Goal: Task Accomplishment & Management: Manage account settings

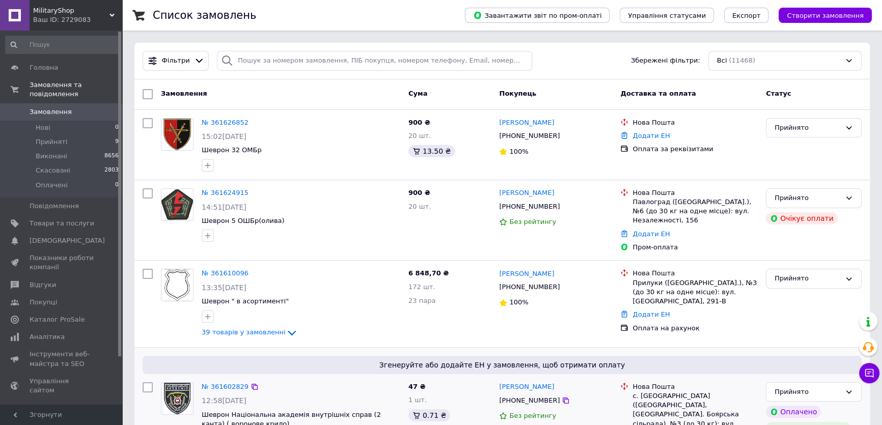
click at [635, 365] on span "Згенеруйте або додайте ЕН у замовлення, щоб отримати оплату" at bounding box center [502, 365] width 711 height 10
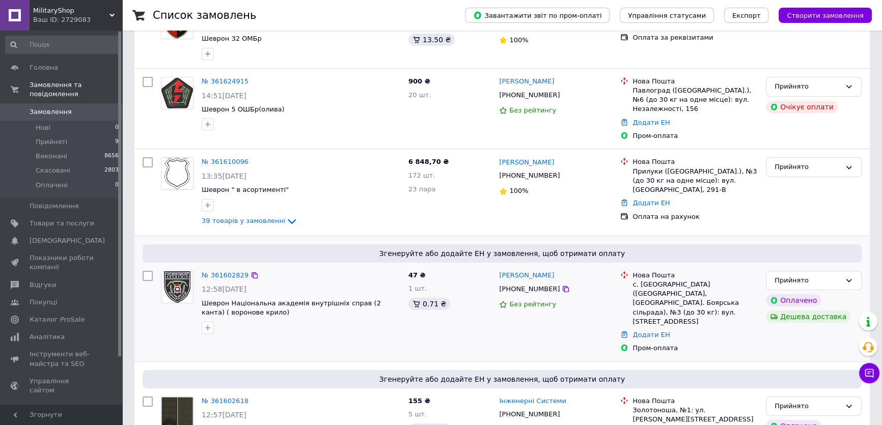
scroll to position [138, 0]
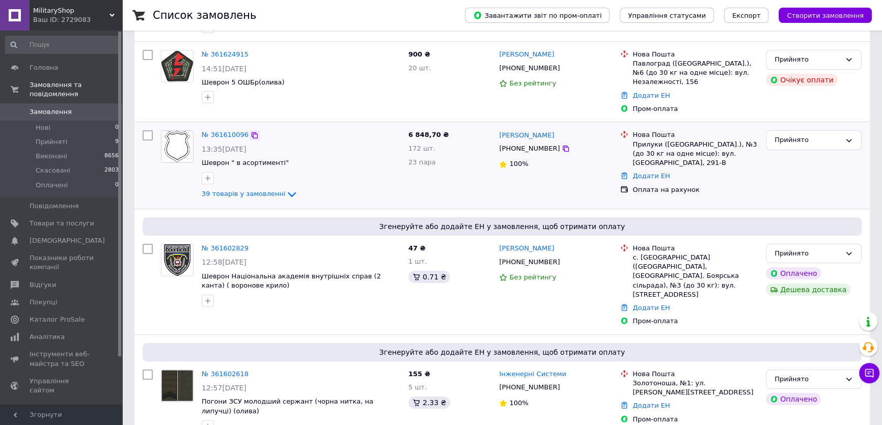
click at [250, 133] on icon at bounding box center [254, 135] width 8 height 8
click at [658, 229] on span "Згенеруйте або додайте ЕН у замовлення, щоб отримати оплату" at bounding box center [502, 226] width 711 height 10
click at [617, 226] on span "Згенеруйте або додайте ЕН у замовлення, щоб отримати оплату" at bounding box center [502, 226] width 711 height 10
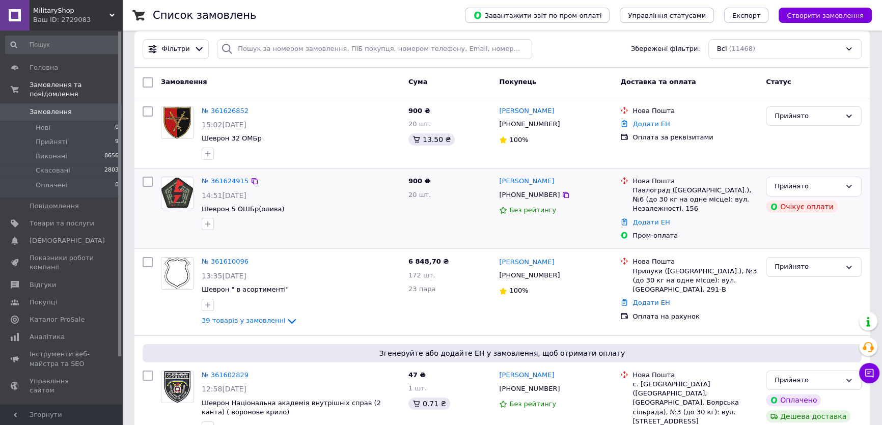
scroll to position [0, 0]
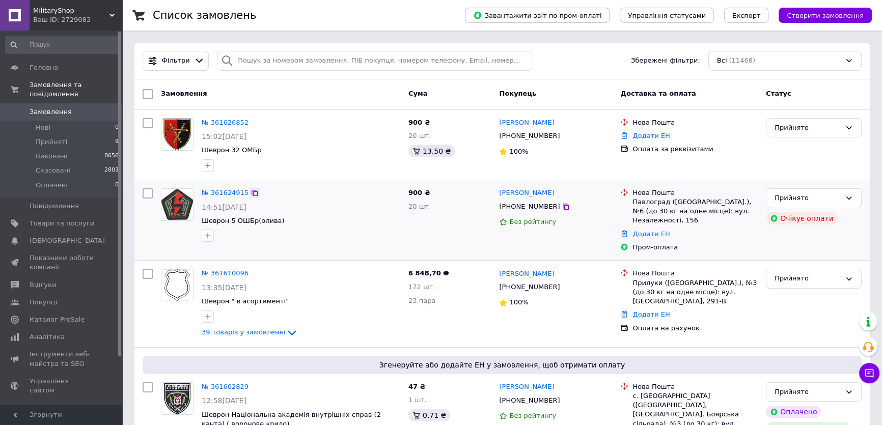
click at [250, 192] on icon at bounding box center [254, 193] width 8 height 8
drag, startPoint x: 580, startPoint y: 191, endPoint x: 497, endPoint y: 187, distance: 83.1
click at [497, 187] on div "Вячеслав Ганноченко +380677678072 Без рейтингу" at bounding box center [555, 220] width 121 height 72
copy link "[PERSON_NAME]"
click at [214, 190] on link "№ 361624915" at bounding box center [225, 193] width 47 height 8
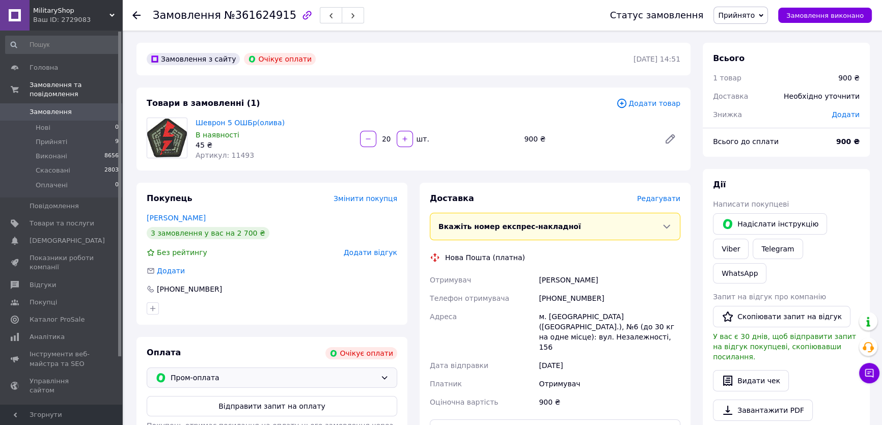
click at [237, 381] on span "Пром-оплата" at bounding box center [274, 377] width 206 height 11
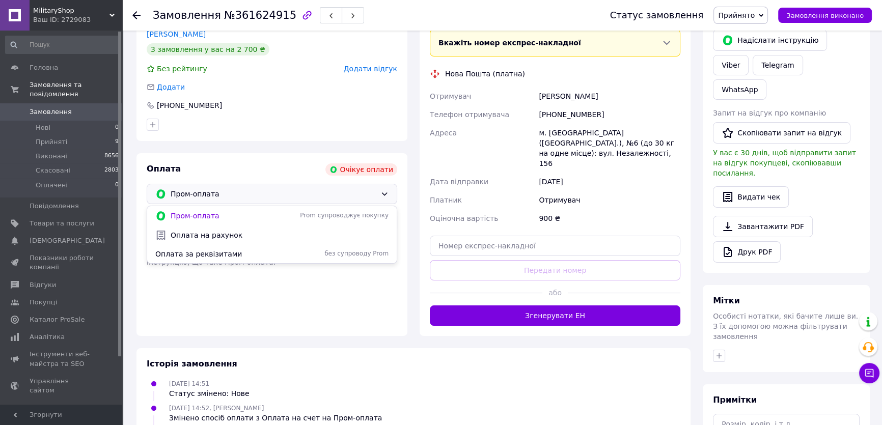
scroll to position [185, 0]
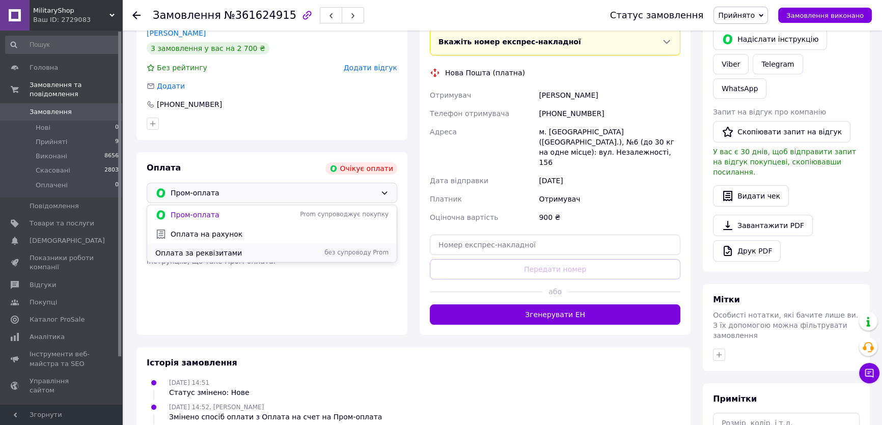
click at [199, 252] on span "Оплата за реквізитами" at bounding box center [224, 253] width 138 height 10
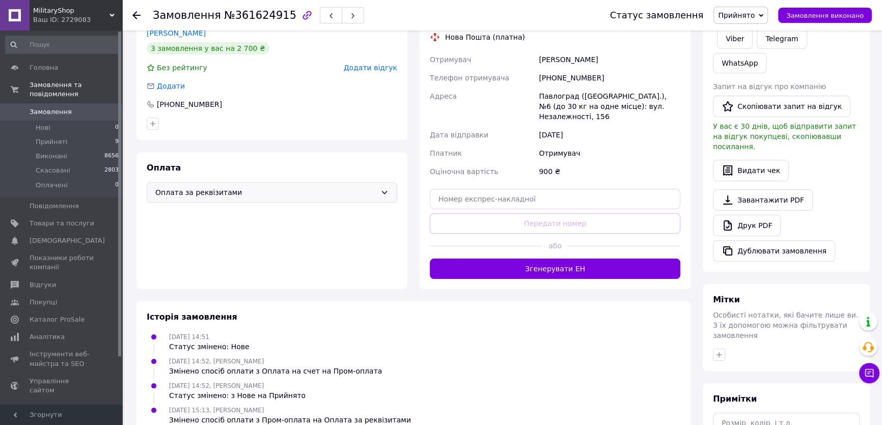
click at [71, 103] on link "Замовлення 0" at bounding box center [62, 111] width 125 height 17
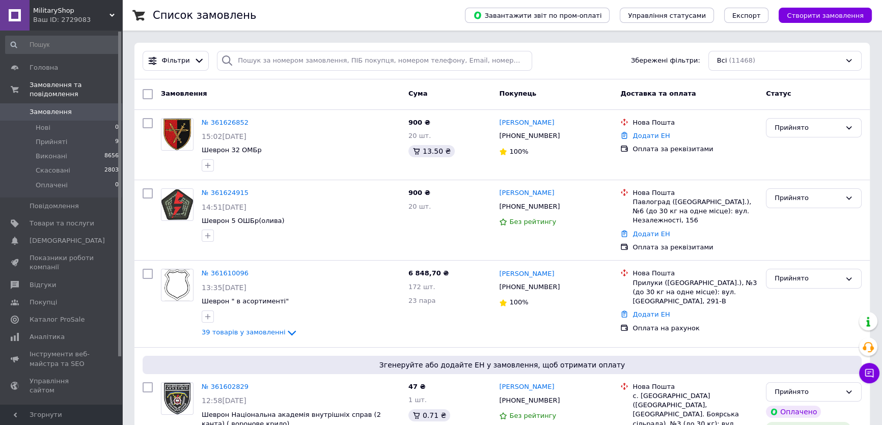
click at [623, 59] on div "Фільтри Збережені фільтри: Всі (11468)" at bounding box center [501, 61] width 727 height 20
click at [251, 275] on icon at bounding box center [254, 274] width 6 height 6
drag, startPoint x: 563, startPoint y: 275, endPoint x: 500, endPoint y: 269, distance: 63.9
click at [500, 269] on div "[PERSON_NAME]" at bounding box center [555, 274] width 115 height 12
copy link "[PERSON_NAME]"
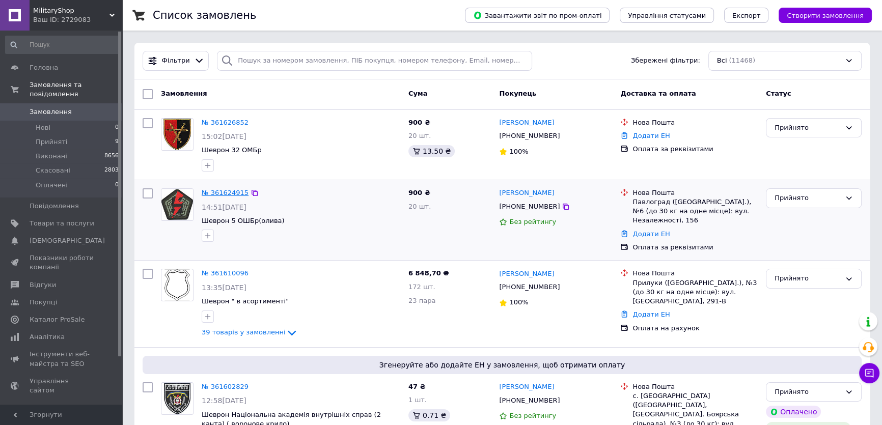
click at [220, 189] on link "№ 361624915" at bounding box center [225, 193] width 47 height 8
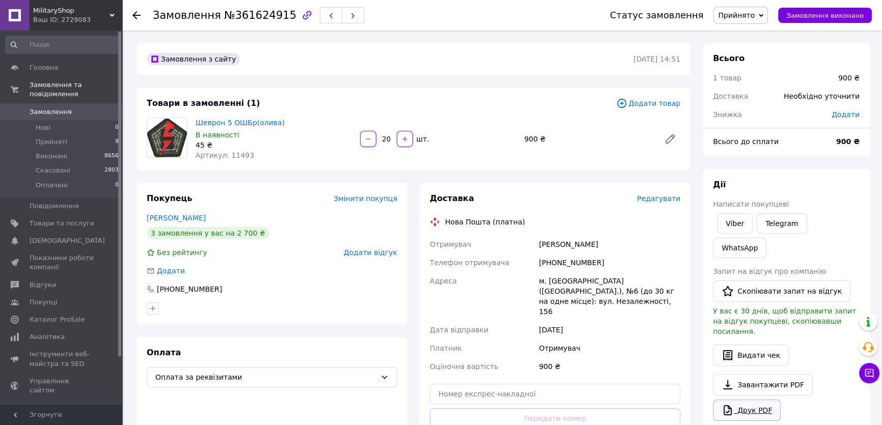
click at [741, 400] on link "Друк PDF" at bounding box center [747, 410] width 68 height 21
click at [77, 107] on span "Замовлення" at bounding box center [62, 111] width 65 height 9
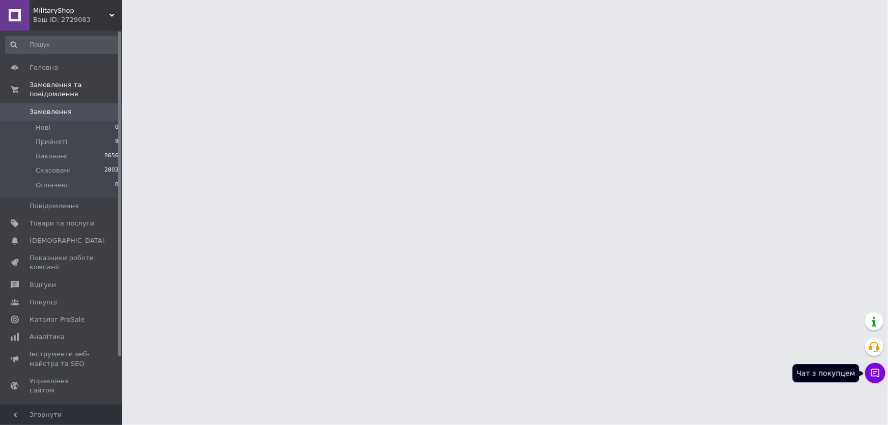
click at [875, 382] on button "Чат з покупцем" at bounding box center [875, 373] width 20 height 20
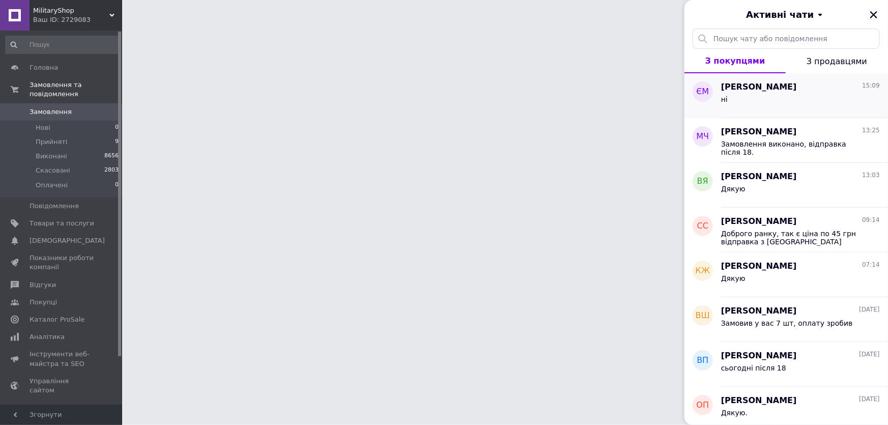
click at [769, 95] on div "ні" at bounding box center [800, 101] width 159 height 16
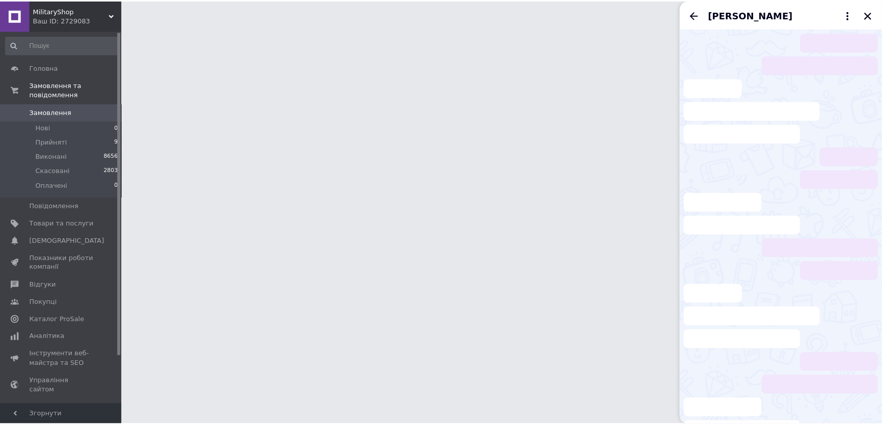
scroll to position [876, 0]
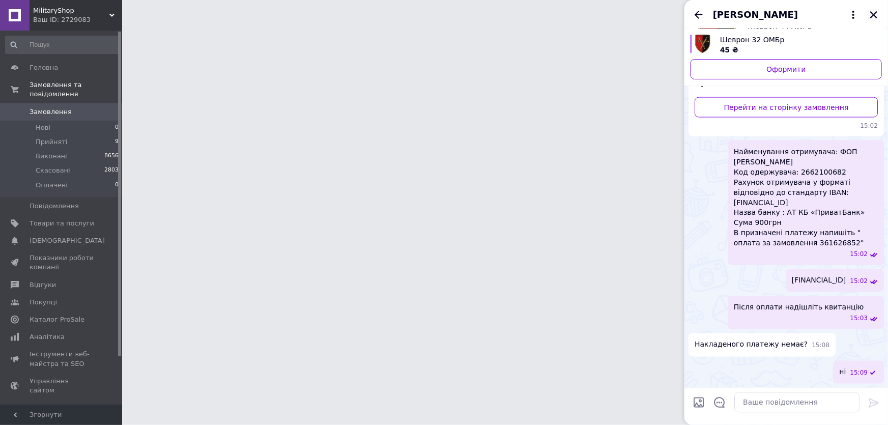
click at [874, 14] on icon "Закрити" at bounding box center [873, 14] width 7 height 7
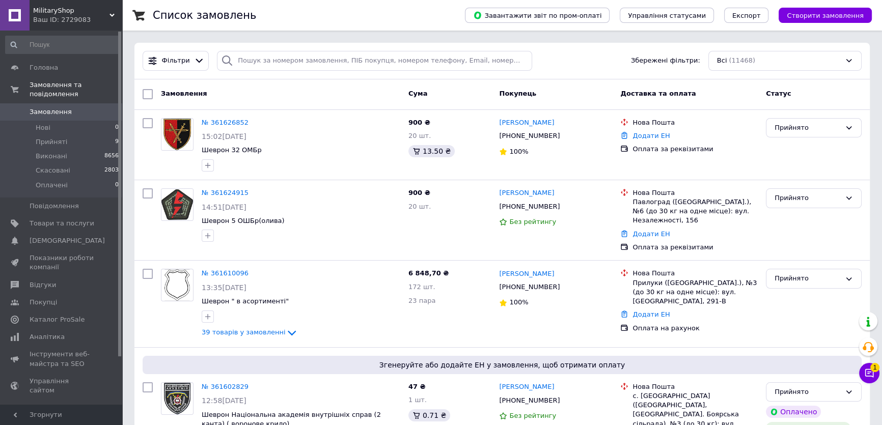
scroll to position [372, 0]
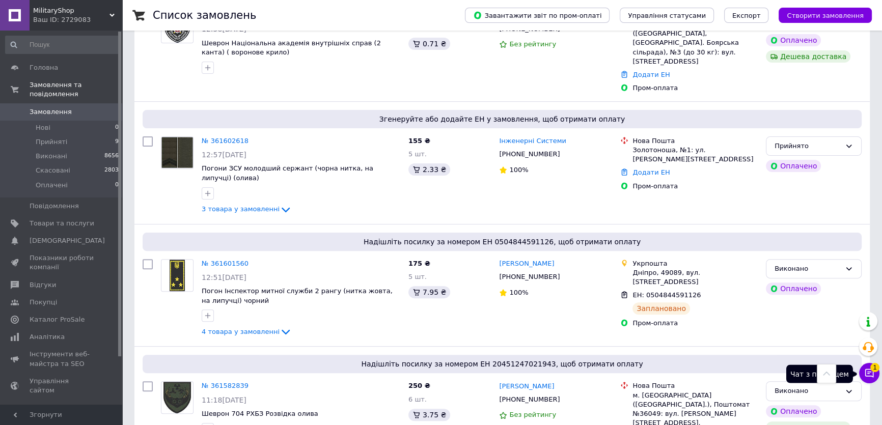
click at [864, 376] on icon at bounding box center [869, 373] width 10 height 10
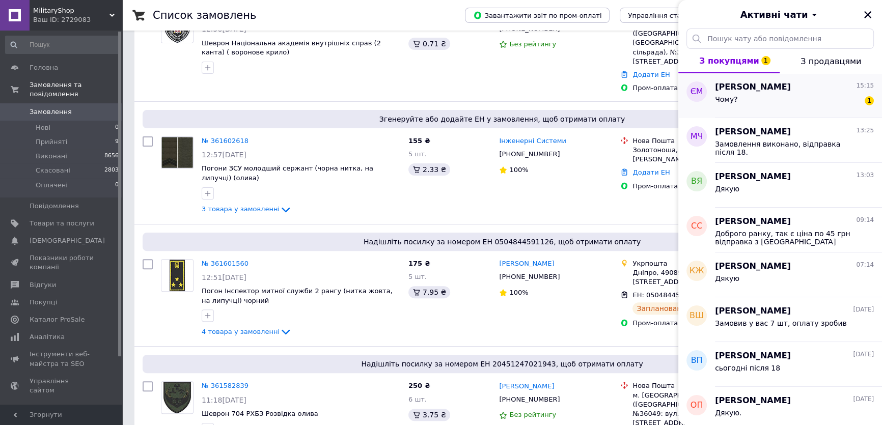
click at [807, 87] on div "Євген Москалевський 15:15" at bounding box center [794, 87] width 159 height 12
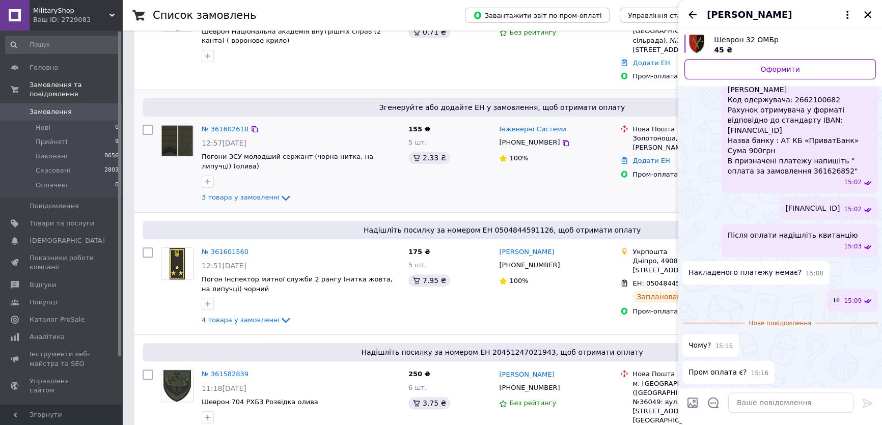
scroll to position [418, 0]
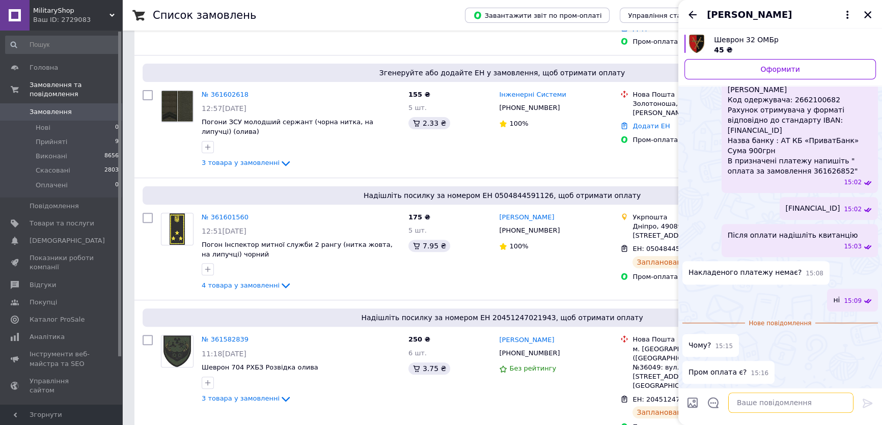
paste textarea "ми відправляємо замовлення тільки після повної оплати на розрахунковий рахунок …"
type textarea "ми відправляємо замовлення тільки після повної оплати на розрахунковий рахунок …"
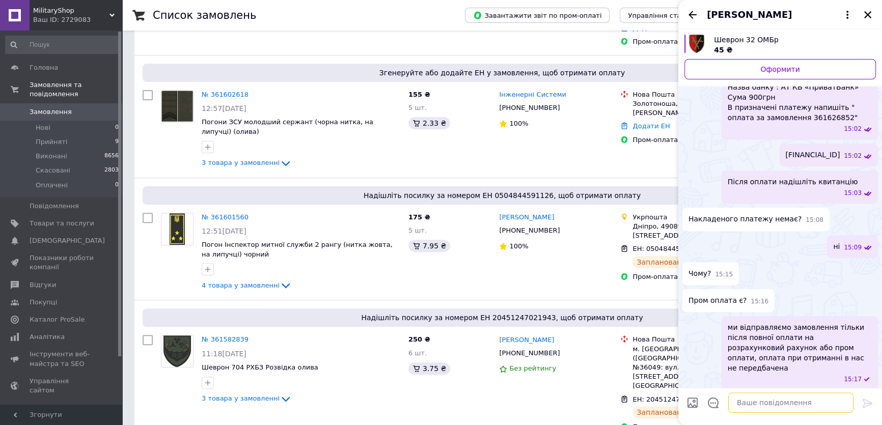
scroll to position [972, 0]
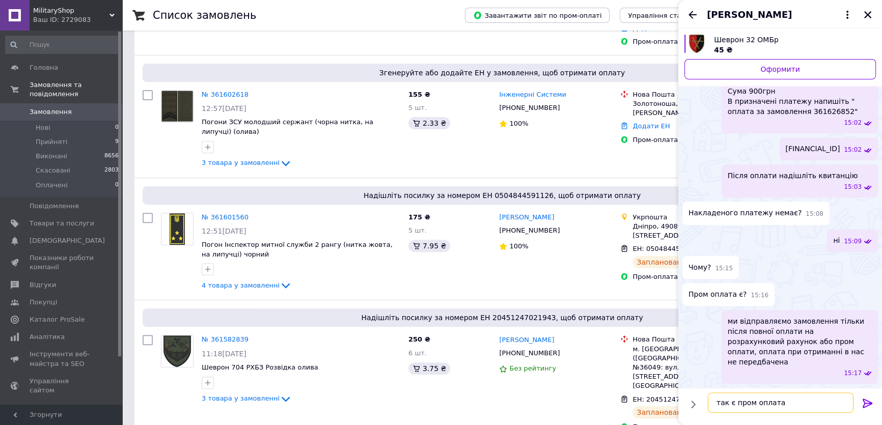
type textarea "так є пром оплата"
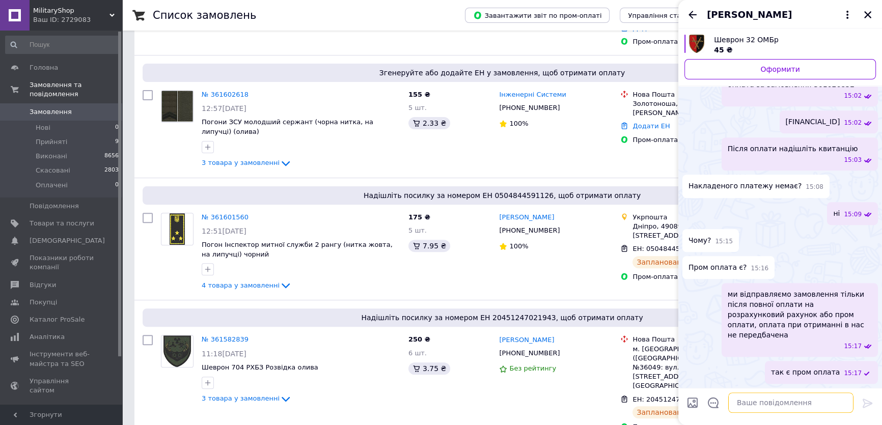
scroll to position [999, 0]
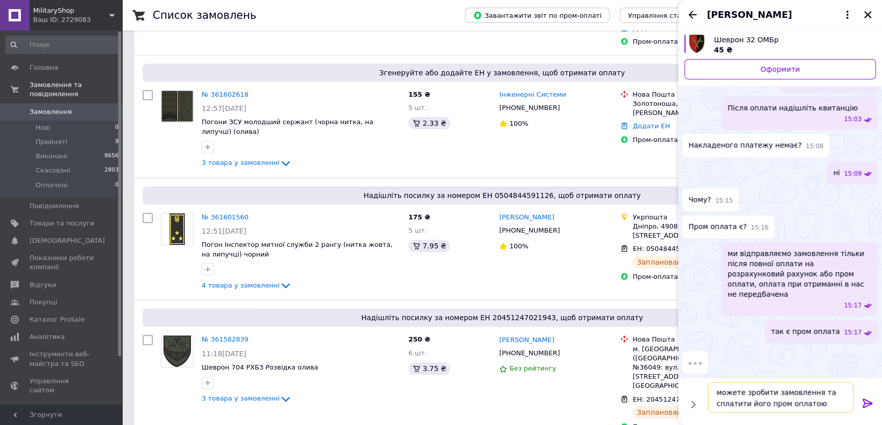
type textarea "можете зробити замовлення та сплатити його пром оплатою"
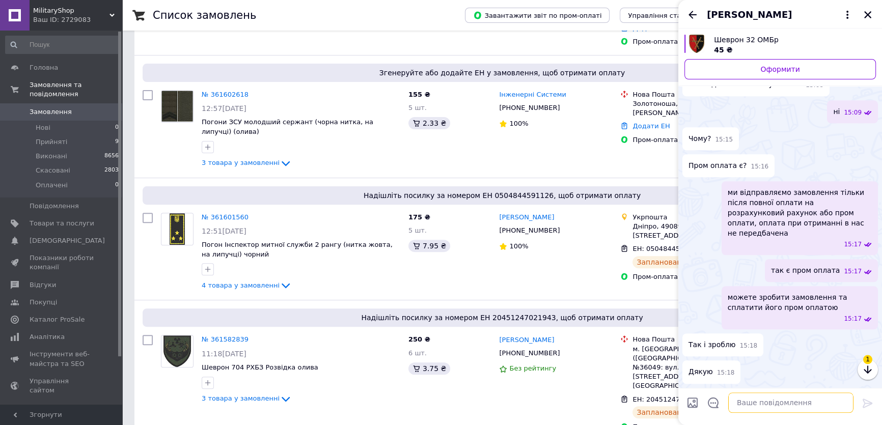
scroll to position [1100, 0]
type textarea "Ч"
type textarea "Будемо чекати"
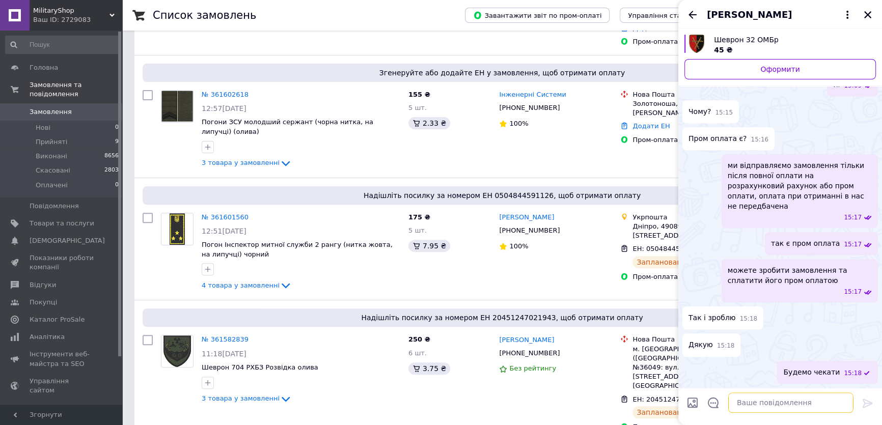
scroll to position [1128, 0]
click at [868, 16] on icon "Закрити" at bounding box center [867, 14] width 7 height 7
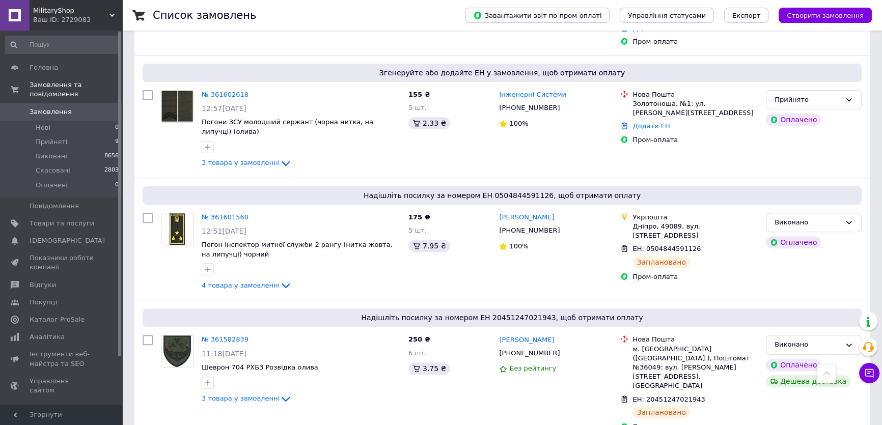
click at [102, 103] on link "Замовлення 0" at bounding box center [62, 111] width 125 height 17
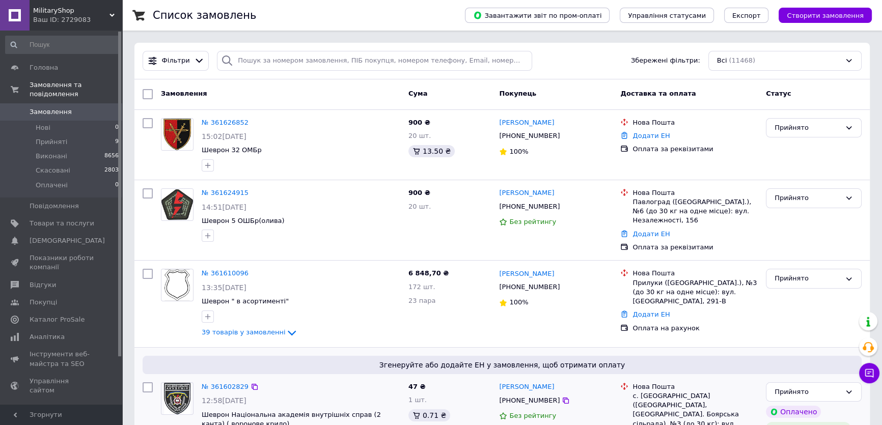
click at [612, 367] on span "Згенеруйте або додайте ЕН у замовлення, щоб отримати оплату" at bounding box center [502, 365] width 711 height 10
click at [74, 138] on li "Прийняті 9" at bounding box center [62, 142] width 125 height 14
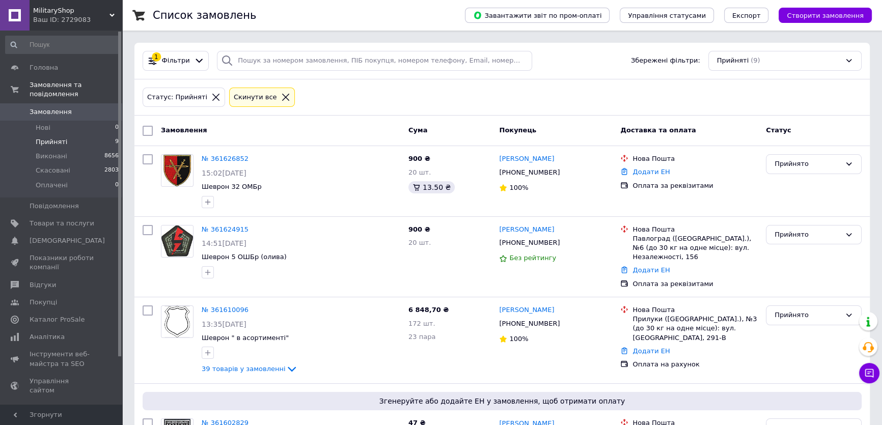
click at [41, 107] on span "Замовлення" at bounding box center [51, 111] width 42 height 9
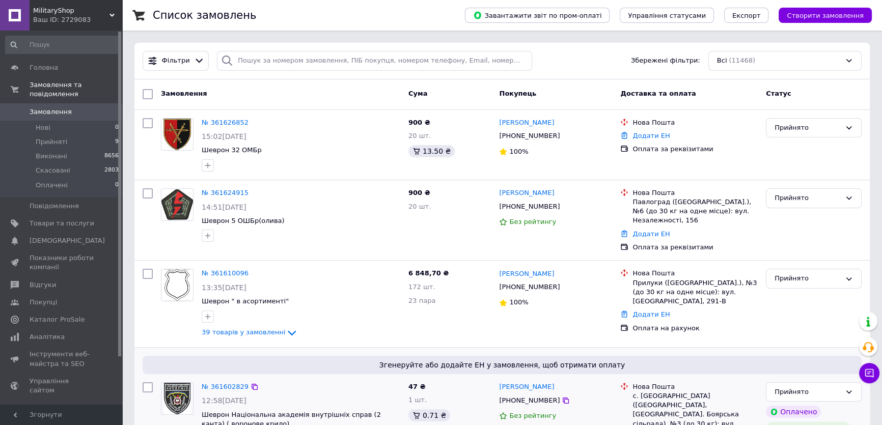
click at [600, 362] on span "Згенеруйте або додайте ЕН у замовлення, щоб отримати оплату" at bounding box center [502, 365] width 711 height 10
click at [530, 120] on link "[PERSON_NAME]" at bounding box center [526, 123] width 55 height 10
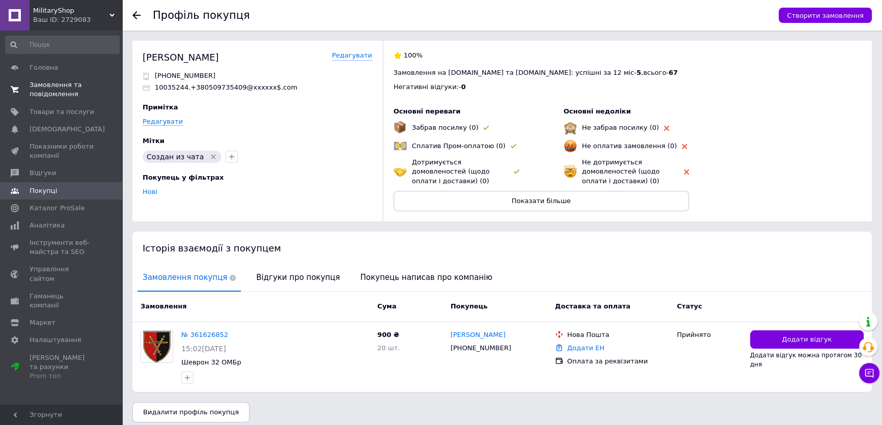
click at [53, 82] on span "Замовлення та повідомлення" at bounding box center [62, 89] width 65 height 18
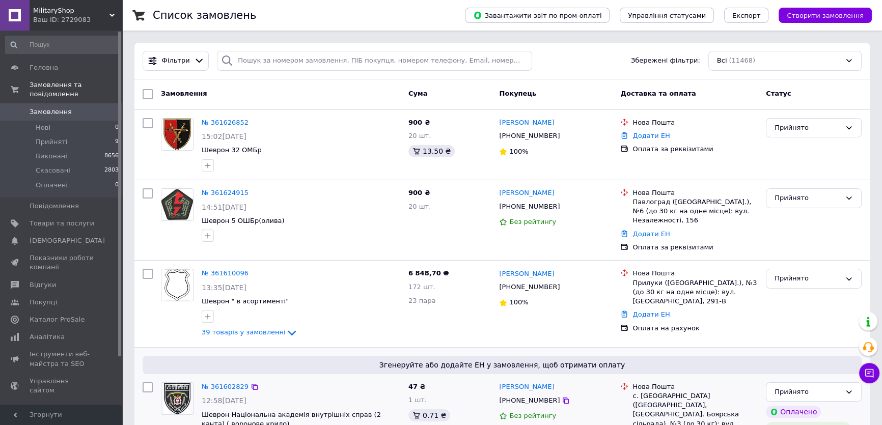
click at [635, 367] on span "Згенеруйте або додайте ЕН у замовлення, щоб отримати оплату" at bounding box center [502, 365] width 711 height 10
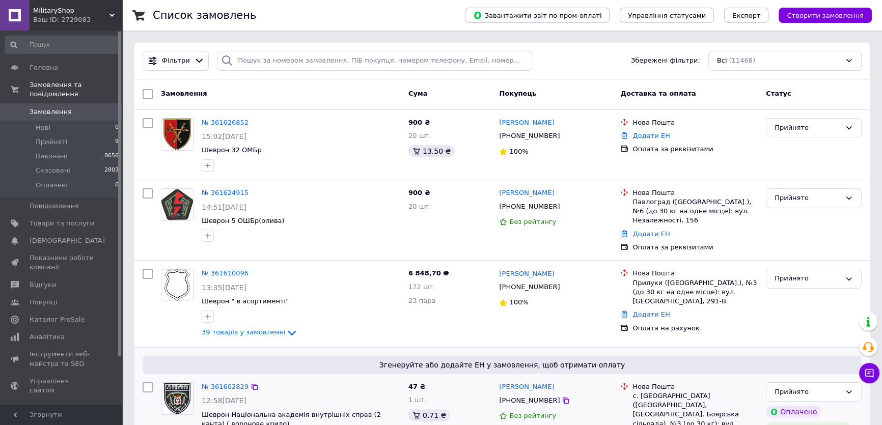
click at [621, 363] on span "Згенеруйте або додайте ЕН у замовлення, щоб отримати оплату" at bounding box center [502, 365] width 711 height 10
click at [68, 107] on span "Замовлення" at bounding box center [62, 111] width 65 height 9
click at [631, 363] on span "Згенеруйте або додайте ЕН у замовлення, щоб отримати оплату" at bounding box center [502, 365] width 711 height 10
drag, startPoint x: 61, startPoint y: 101, endPoint x: 44, endPoint y: 2, distance: 100.2
click at [61, 107] on span "Замовлення" at bounding box center [51, 111] width 42 height 9
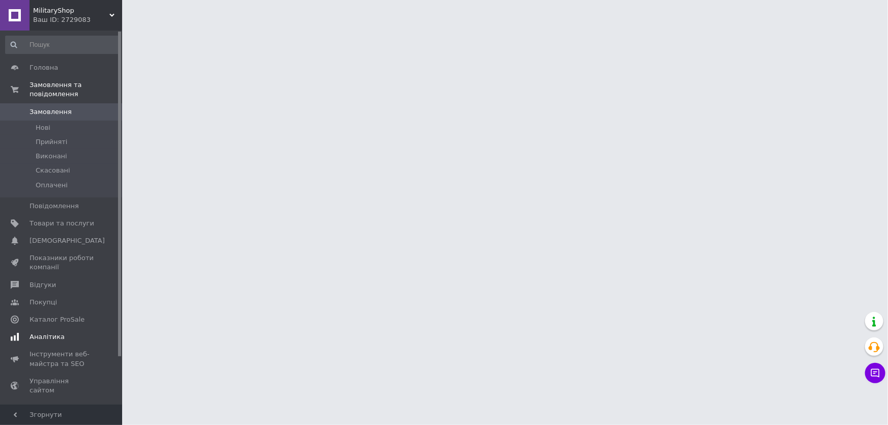
click at [55, 332] on span "Аналітика" at bounding box center [47, 336] width 35 height 9
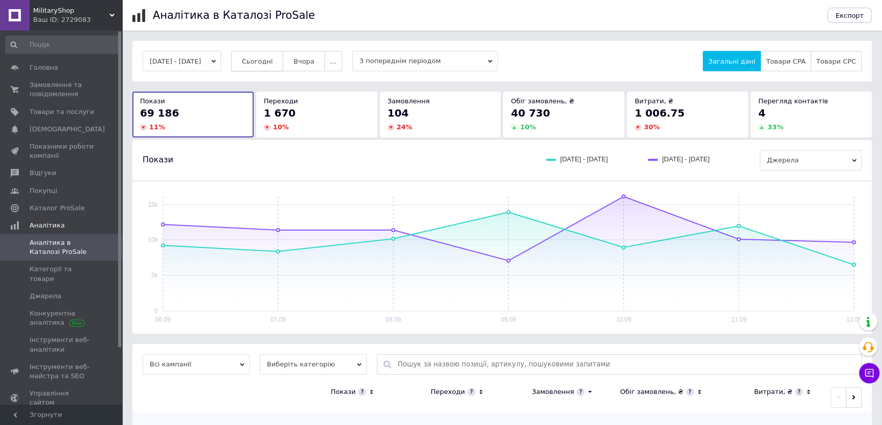
click at [273, 66] on button "Сьогодні" at bounding box center [257, 61] width 52 height 20
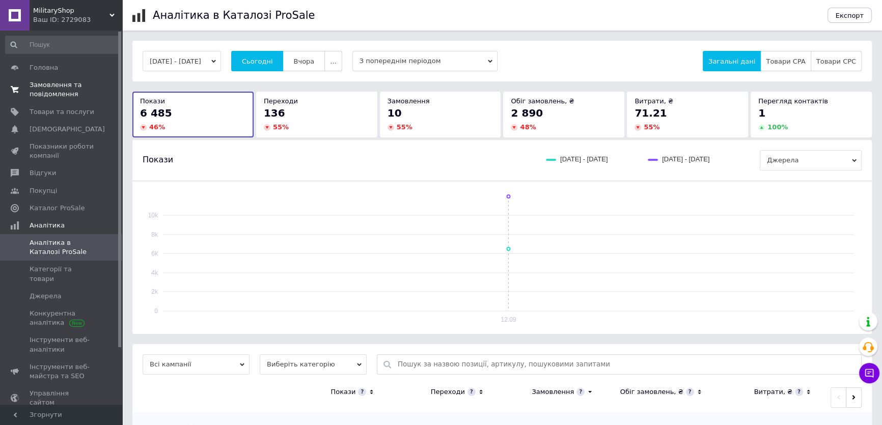
click at [49, 90] on span "Замовлення та повідомлення" at bounding box center [62, 89] width 65 height 18
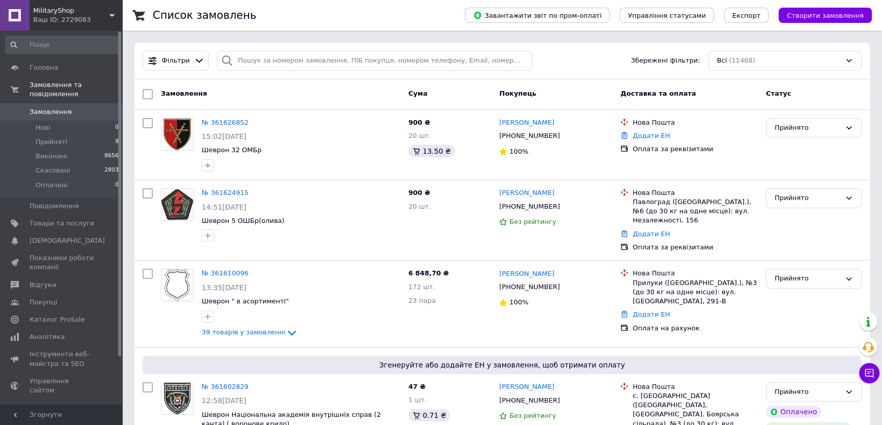
click at [92, 22] on div "Ваш ID: 2729083" at bounding box center [77, 19] width 89 height 9
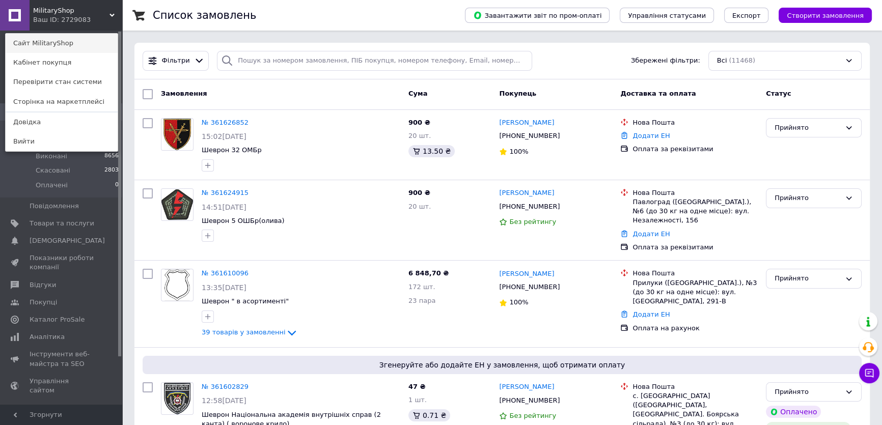
click at [92, 41] on link "Сайт MilitaryShop" at bounding box center [62, 43] width 112 height 19
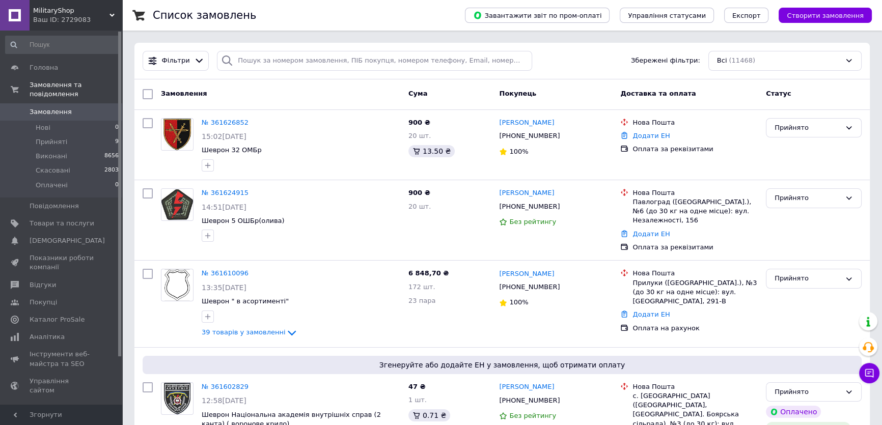
click at [89, 13] on span "MilitaryShop" at bounding box center [71, 10] width 76 height 9
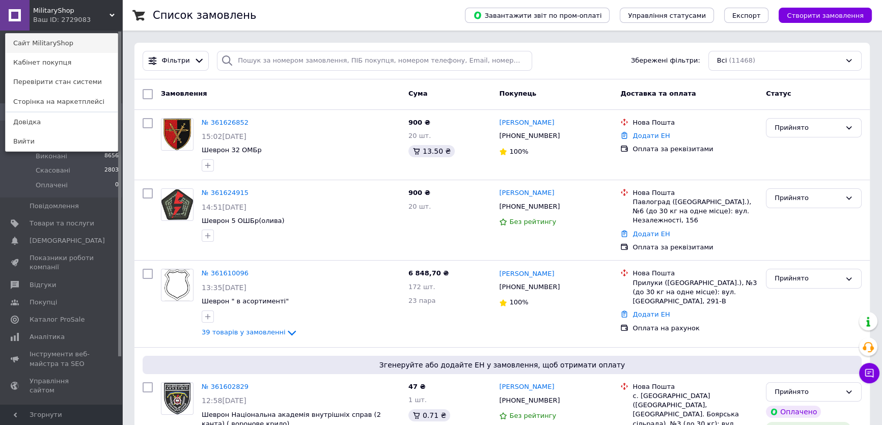
click at [86, 47] on link "Сайт MilitaryShop" at bounding box center [62, 43] width 112 height 19
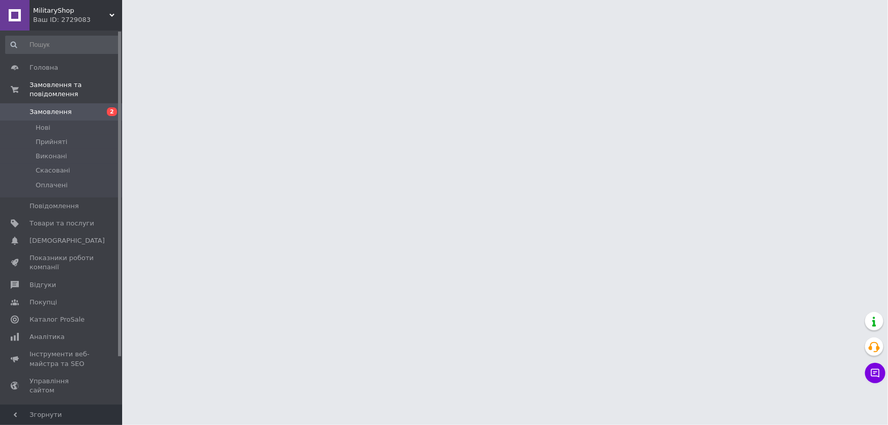
click at [873, 374] on icon at bounding box center [875, 373] width 9 height 9
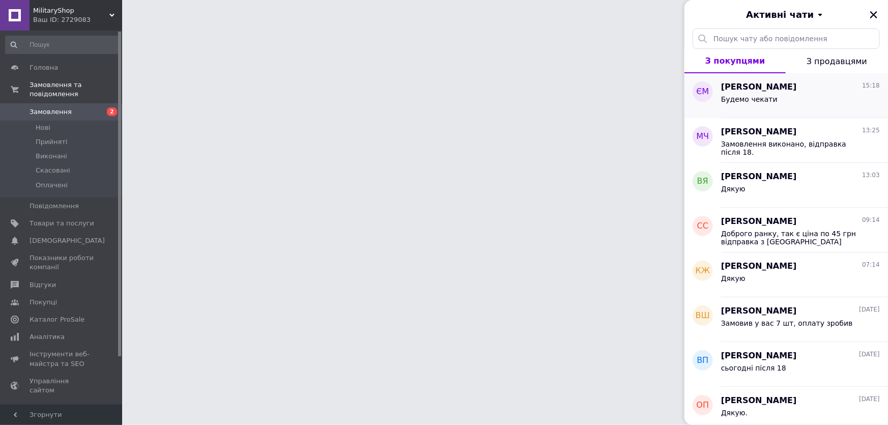
click at [810, 99] on div "Будемо чекати" at bounding box center [800, 101] width 159 height 16
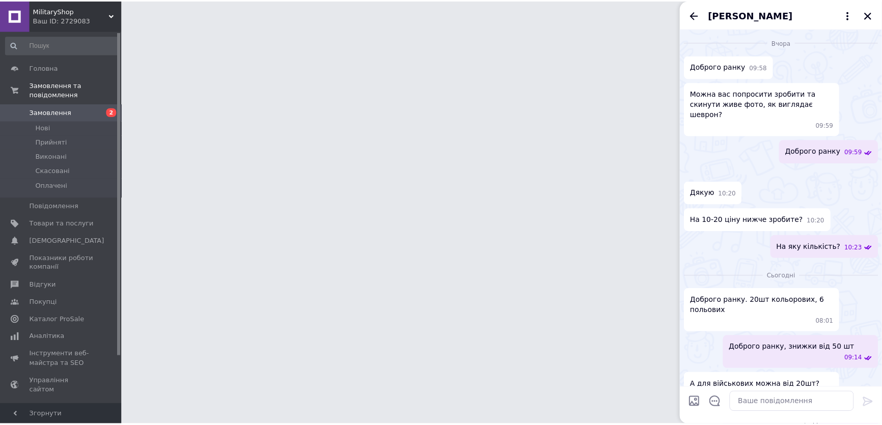
scroll to position [1066, 0]
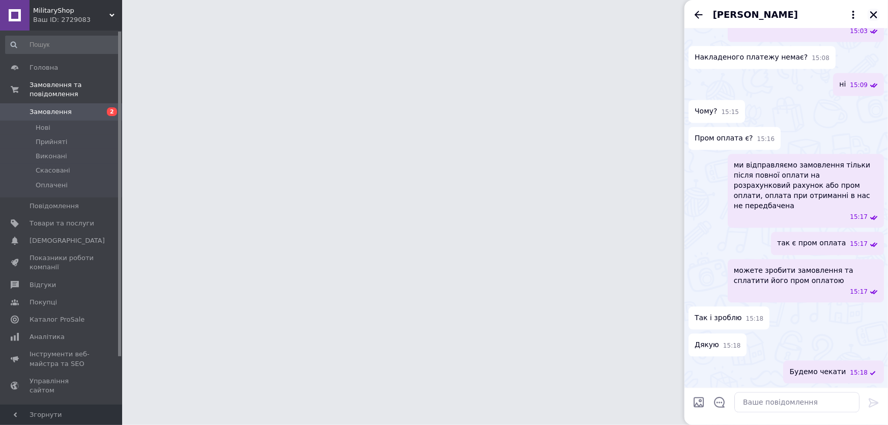
click at [874, 16] on icon "Закрити" at bounding box center [873, 14] width 9 height 9
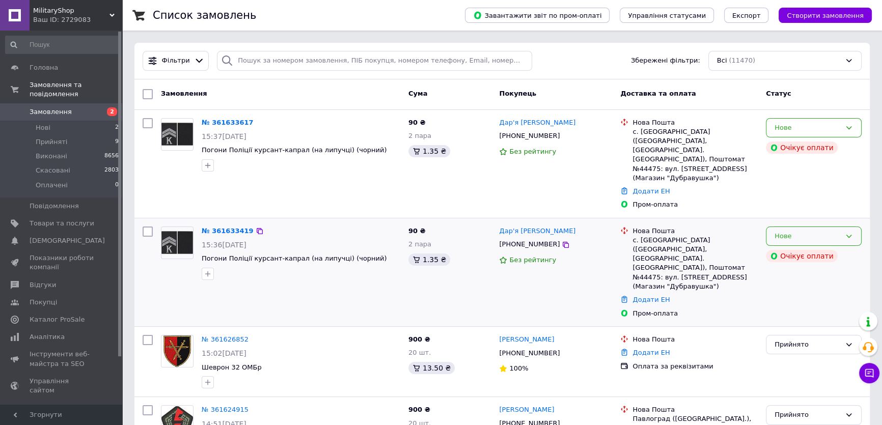
click at [838, 226] on div "Нове" at bounding box center [813, 236] width 96 height 20
click at [827, 248] on li "Прийнято" at bounding box center [813, 257] width 95 height 19
click at [855, 131] on div "Нове" at bounding box center [813, 128] width 96 height 20
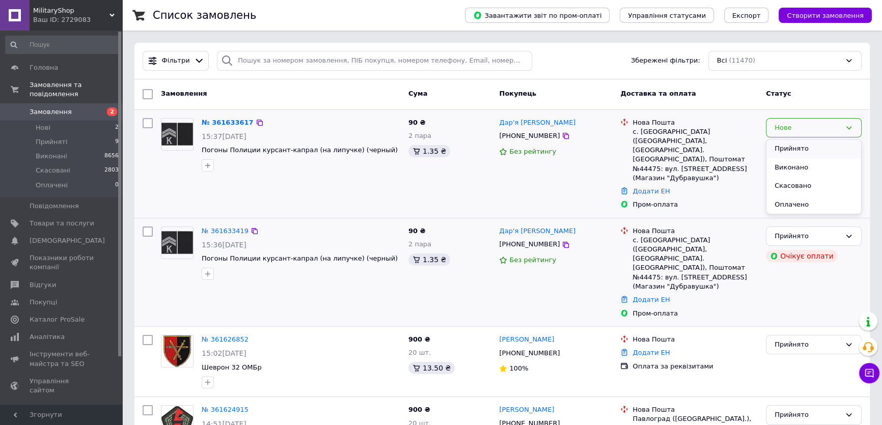
click at [821, 146] on li "Прийнято" at bounding box center [813, 148] width 95 height 19
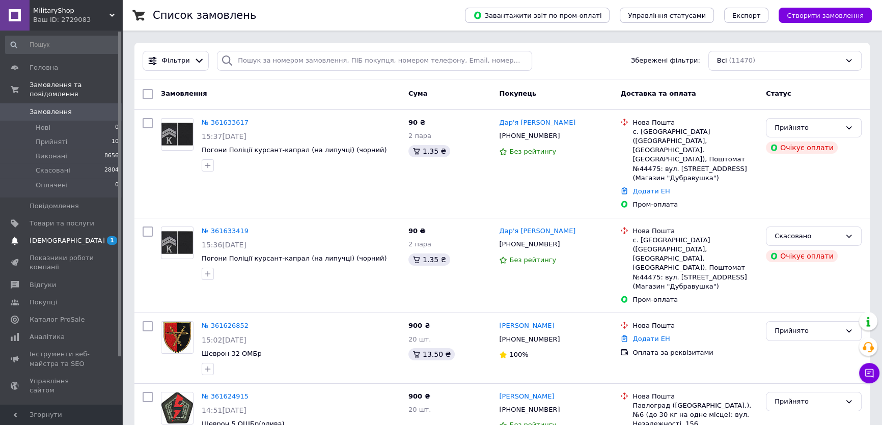
click at [89, 239] on link "Сповіщення 1 0" at bounding box center [62, 240] width 125 height 17
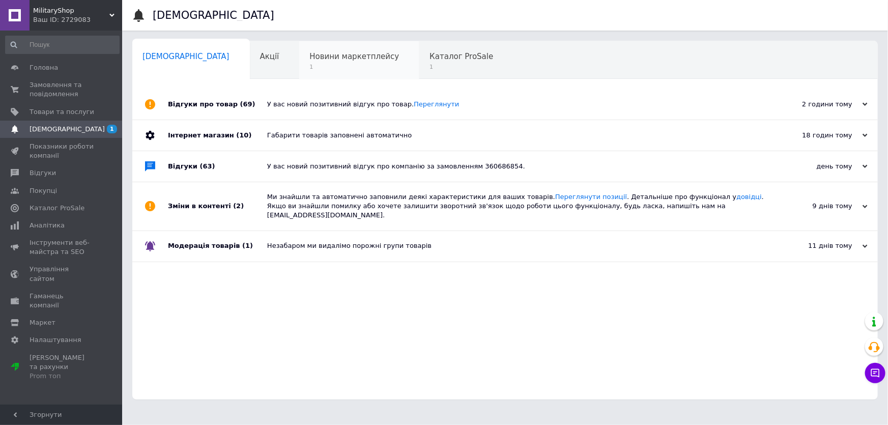
click at [320, 56] on span "Новини маркетплейсу" at bounding box center [354, 56] width 90 height 9
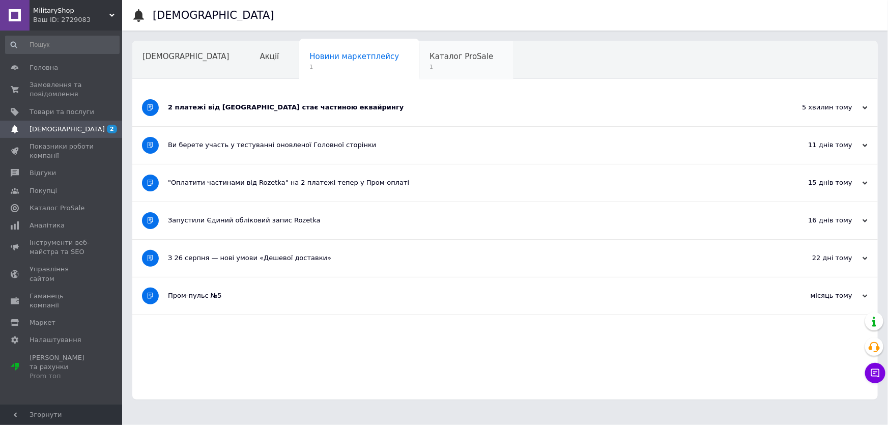
click at [430, 59] on span "Каталог ProSale" at bounding box center [462, 56] width 64 height 9
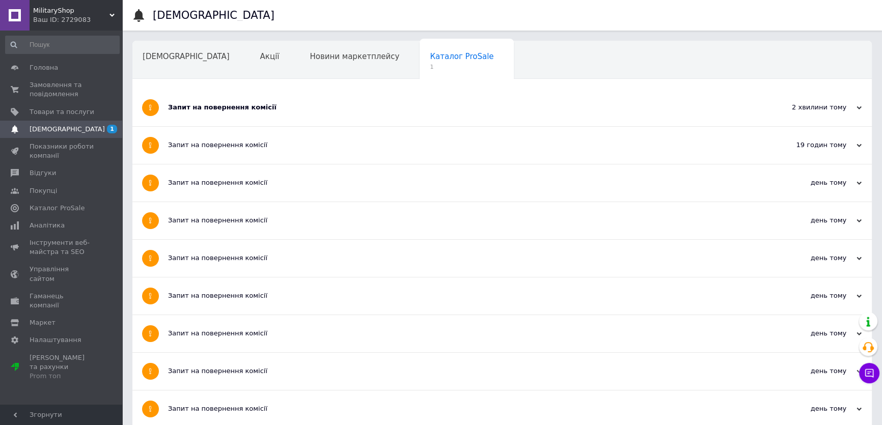
click at [277, 108] on div "Запит на повернення комісії" at bounding box center [463, 107] width 591 height 9
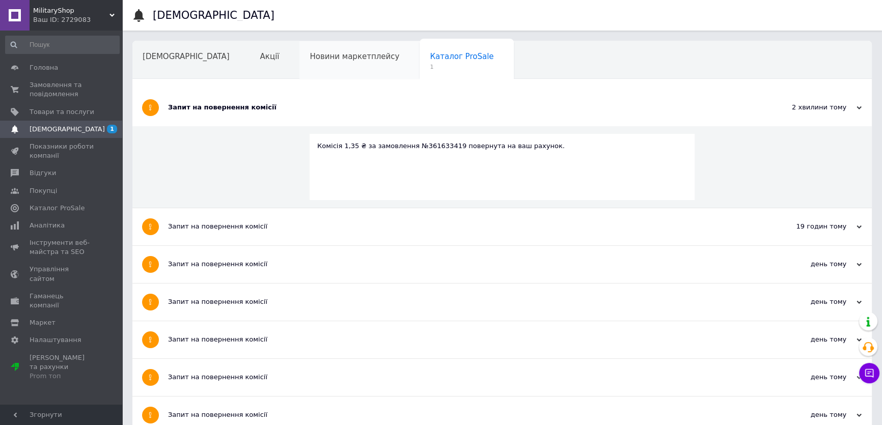
click at [301, 48] on div "Новини маркетплейсу" at bounding box center [359, 60] width 120 height 39
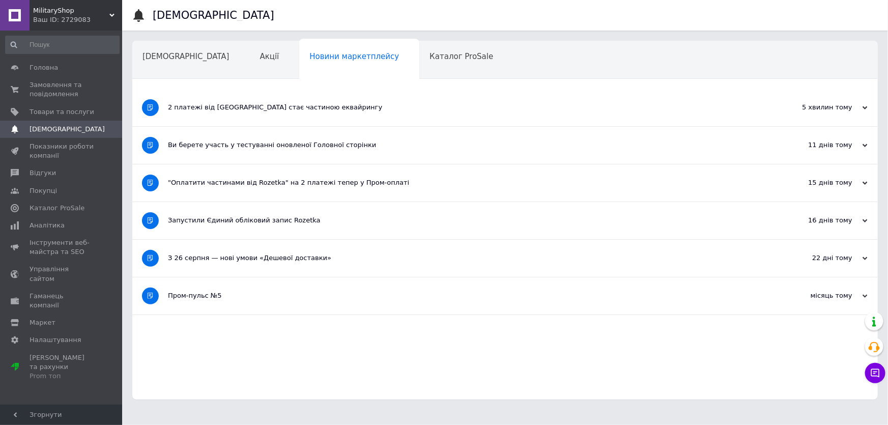
click at [268, 115] on div "2 платежі від Rozetka стає частиною еквайрингу" at bounding box center [467, 107] width 598 height 37
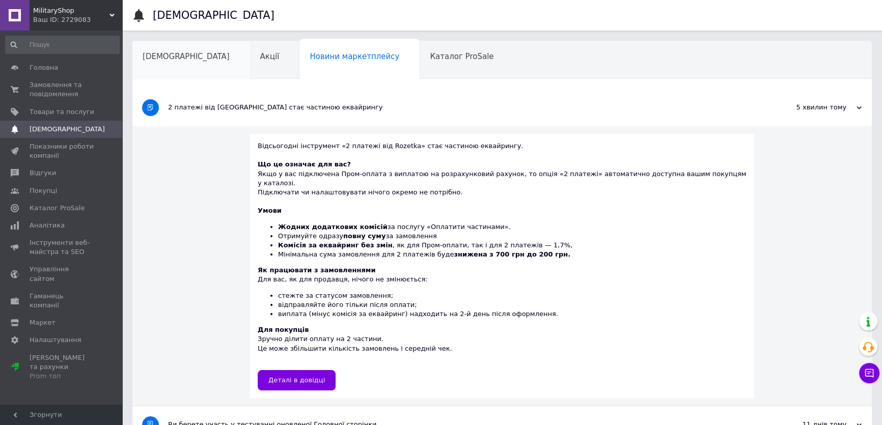
click at [157, 61] on span "[DEMOGRAPHIC_DATA]" at bounding box center [186, 56] width 87 height 9
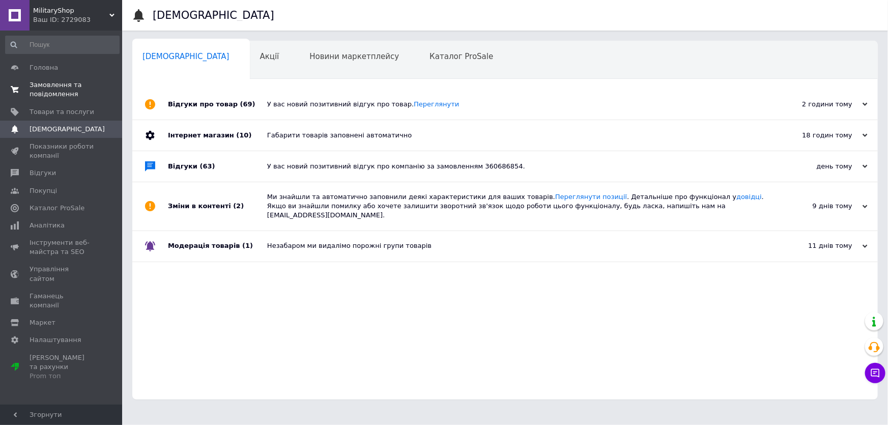
click at [76, 92] on span "Замовлення та повідомлення" at bounding box center [62, 89] width 65 height 18
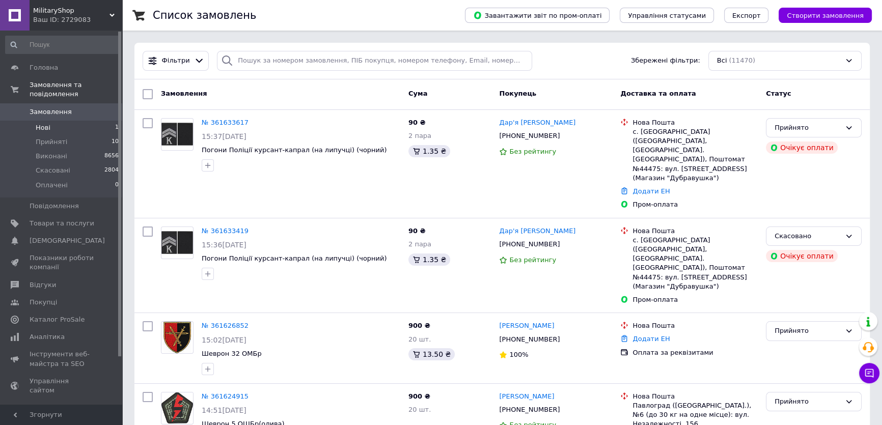
click at [63, 121] on li "Нові 1" at bounding box center [62, 128] width 125 height 14
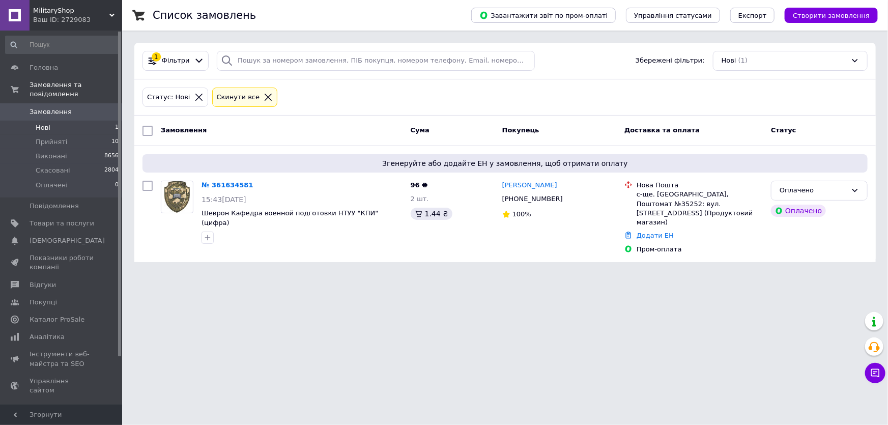
click at [85, 103] on link "Замовлення 0" at bounding box center [62, 111] width 125 height 17
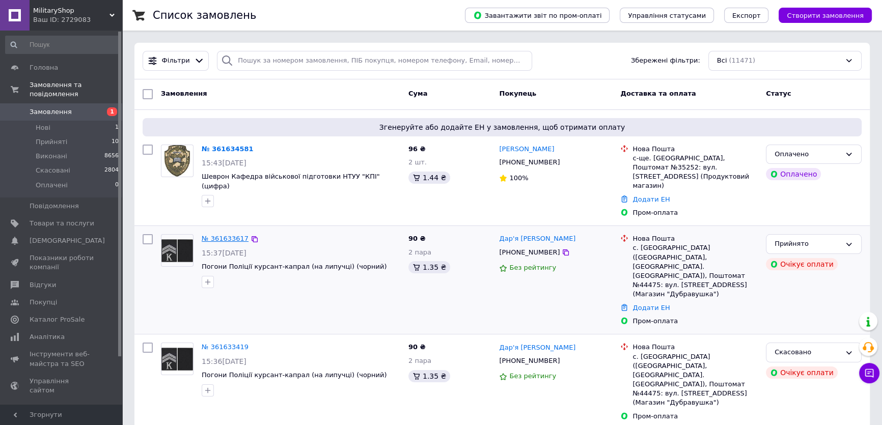
click at [218, 235] on link "№ 361633617" at bounding box center [225, 239] width 47 height 8
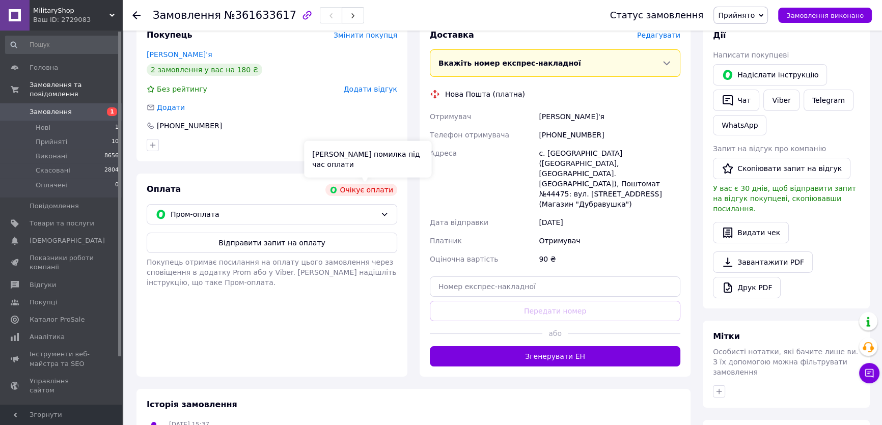
scroll to position [185, 0]
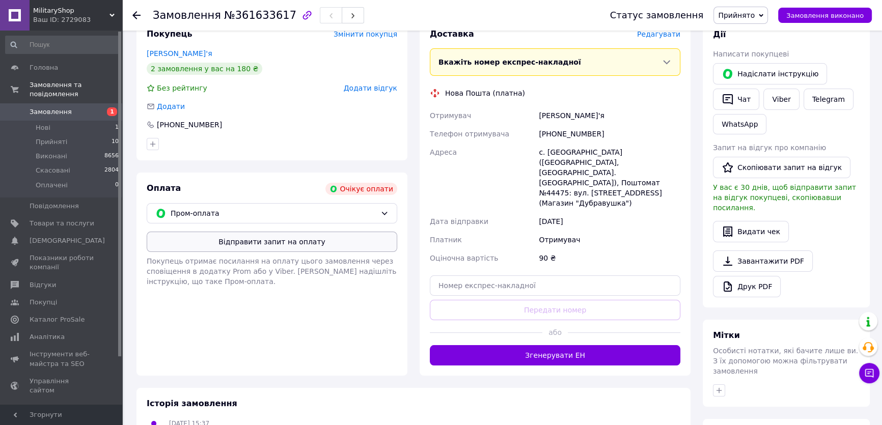
click at [241, 243] on button "Відправити запит на оплату" at bounding box center [272, 242] width 250 height 20
click at [635, 249] on div "90 ₴" at bounding box center [609, 258] width 146 height 18
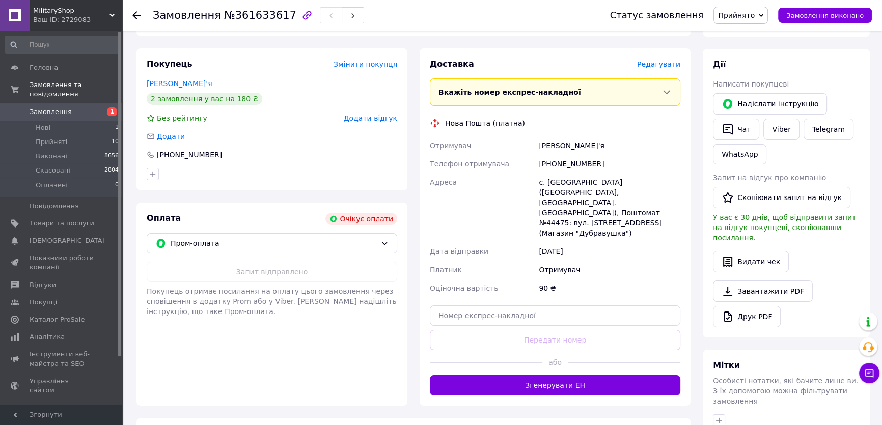
scroll to position [138, 0]
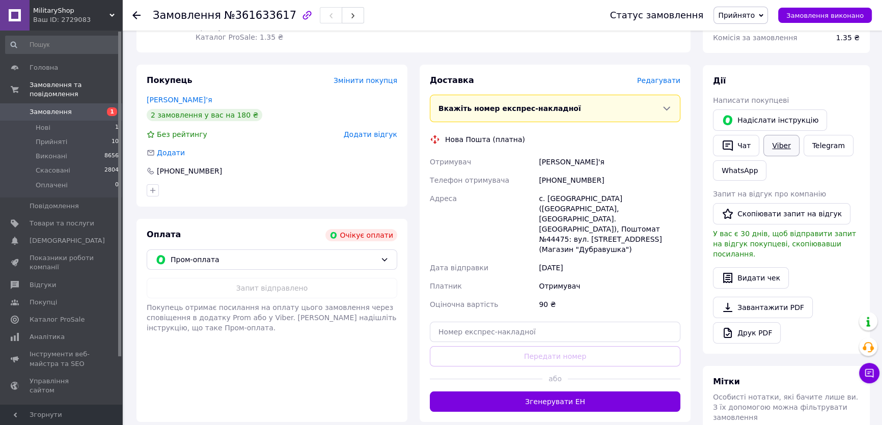
click at [772, 151] on link "Viber" at bounding box center [781, 145] width 36 height 21
click at [651, 259] on div "12.09.2025" at bounding box center [609, 268] width 146 height 18
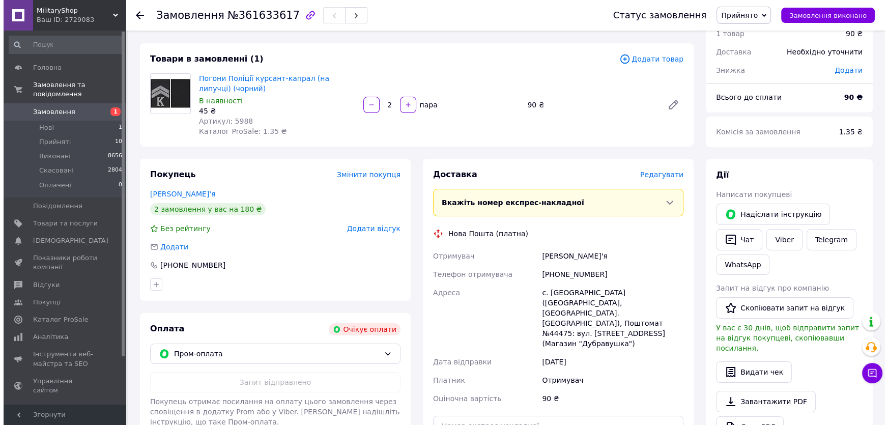
scroll to position [0, 0]
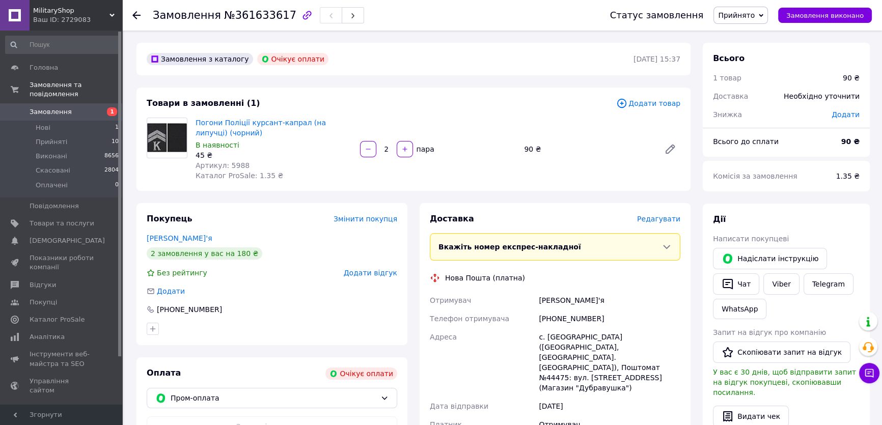
click at [262, 14] on span "№361633617" at bounding box center [260, 15] width 72 height 12
copy span "361633617"
click at [643, 265] on div "Доставка Редагувати Вкажіть номер експрес-накладної Обов'язково введіть номер е…" at bounding box center [555, 381] width 250 height 337
click at [77, 107] on span "Замовлення" at bounding box center [62, 111] width 65 height 9
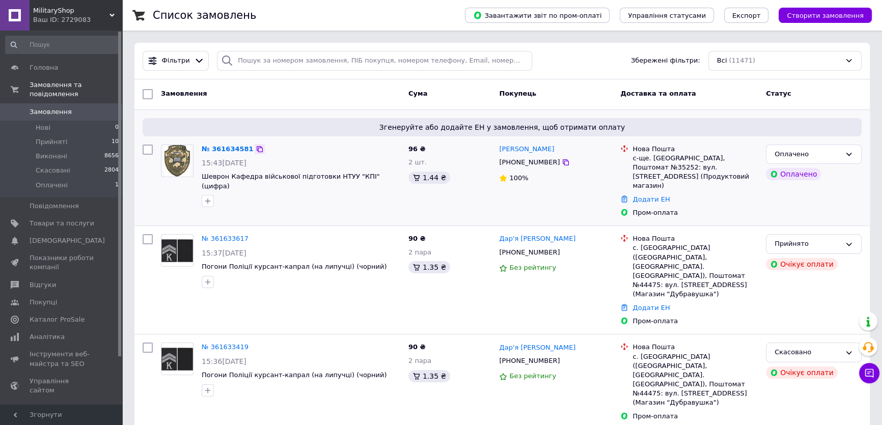
click at [256, 147] on icon at bounding box center [260, 149] width 8 height 8
drag, startPoint x: 558, startPoint y: 151, endPoint x: 496, endPoint y: 148, distance: 62.2
click at [496, 148] on div "Віктор Трофимов +380974770708 100%" at bounding box center [555, 180] width 121 height 81
copy link "[PERSON_NAME]"
click at [233, 145] on link "№ 361634581" at bounding box center [228, 149] width 52 height 8
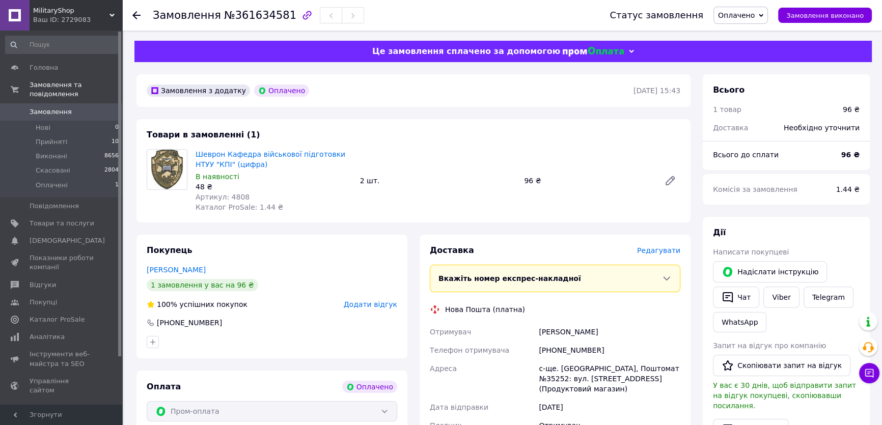
click at [738, 18] on span "Оплачено" at bounding box center [736, 15] width 37 height 8
click at [747, 32] on li "Прийнято" at bounding box center [740, 35] width 53 height 15
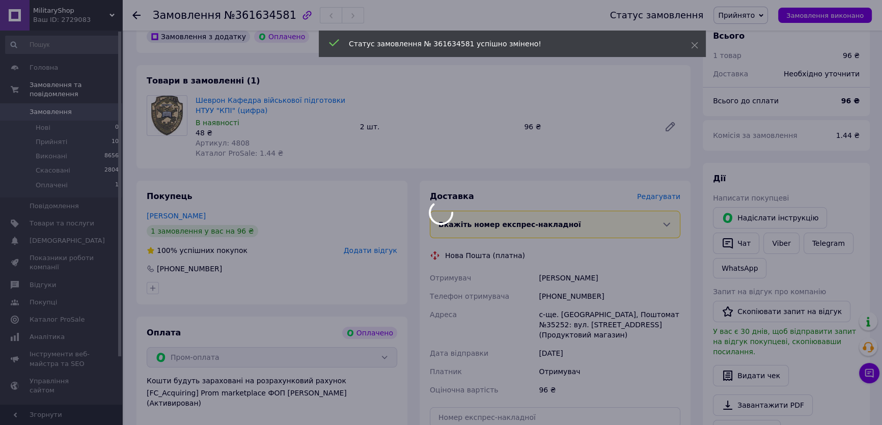
scroll to position [231, 0]
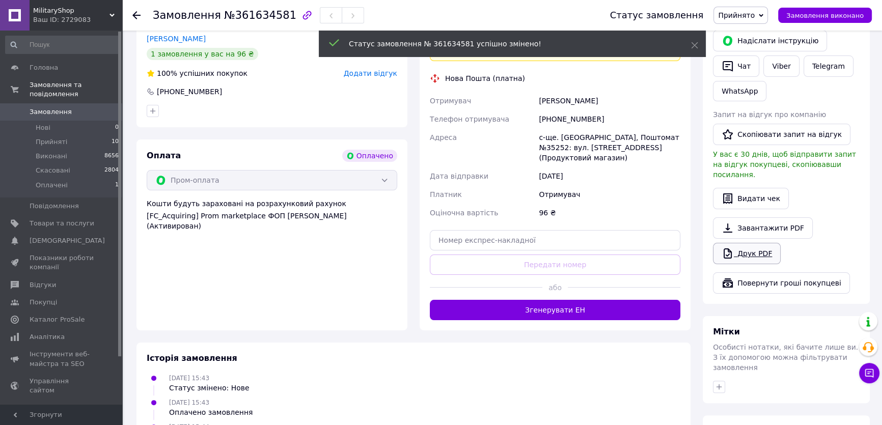
click at [744, 243] on link "Друк PDF" at bounding box center [747, 253] width 68 height 21
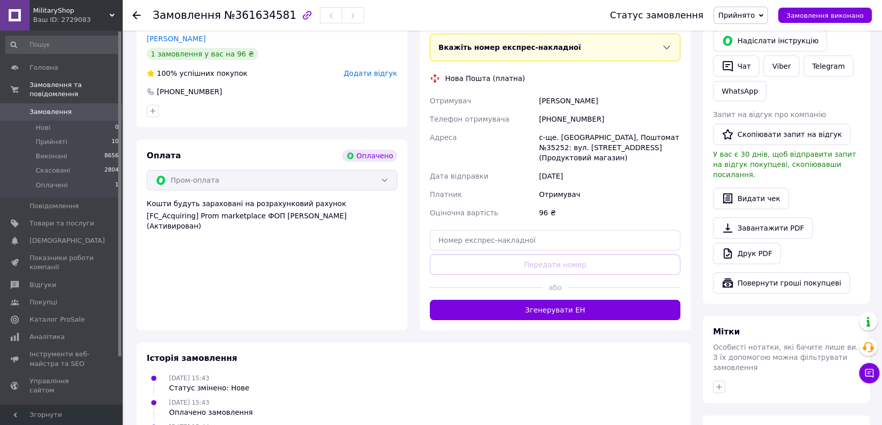
click at [76, 107] on span "Замовлення" at bounding box center [62, 111] width 65 height 9
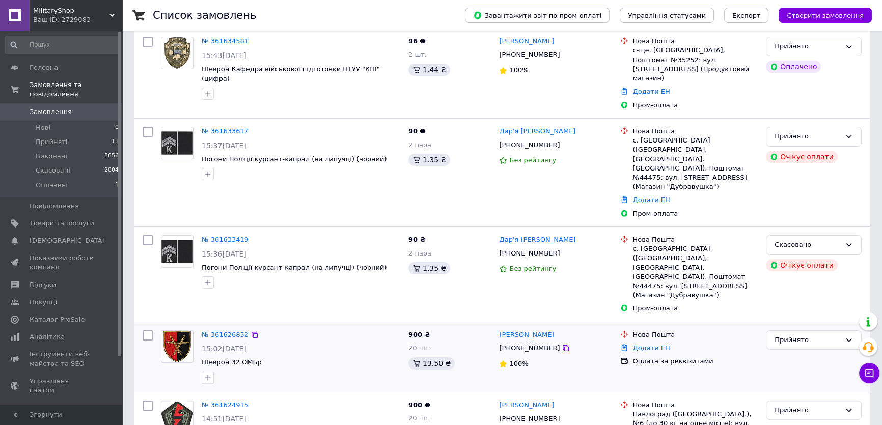
scroll to position [185, 0]
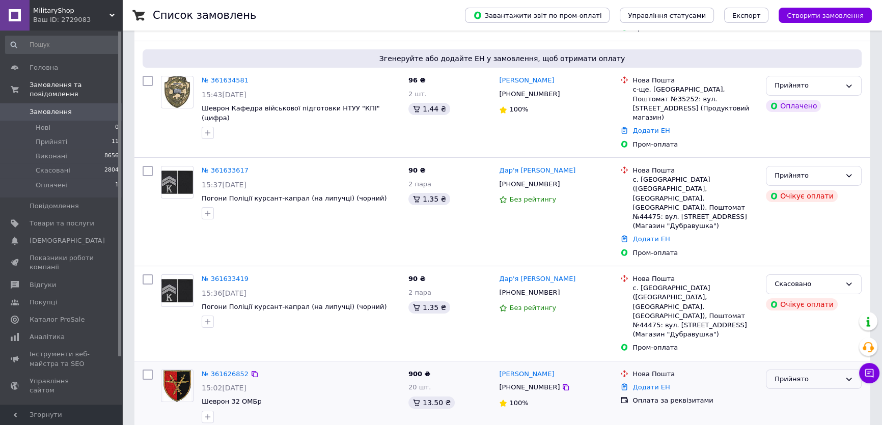
click at [809, 374] on div "Прийнято" at bounding box center [807, 379] width 66 height 11
click at [789, 410] on li "Скасовано" at bounding box center [813, 419] width 95 height 19
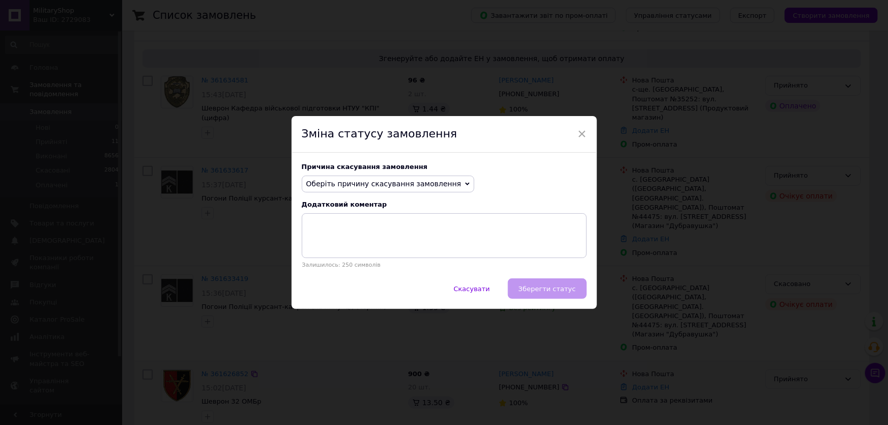
click at [393, 188] on span "Оберіть причину скасування замовлення" at bounding box center [383, 184] width 155 height 8
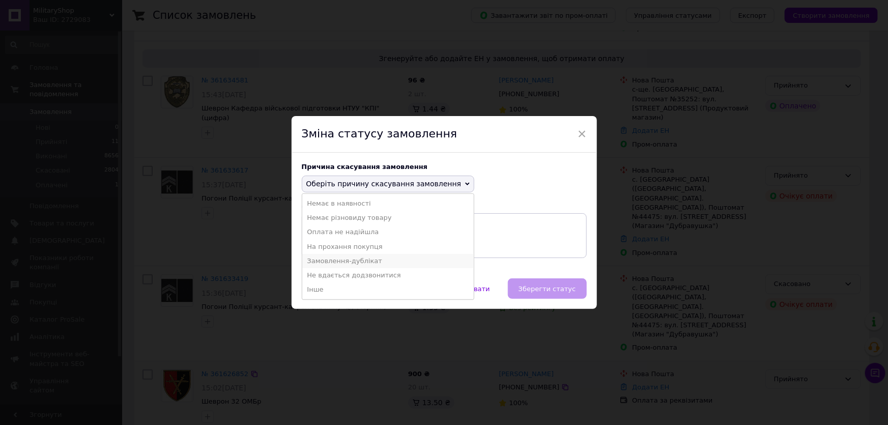
click at [355, 258] on li "Замовлення-дублікат" at bounding box center [388, 261] width 172 height 14
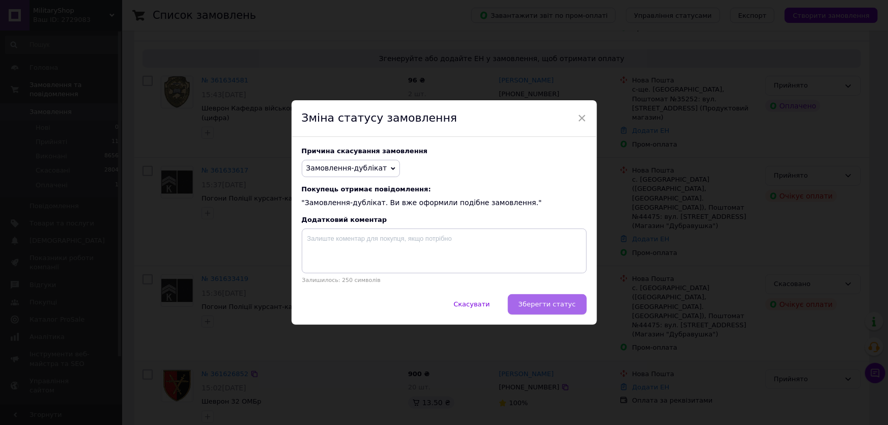
click at [558, 307] on span "Зберегти статус" at bounding box center [548, 304] width 58 height 8
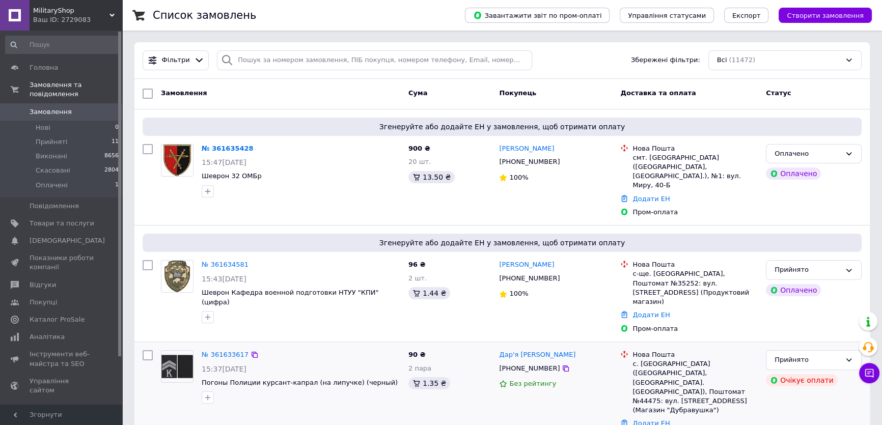
scroll to position [0, 0]
click at [257, 152] on icon at bounding box center [260, 149] width 6 height 6
drag, startPoint x: 587, startPoint y: 148, endPoint x: 494, endPoint y: 145, distance: 92.7
click at [495, 145] on div "Євген Москалевський +380509735409 100%" at bounding box center [555, 180] width 121 height 81
copy link "[PERSON_NAME]"
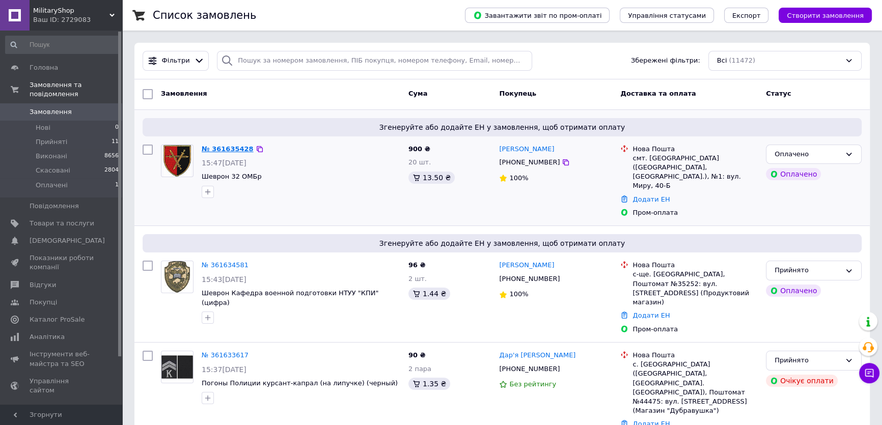
click at [209, 148] on link "№ 361635428" at bounding box center [228, 149] width 52 height 8
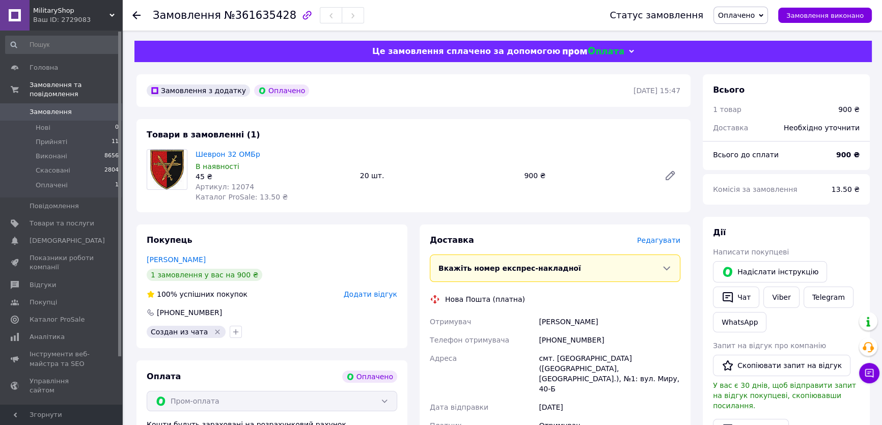
click at [746, 20] on span "Оплачено" at bounding box center [740, 15] width 54 height 17
click at [756, 31] on li "Прийнято" at bounding box center [740, 35] width 53 height 15
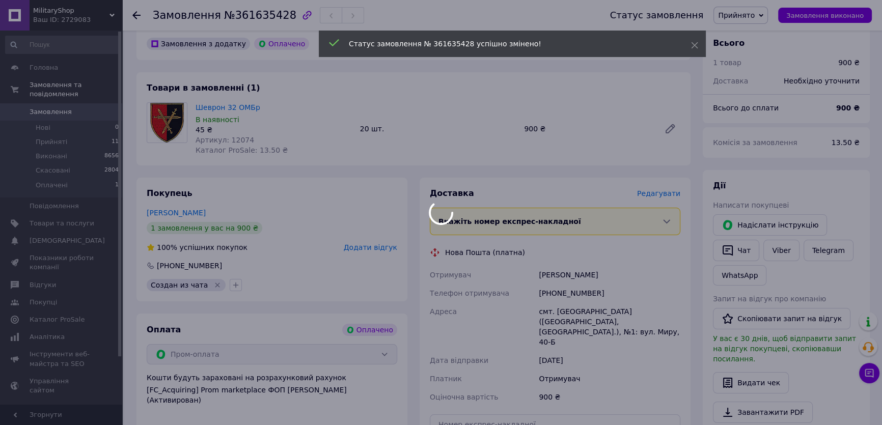
scroll to position [185, 0]
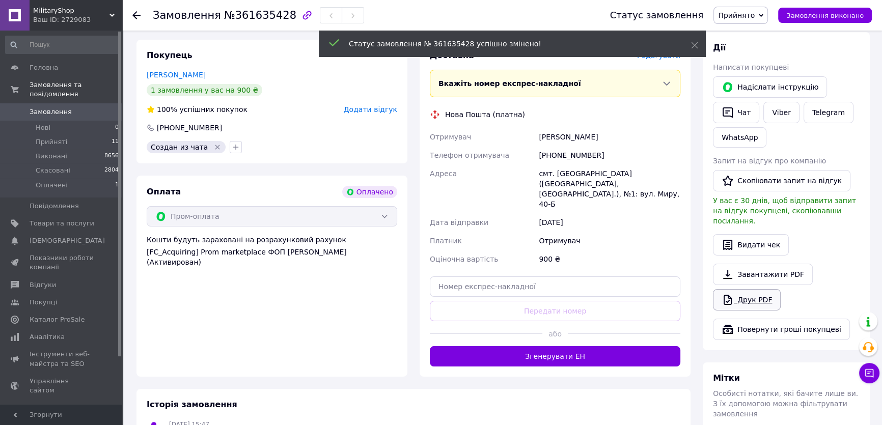
click at [744, 289] on link "Друк PDF" at bounding box center [747, 299] width 68 height 21
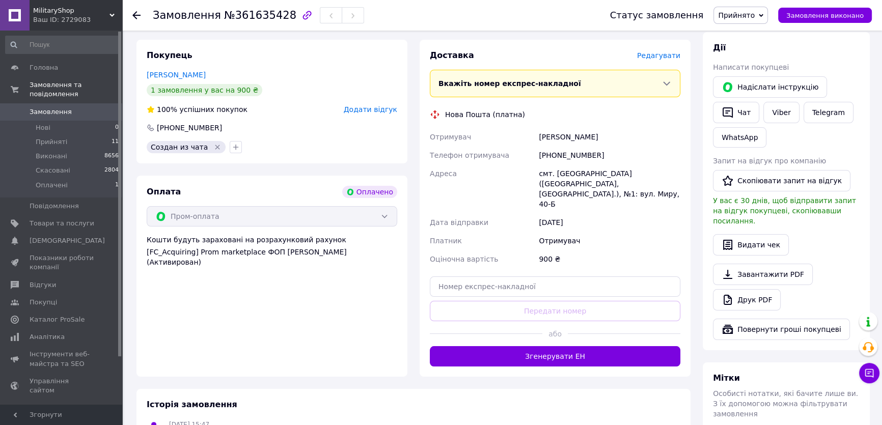
click at [92, 107] on span "Замовлення" at bounding box center [62, 111] width 65 height 9
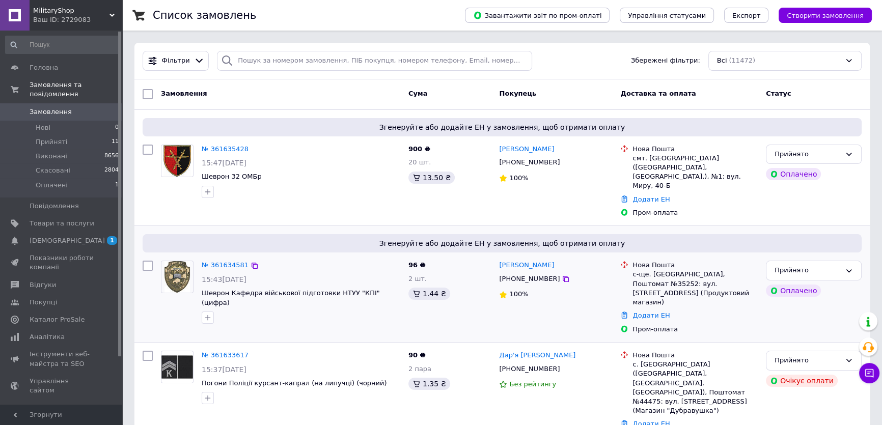
click at [641, 234] on div "Згенеруйте або додайте ЕН у замовлення, щоб отримати оплату" at bounding box center [502, 243] width 719 height 18
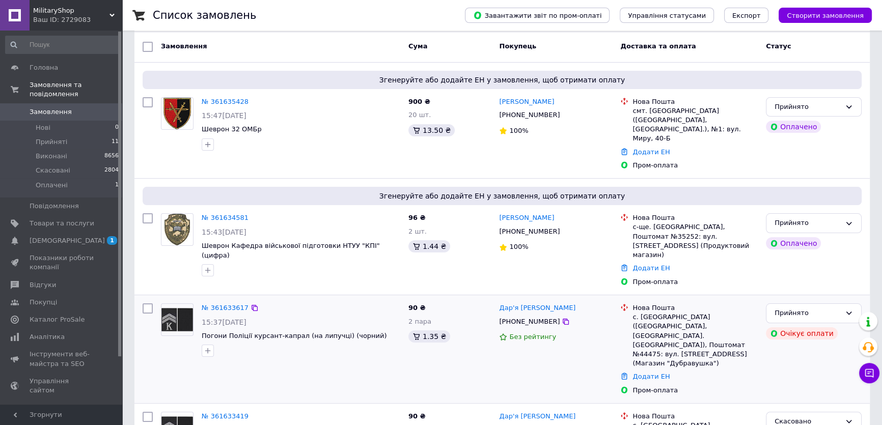
scroll to position [92, 0]
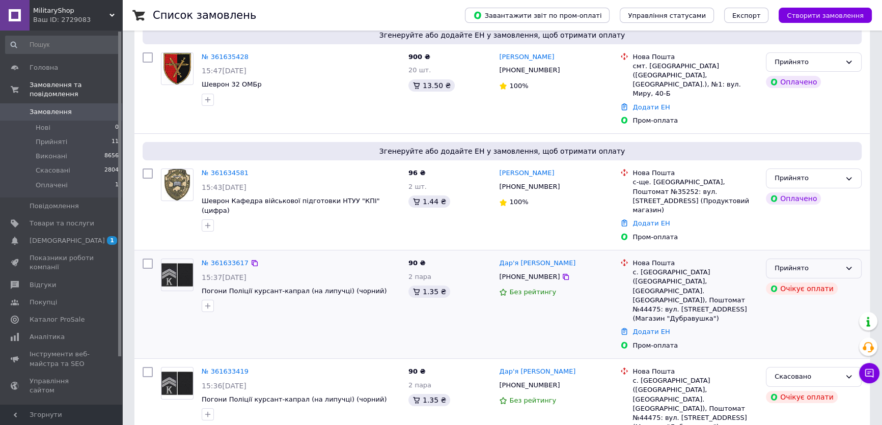
click at [851, 264] on icon at bounding box center [848, 268] width 8 height 8
click at [798, 299] on li "Скасовано" at bounding box center [813, 308] width 95 height 19
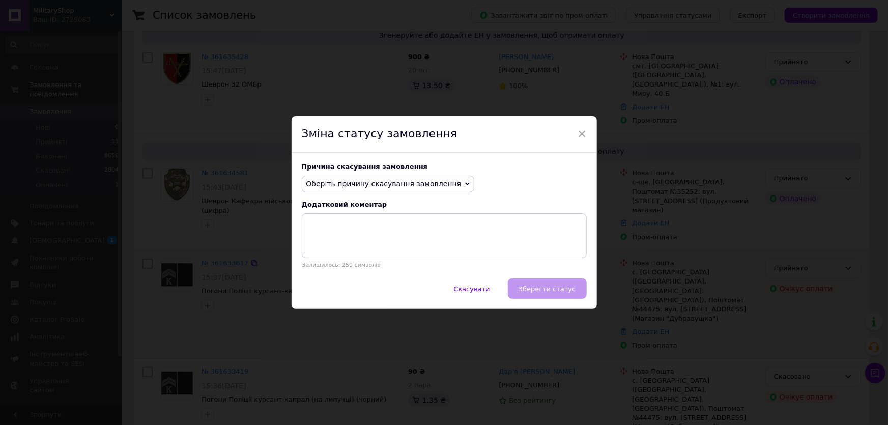
click at [387, 180] on span "Оберіть причину скасування замовлення" at bounding box center [383, 184] width 155 height 8
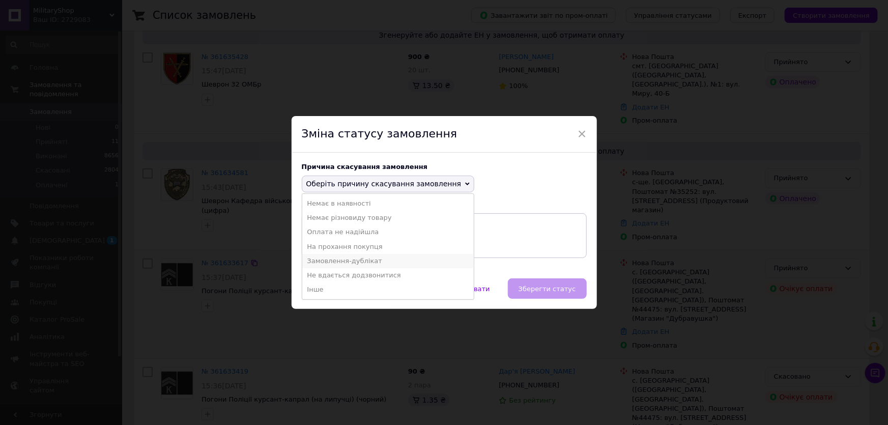
click at [352, 259] on li "Замовлення-дублікат" at bounding box center [388, 261] width 172 height 14
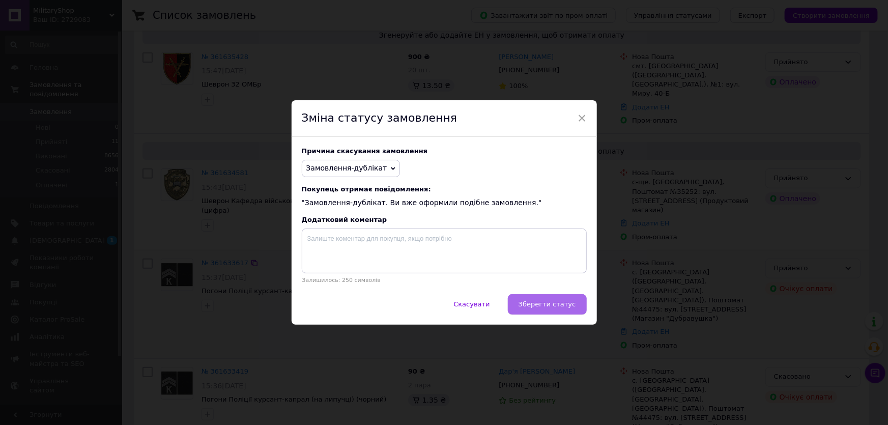
click at [556, 314] on button "Зберегти статус" at bounding box center [547, 304] width 79 height 20
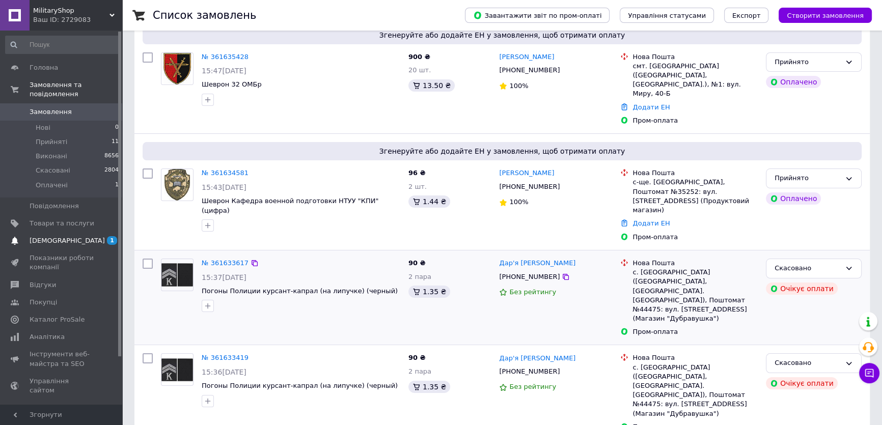
click at [62, 238] on link "[DEMOGRAPHIC_DATA] 1 0" at bounding box center [62, 240] width 125 height 17
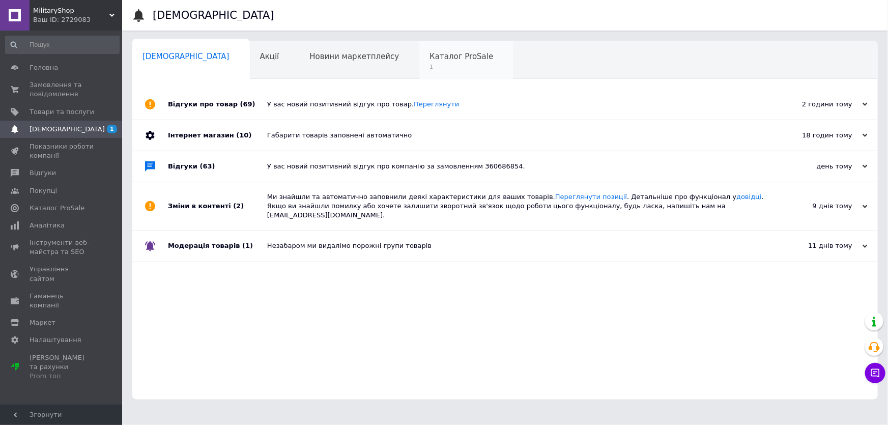
click at [419, 62] on div "Каталог ProSale 1" at bounding box center [466, 60] width 94 height 39
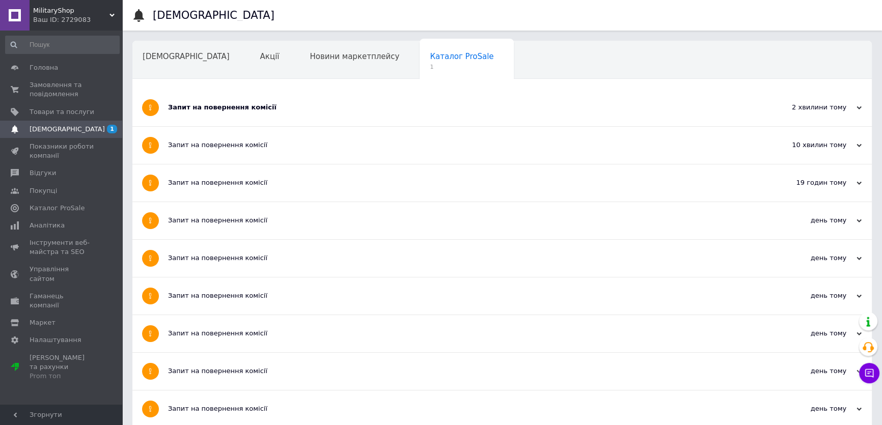
click at [275, 108] on div "Запит на повернення комісії" at bounding box center [463, 107] width 591 height 9
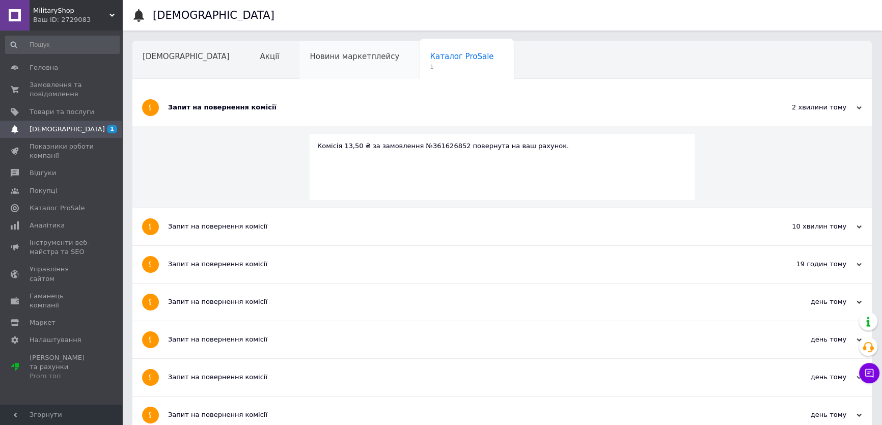
click at [299, 68] on div "Новини маркетплейсу" at bounding box center [359, 60] width 120 height 39
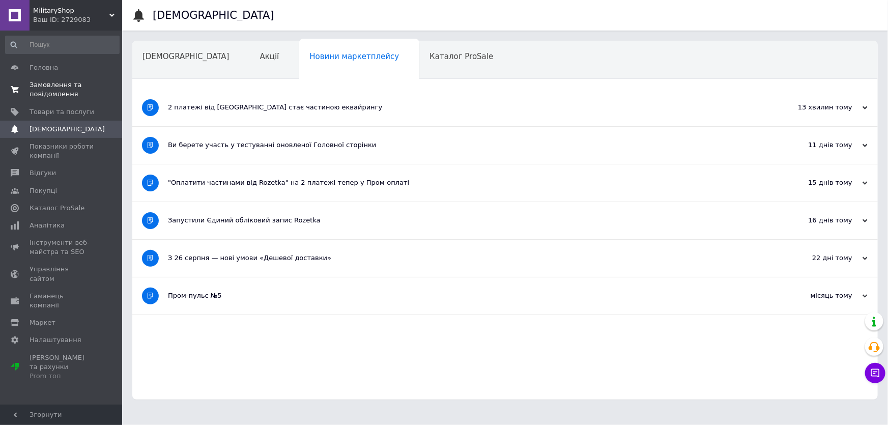
click at [71, 78] on link "Замовлення та повідомлення 0 0" at bounding box center [62, 89] width 125 height 26
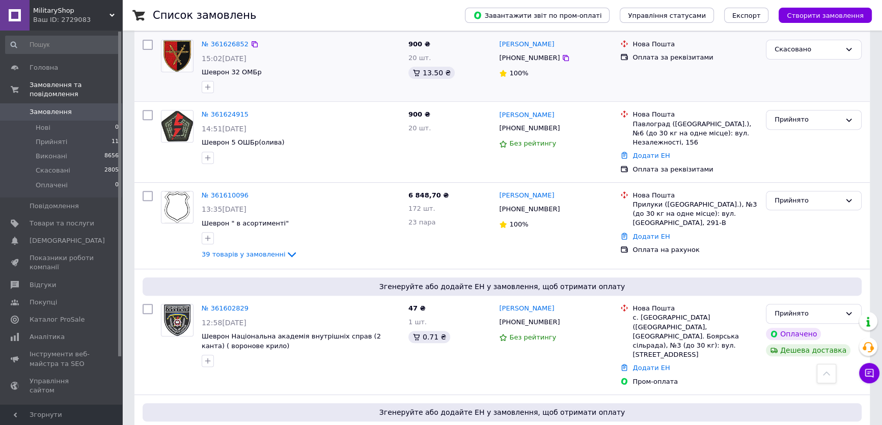
scroll to position [647, 0]
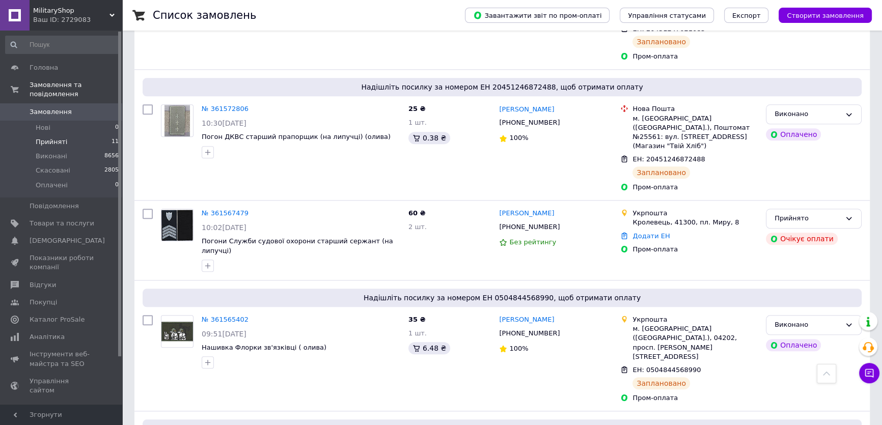
click at [95, 135] on li "Прийняті 11" at bounding box center [62, 142] width 125 height 14
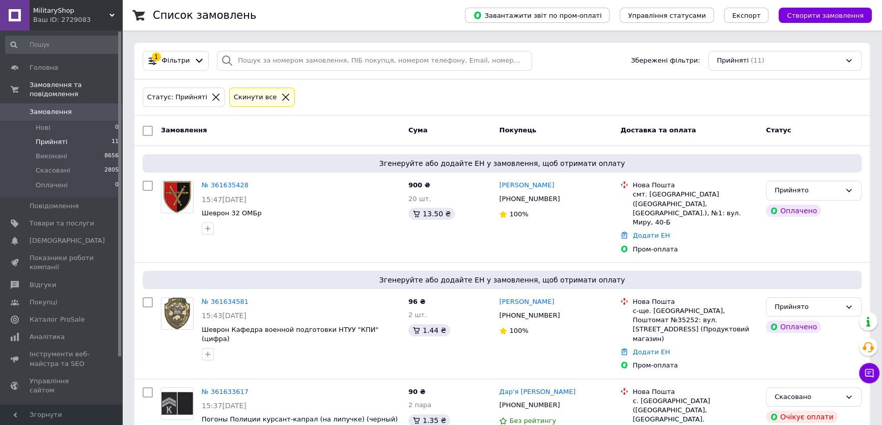
click at [687, 65] on span "Збережені фільтри:" at bounding box center [665, 61] width 69 height 10
click at [33, 107] on span "Замовлення" at bounding box center [51, 111] width 42 height 9
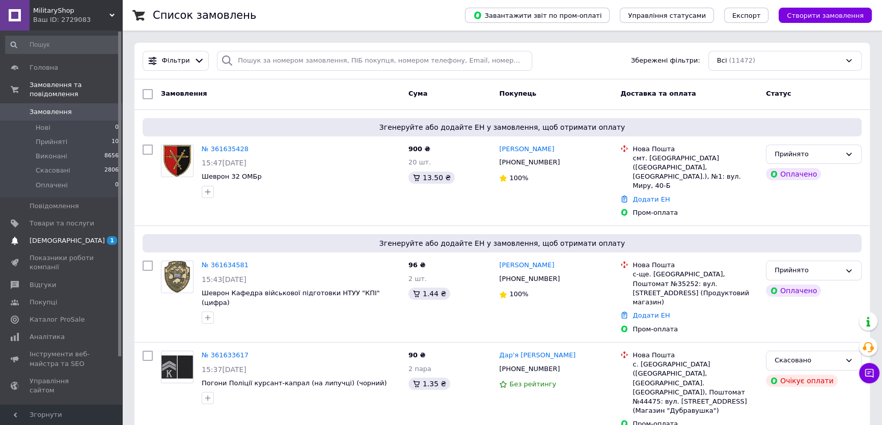
click at [68, 236] on span "[DEMOGRAPHIC_DATA]" at bounding box center [62, 240] width 65 height 9
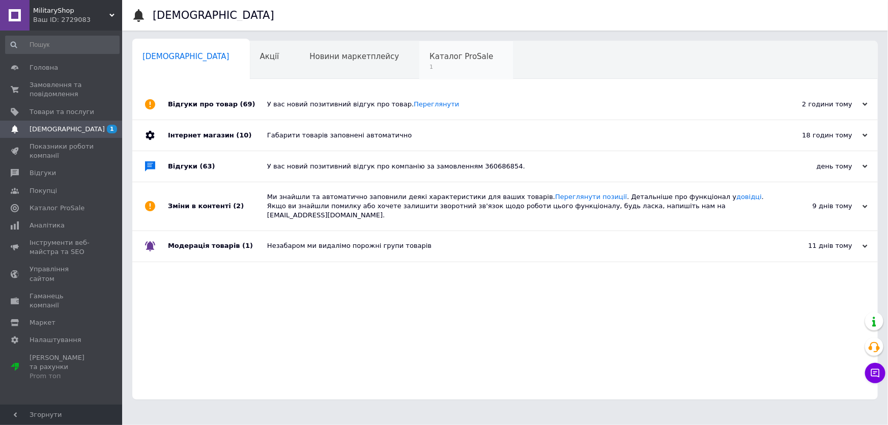
click at [430, 65] on span "1" at bounding box center [462, 67] width 64 height 8
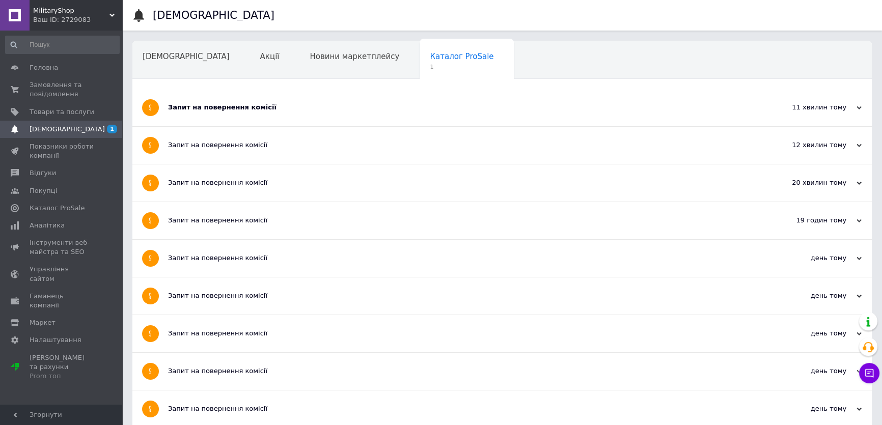
click at [214, 103] on div "Запит на повернення комісії" at bounding box center [463, 107] width 591 height 9
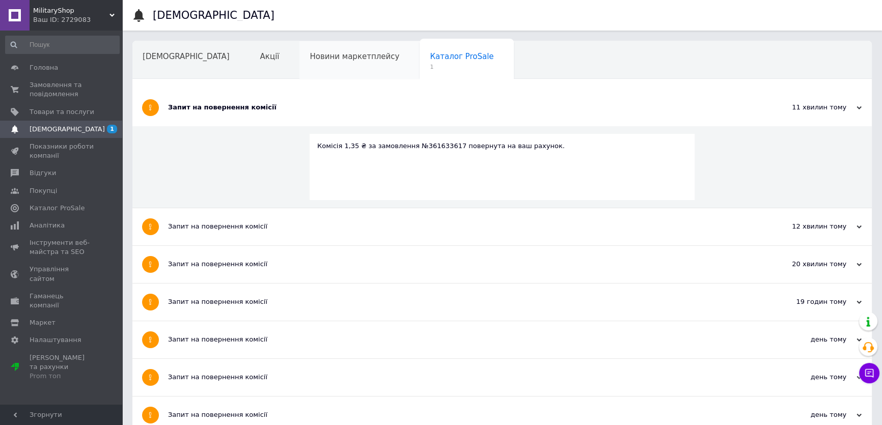
click at [299, 66] on div "Новини маркетплейсу" at bounding box center [359, 60] width 120 height 39
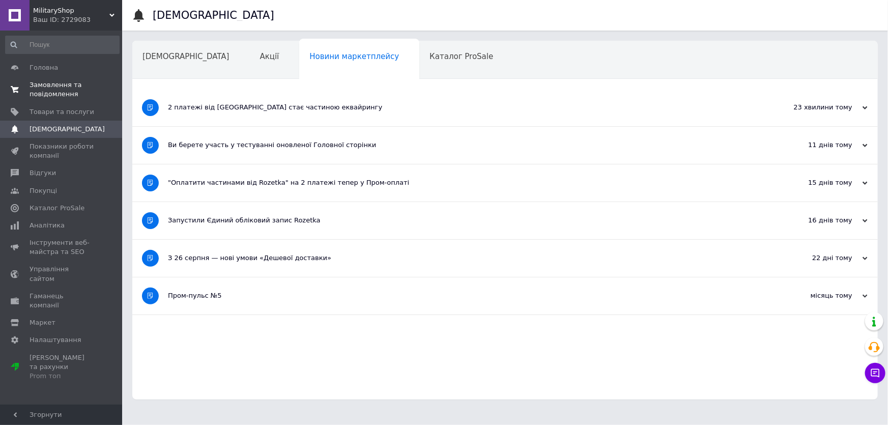
click at [56, 89] on span "Замовлення та повідомлення" at bounding box center [62, 89] width 65 height 18
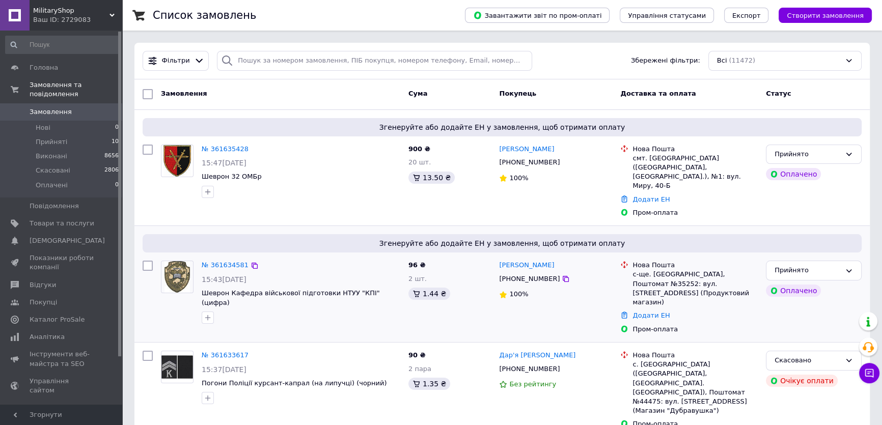
click at [659, 234] on div "Згенеруйте або додайте ЕН у замовлення, щоб отримати оплату" at bounding box center [502, 243] width 719 height 18
click at [74, 107] on span "Замовлення" at bounding box center [62, 111] width 65 height 9
click at [614, 234] on div "Згенеруйте або додайте ЕН у замовлення, щоб отримати оплату" at bounding box center [502, 243] width 719 height 18
drag, startPoint x: 280, startPoint y: 88, endPoint x: 235, endPoint y: 19, distance: 81.9
click at [632, 238] on span "Згенеруйте або додайте ЕН у замовлення, щоб отримати оплату" at bounding box center [502, 243] width 711 height 10
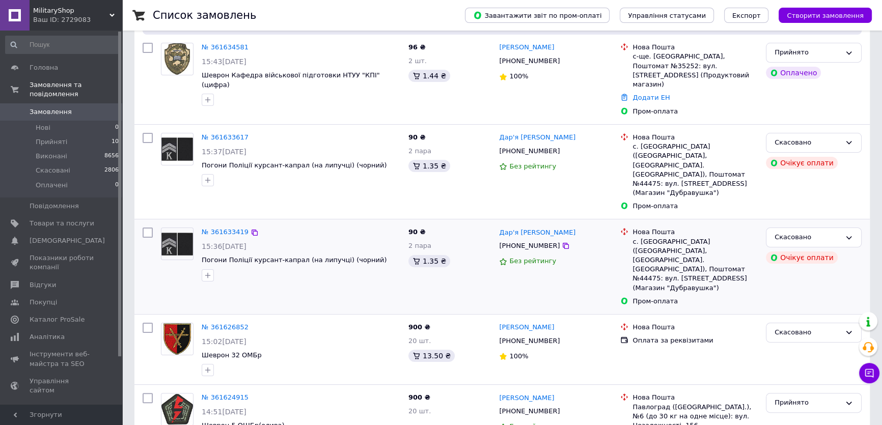
scroll to position [370, 0]
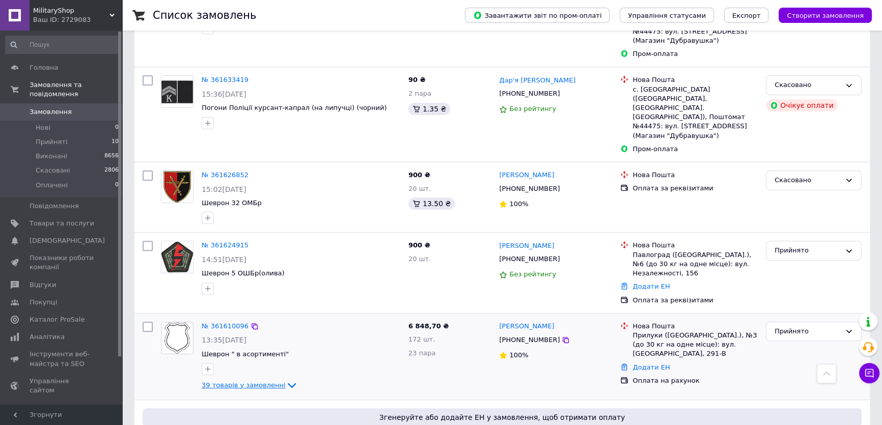
click at [239, 381] on span "39 товарів у замовленні" at bounding box center [244, 385] width 84 height 8
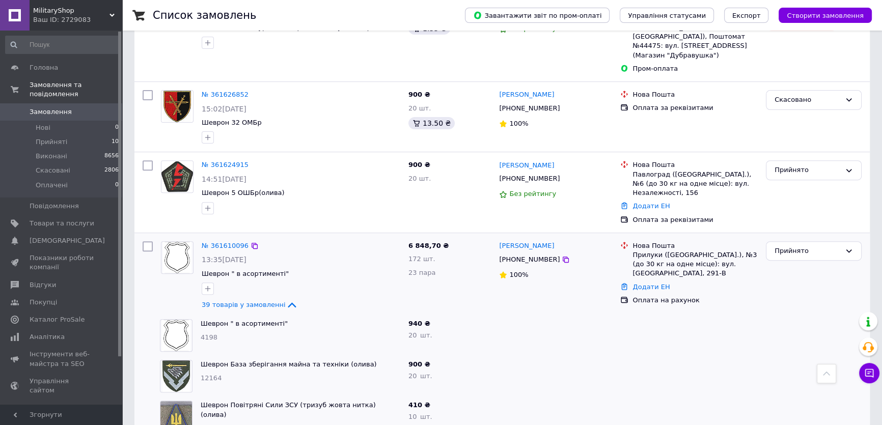
scroll to position [601, 0]
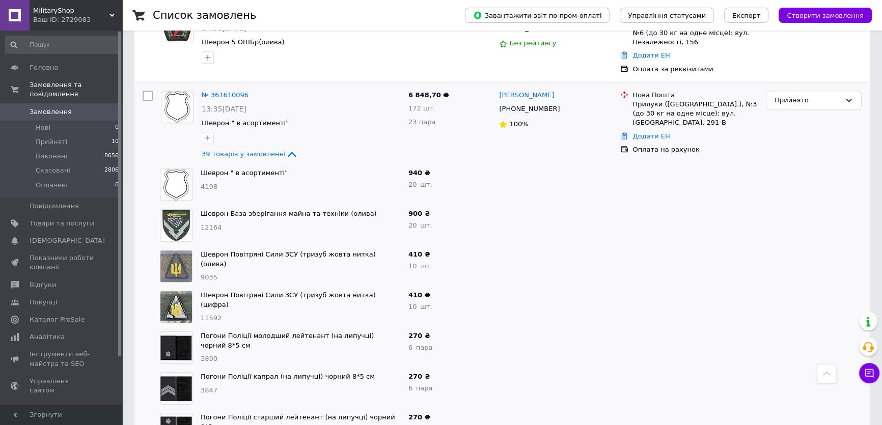
click at [97, 107] on span "0" at bounding box center [108, 111] width 28 height 9
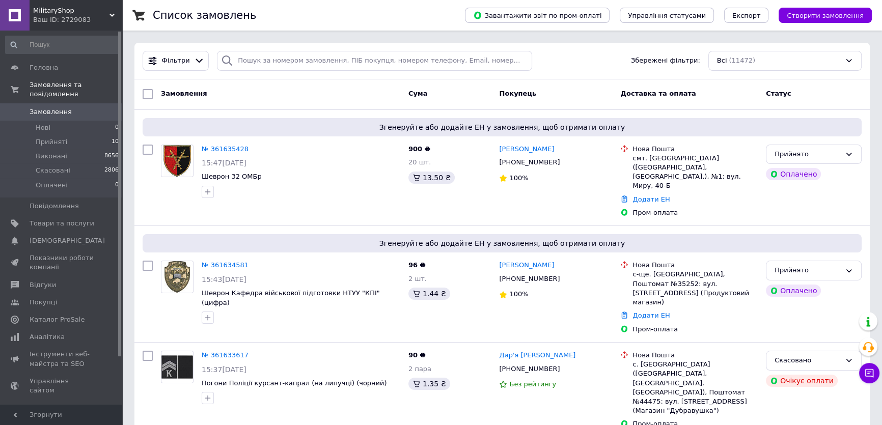
click at [66, 107] on span "Замовлення" at bounding box center [51, 111] width 42 height 9
click at [229, 261] on link "№ 361634581" at bounding box center [225, 265] width 47 height 8
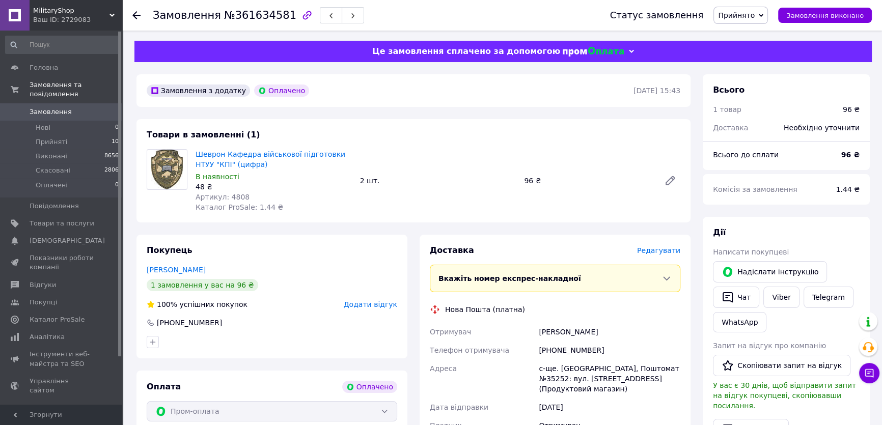
drag, startPoint x: 650, startPoint y: 244, endPoint x: 699, endPoint y: 262, distance: 52.0
click at [651, 244] on div "Доставка Редагувати Вкажіть номер експрес-накладної Обов'язково введіть номер е…" at bounding box center [554, 398] width 271 height 327
click at [657, 249] on span "Редагувати" at bounding box center [658, 250] width 43 height 8
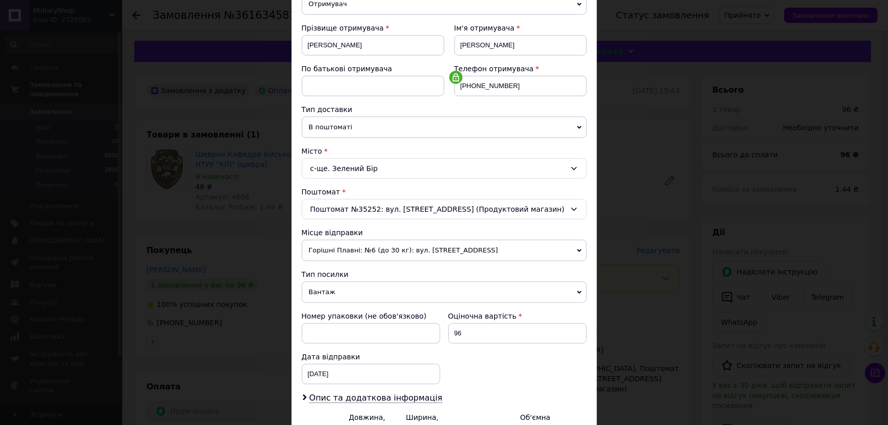
scroll to position [138, 0]
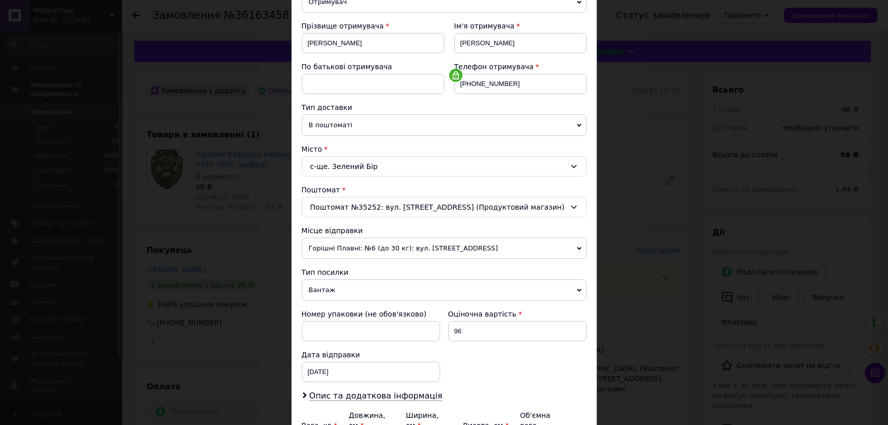
click at [340, 293] on span "Вантаж" at bounding box center [444, 289] width 285 height 21
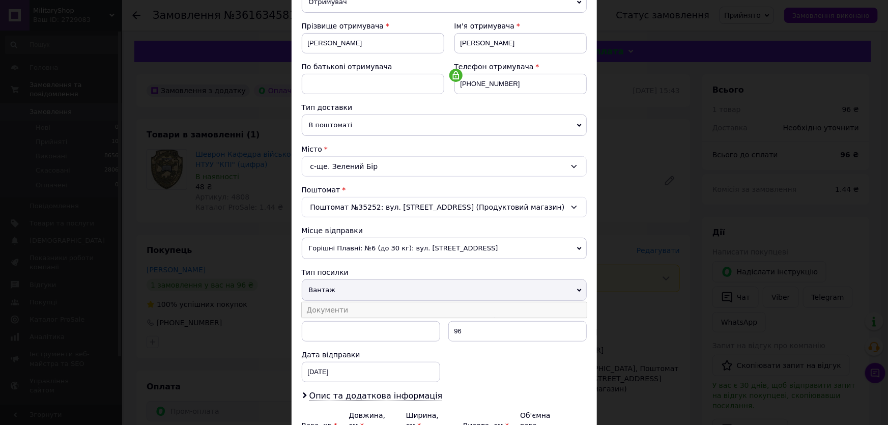
click at [347, 308] on li "Документи" at bounding box center [444, 309] width 285 height 15
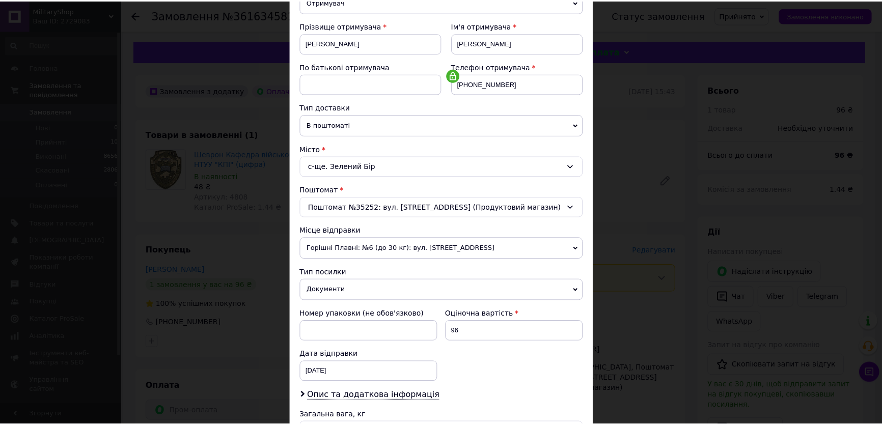
scroll to position [260, 0]
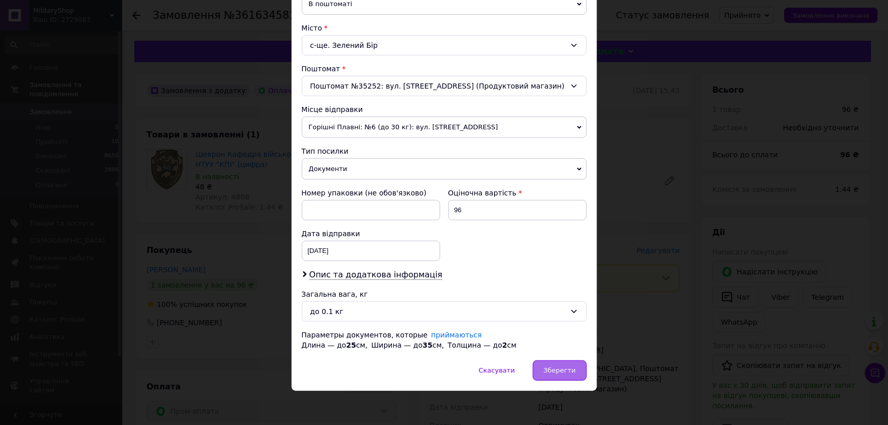
click at [552, 366] on span "Зберегти" at bounding box center [560, 370] width 32 height 8
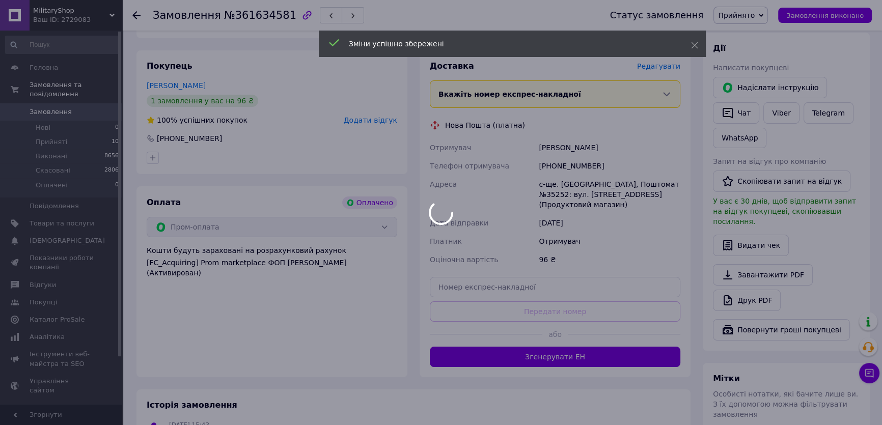
scroll to position [185, 0]
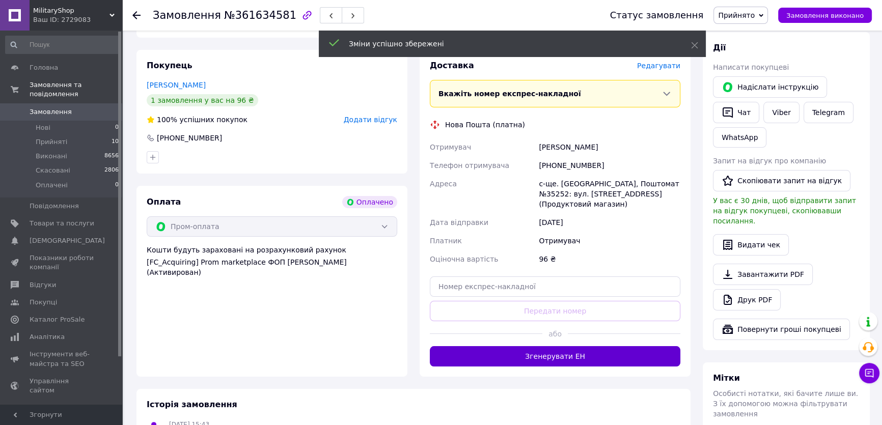
click at [540, 348] on button "Згенерувати ЕН" at bounding box center [555, 356] width 250 height 20
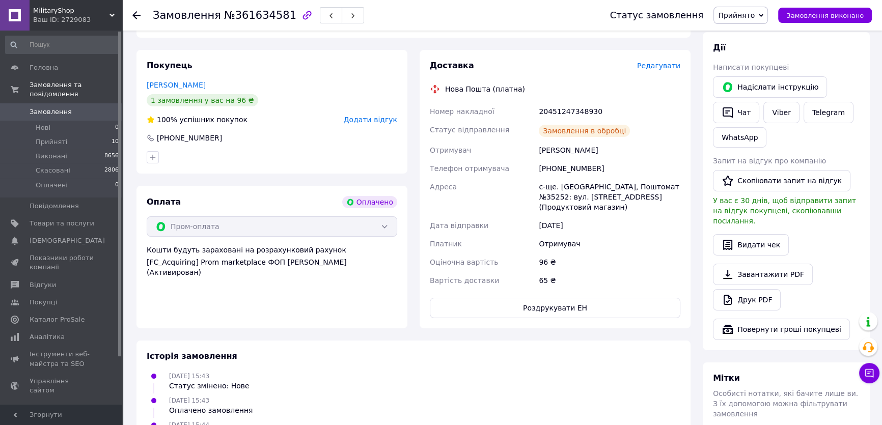
click at [753, 17] on span "Прийнято" at bounding box center [736, 15] width 37 height 8
click at [748, 37] on li "Виконано" at bounding box center [740, 35] width 53 height 15
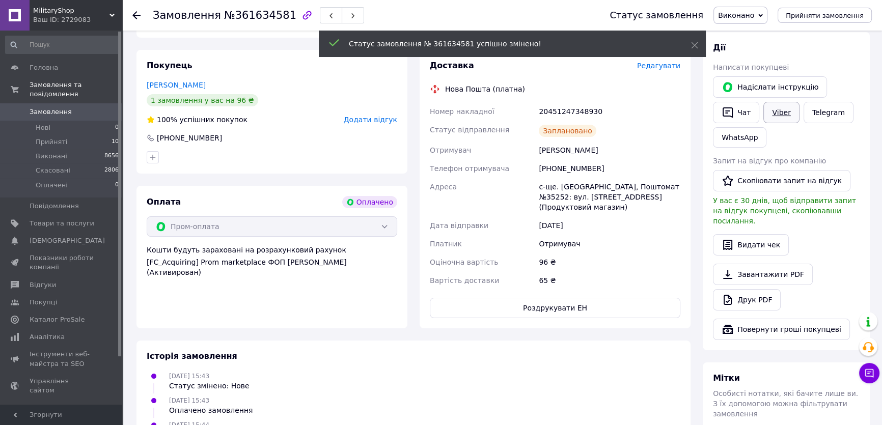
click at [778, 112] on link "Viber" at bounding box center [781, 112] width 36 height 21
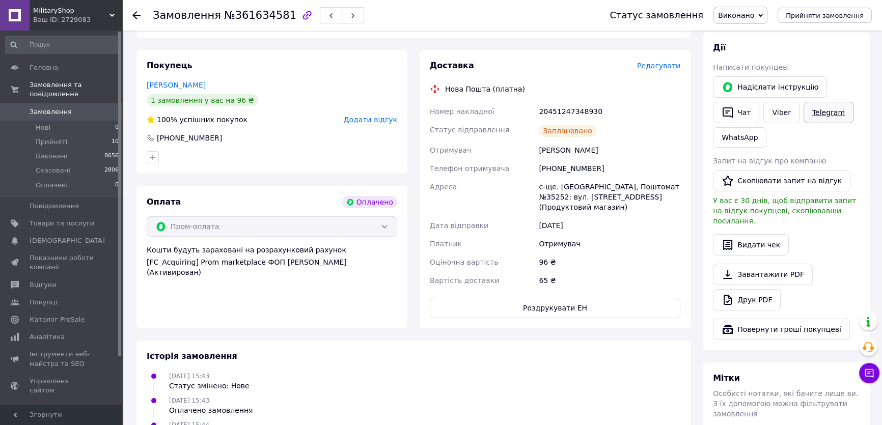
click at [825, 110] on link "Telegram" at bounding box center [828, 112] width 50 height 21
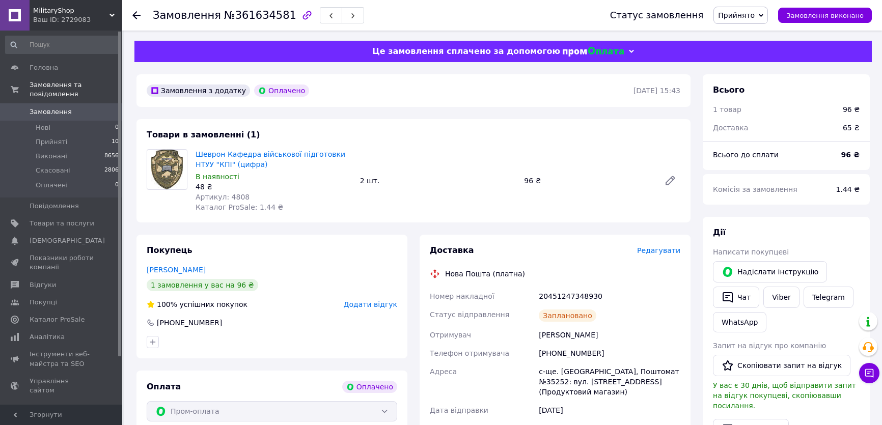
scroll to position [185, 0]
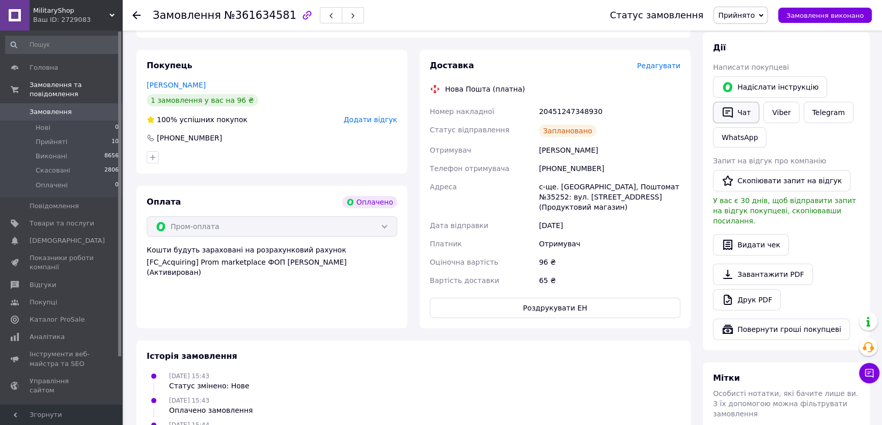
click at [733, 108] on button "Чат" at bounding box center [736, 112] width 46 height 21
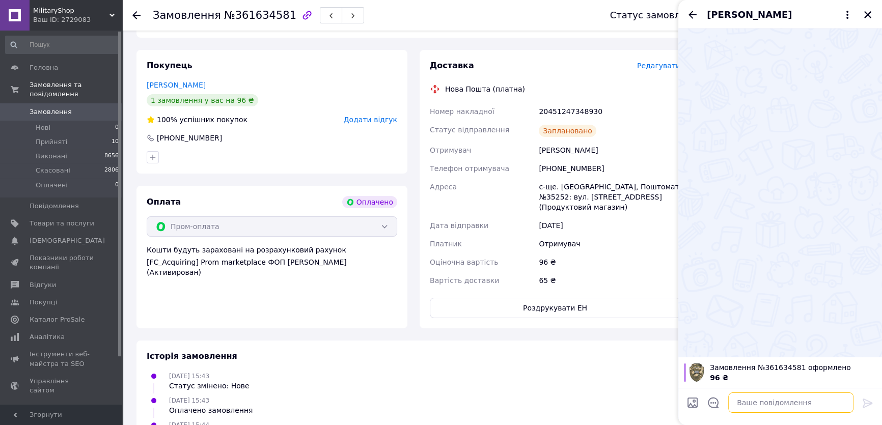
paste textarea "Добрий день! Це MilitaryShop. Відправляємо Ваше замовлення. ттн 20451247039496 …"
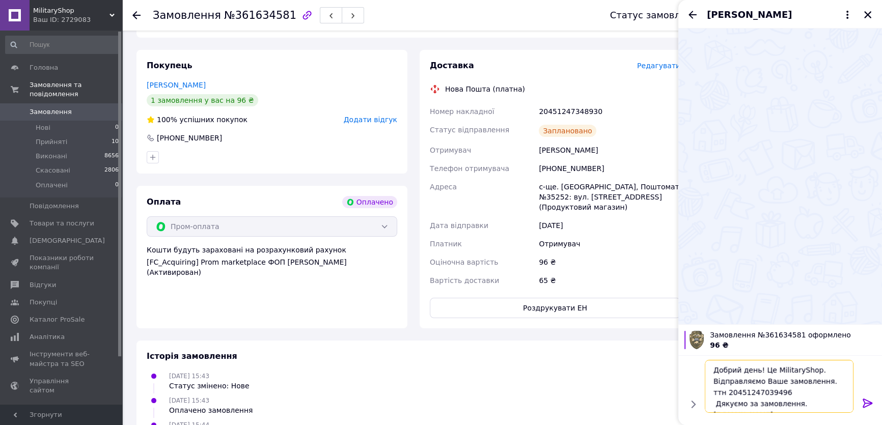
scroll to position [12, 0]
click at [573, 109] on div "20451247348930" at bounding box center [609, 111] width 146 height 18
copy div "20451247348930"
click at [763, 379] on textarea "Добрий день! Це MilitaryShop. Відправляємо Ваше замовлення. ттн 20451247039496 …" at bounding box center [780, 386] width 146 height 53
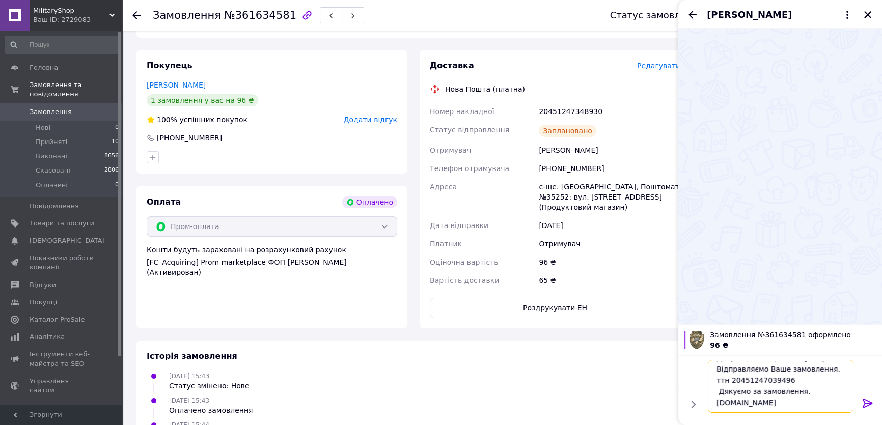
click at [763, 379] on textarea "Добрий день! Це MilitaryShop. Відправляємо Ваше замовлення. ттн 20451247039496 …" at bounding box center [780, 386] width 146 height 53
paste textarea "348930"
type textarea "Добрий день! Це MilitaryShop. Відправляємо Ваше замовлення. ттн 20451247348930 …"
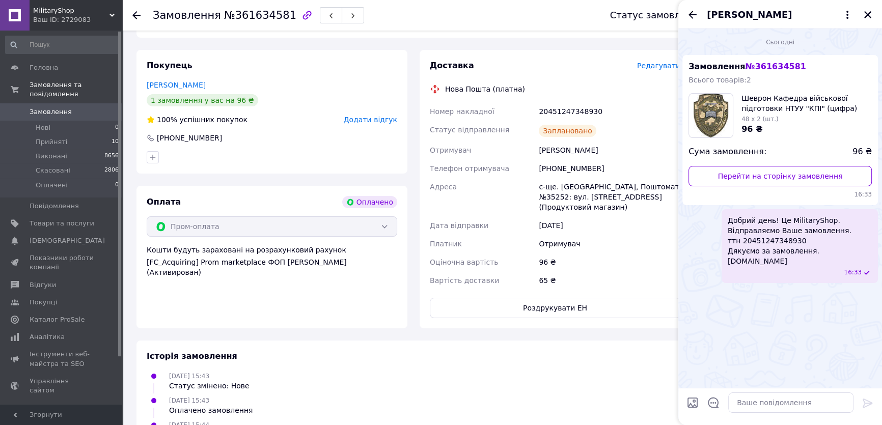
click at [331, 371] on div "[DATE] 15:43 Статус змінено: Нове" at bounding box center [414, 381] width 542 height 20
click at [565, 106] on div "20451247348930" at bounding box center [609, 111] width 146 height 18
click at [869, 14] on icon "Закрити" at bounding box center [867, 14] width 9 height 9
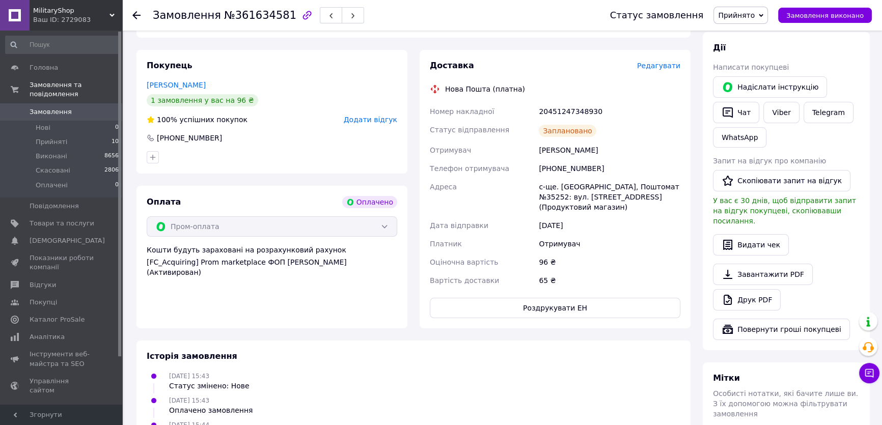
click at [758, 8] on span "Прийнято" at bounding box center [740, 15] width 54 height 17
click at [749, 36] on li "Виконано" at bounding box center [740, 35] width 53 height 15
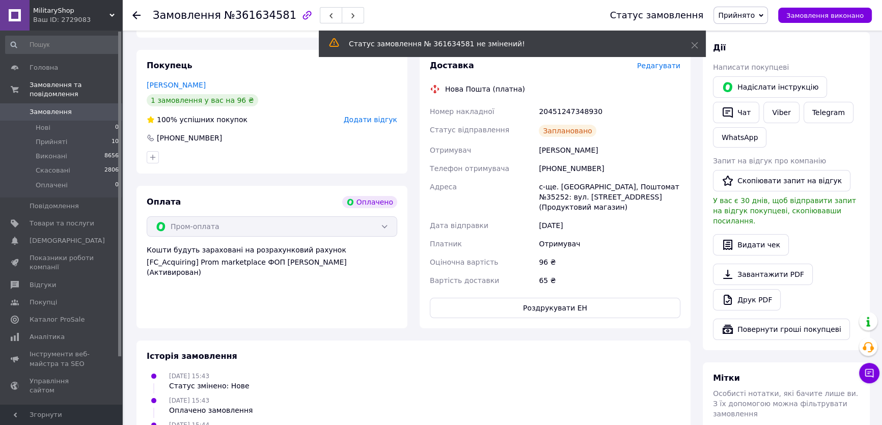
click at [55, 107] on span "Замовлення" at bounding box center [51, 111] width 42 height 9
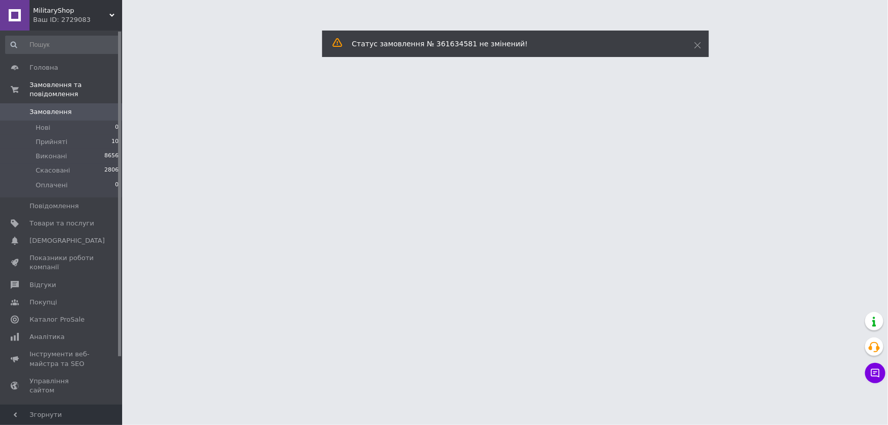
click at [695, 25] on html "MilitaryShop Ваш ID: 2729083 Сайт MilitaryShop Кабінет покупця Перевірити стан …" at bounding box center [444, 12] width 888 height 25
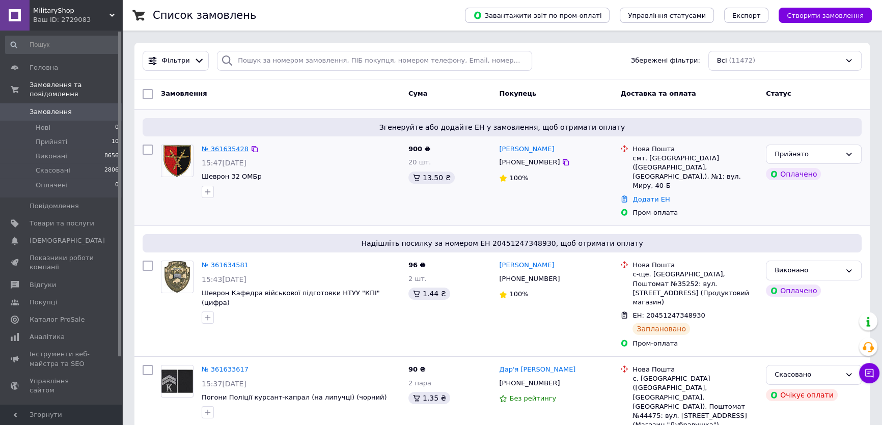
click at [225, 148] on link "№ 361635428" at bounding box center [225, 149] width 47 height 8
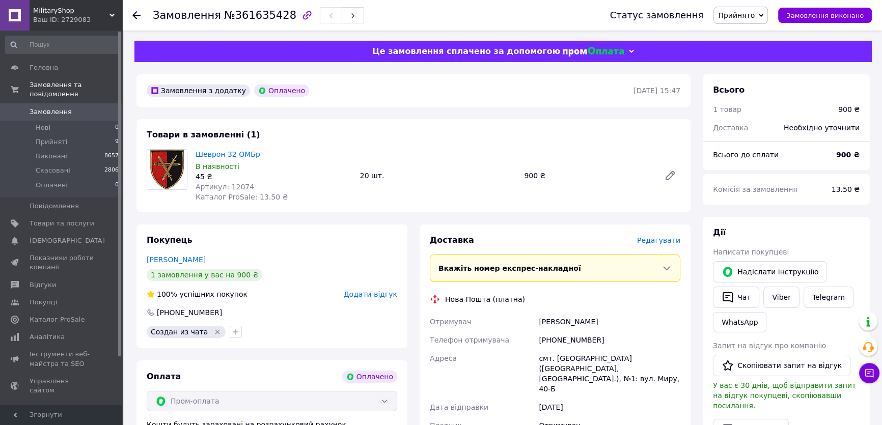
click at [670, 241] on span "Редагувати" at bounding box center [658, 240] width 43 height 8
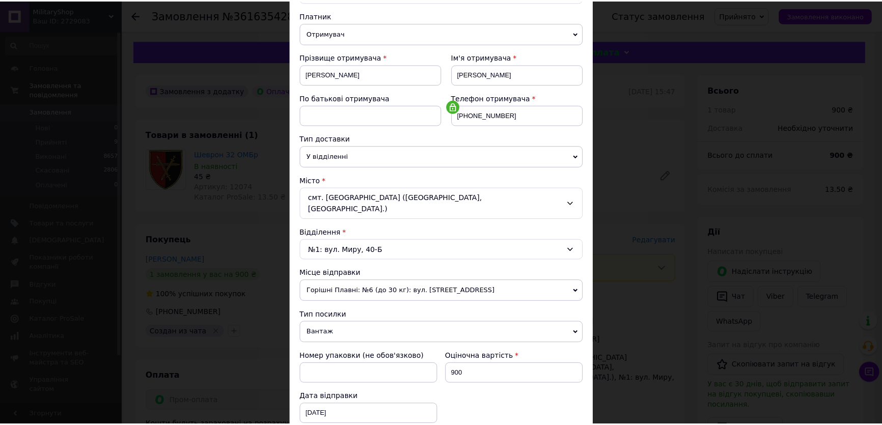
scroll to position [249, 0]
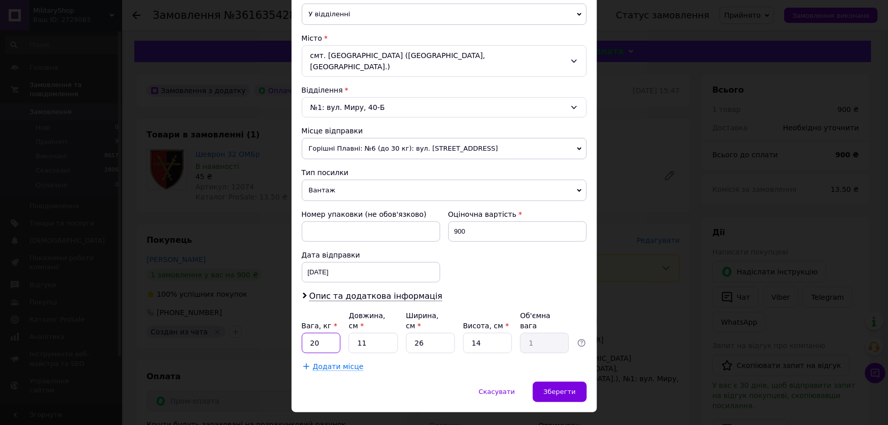
click at [334, 333] on input "20" at bounding box center [321, 343] width 39 height 20
click at [333, 333] on input "20" at bounding box center [321, 343] width 39 height 20
type input "0.5"
type input "2"
type input "0.18"
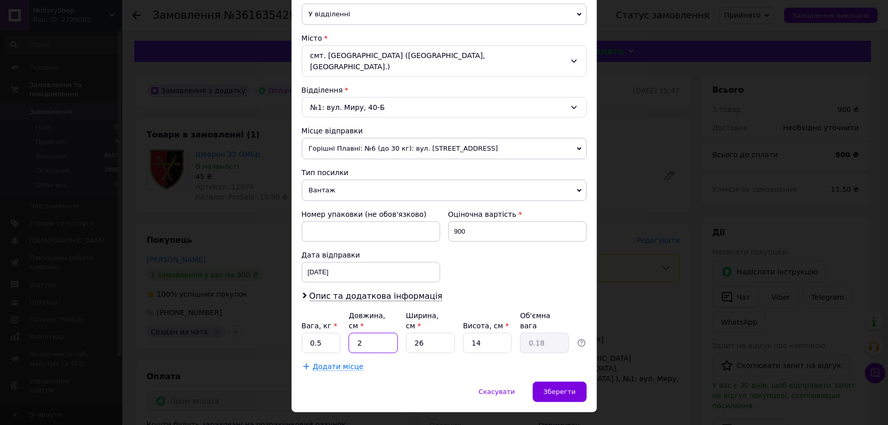
type input "25"
type input "2.28"
type input "25"
type input "2"
type input "0.18"
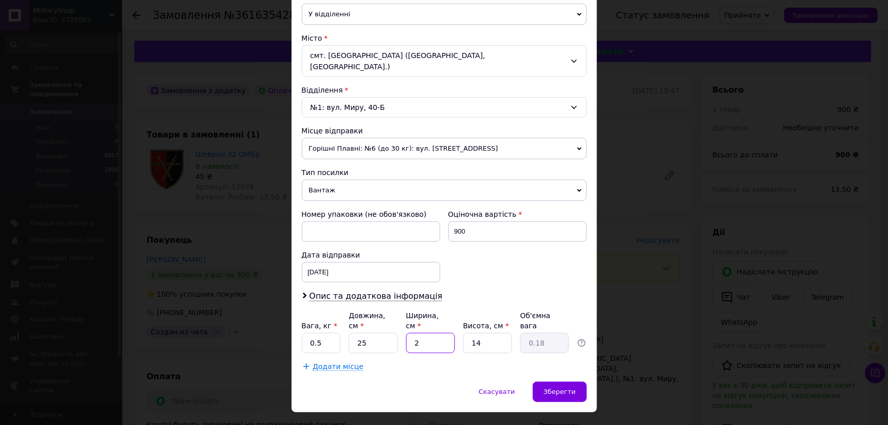
type input "23"
type input "2.01"
type input "23"
type input "2"
type input "0.29"
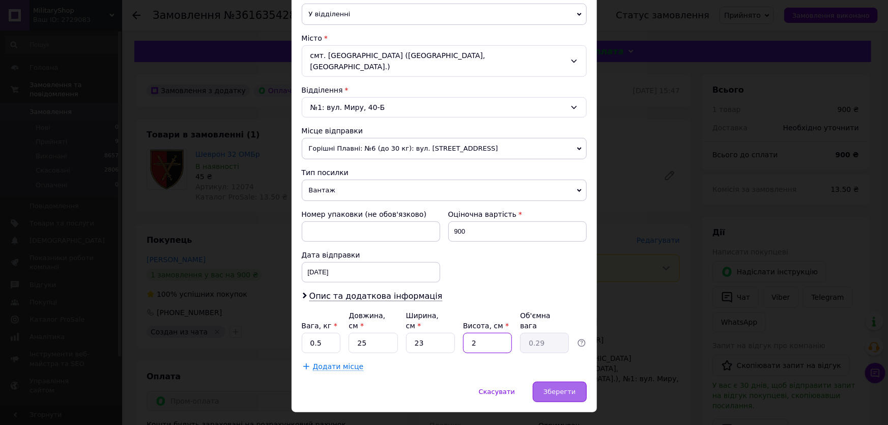
type input "2"
click at [566, 388] on span "Зберегти" at bounding box center [560, 392] width 32 height 8
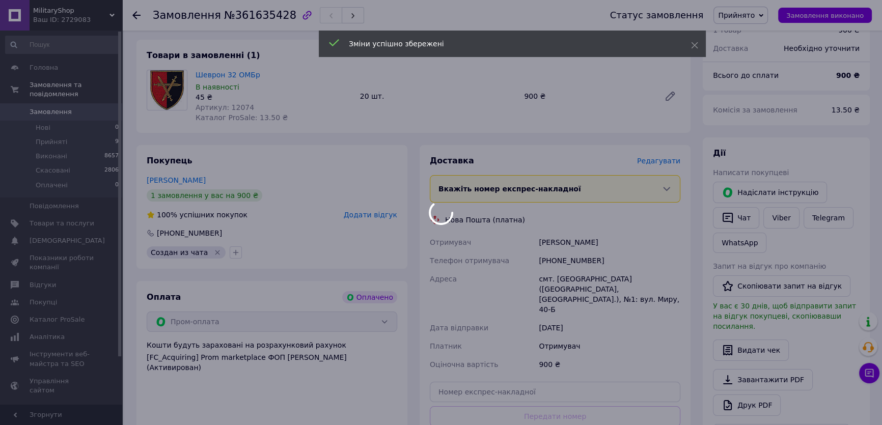
scroll to position [231, 0]
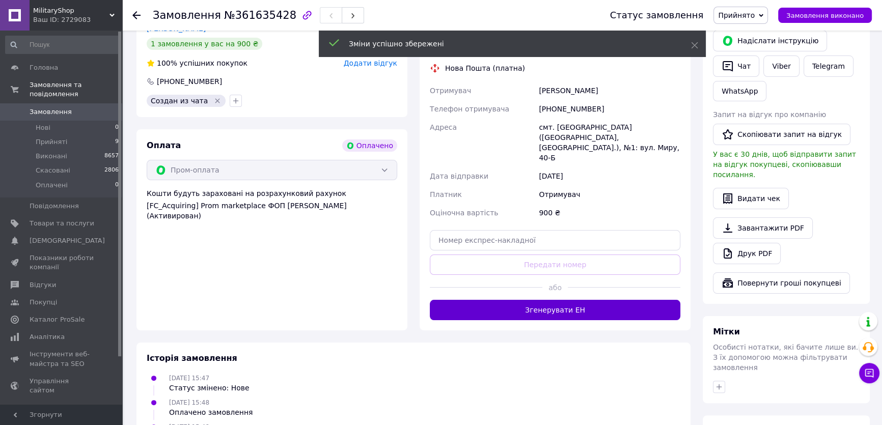
click at [529, 305] on button "Згенерувати ЕН" at bounding box center [555, 310] width 250 height 20
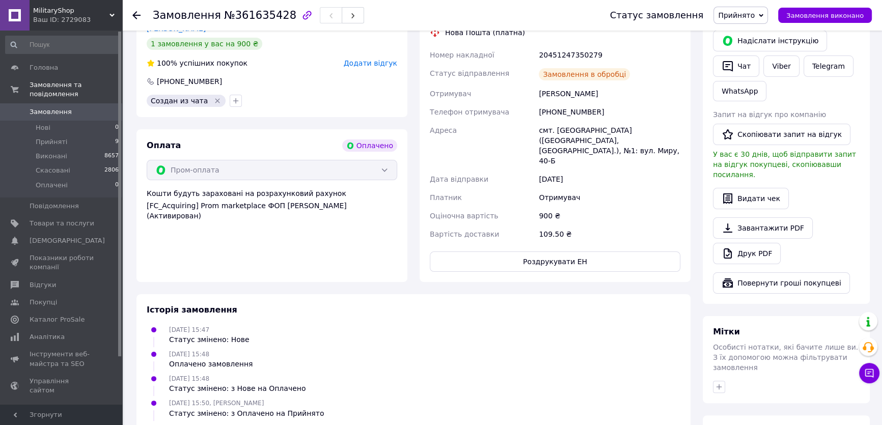
click at [753, 14] on span "Прийнято" at bounding box center [736, 15] width 37 height 8
click at [743, 34] on li "Виконано" at bounding box center [740, 35] width 53 height 15
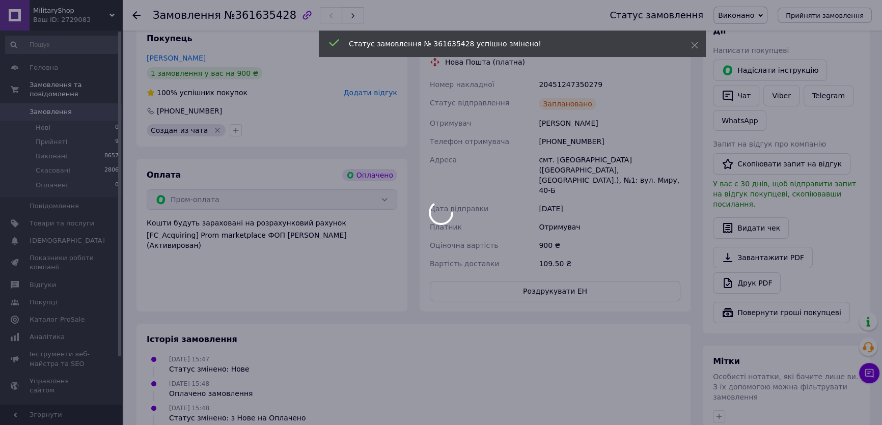
scroll to position [185, 0]
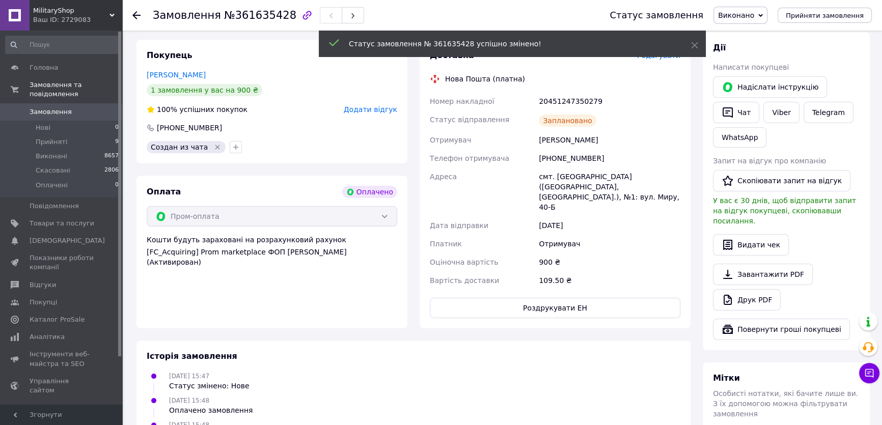
click at [736, 110] on button "Чат" at bounding box center [736, 112] width 46 height 21
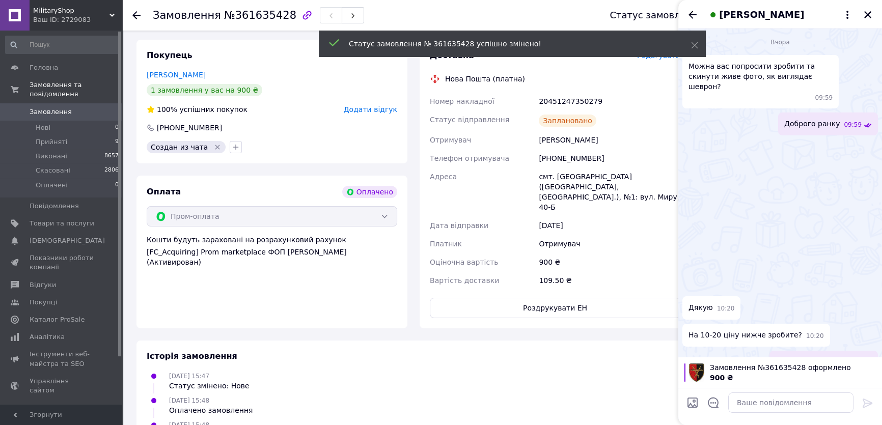
scroll to position [1066, 0]
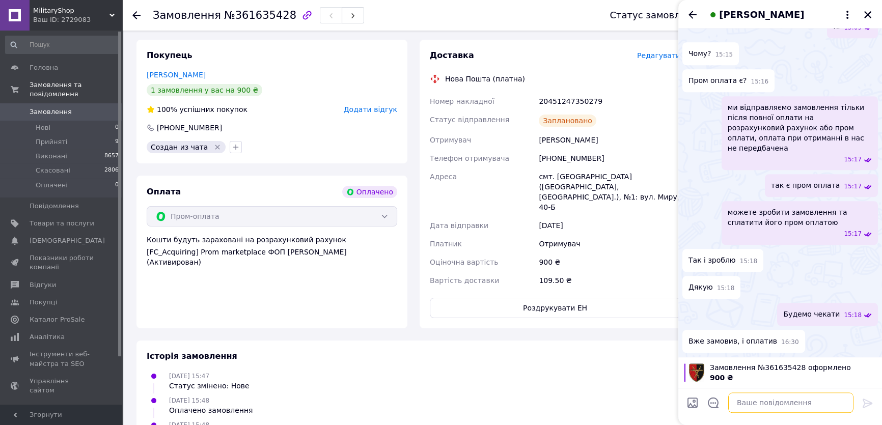
paste textarea "ттн 20451247172428 Дякуємо за замовлення. militarysshop.com.ua"
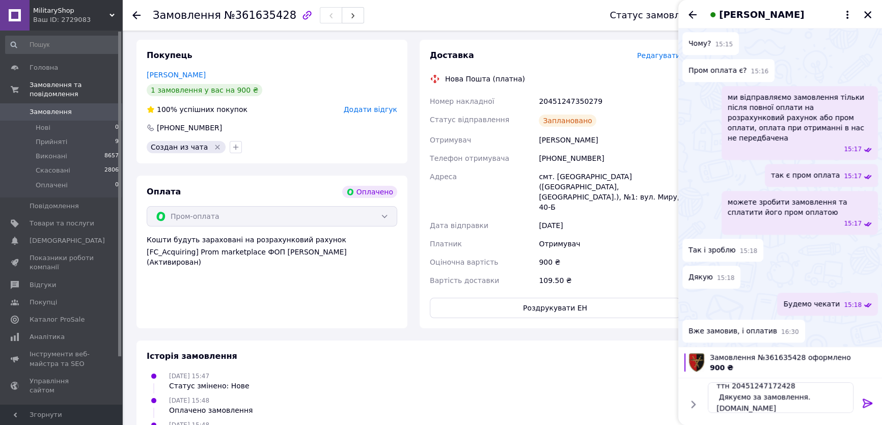
click at [547, 99] on div "20451247350279" at bounding box center [609, 101] width 146 height 18
click at [570, 100] on div "20451247350279" at bounding box center [609, 101] width 146 height 18
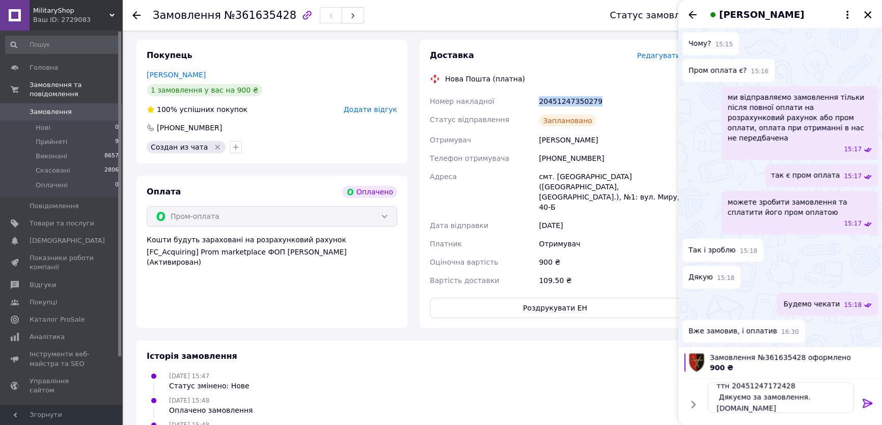
copy div "20451247350279"
click at [744, 386] on textarea "ттн 20451247172428 Дякуємо за замовлення. militarysshop.com.ua" at bounding box center [780, 397] width 146 height 31
paste textarea "350279"
type textarea "ттн 20451247350279 Дякуємо за замовлення. militarysshop.com.ua"
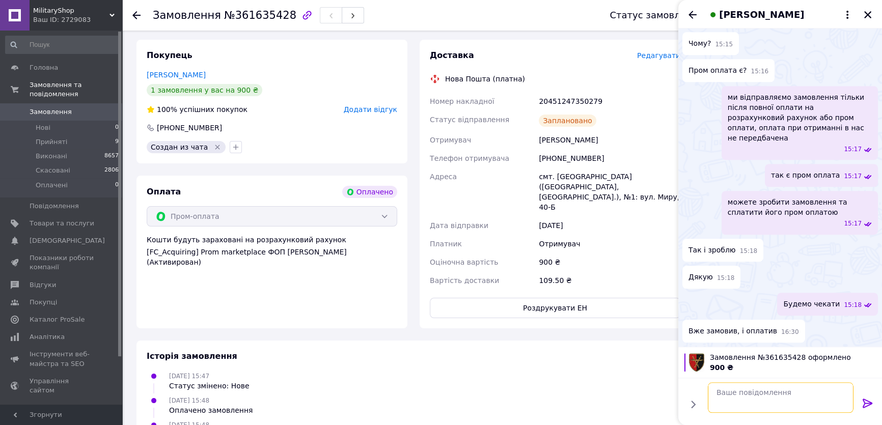
scroll to position [0, 0]
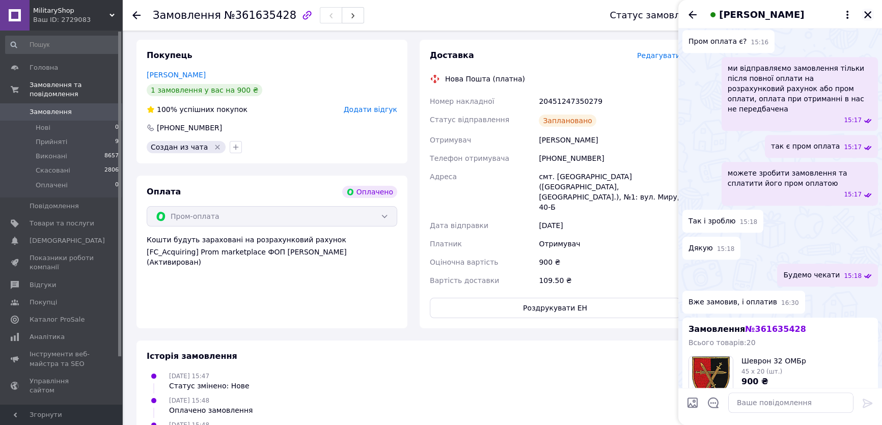
click at [867, 15] on icon "Закрити" at bounding box center [867, 14] width 7 height 7
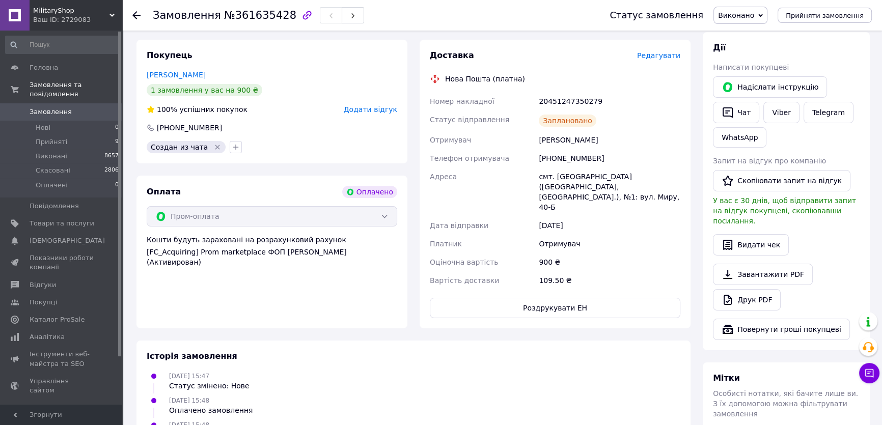
click at [53, 107] on span "Замовлення" at bounding box center [51, 111] width 42 height 9
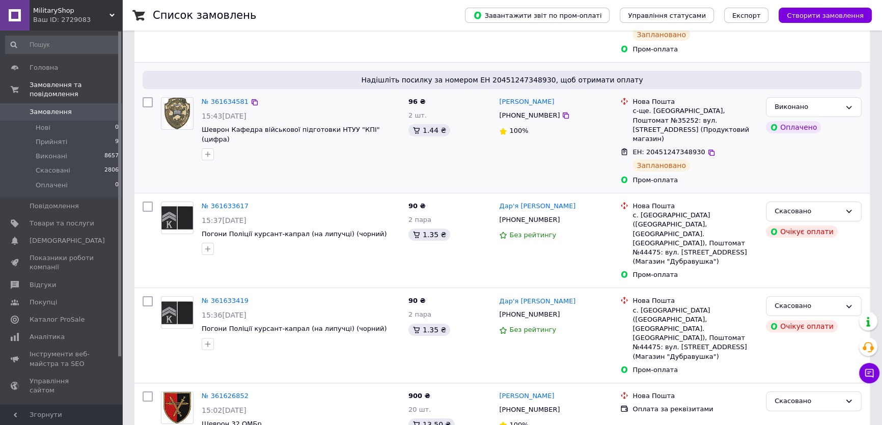
scroll to position [185, 0]
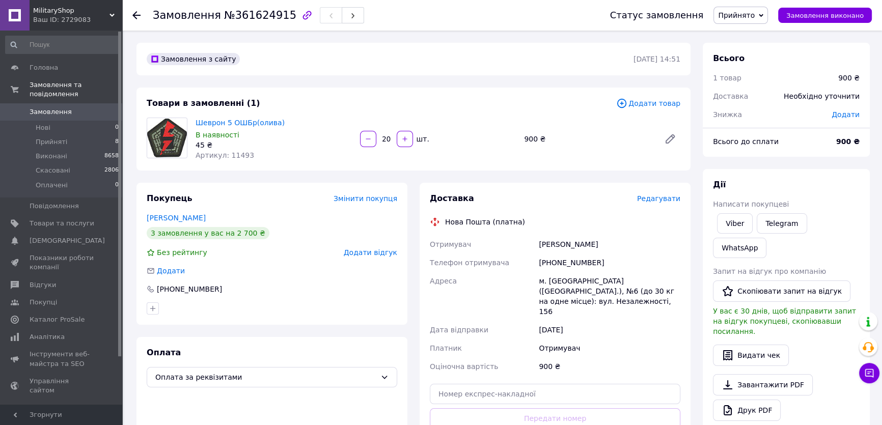
click at [659, 198] on span "Редагувати" at bounding box center [658, 198] width 43 height 8
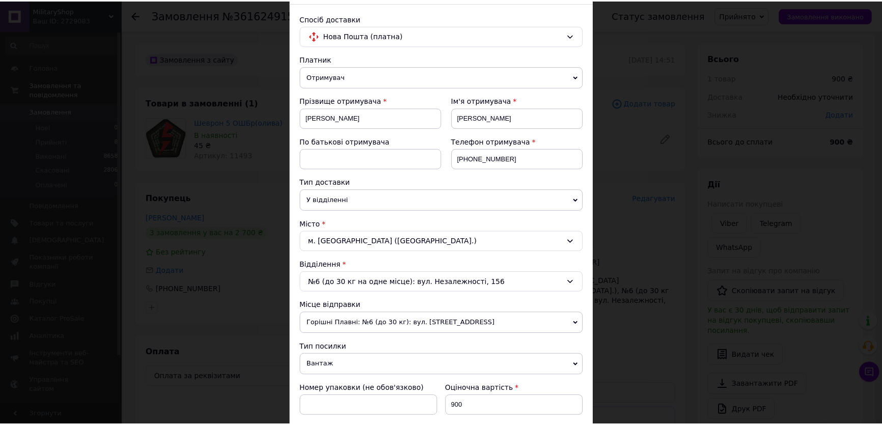
scroll to position [267, 0]
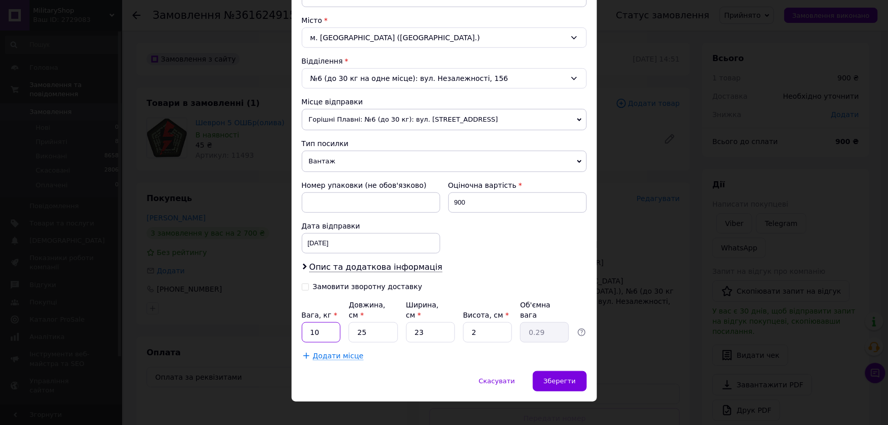
click at [331, 324] on input "10" at bounding box center [321, 332] width 39 height 20
type input "0.5"
type input "2"
type input "0.1"
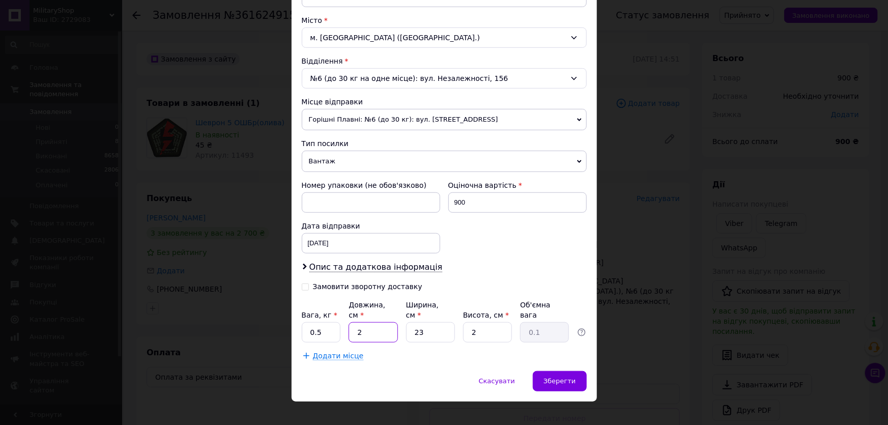
type input "25"
type input "0.29"
type input "2"
type input "0.1"
type input "23"
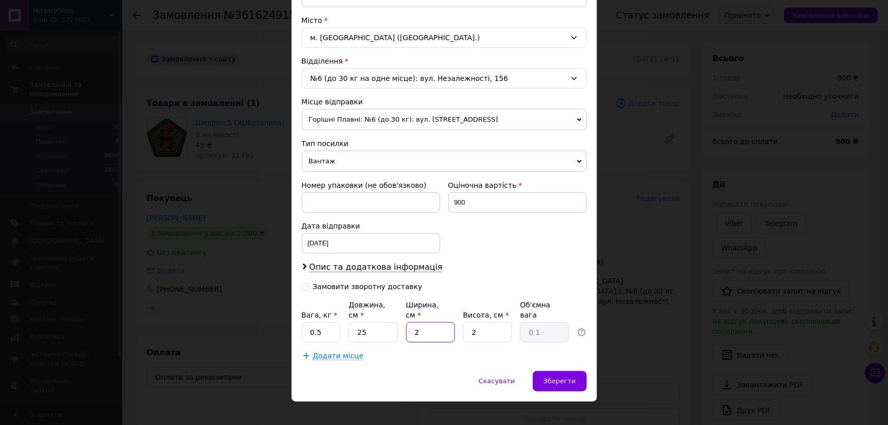
type input "0.29"
click at [569, 377] on span "Зберегти" at bounding box center [560, 381] width 32 height 8
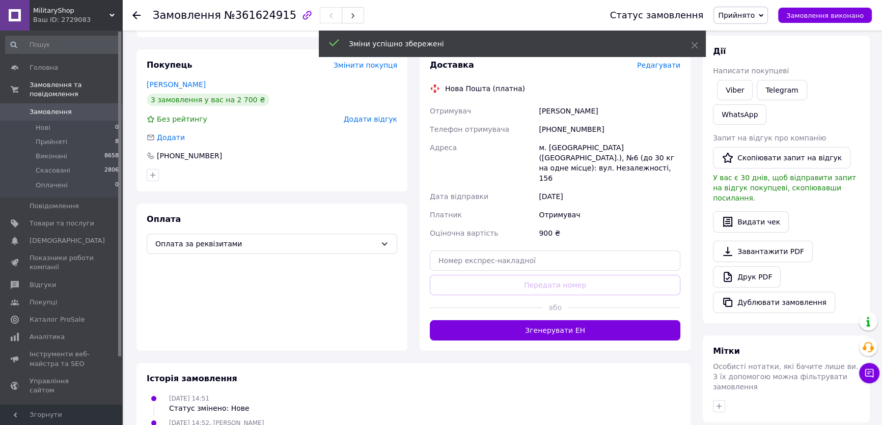
scroll to position [138, 0]
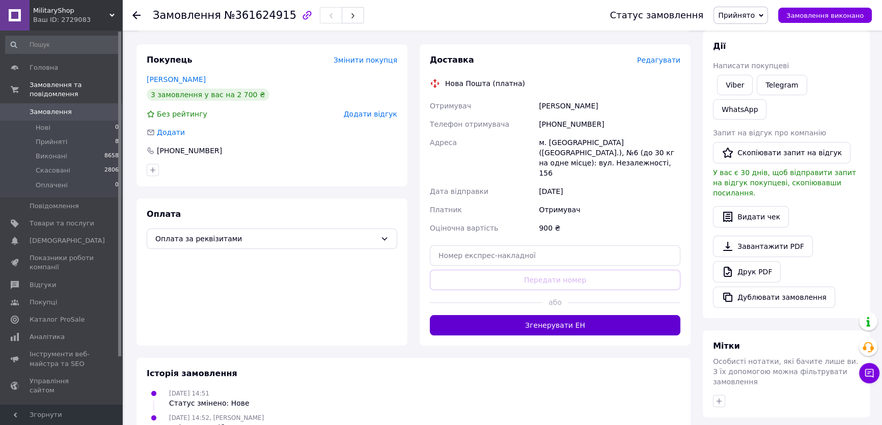
click at [592, 316] on button "Згенерувати ЕН" at bounding box center [555, 325] width 250 height 20
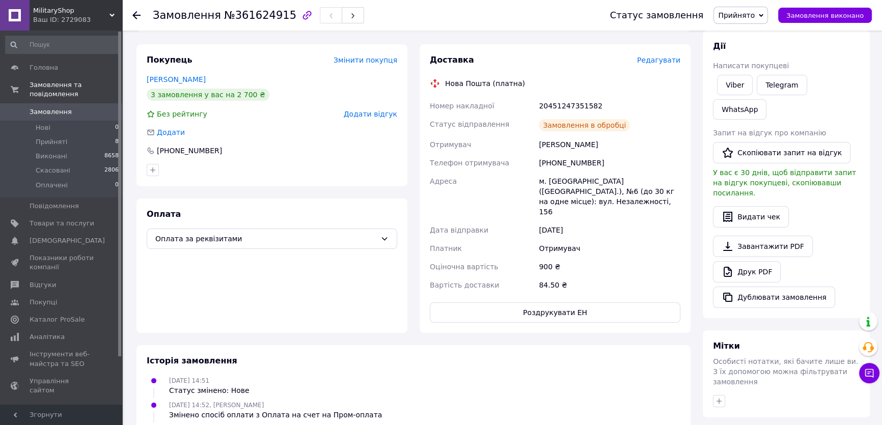
click at [635, 206] on div "м. [GEOGRAPHIC_DATA] ([GEOGRAPHIC_DATA].), №6 (до 30 кг на одне місце): вул. Не…" at bounding box center [609, 196] width 146 height 49
click at [754, 15] on span "Прийнято" at bounding box center [736, 15] width 37 height 8
click at [756, 31] on li "Виконано" at bounding box center [740, 35] width 53 height 15
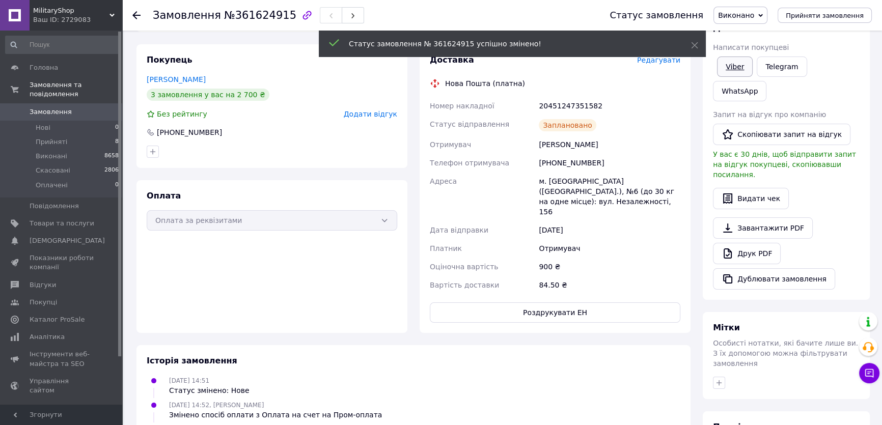
click at [730, 66] on link "Viber" at bounding box center [735, 66] width 36 height 20
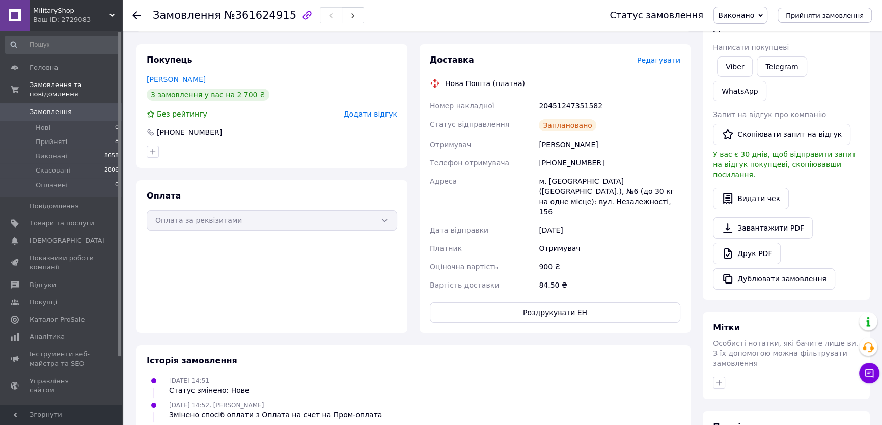
drag, startPoint x: 656, startPoint y: 234, endPoint x: 621, endPoint y: 140, distance: 99.4
click at [655, 239] on div "Отримувач" at bounding box center [609, 248] width 146 height 18
click at [571, 104] on div "20451247351582" at bounding box center [609, 106] width 146 height 18
copy div "20451247351582"
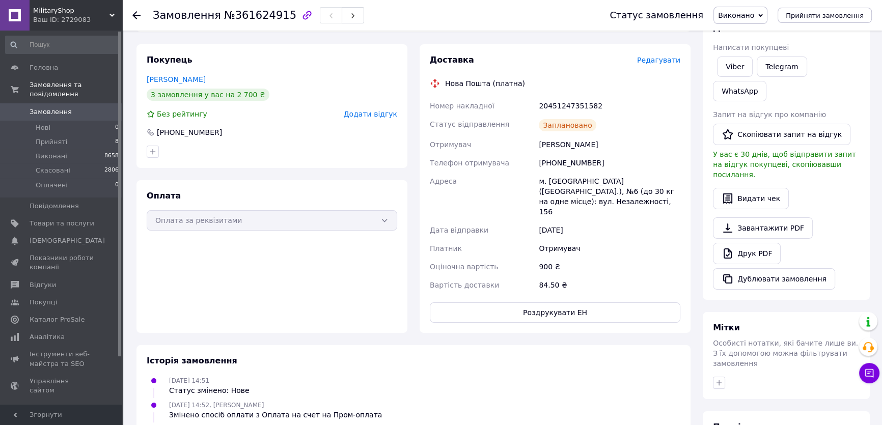
click at [617, 276] on div "84.50 ₴" at bounding box center [609, 285] width 146 height 18
click at [68, 107] on span "Замовлення" at bounding box center [62, 111] width 65 height 9
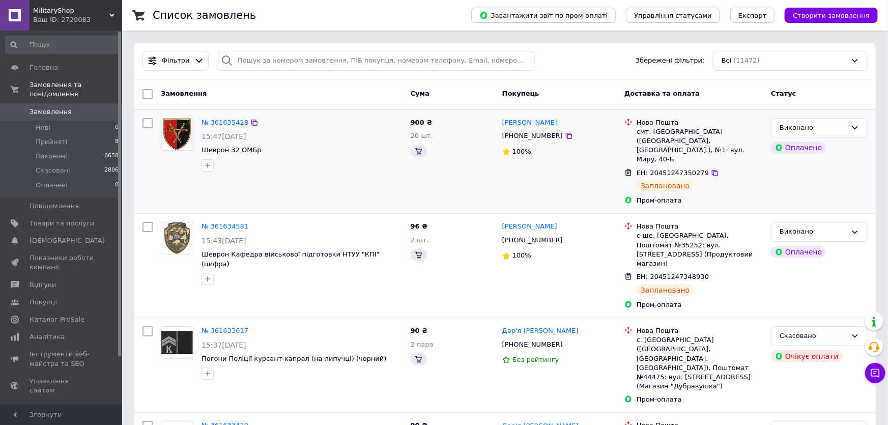
click at [643, 194] on div "ЕН: 20451247350279 Заплановано" at bounding box center [700, 180] width 130 height 28
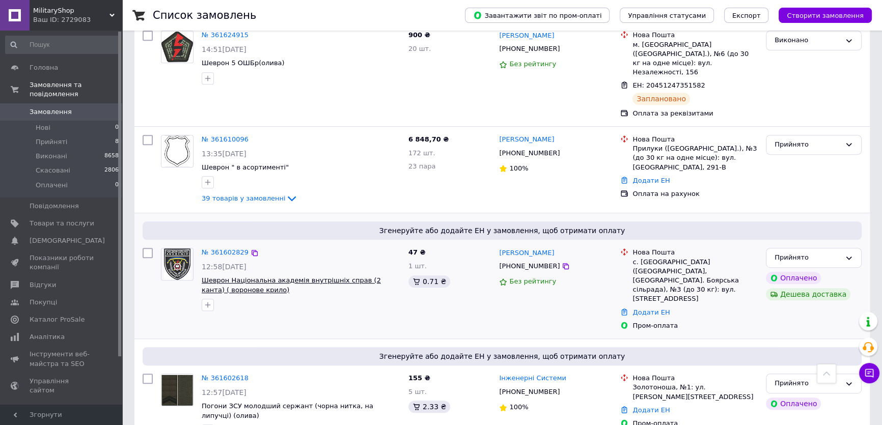
scroll to position [694, 0]
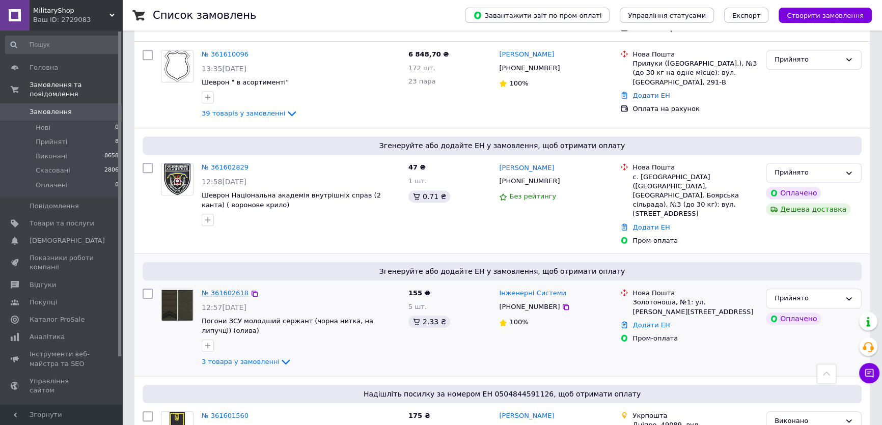
click at [219, 289] on link "№ 361602618" at bounding box center [225, 293] width 47 height 8
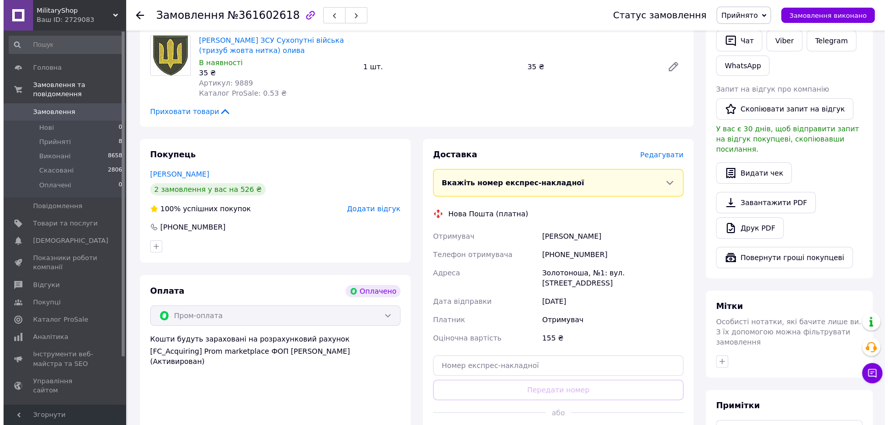
scroll to position [249, 0]
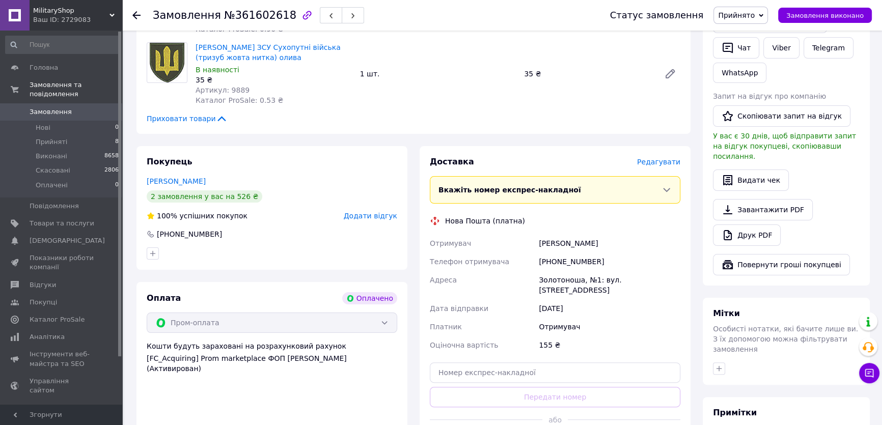
click at [657, 162] on span "Редагувати" at bounding box center [658, 162] width 43 height 8
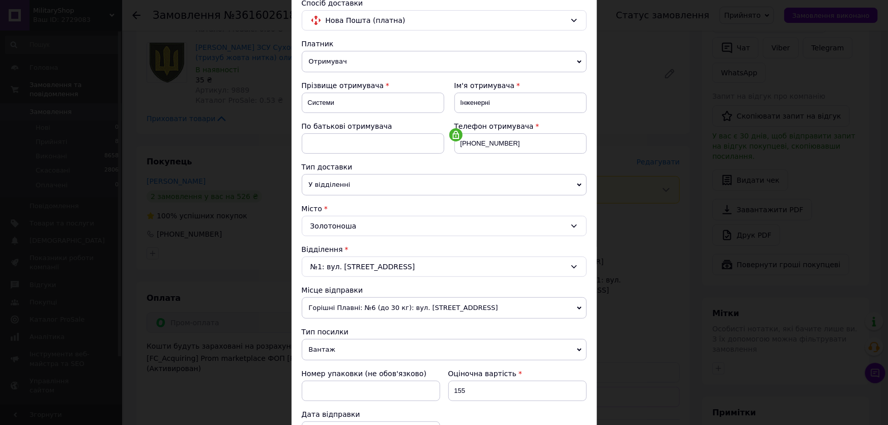
scroll to position [231, 0]
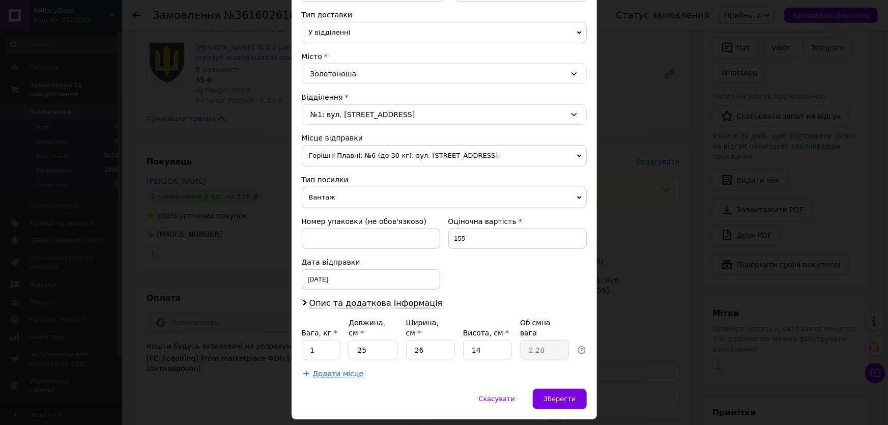
click at [333, 190] on span "Вантаж" at bounding box center [444, 197] width 285 height 21
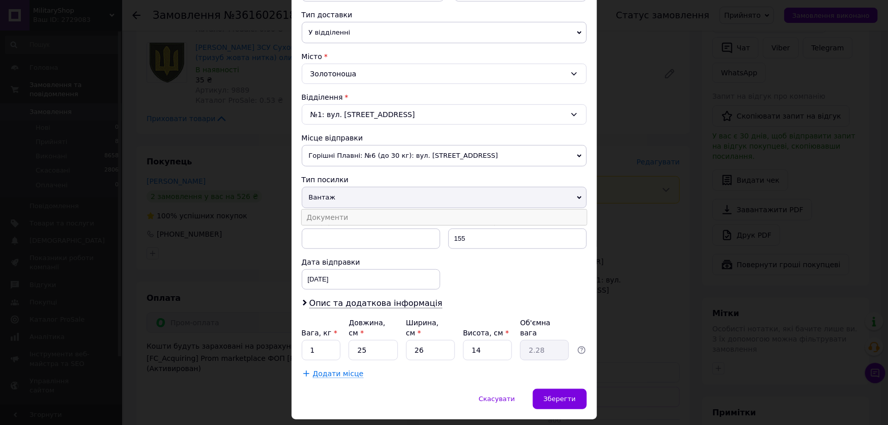
click at [346, 214] on li "Документи" at bounding box center [444, 217] width 285 height 15
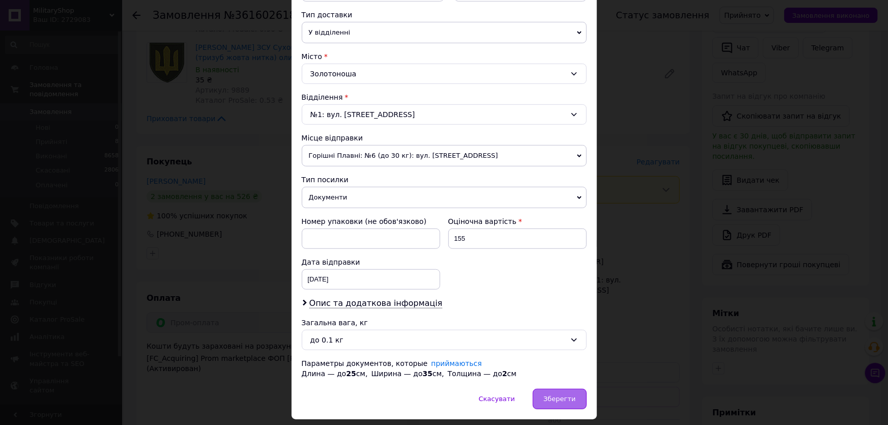
click at [559, 392] on div "Зберегти" at bounding box center [559, 399] width 53 height 20
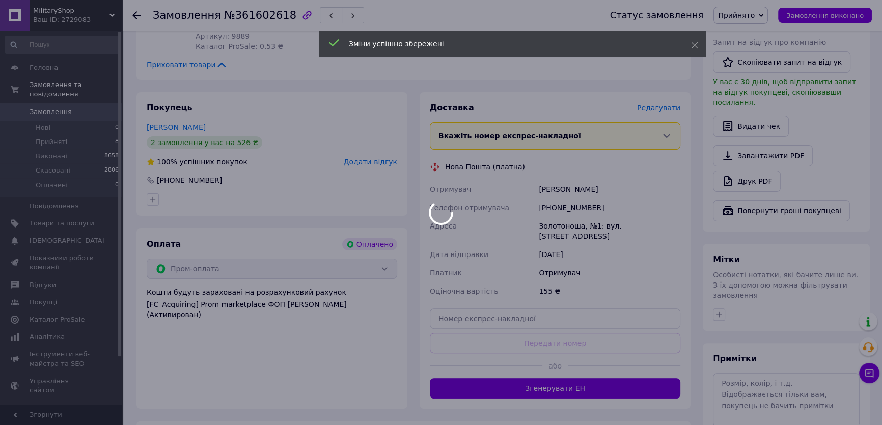
scroll to position [388, 0]
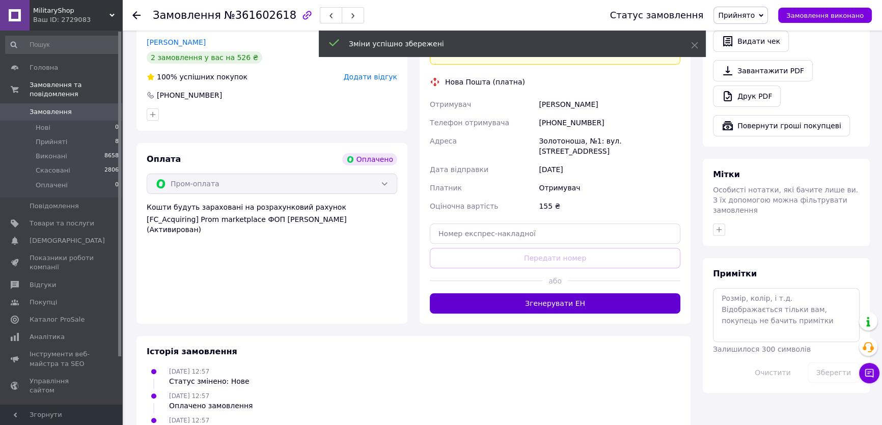
click at [540, 293] on button "Згенерувати ЕН" at bounding box center [555, 303] width 250 height 20
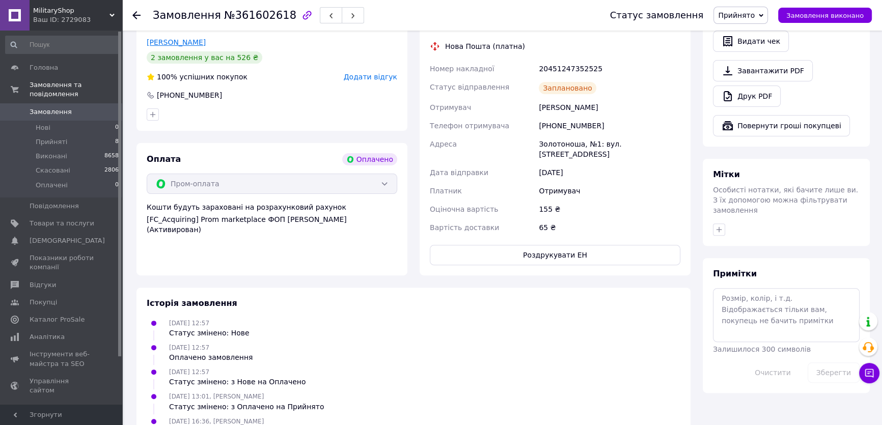
click at [183, 43] on link "Системи Інженерні" at bounding box center [176, 42] width 59 height 8
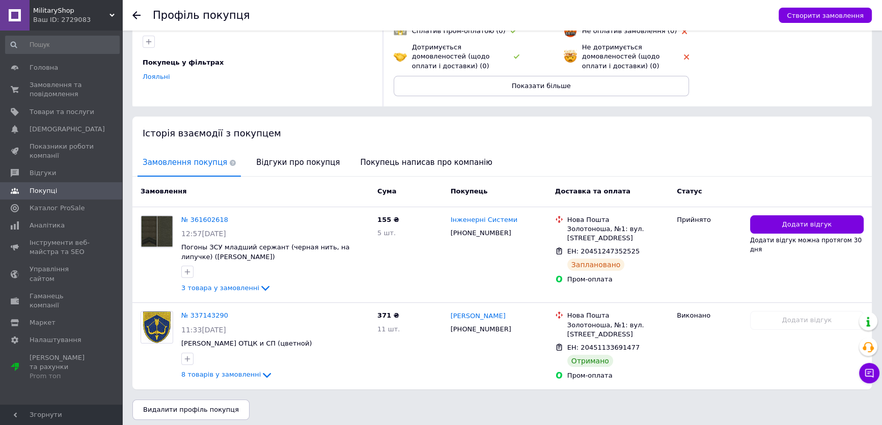
scroll to position [119, 0]
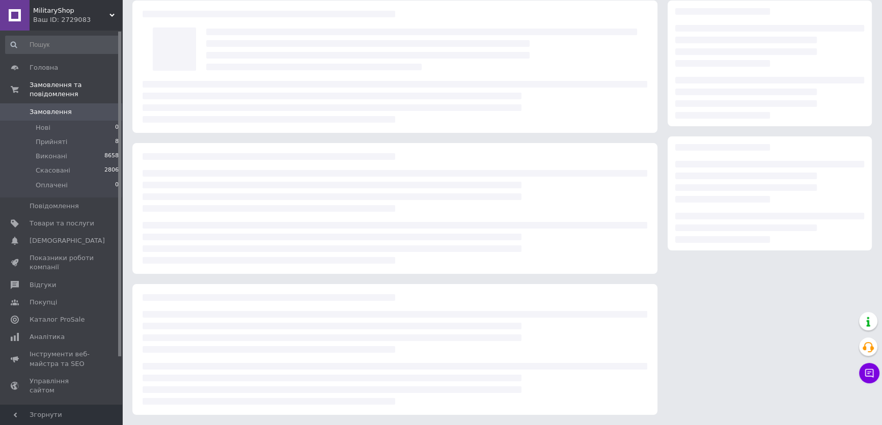
scroll to position [40, 0]
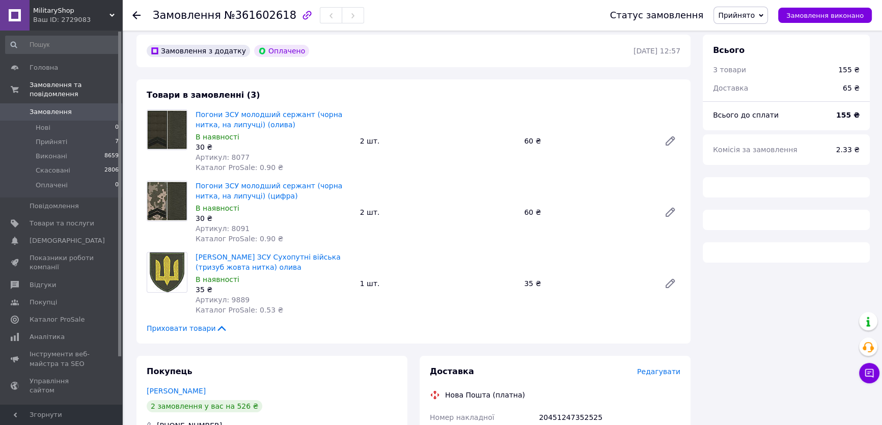
click at [746, 15] on span "Прийнято" at bounding box center [736, 15] width 37 height 8
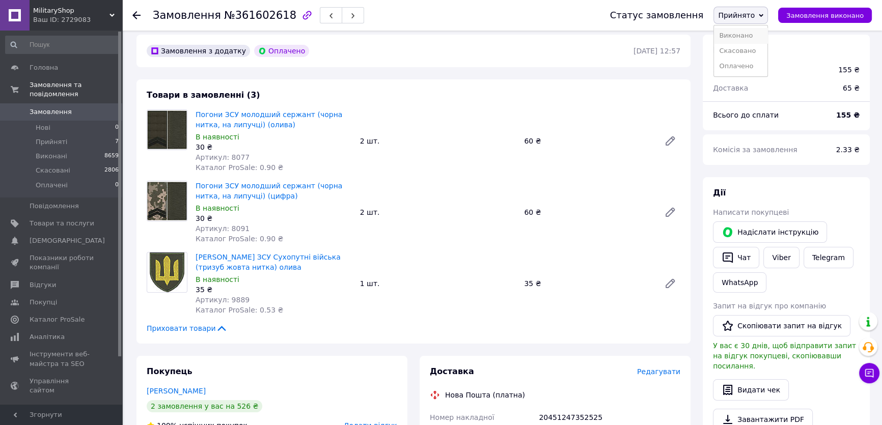
click at [751, 37] on li "Виконано" at bounding box center [740, 35] width 53 height 15
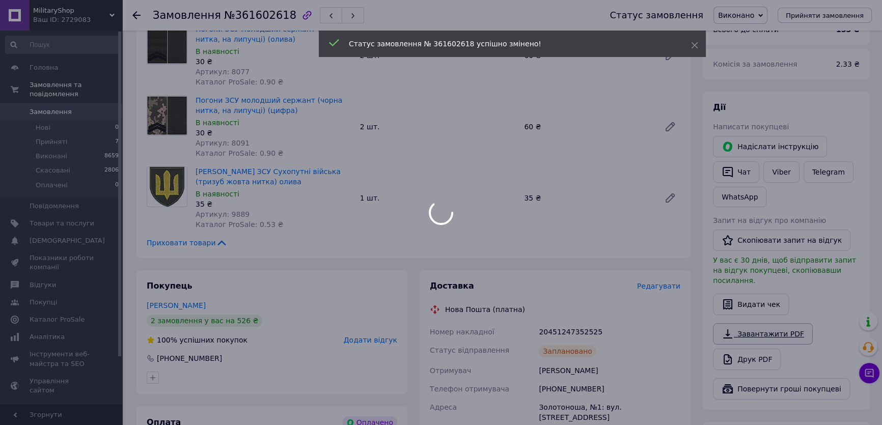
scroll to position [178, 0]
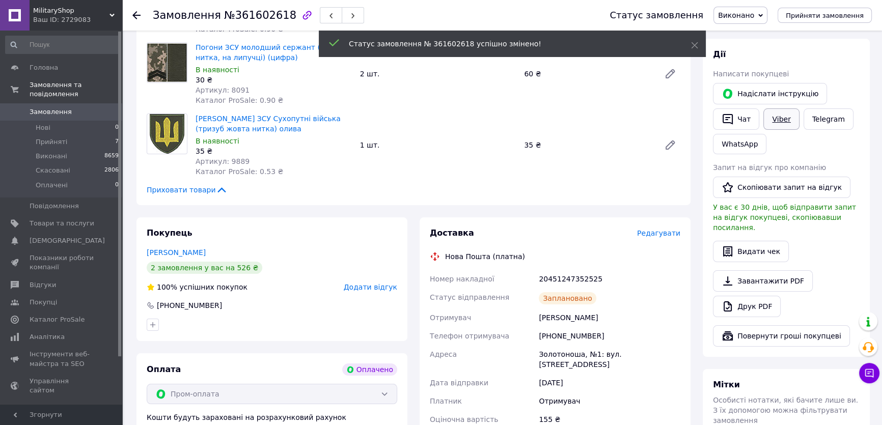
click at [778, 117] on link "Viber" at bounding box center [781, 118] width 36 height 21
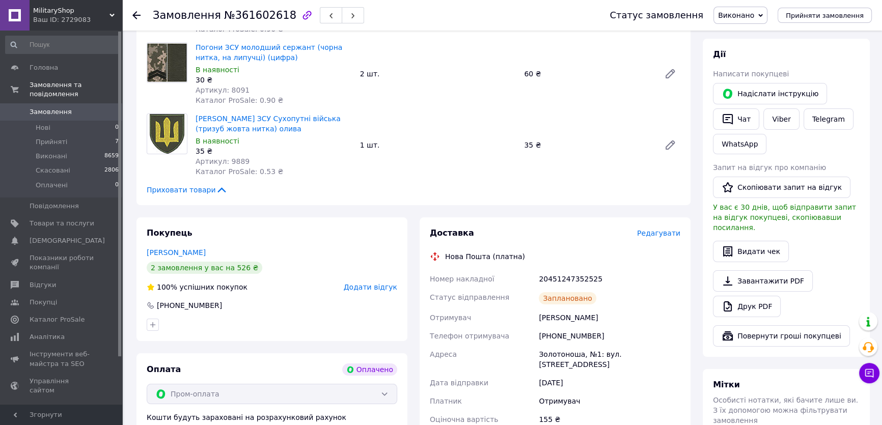
click at [636, 274] on div "20451247352525" at bounding box center [609, 279] width 146 height 18
click at [553, 277] on div "20451247352525" at bounding box center [609, 279] width 146 height 18
copy div "20451247352525"
click at [659, 286] on div "20451247352525" at bounding box center [609, 279] width 146 height 18
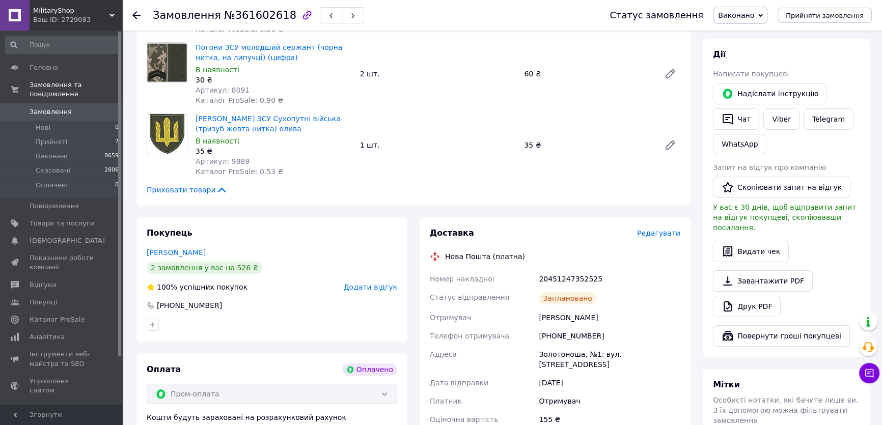
click at [95, 107] on span "0" at bounding box center [108, 111] width 28 height 9
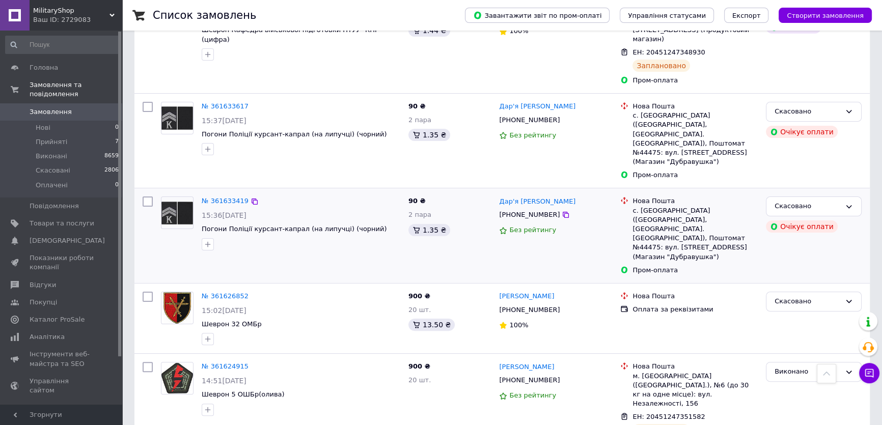
scroll to position [324, 0]
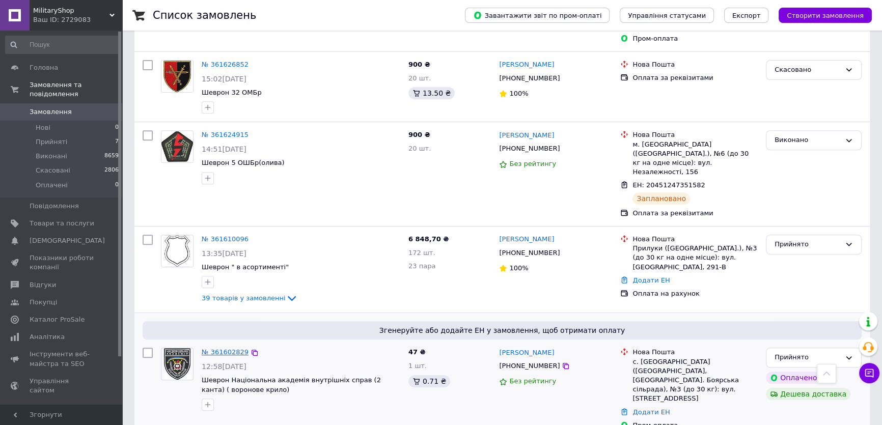
click at [214, 348] on link "№ 361602829" at bounding box center [225, 352] width 47 height 8
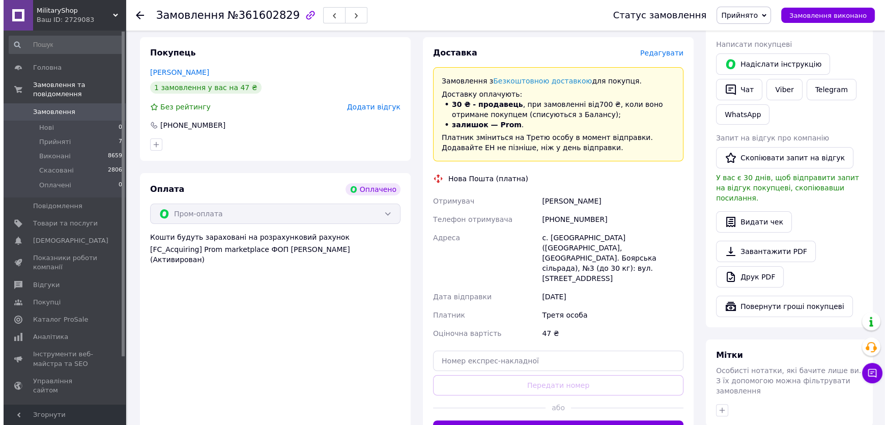
scroll to position [82, 0]
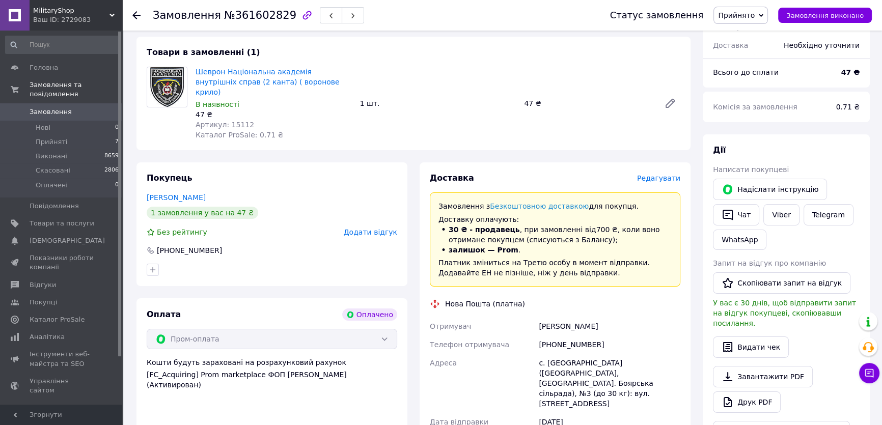
click at [665, 174] on span "Редагувати" at bounding box center [658, 178] width 43 height 8
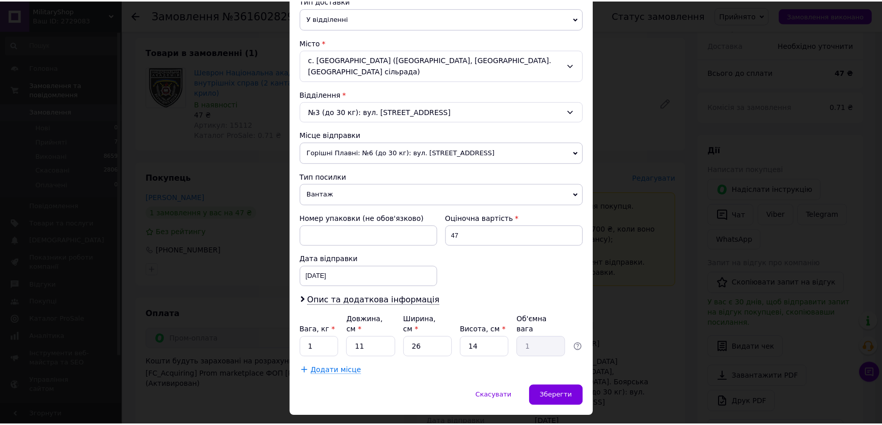
scroll to position [249, 0]
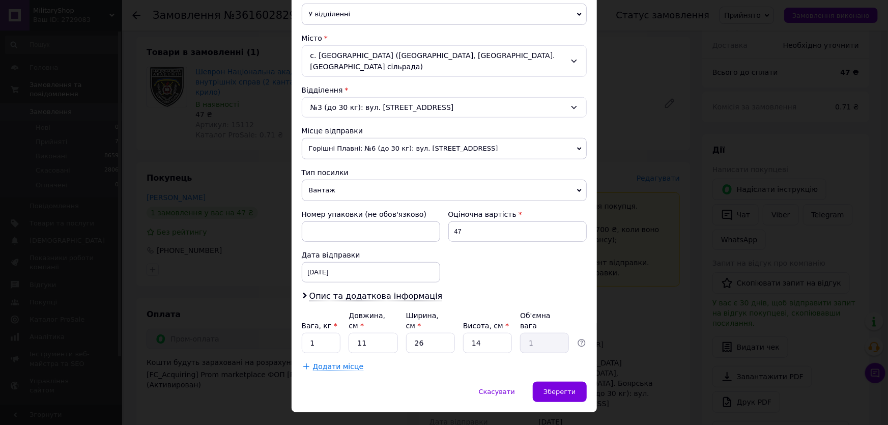
click at [326, 183] on span "Вантаж" at bounding box center [444, 190] width 285 height 21
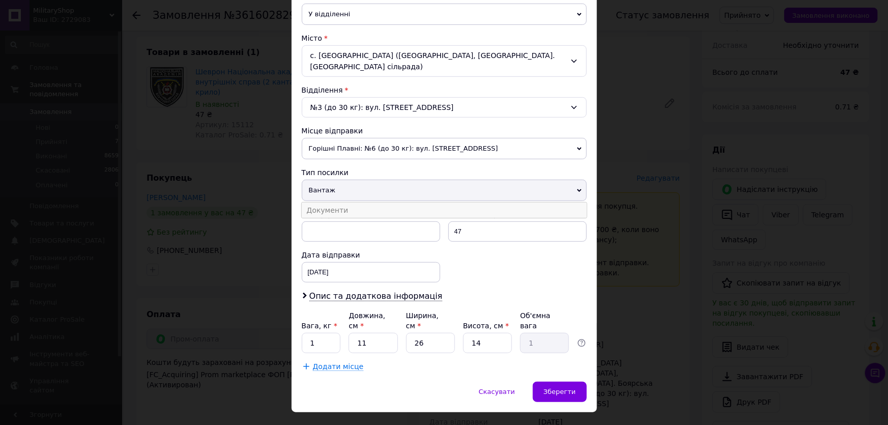
click at [337, 204] on li "Документи" at bounding box center [444, 210] width 285 height 15
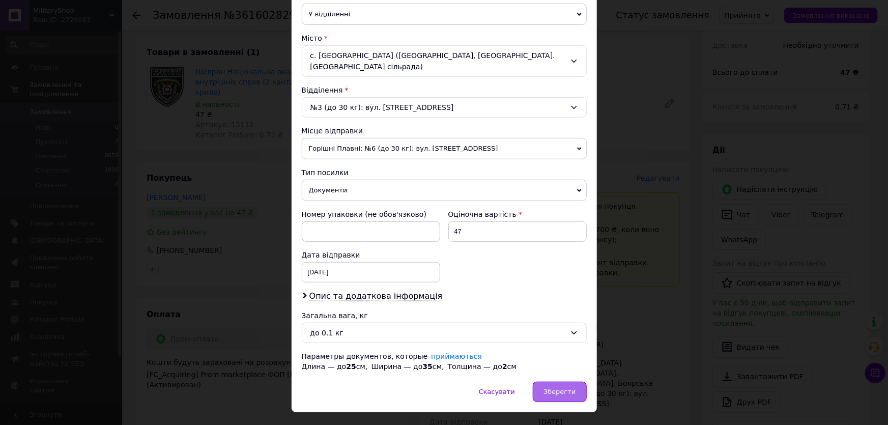
click at [565, 388] on span "Зберегти" at bounding box center [560, 392] width 32 height 8
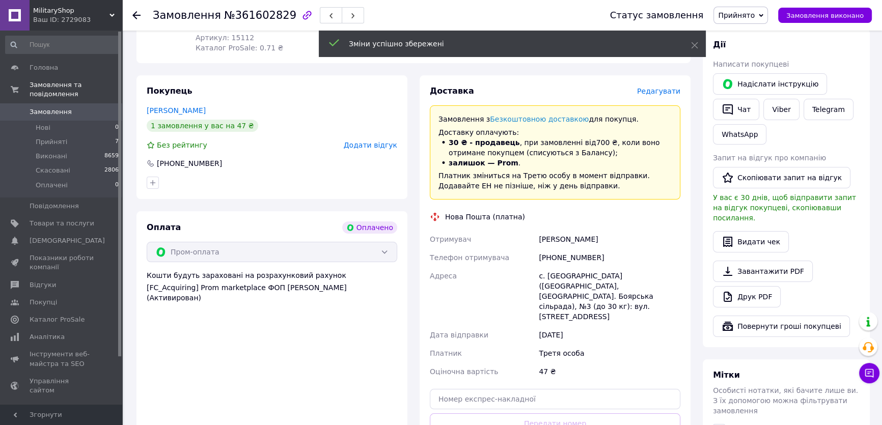
scroll to position [268, 0]
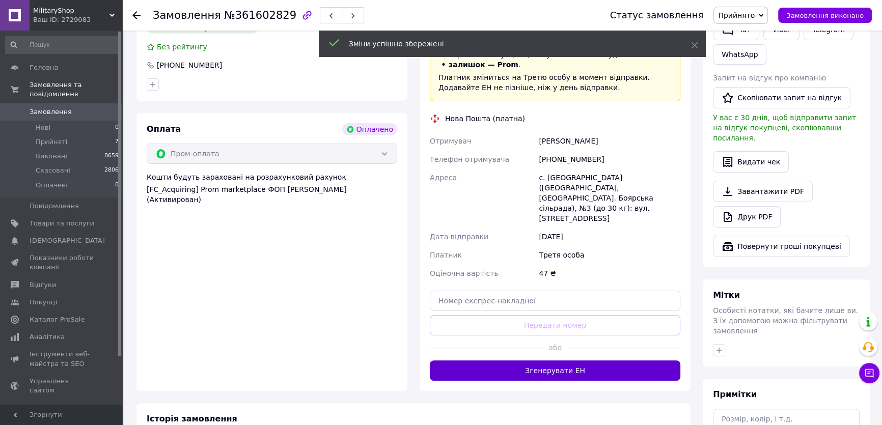
click at [575, 360] on button "Згенерувати ЕН" at bounding box center [555, 370] width 250 height 20
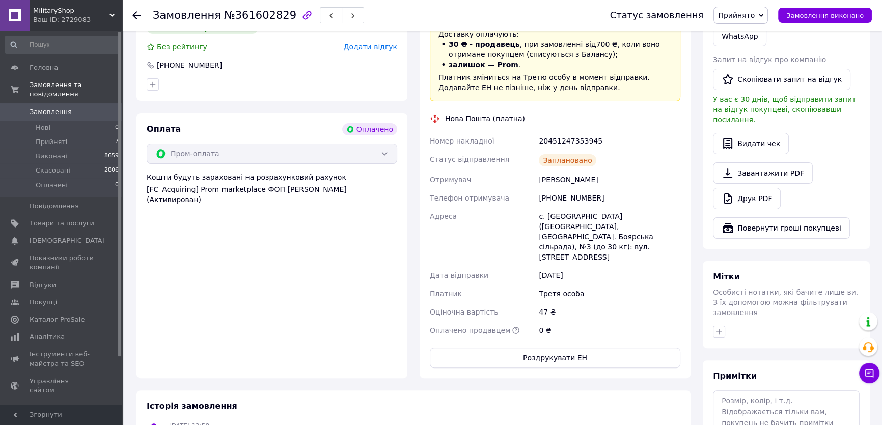
click at [754, 14] on span "Прийнято" at bounding box center [736, 15] width 37 height 8
click at [747, 37] on li "Виконано" at bounding box center [740, 35] width 53 height 15
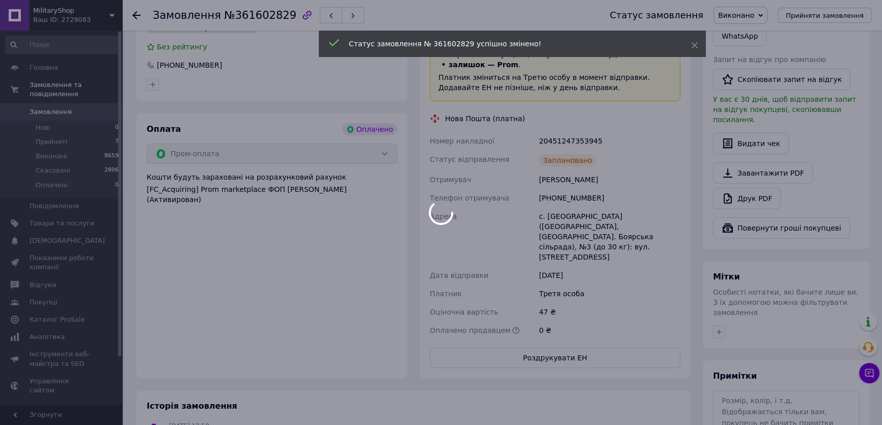
scroll to position [129, 0]
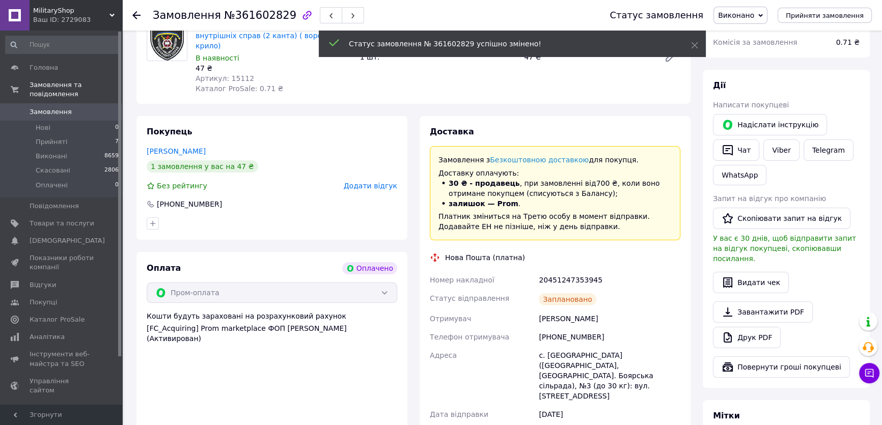
click at [772, 153] on link "Viber" at bounding box center [781, 149] width 36 height 21
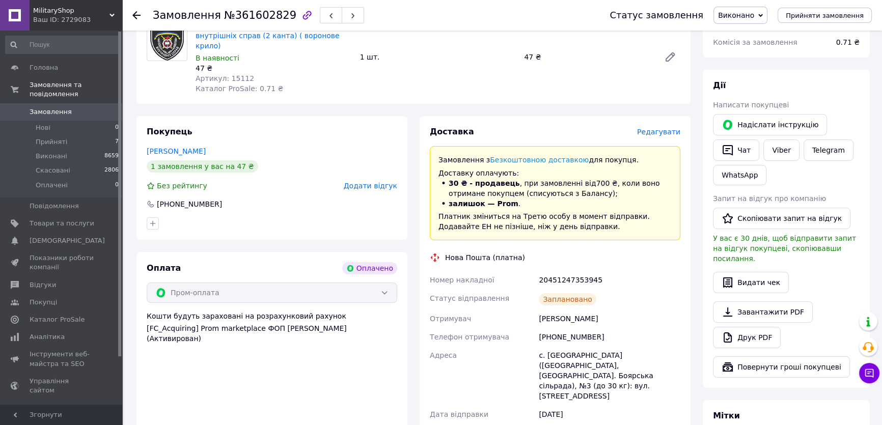
click at [595, 289] on div "Заплановано" at bounding box center [609, 299] width 146 height 20
click at [562, 271] on div "20451247353945" at bounding box center [609, 280] width 146 height 18
copy div "20451247353945"
drag, startPoint x: 662, startPoint y: 270, endPoint x: 657, endPoint y: 265, distance: 7.6
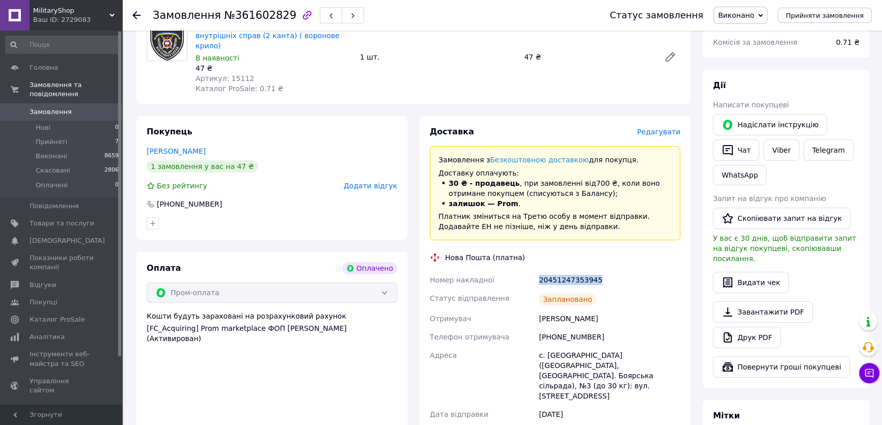
click at [662, 271] on div "20451247353945" at bounding box center [609, 280] width 146 height 18
click at [70, 107] on link "Замовлення 0" at bounding box center [62, 111] width 125 height 17
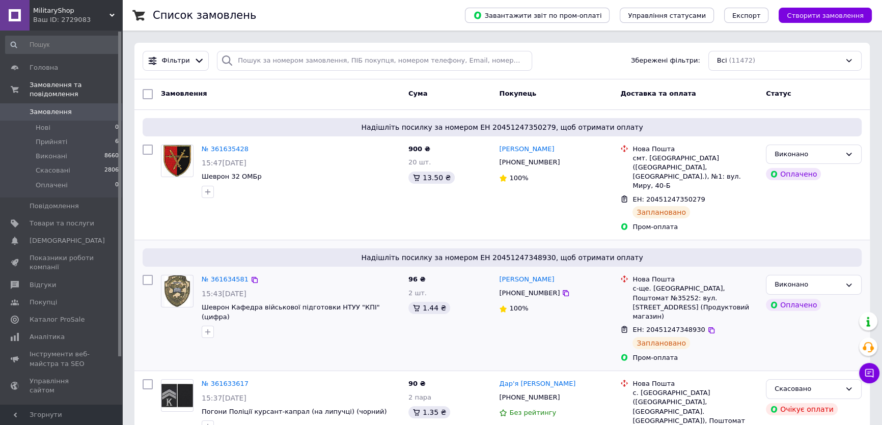
click at [666, 252] on span "Надішліть посилку за номером ЕН 20451247348930, щоб отримати оплату" at bounding box center [502, 257] width 711 height 10
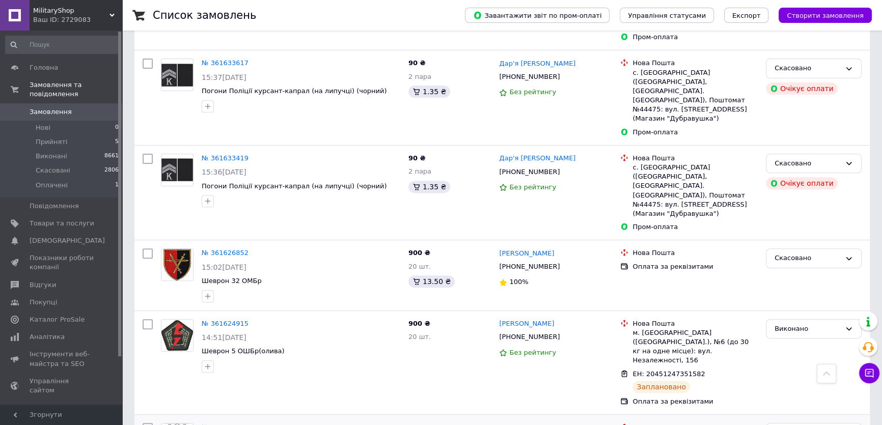
scroll to position [463, 0]
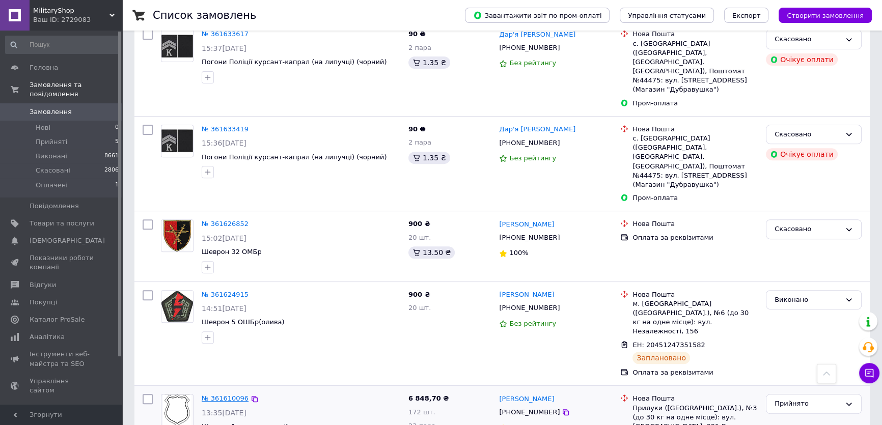
click at [218, 394] on link "№ 361610096" at bounding box center [225, 398] width 47 height 8
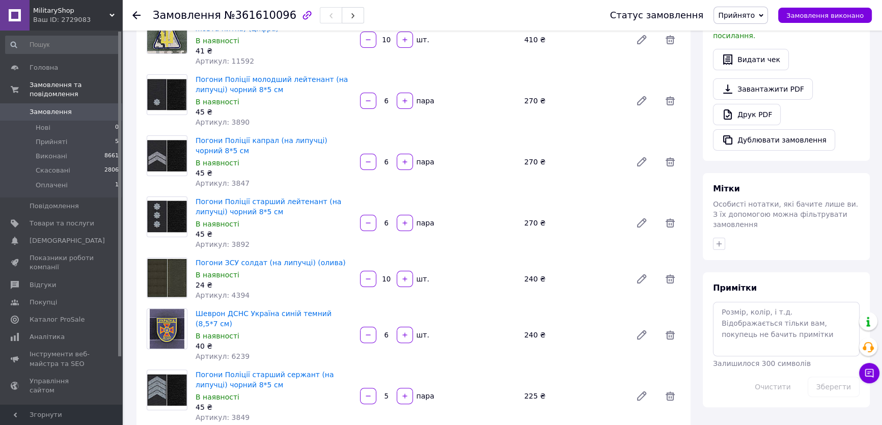
scroll to position [8, 0]
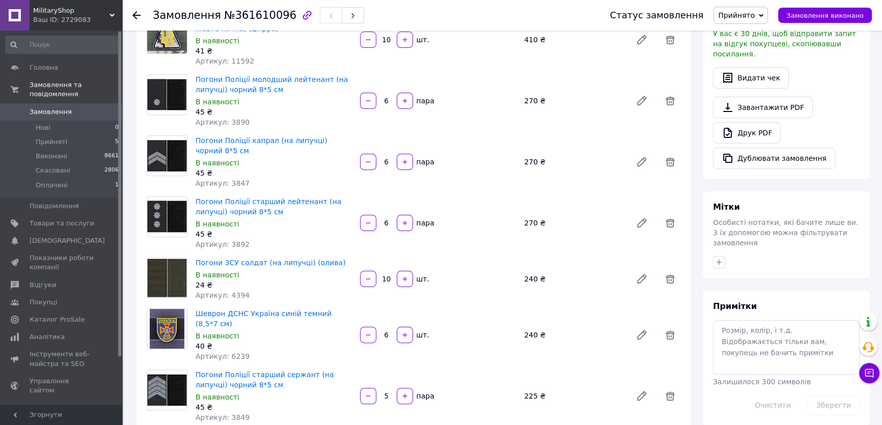
click at [758, 97] on div "Завантажити PDF   Друк PDF   Дублювати замовлення" at bounding box center [786, 133] width 147 height 72
click at [761, 122] on link "Друк PDF" at bounding box center [747, 132] width 68 height 21
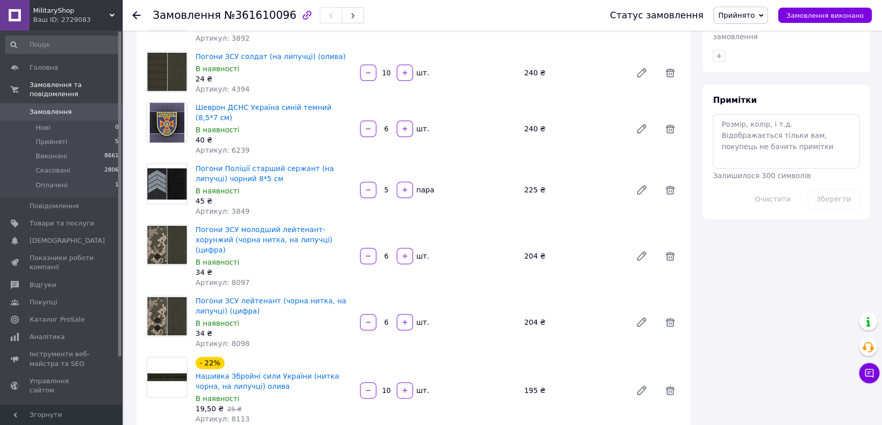
scroll to position [0, 0]
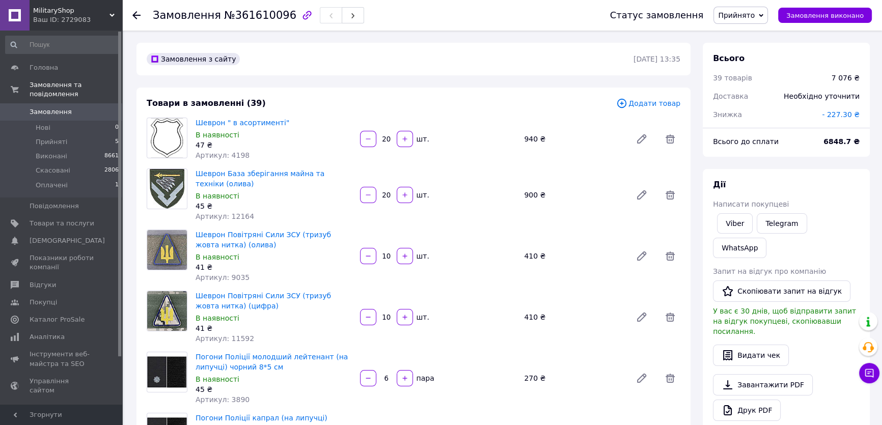
drag, startPoint x: 783, startPoint y: 283, endPoint x: 802, endPoint y: 159, distance: 125.1
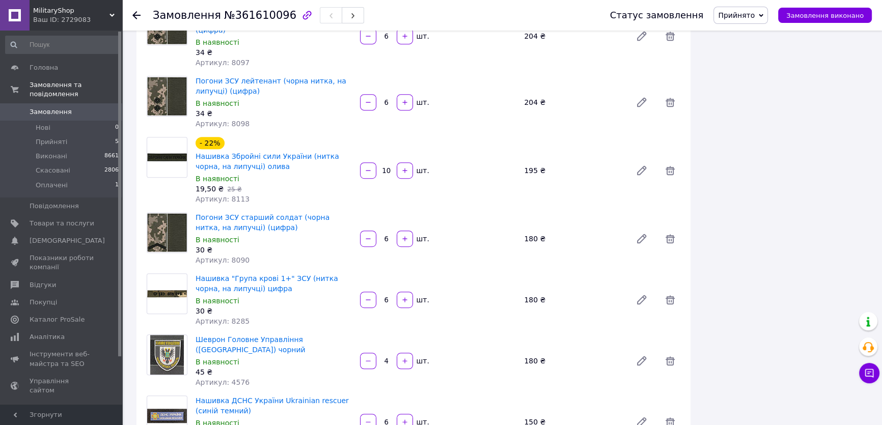
drag, startPoint x: 725, startPoint y: 317, endPoint x: 729, endPoint y: 412, distance: 95.8
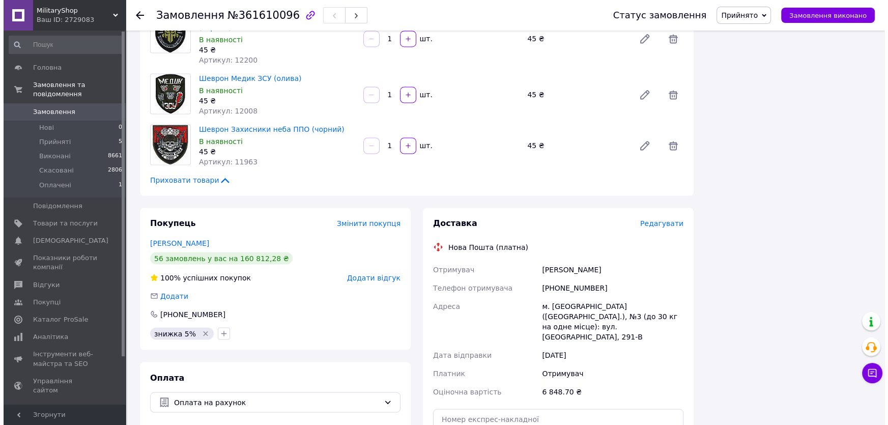
scroll to position [2179, 0]
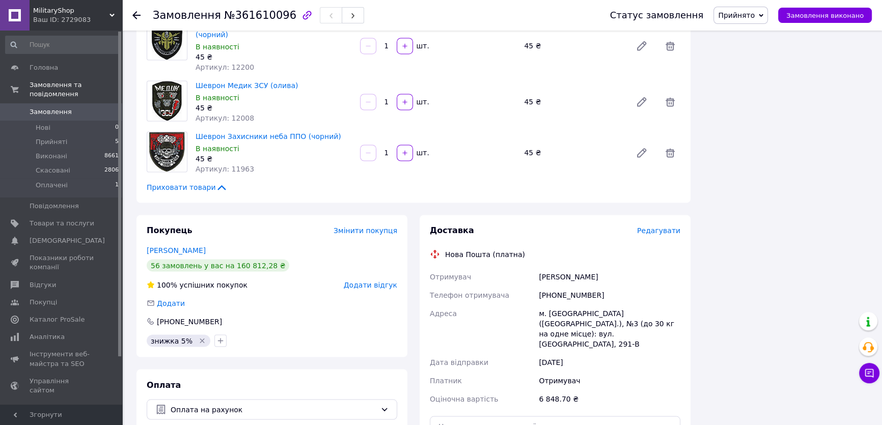
click at [657, 226] on span "Редагувати" at bounding box center [658, 230] width 43 height 8
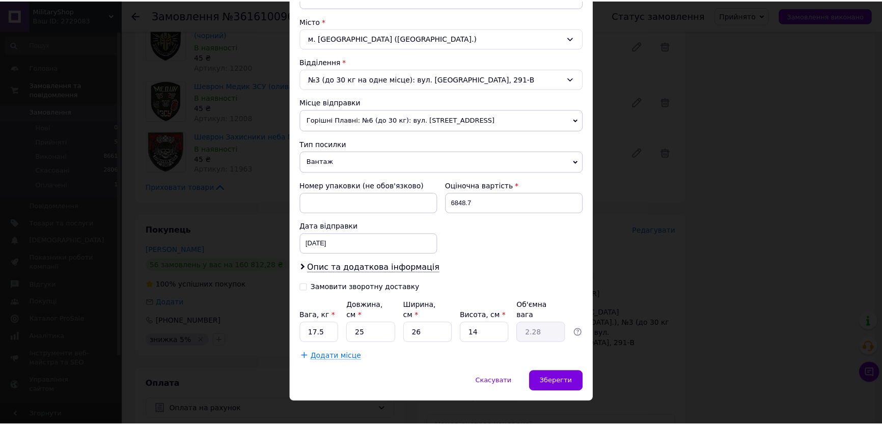
scroll to position [267, 0]
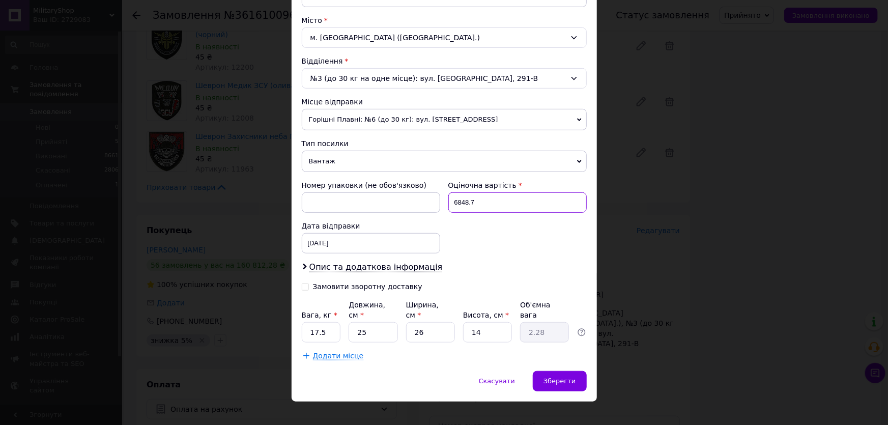
click at [488, 204] on input "6848.7" at bounding box center [517, 202] width 138 height 20
type input "5900"
click at [320, 322] on input "17.5" at bounding box center [321, 332] width 39 height 20
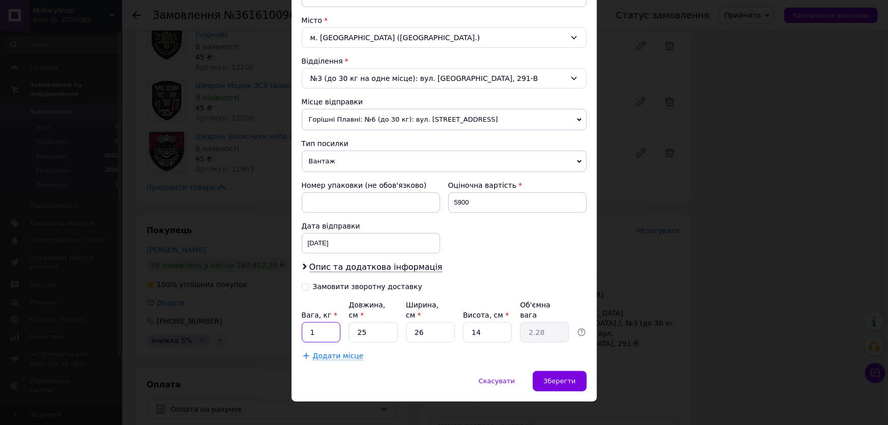
type input "1"
type input "3"
type input "0.27"
type input "36"
type input "3.28"
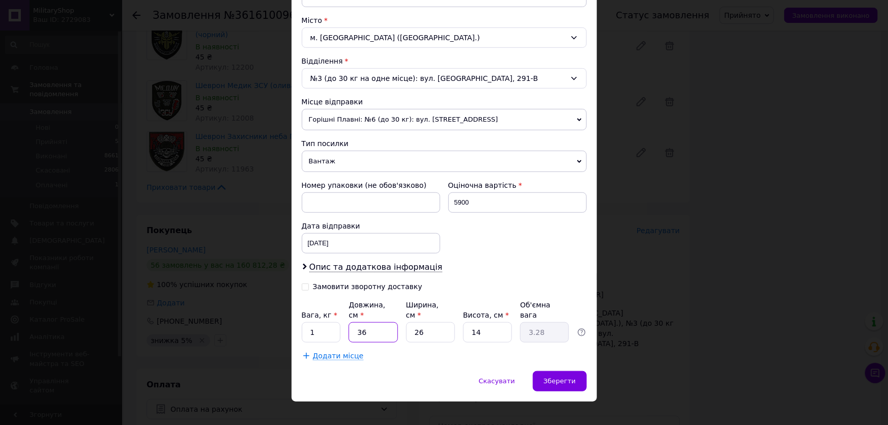
type input "36"
type input "2"
type input "0.25"
type input "25"
type input "3.15"
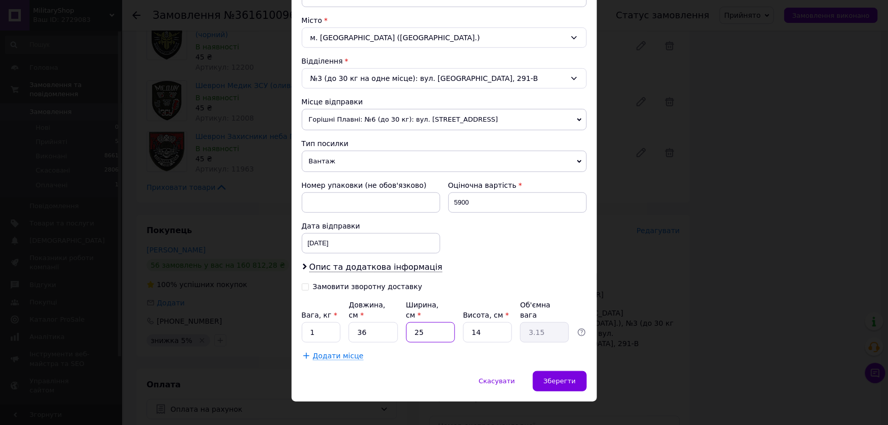
type input "25"
type input "4"
type input "0.9"
type input "4"
click at [559, 377] on span "Зберегти" at bounding box center [560, 381] width 32 height 8
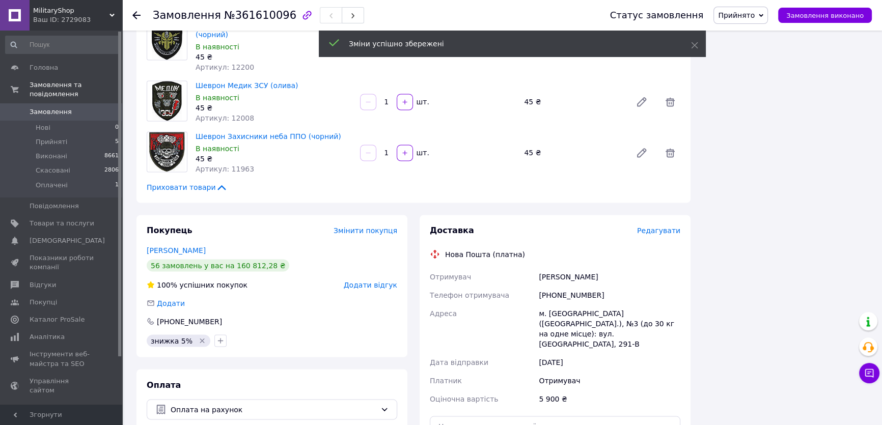
scroll to position [2410, 0]
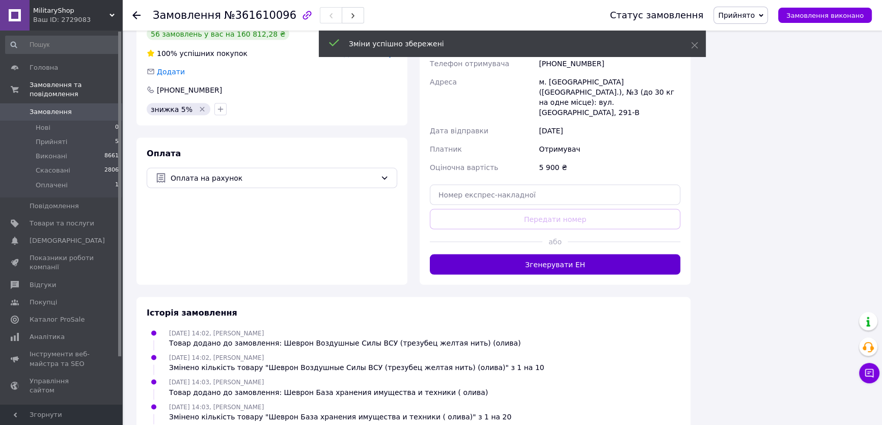
click at [514, 254] on button "Згенерувати ЕН" at bounding box center [555, 264] width 250 height 20
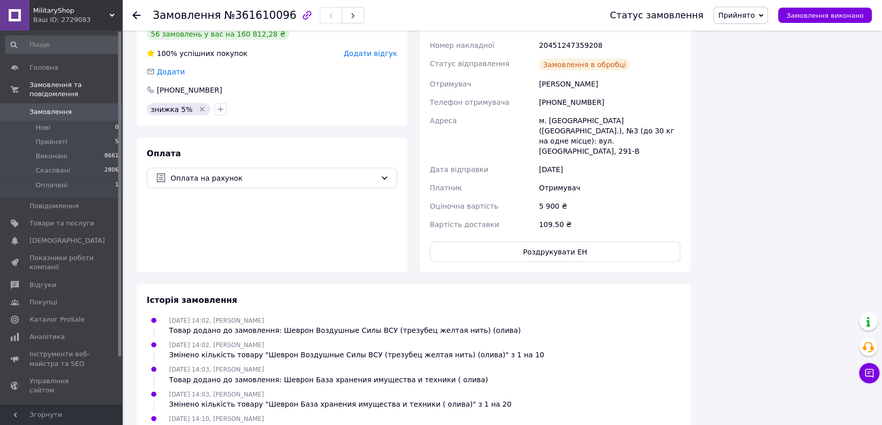
scroll to position [97, 0]
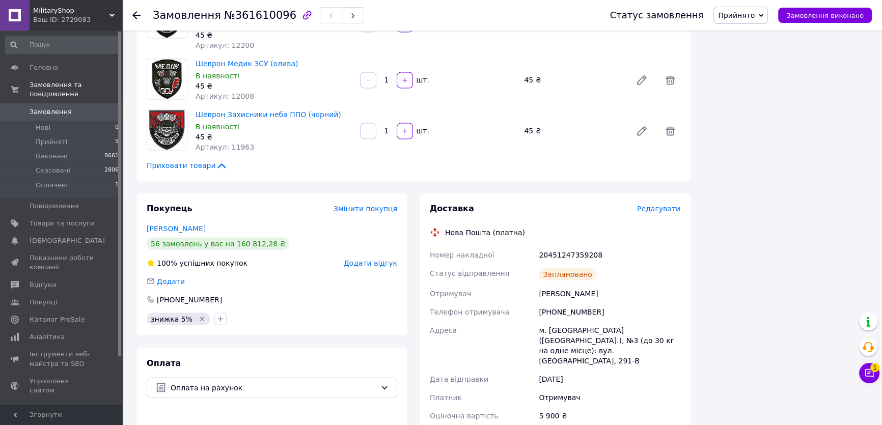
scroll to position [2179, 0]
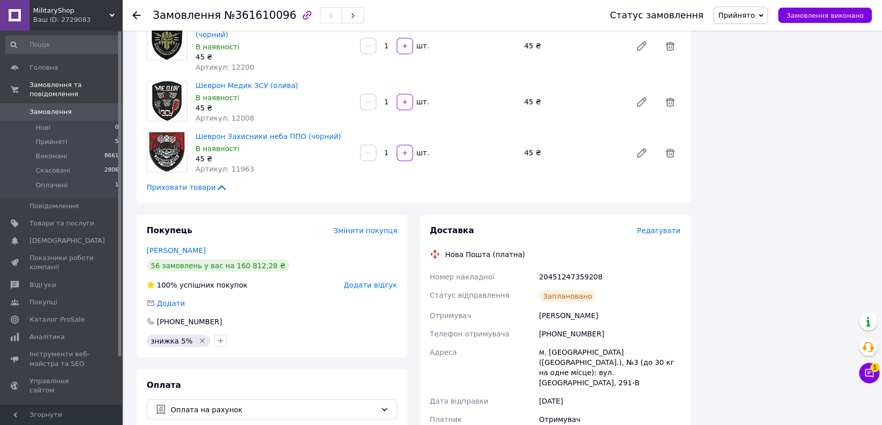
click at [575, 267] on div "20451247359208" at bounding box center [609, 276] width 146 height 18
copy div "20451247359208"
click at [763, 11] on span "Прийнято" at bounding box center [740, 15] width 54 height 17
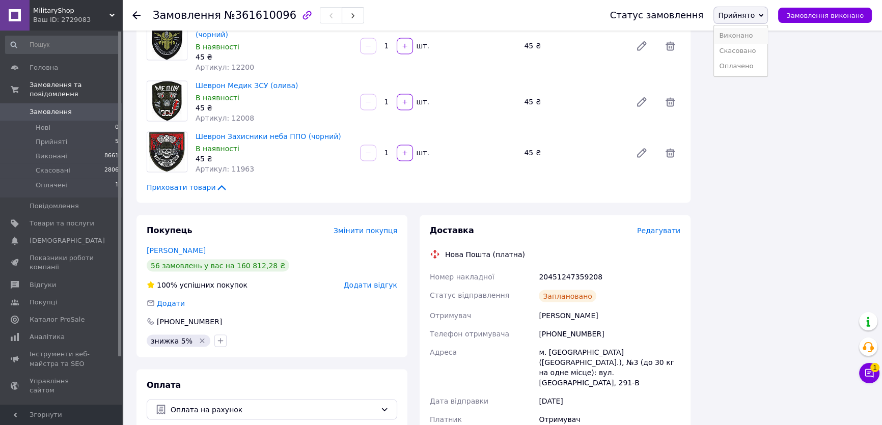
click at [755, 34] on li "Виконано" at bounding box center [740, 35] width 53 height 15
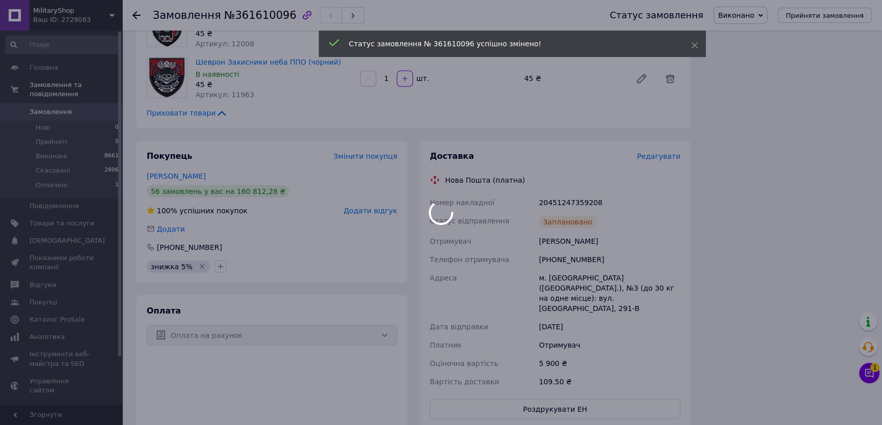
scroll to position [2272, 0]
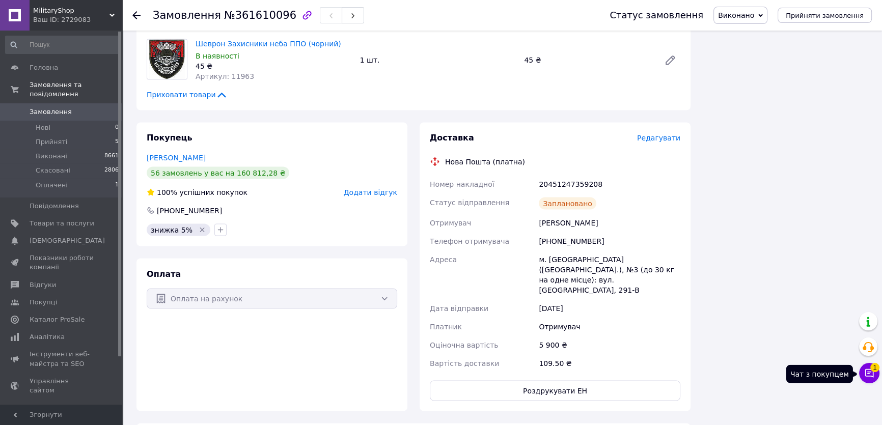
click at [873, 381] on button "Чат з покупцем 1" at bounding box center [869, 373] width 20 height 20
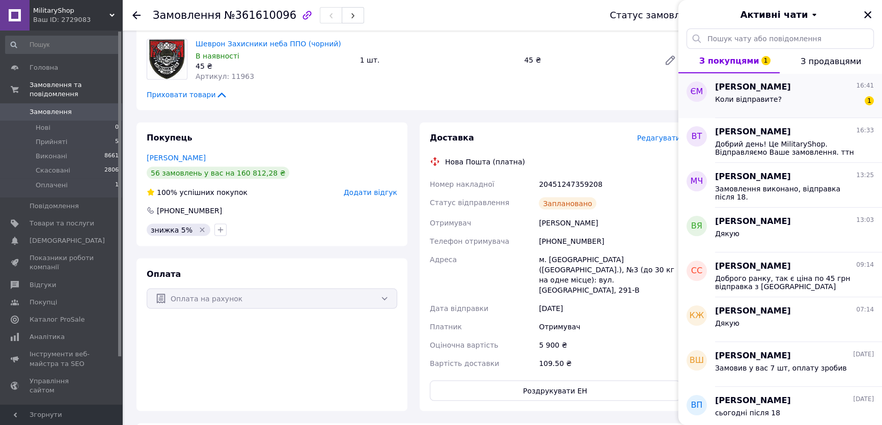
click at [829, 98] on div "Коли відправите? 1" at bounding box center [794, 101] width 159 height 16
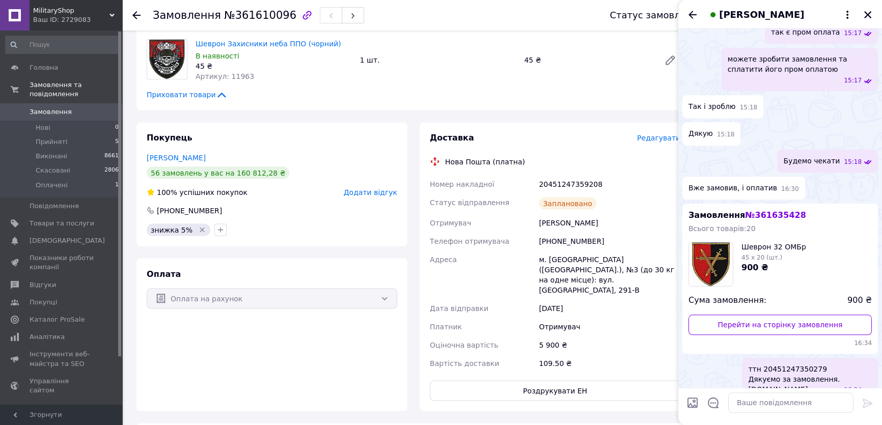
scroll to position [1063, 0]
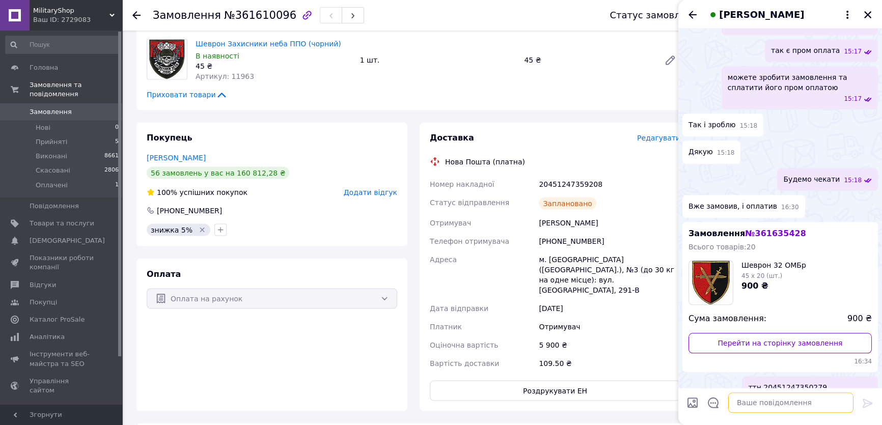
click at [749, 395] on textarea at bounding box center [790, 402] width 125 height 20
type textarea "сьогодні"
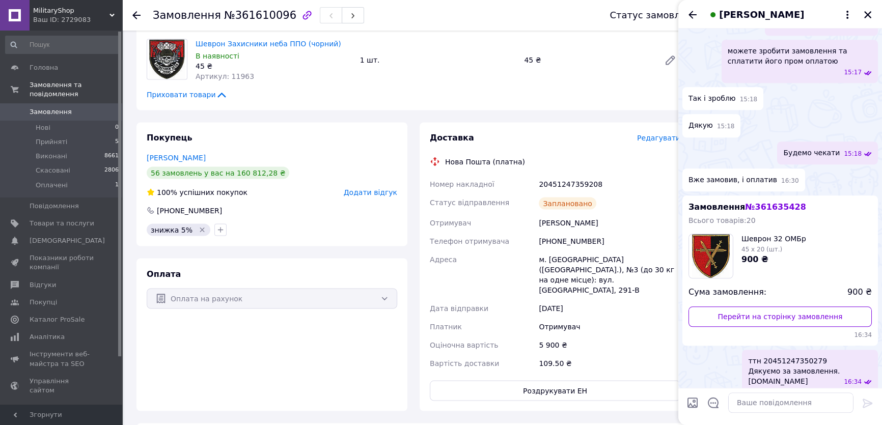
click at [55, 107] on span "Замовлення" at bounding box center [51, 111] width 42 height 9
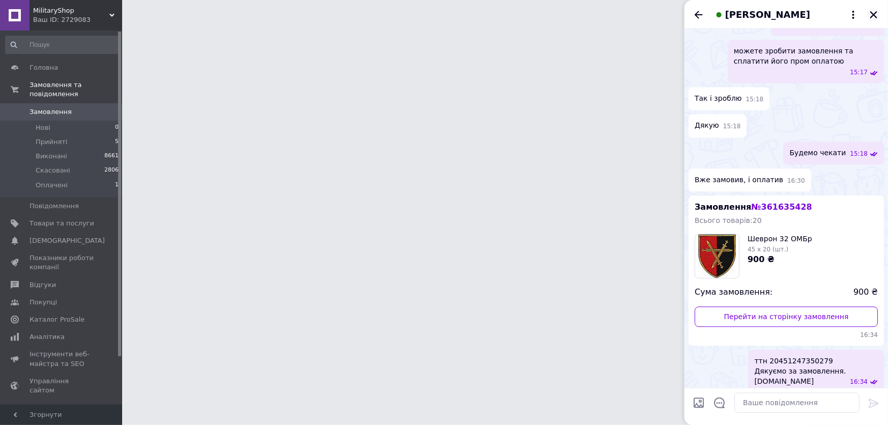
click at [873, 12] on icon "Закрити" at bounding box center [873, 14] width 9 height 9
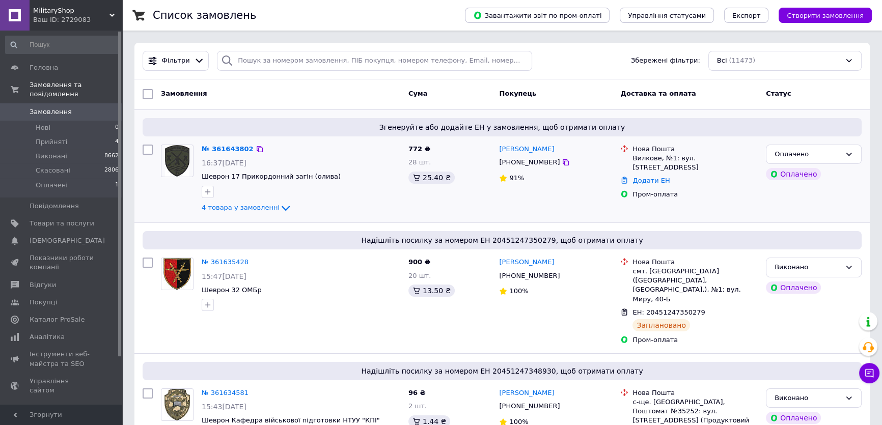
click at [245, 145] on div "№ 361643802" at bounding box center [228, 150] width 54 height 12
click at [256, 147] on icon at bounding box center [260, 149] width 8 height 8
drag, startPoint x: 570, startPoint y: 150, endPoint x: 498, endPoint y: 150, distance: 71.8
click at [498, 150] on div "[PERSON_NAME]" at bounding box center [555, 150] width 115 height 12
copy link "[PERSON_NAME]"
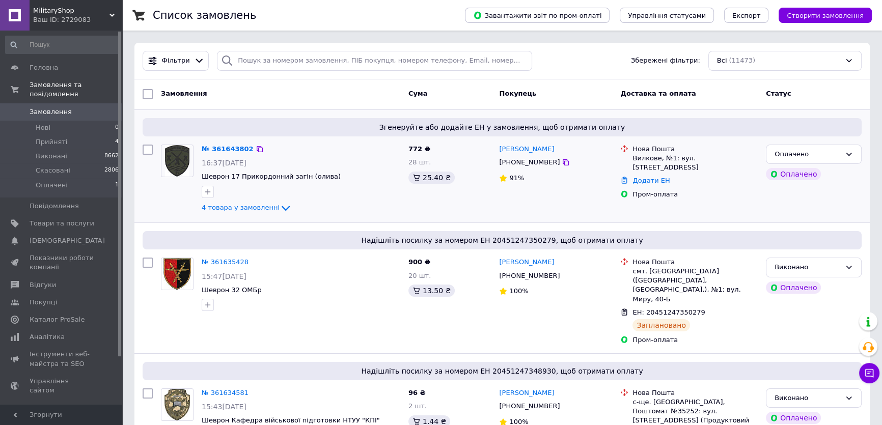
click at [217, 153] on div "№ 361643802" at bounding box center [228, 150] width 54 height 12
click at [217, 148] on link "№ 361643802" at bounding box center [228, 149] width 52 height 8
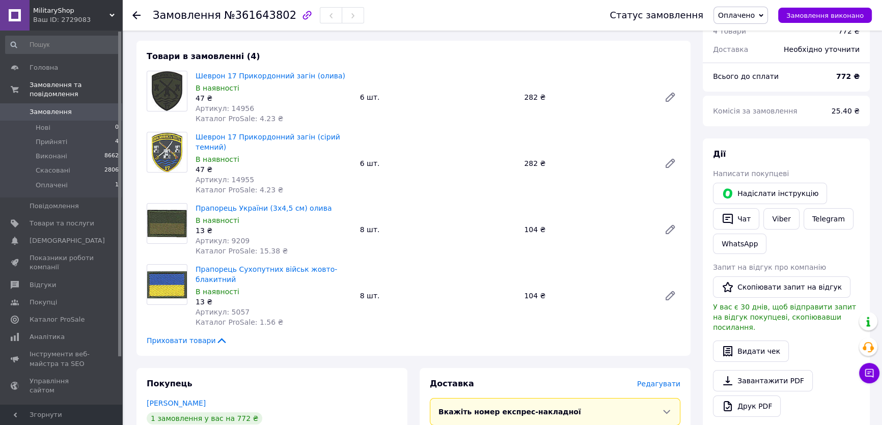
scroll to position [46, 0]
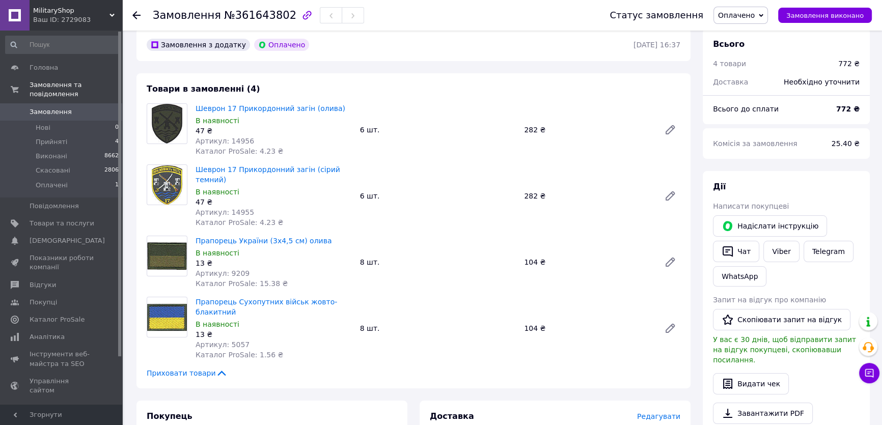
click at [754, 11] on span "Оплачено" at bounding box center [736, 15] width 37 height 8
click at [749, 30] on li "Прийнято" at bounding box center [740, 35] width 53 height 15
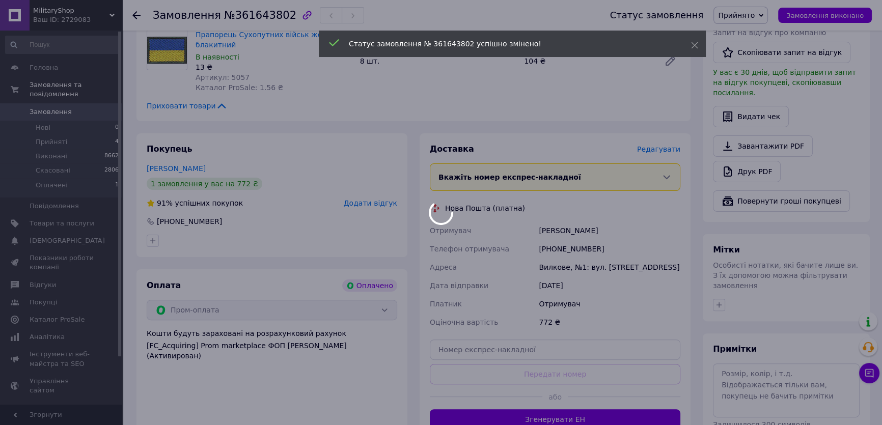
scroll to position [324, 0]
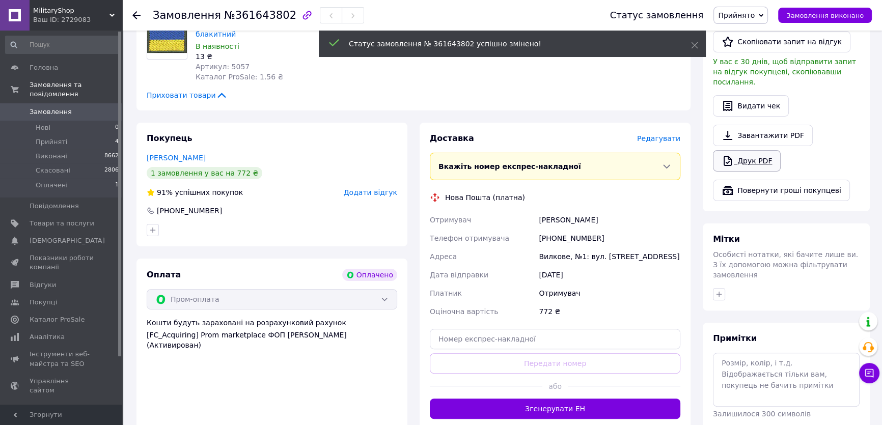
click at [747, 150] on link "Друк PDF" at bounding box center [747, 160] width 68 height 21
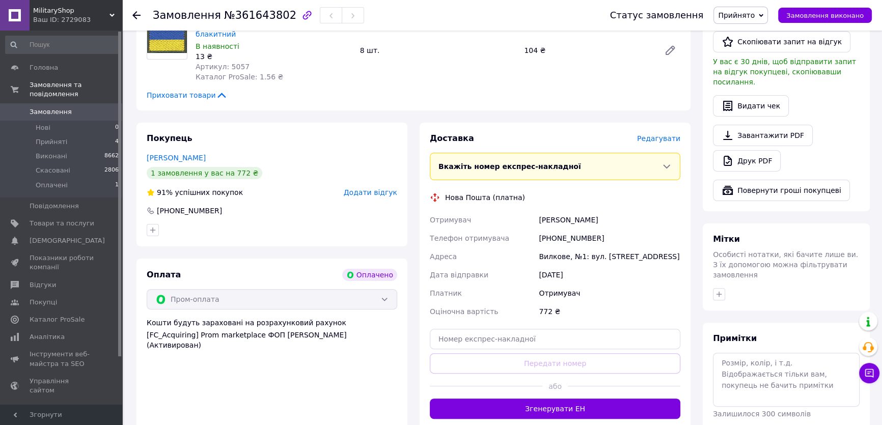
click at [92, 107] on span "Замовлення" at bounding box center [62, 111] width 65 height 9
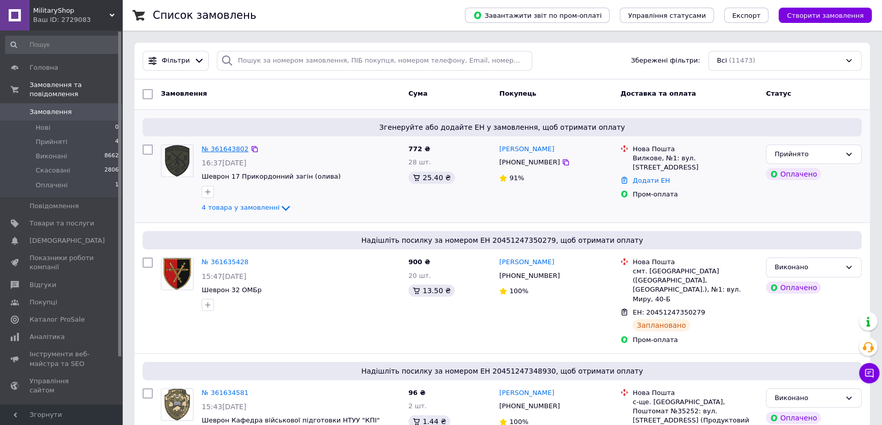
click at [221, 146] on link "№ 361643802" at bounding box center [225, 149] width 47 height 8
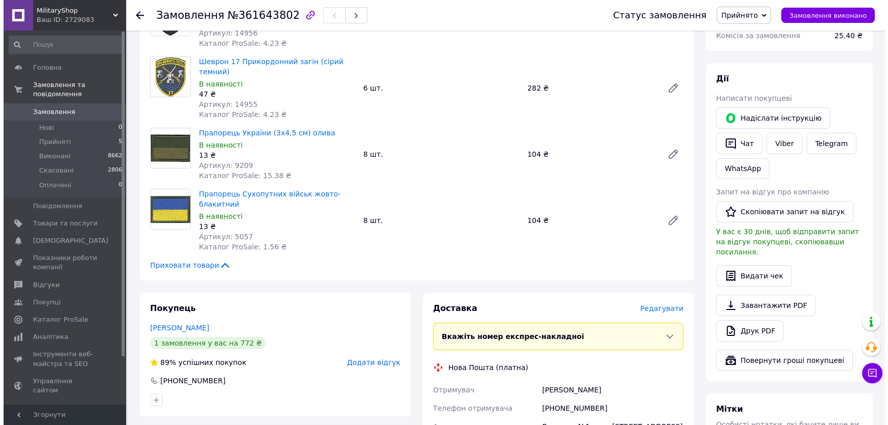
scroll to position [231, 0]
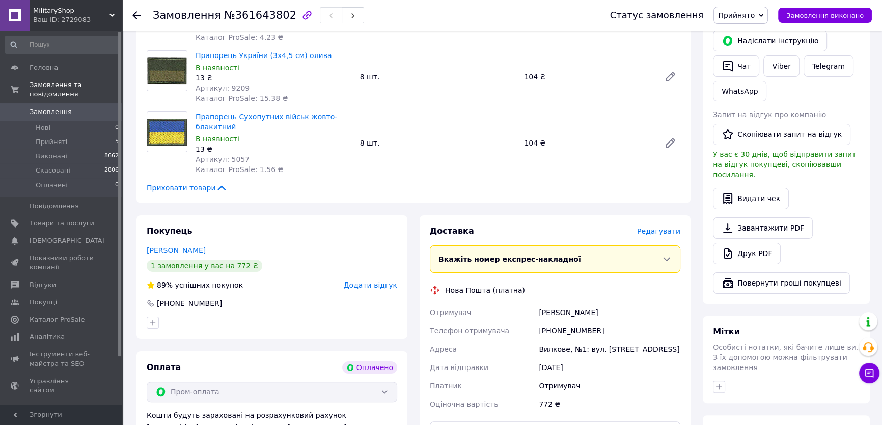
click at [667, 227] on span "Редагувати" at bounding box center [658, 231] width 43 height 8
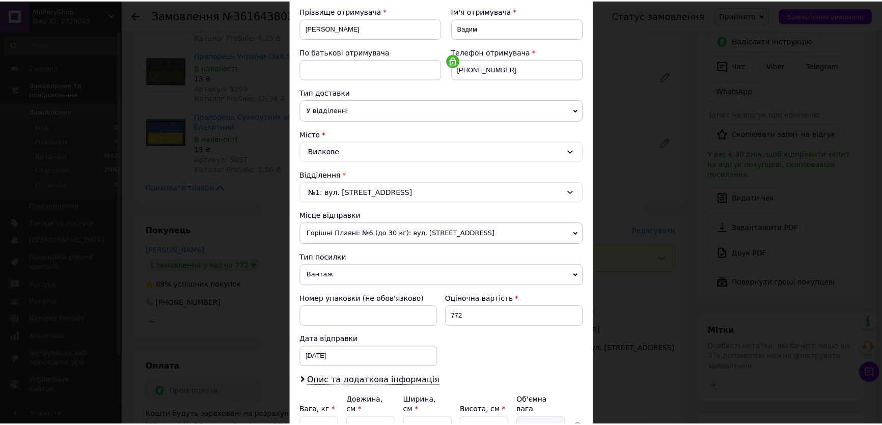
scroll to position [249, 0]
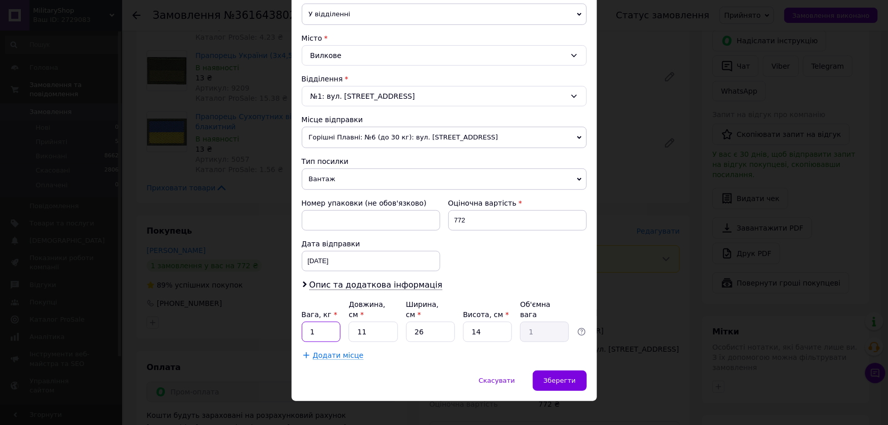
click at [326, 322] on input "1" at bounding box center [321, 332] width 39 height 20
type input "0.5"
type input "2"
type input "0.18"
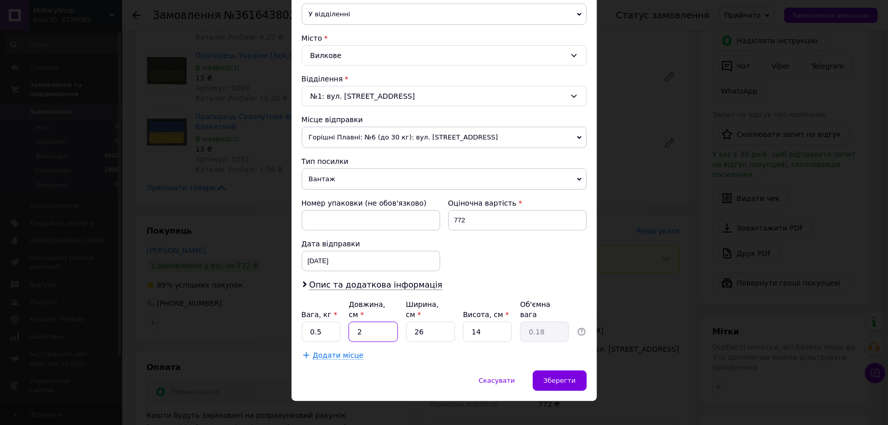
type input "25"
type input "2.28"
type input "25"
type input "2"
type input "0.18"
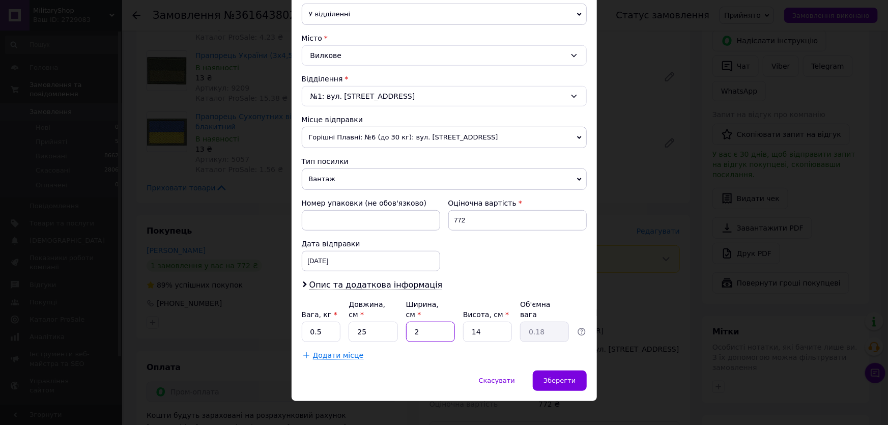
type input "23"
type input "2.01"
type input "23"
type input "2"
type input "0.29"
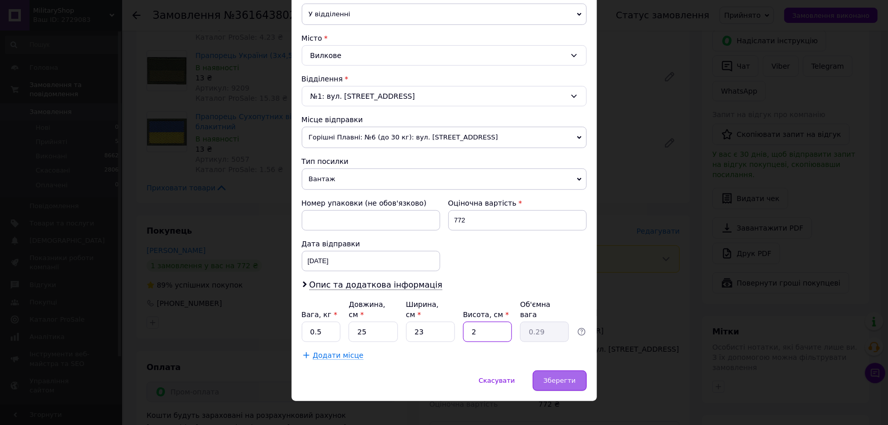
type input "2"
click at [584, 371] on div "Зберегти" at bounding box center [559, 381] width 53 height 20
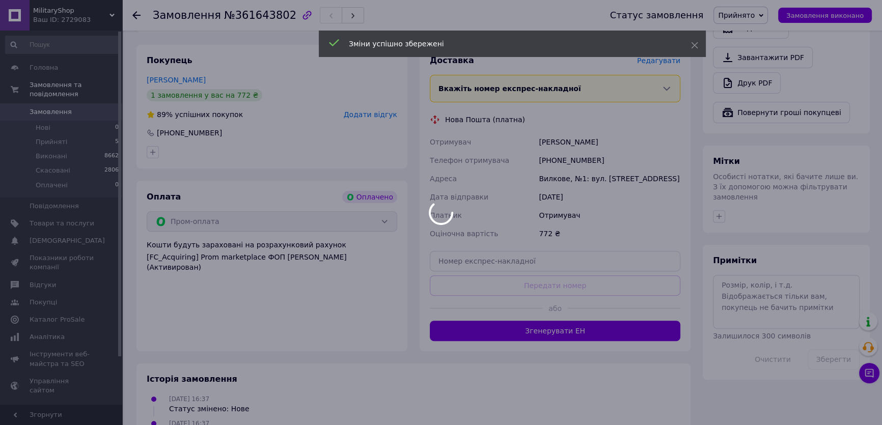
scroll to position [416, 0]
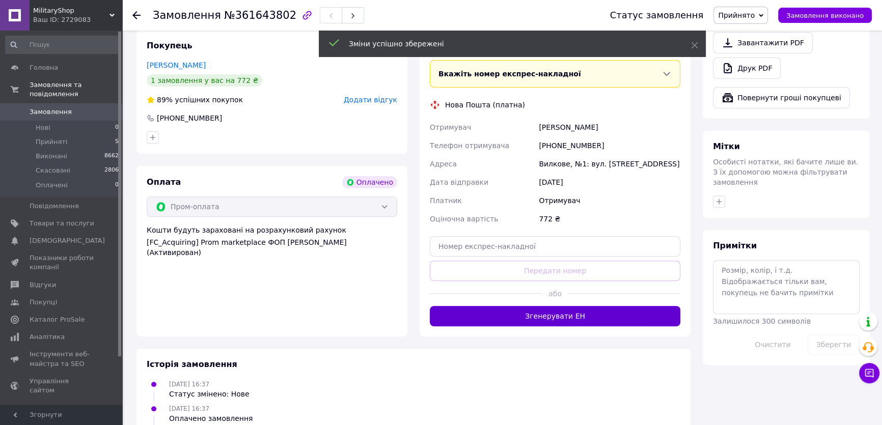
click at [556, 306] on button "Згенерувати ЕН" at bounding box center [555, 316] width 250 height 20
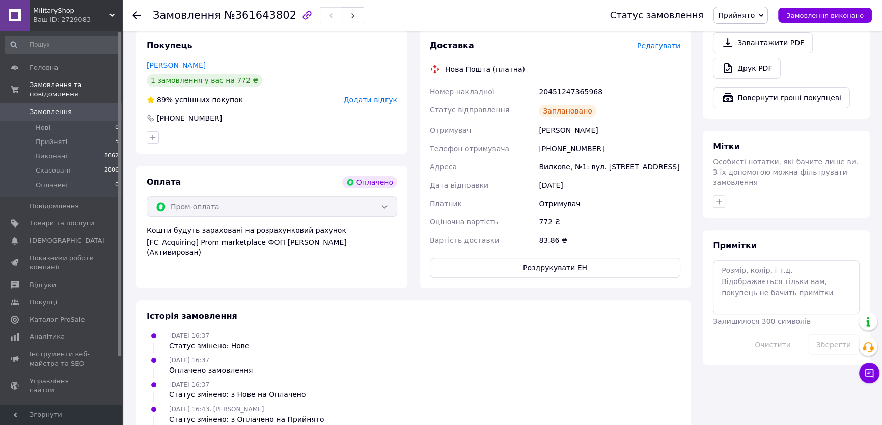
drag, startPoint x: 652, startPoint y: 209, endPoint x: 737, endPoint y: 157, distance: 99.3
click at [652, 213] on div "772 ₴" at bounding box center [609, 222] width 146 height 18
click at [770, 5] on div "Статус замовлення Прийнято Виконано Скасовано Оплачено Замовлення виконано" at bounding box center [730, 15] width 282 height 31
click at [754, 11] on span "Прийнято" at bounding box center [736, 15] width 37 height 8
click at [754, 33] on li "Виконано" at bounding box center [740, 35] width 53 height 15
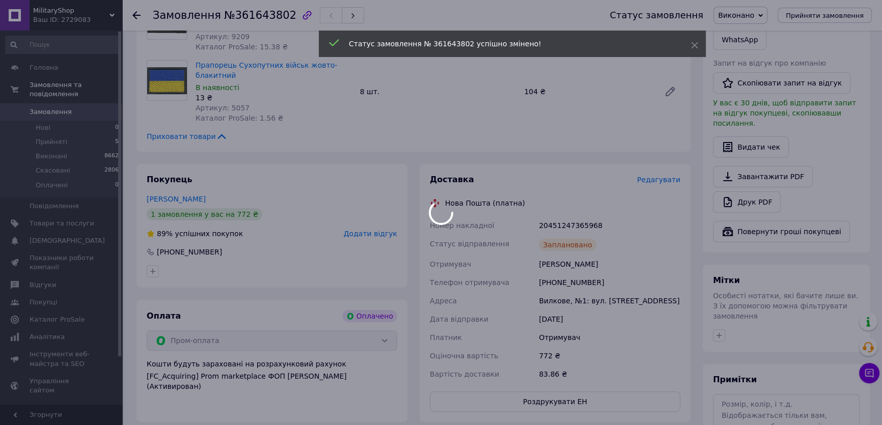
scroll to position [231, 0]
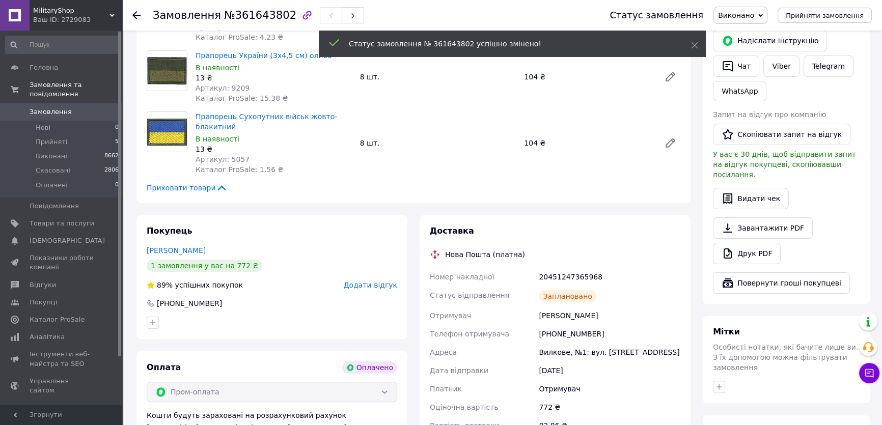
click at [785, 67] on link "Viber" at bounding box center [781, 65] width 36 height 21
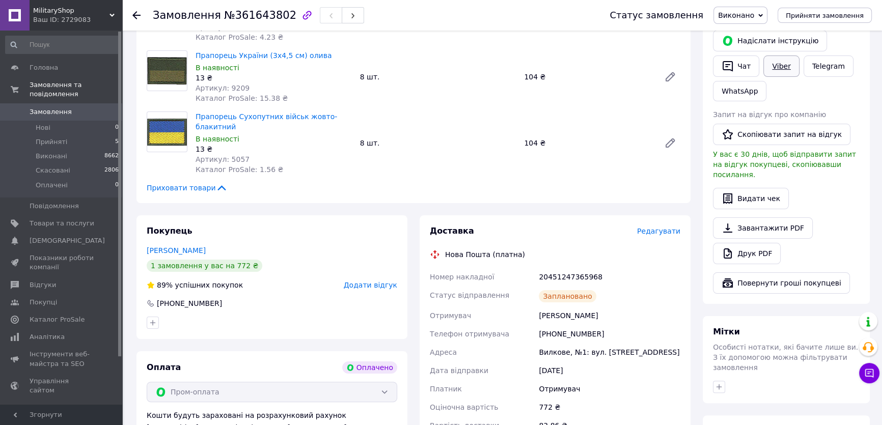
click at [784, 66] on link "Viber" at bounding box center [781, 65] width 36 height 21
click at [646, 270] on div "20451247365968" at bounding box center [609, 277] width 146 height 18
click at [591, 268] on div "20451247365968" at bounding box center [609, 277] width 146 height 18
drag, startPoint x: 591, startPoint y: 267, endPoint x: 585, endPoint y: 267, distance: 6.1
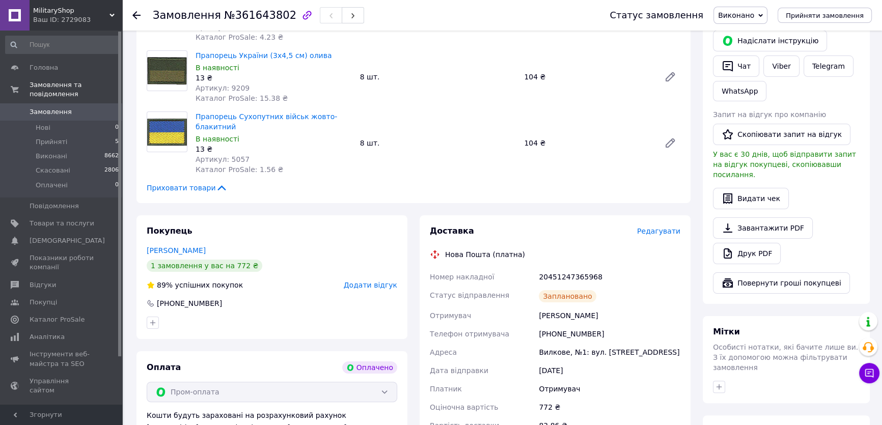
click at [585, 268] on div "20451247365968" at bounding box center [609, 277] width 146 height 18
copy div "20451247365968"
click at [634, 230] on div "Доставка Редагувати Нова Пошта (платна) Номер накладної 20451247365968 Статус в…" at bounding box center [555, 344] width 250 height 238
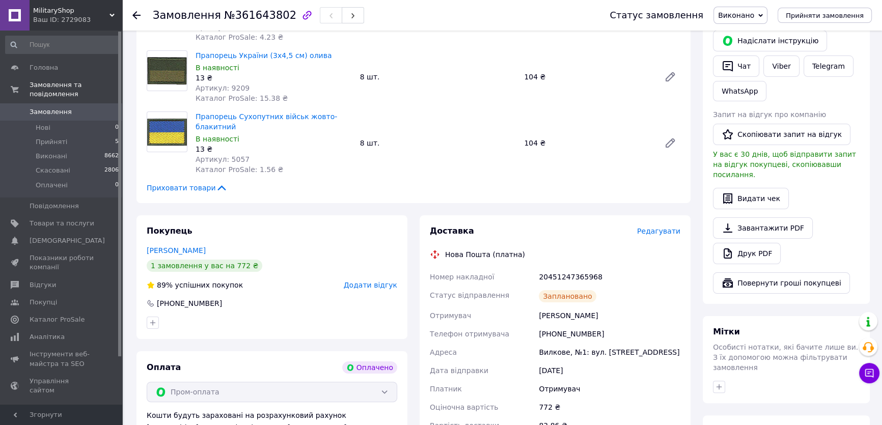
click at [58, 107] on span "Замовлення" at bounding box center [51, 111] width 42 height 9
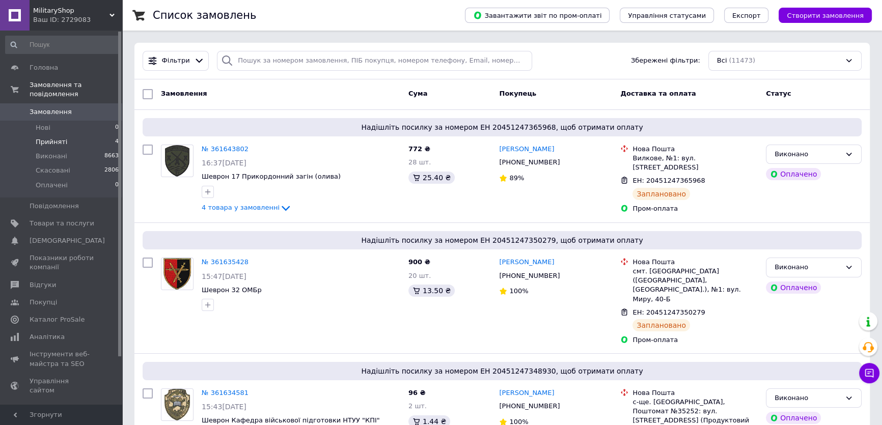
click at [52, 137] on span "Прийняті" at bounding box center [52, 141] width 32 height 9
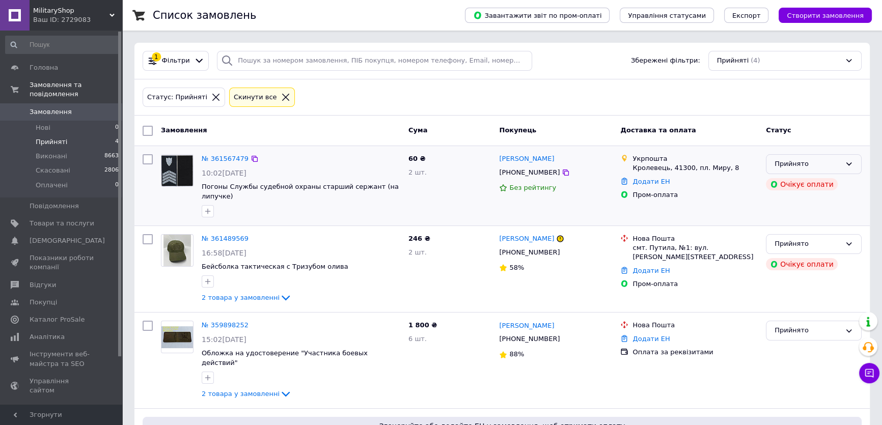
click at [804, 164] on div "Прийнято" at bounding box center [807, 164] width 66 height 11
click at [790, 198] on li "Скасовано" at bounding box center [813, 203] width 95 height 19
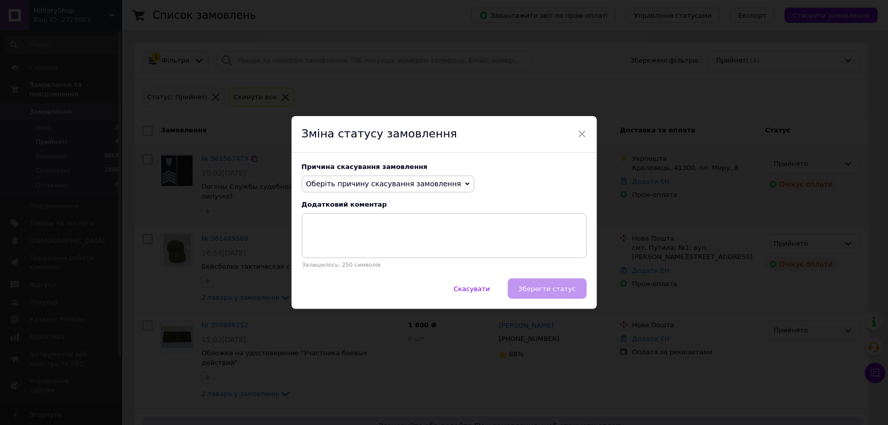
click at [412, 184] on span "Оберіть причину скасування замовлення" at bounding box center [383, 184] width 155 height 8
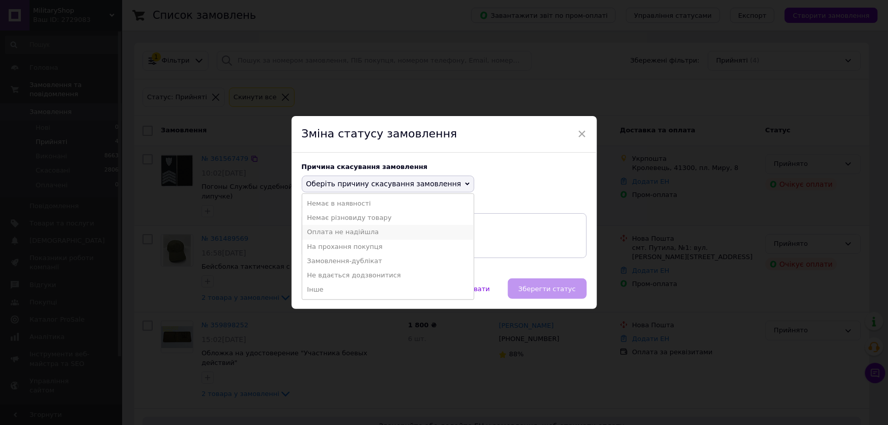
click at [392, 237] on li "Оплата не надійшла" at bounding box center [388, 232] width 172 height 14
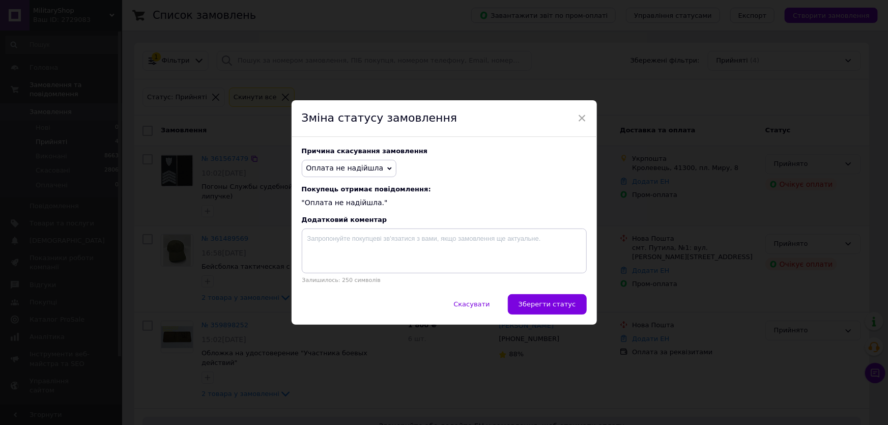
click at [326, 158] on div "Причина скасування замовлення Оплата не надійшла Немає в наявності Немає різнов…" at bounding box center [444, 215] width 305 height 157
click at [333, 168] on span "Оплата не надійшла" at bounding box center [344, 168] width 77 height 8
click at [341, 226] on li "На прохання покупця" at bounding box center [349, 226] width 94 height 14
click at [533, 306] on span "Зберегти статус" at bounding box center [548, 304] width 58 height 8
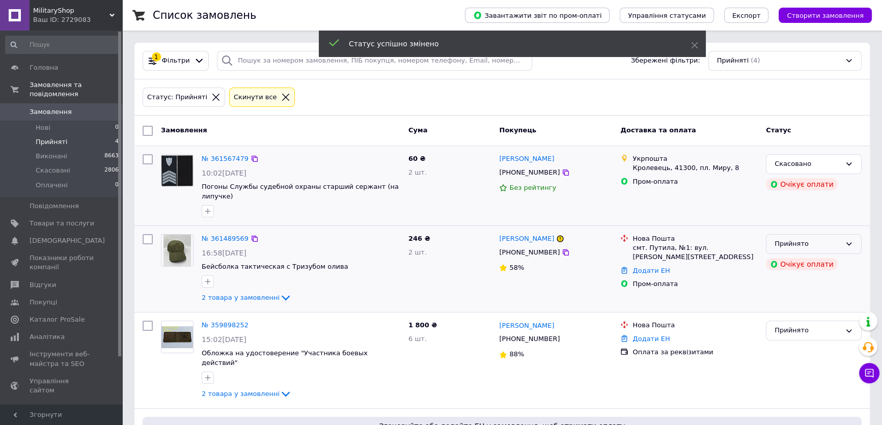
click at [820, 244] on div "Прийнято" at bounding box center [807, 244] width 66 height 11
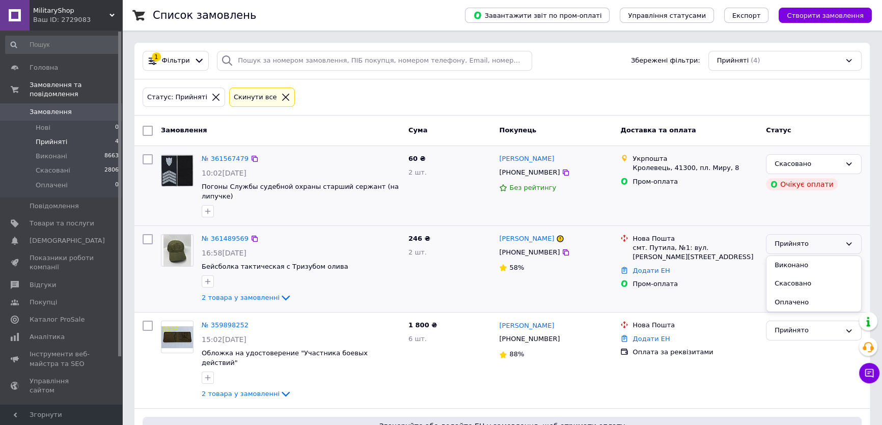
drag, startPoint x: 791, startPoint y: 286, endPoint x: 671, endPoint y: 255, distance: 124.1
click at [791, 286] on li "Скасовано" at bounding box center [813, 283] width 95 height 19
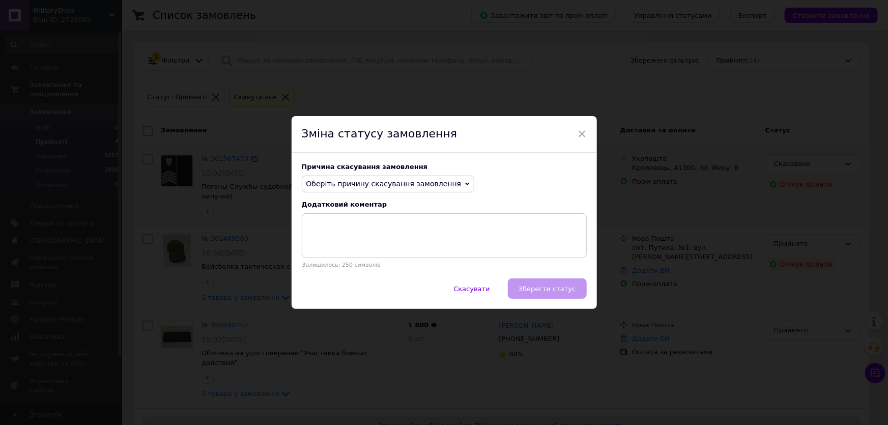
click at [400, 186] on span "Оберіть причину скасування замовлення" at bounding box center [383, 184] width 155 height 8
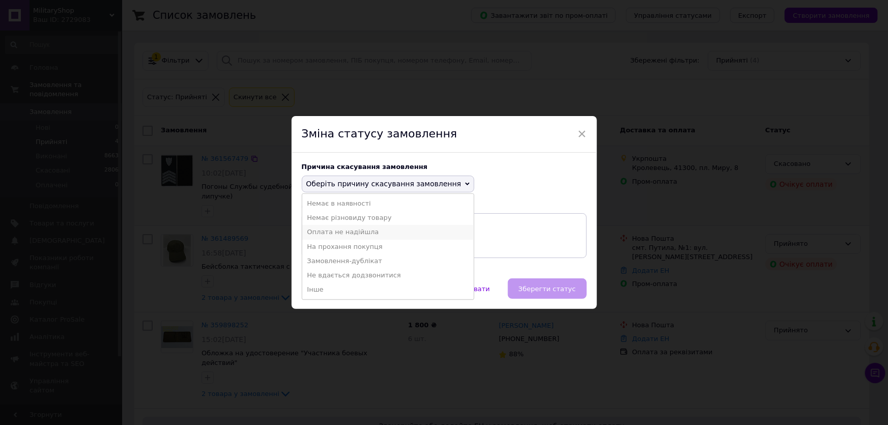
click at [369, 235] on li "Оплата не надійшла" at bounding box center [388, 232] width 172 height 14
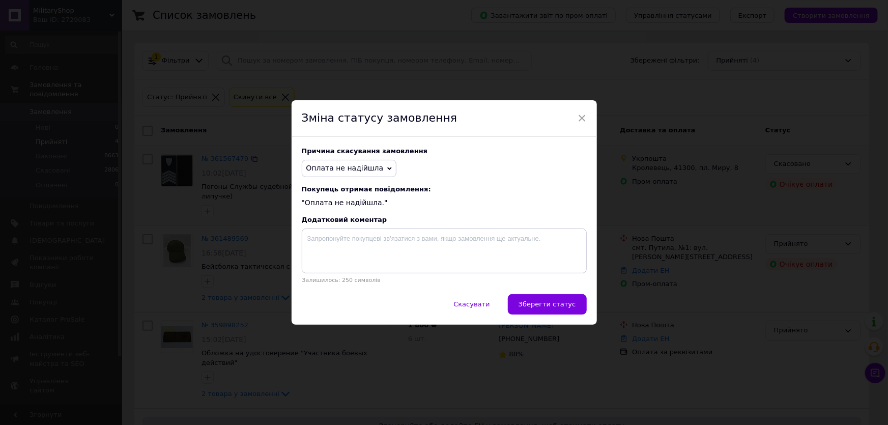
click at [542, 292] on div "Причина скасування замовлення Оплата не надійшла Немає в наявності Немає різнов…" at bounding box center [444, 215] width 305 height 157
click at [548, 298] on button "Зберегти статус" at bounding box center [547, 304] width 79 height 20
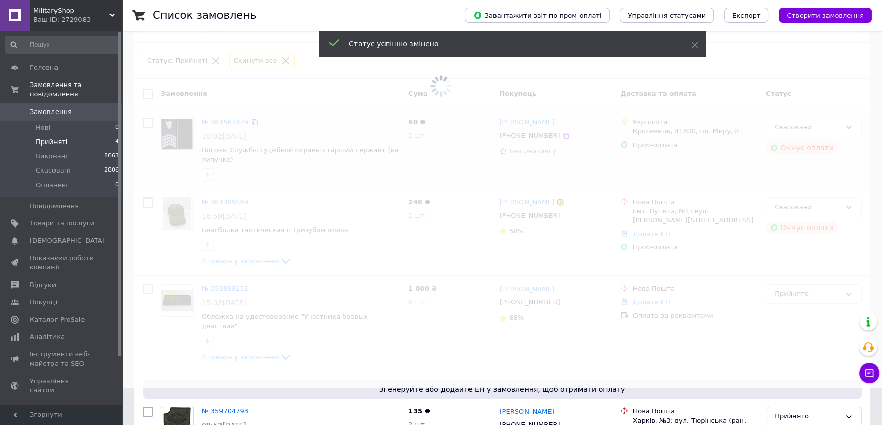
scroll to position [82, 0]
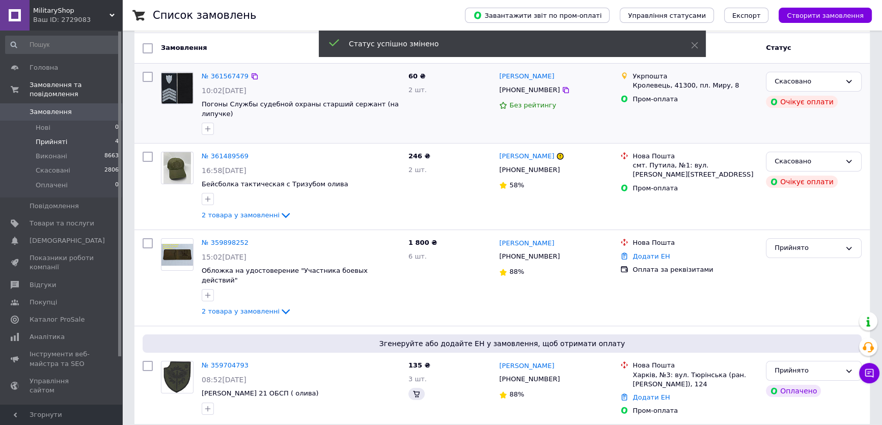
click at [70, 107] on span "Замовлення" at bounding box center [62, 111] width 65 height 9
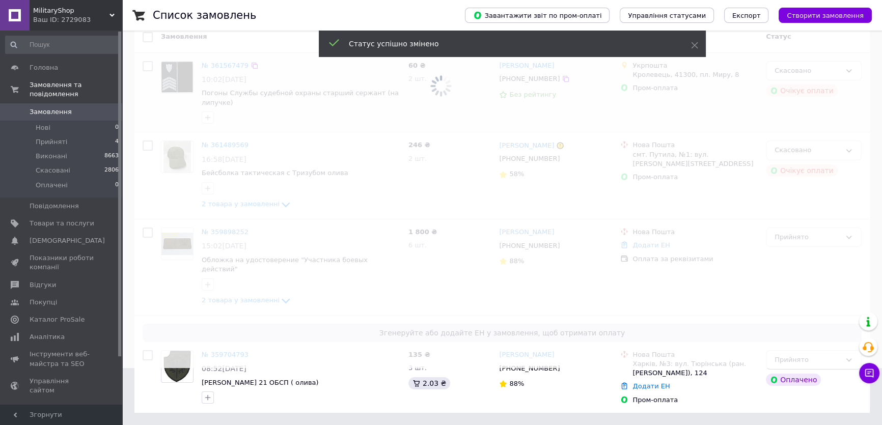
scroll to position [46, 0]
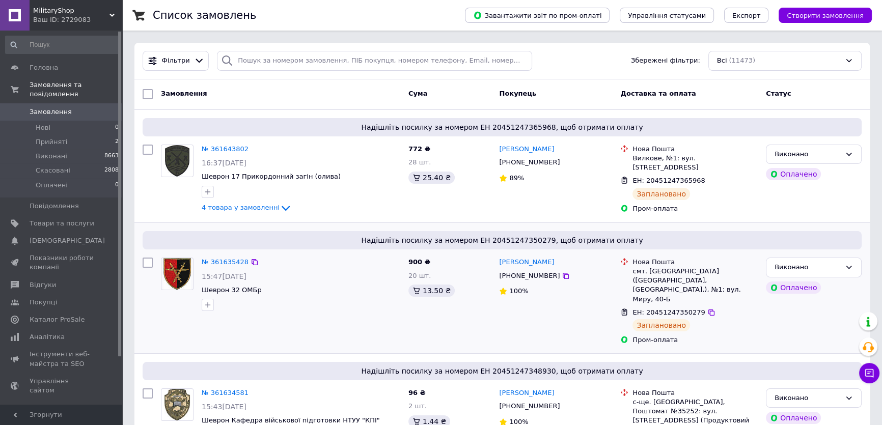
click at [618, 234] on div "Надішліть посилку за номером ЕН 20451247350279, щоб отримати оплату" at bounding box center [502, 240] width 719 height 18
click at [66, 135] on li "Прийняті 2" at bounding box center [62, 142] width 125 height 14
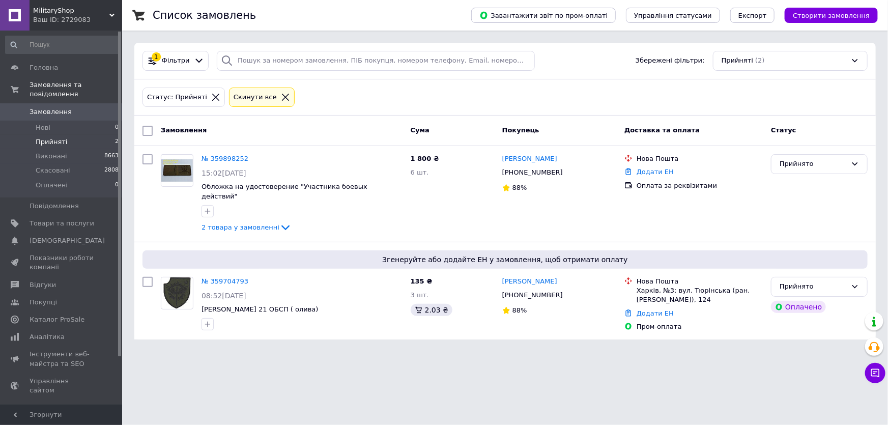
click at [76, 107] on span "Замовлення" at bounding box center [62, 111] width 65 height 9
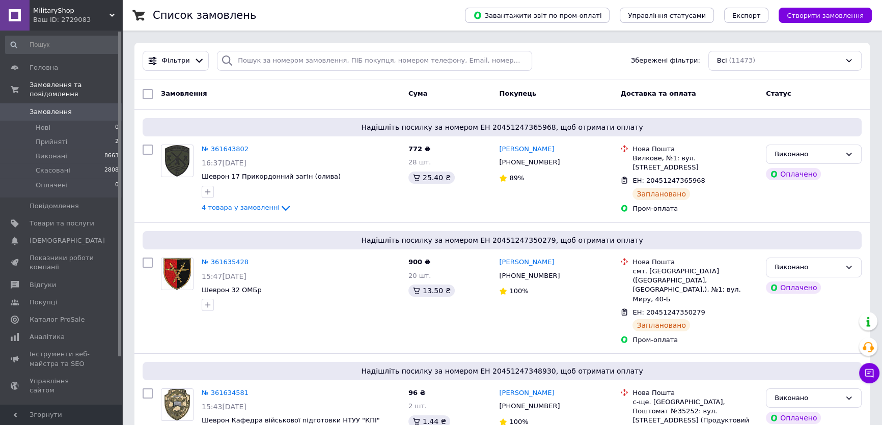
click at [60, 108] on link "Замовлення 0" at bounding box center [62, 111] width 125 height 17
click at [61, 137] on span "Прийняті" at bounding box center [52, 141] width 32 height 9
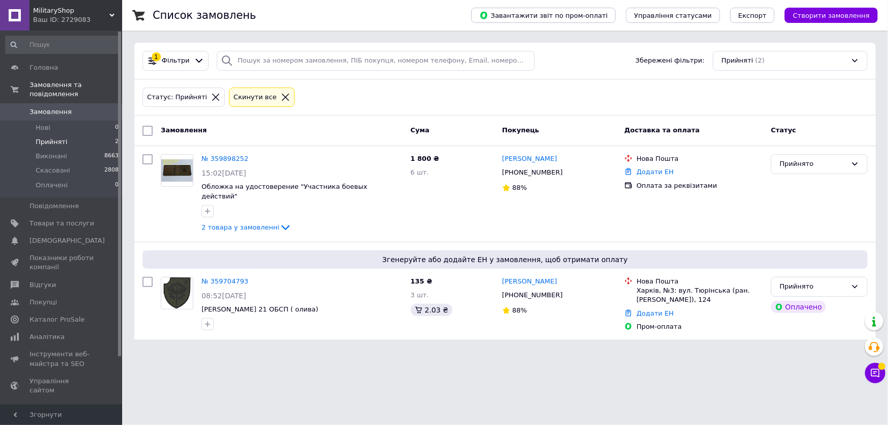
click at [63, 107] on span "Замовлення" at bounding box center [51, 111] width 42 height 9
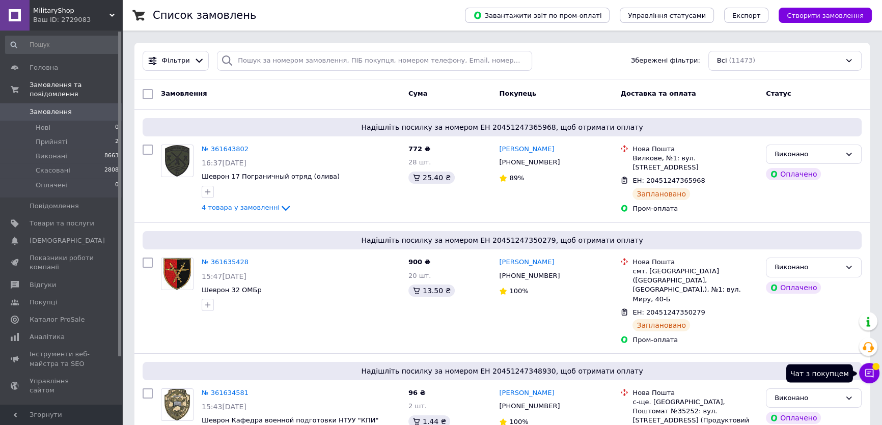
click at [872, 380] on button "Чат з покупцем" at bounding box center [869, 373] width 20 height 20
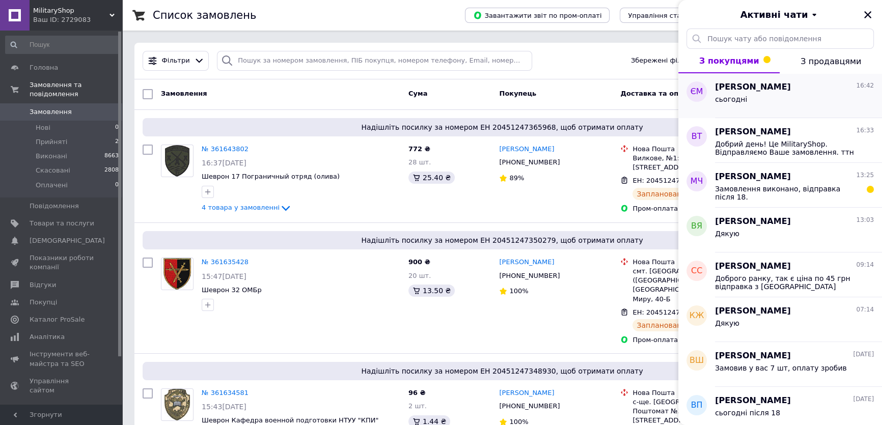
click at [790, 91] on span "[PERSON_NAME]" at bounding box center [753, 87] width 76 height 12
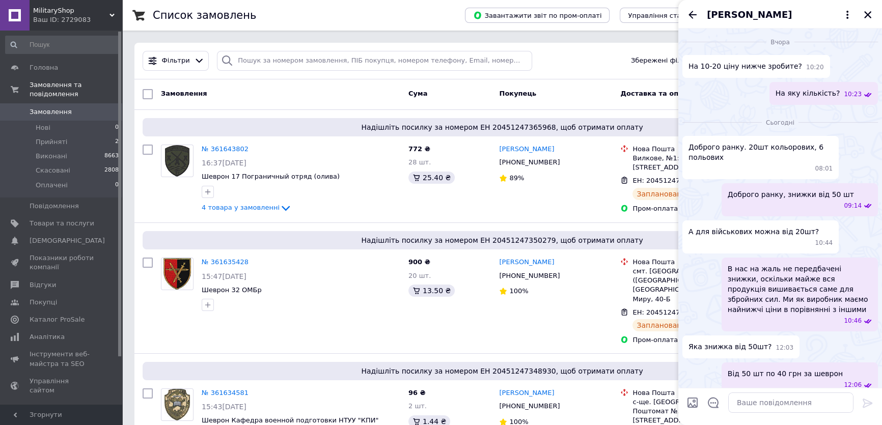
scroll to position [1063, 0]
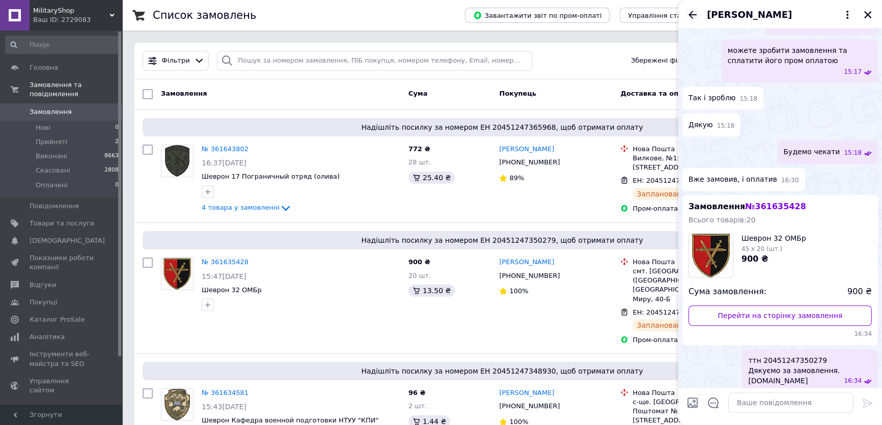
click at [689, 17] on icon "Назад" at bounding box center [692, 15] width 12 height 12
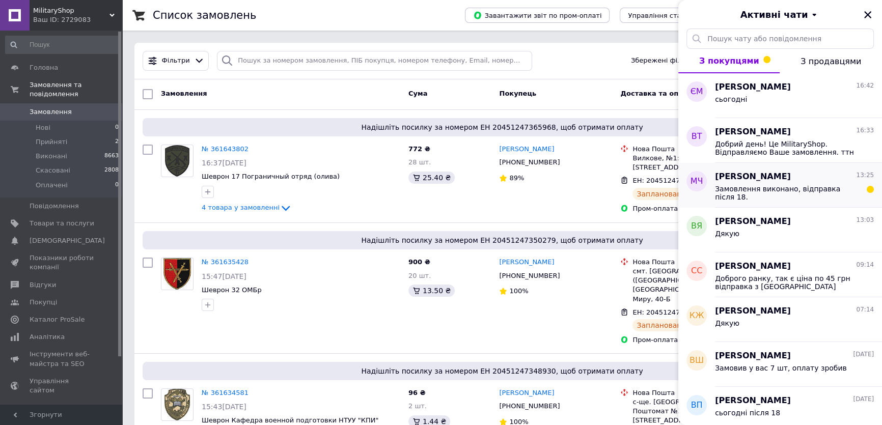
click at [804, 198] on div "Микита Чеботар 13:25 Замовлення виконано, відправка після 18." at bounding box center [798, 185] width 167 height 45
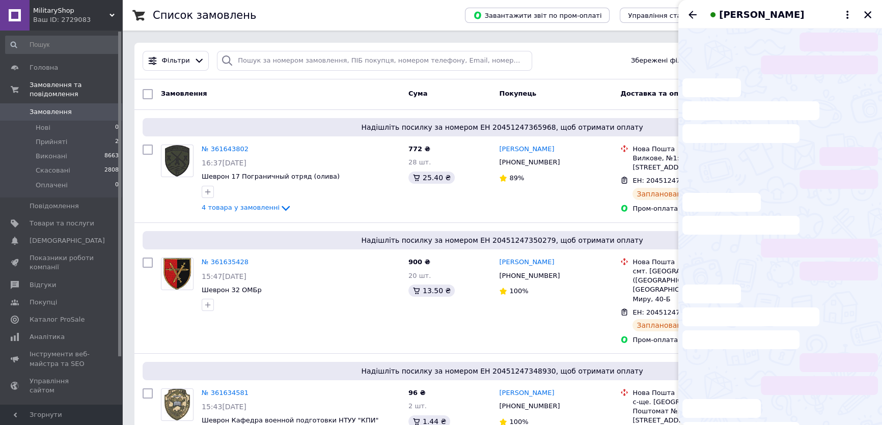
scroll to position [20, 0]
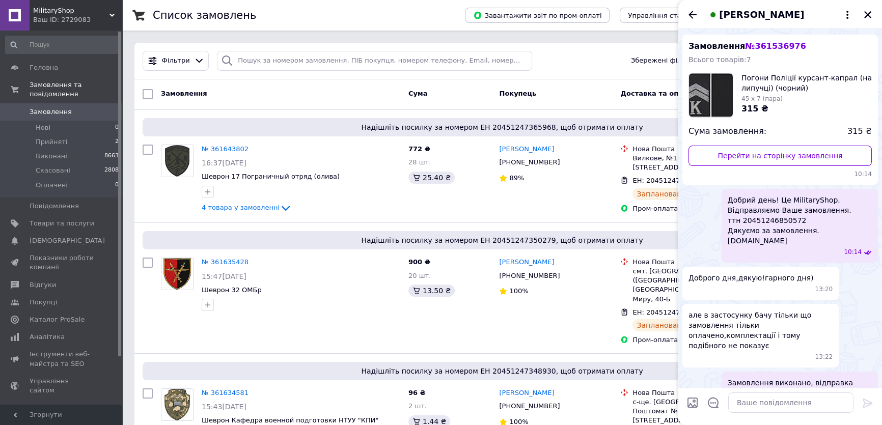
click at [701, 18] on div "[PERSON_NAME]" at bounding box center [780, 14] width 204 height 29
click at [730, 159] on link "Перейти на сторінку замовлення" at bounding box center [779, 156] width 183 height 20
click at [33, 107] on span "Замовлення" at bounding box center [51, 111] width 42 height 9
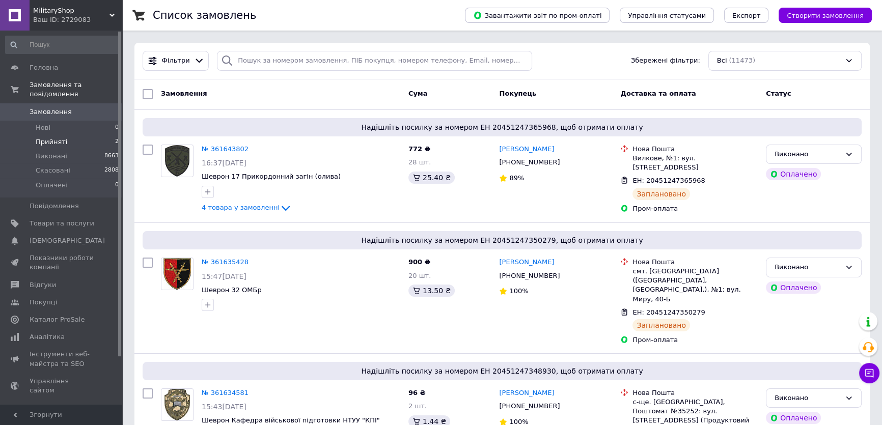
click at [64, 135] on li "Прийняті 2" at bounding box center [62, 142] width 125 height 14
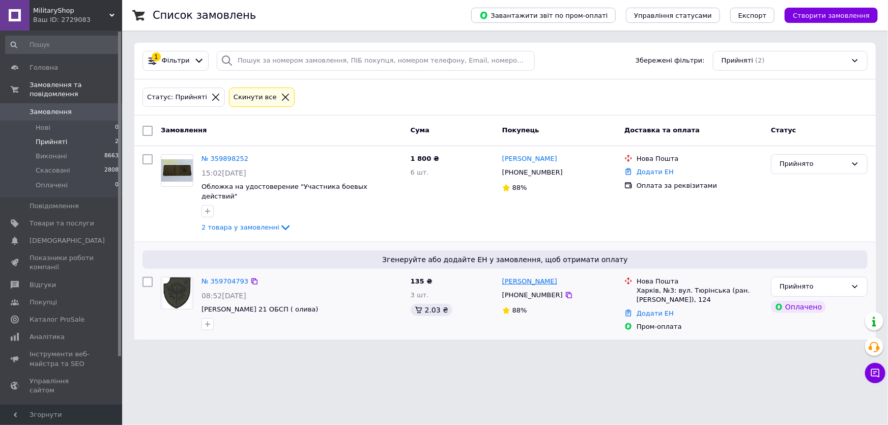
click at [543, 277] on link "Максим Кривонос" at bounding box center [529, 282] width 55 height 10
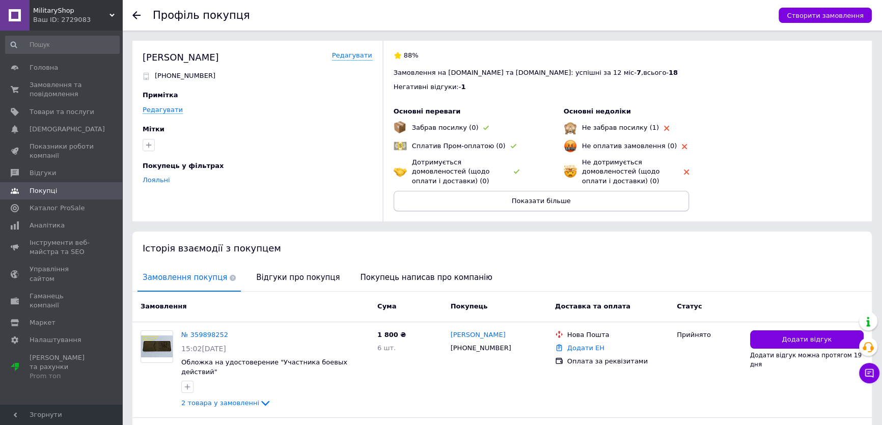
click at [565, 203] on span "Показати більше" at bounding box center [541, 201] width 59 height 8
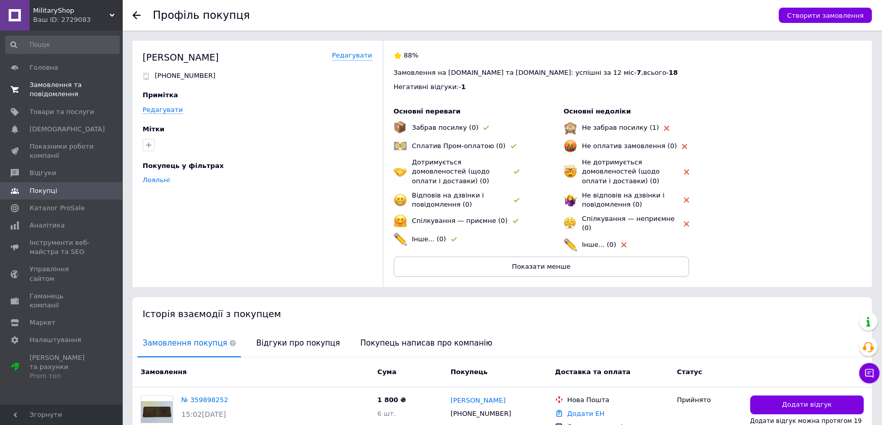
click at [75, 94] on span "Замовлення та повідомлення" at bounding box center [62, 89] width 65 height 18
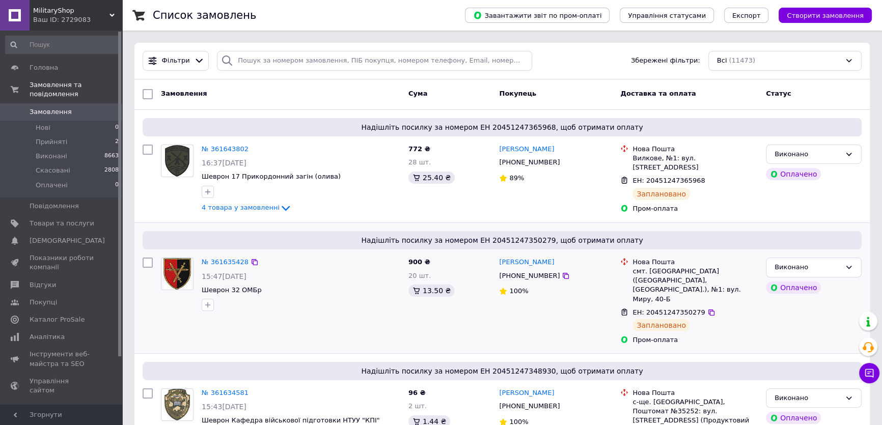
click at [612, 248] on div "Надішліть посилку за номером ЕН 20451247350279, щоб отримати оплату" at bounding box center [502, 240] width 719 height 18
click at [28, 107] on span at bounding box center [15, 111] width 30 height 9
click at [671, 231] on div "Надішліть посилку за номером ЕН 20451247350279, щоб отримати оплату" at bounding box center [502, 240] width 719 height 18
click at [56, 107] on span "Замовлення" at bounding box center [51, 111] width 42 height 9
click at [98, 107] on span "0" at bounding box center [108, 111] width 28 height 9
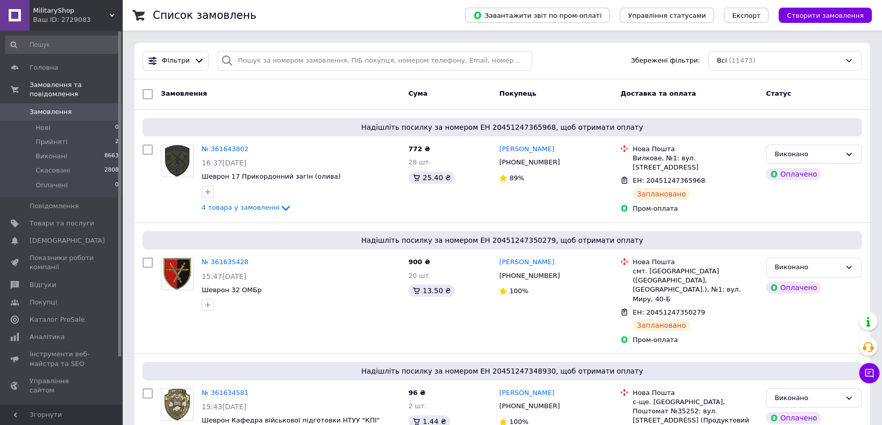
click at [30, 107] on span "Замовлення" at bounding box center [51, 111] width 42 height 9
click at [56, 219] on span "Товари та послуги" at bounding box center [62, 223] width 65 height 9
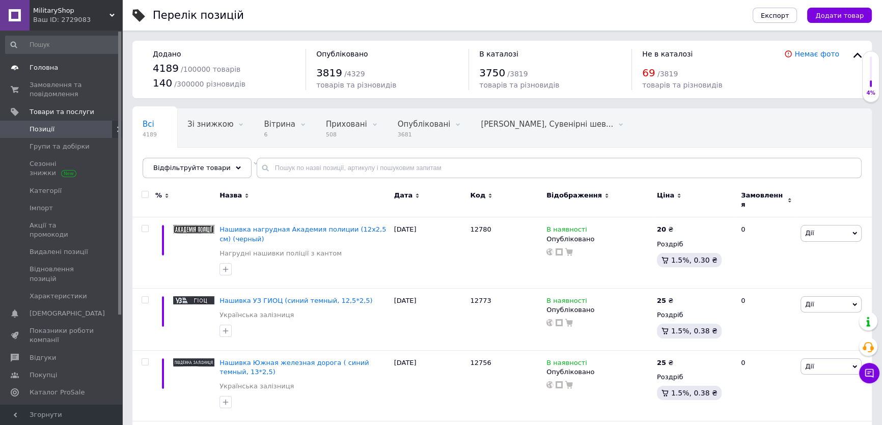
click at [43, 75] on link "Головна" at bounding box center [62, 67] width 125 height 17
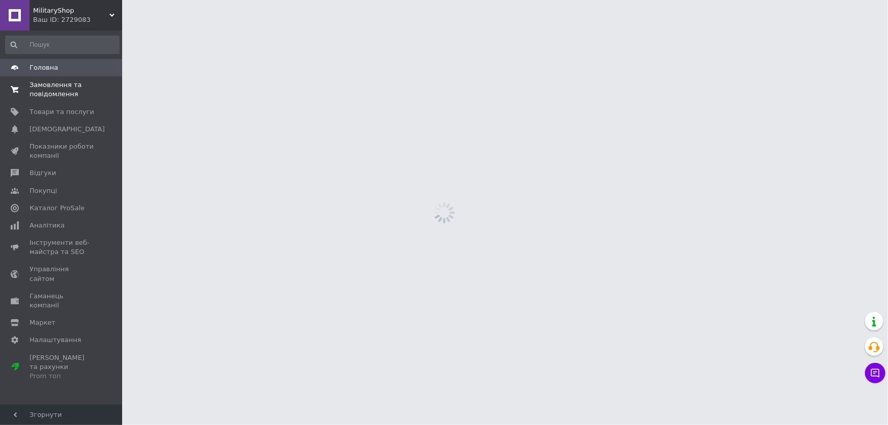
click at [46, 91] on span "Замовлення та повідомлення" at bounding box center [62, 89] width 65 height 18
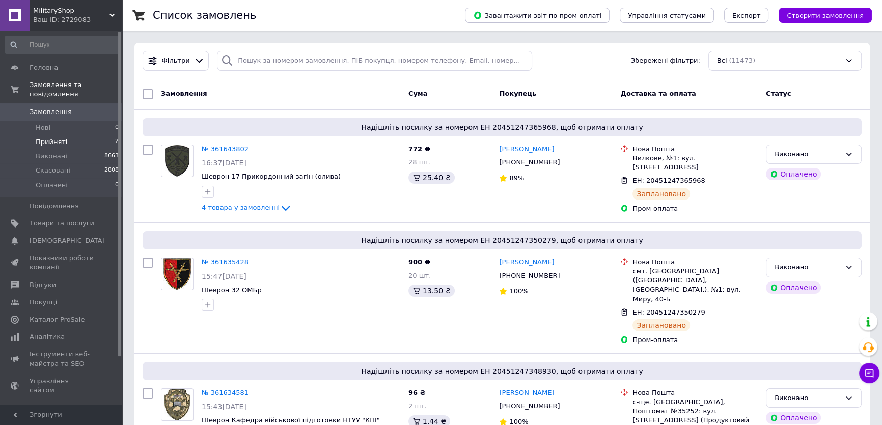
click at [48, 137] on span "Прийняті" at bounding box center [52, 141] width 32 height 9
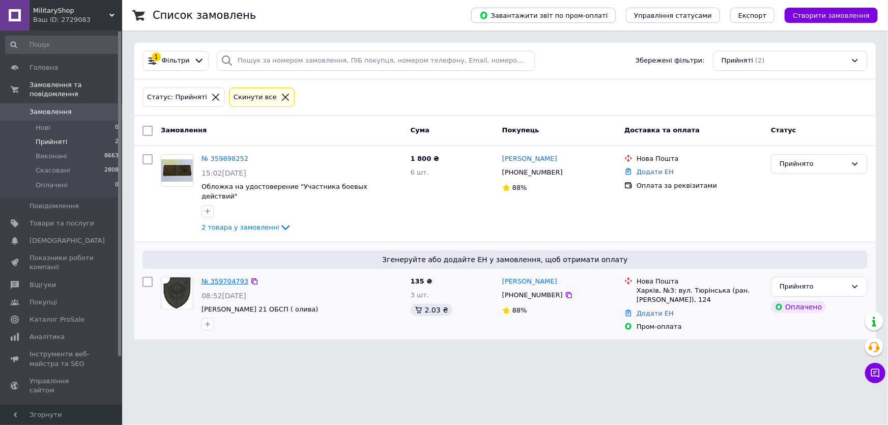
click at [210, 277] on link "№ 359704793" at bounding box center [225, 281] width 47 height 8
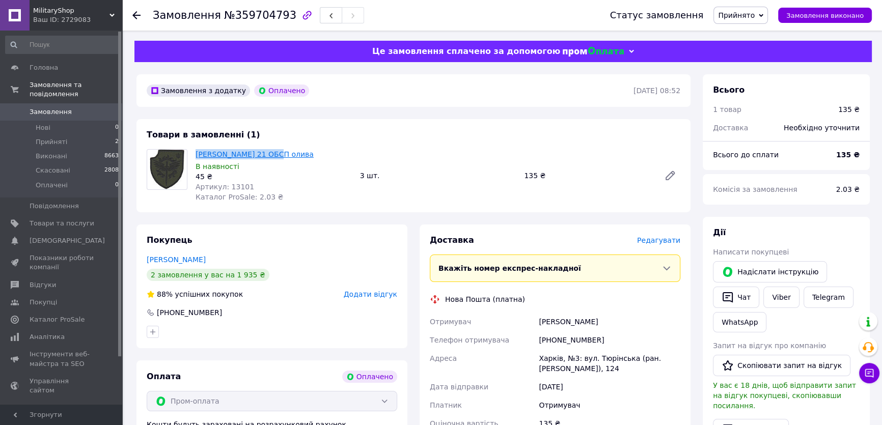
drag, startPoint x: 290, startPoint y: 151, endPoint x: 196, endPoint y: 156, distance: 93.8
click at [196, 156] on span "Шеврон 21 ОБСП олива" at bounding box center [273, 154] width 156 height 10
drag, startPoint x: 361, startPoint y: 185, endPoint x: 318, endPoint y: 178, distance: 43.8
click at [361, 186] on div "Шеврон 21 ОБСП олива В наявності 45 ₴ Артикул: 13101 Каталог ProSale: 2.03 ₴ 3 …" at bounding box center [437, 175] width 493 height 57
drag, startPoint x: 293, startPoint y: 187, endPoint x: 253, endPoint y: 168, distance: 43.7
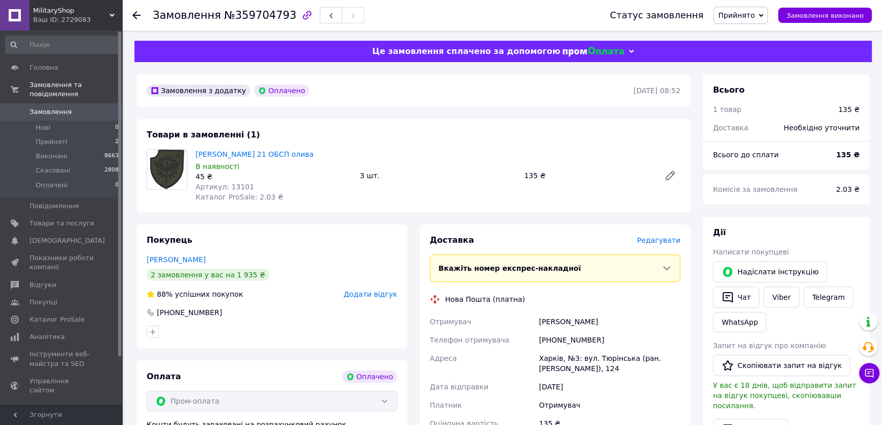
click at [290, 186] on div "Артикул: 13101" at bounding box center [273, 187] width 156 height 10
click at [231, 155] on link "Шеврон 21 ОБСП олива" at bounding box center [254, 154] width 118 height 8
click at [64, 107] on span "Замовлення" at bounding box center [51, 111] width 42 height 9
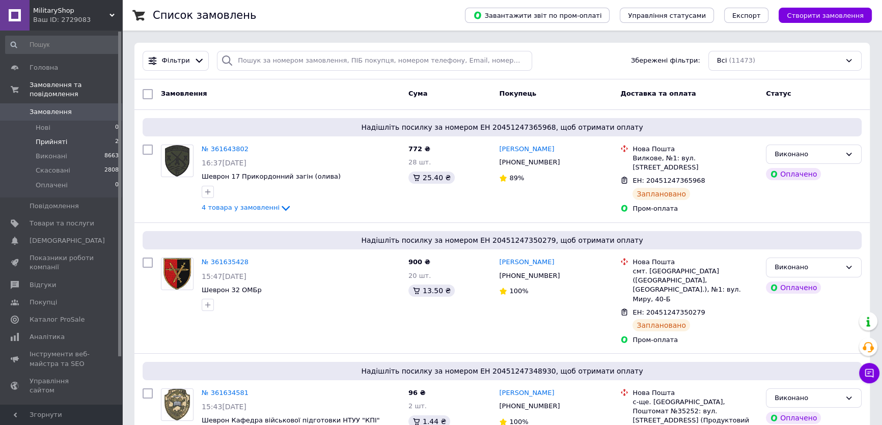
click at [58, 137] on span "Прийняті" at bounding box center [52, 141] width 32 height 9
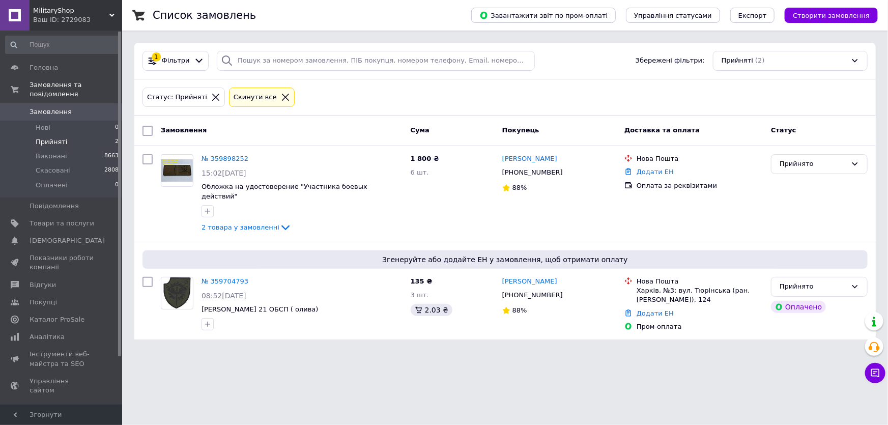
click at [688, 352] on html "MilitaryShop Ваш ID: 2729083 Сайт MilitaryShop Кабінет покупця Перевірити стан …" at bounding box center [444, 176] width 888 height 352
click at [38, 107] on span "Замовлення" at bounding box center [51, 111] width 42 height 9
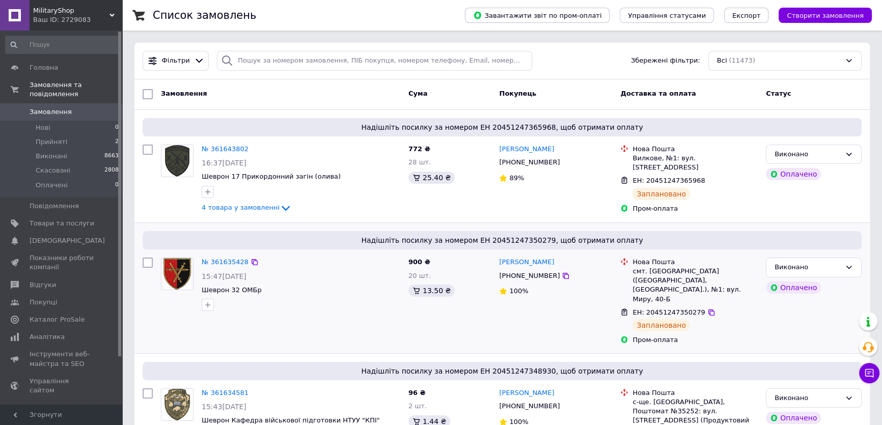
click at [648, 254] on div "Нова Пошта смт. Петропавлівка (Дніпропетровська обл., Синельниківський р-н.), №…" at bounding box center [689, 301] width 146 height 96
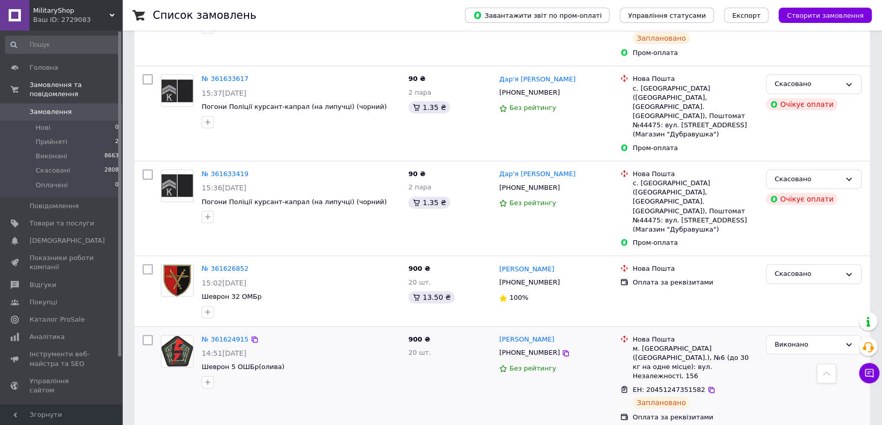
scroll to position [509, 0]
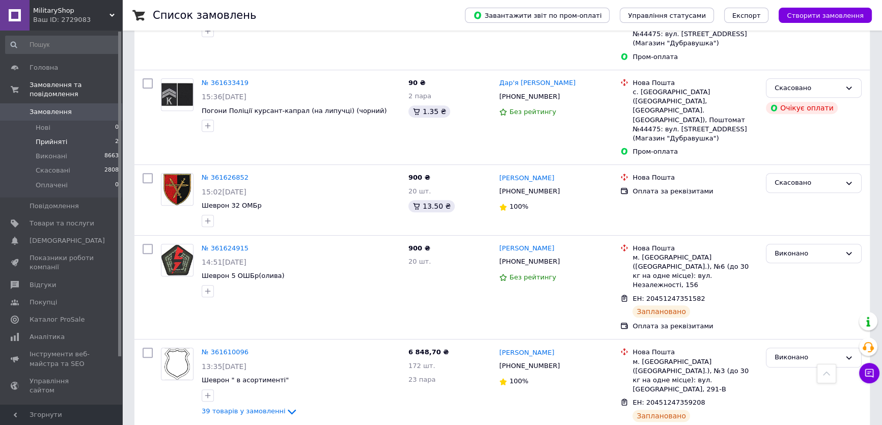
click at [53, 137] on span "Прийняті" at bounding box center [52, 141] width 32 height 9
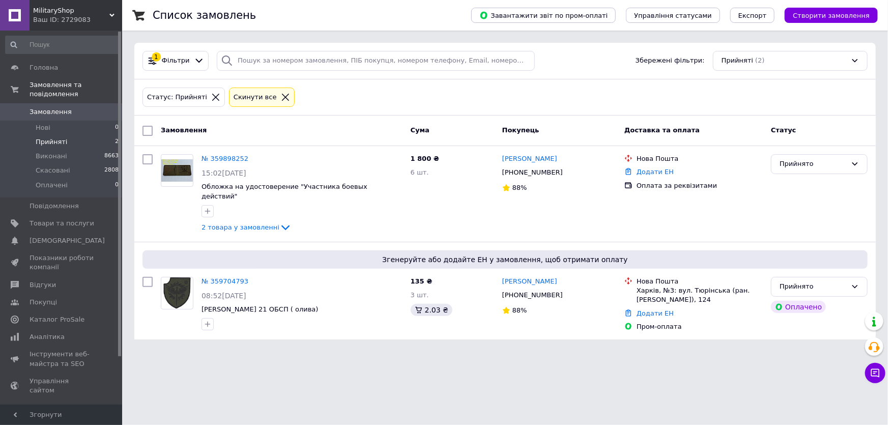
click at [45, 110] on link "Замовлення 0" at bounding box center [62, 111] width 125 height 17
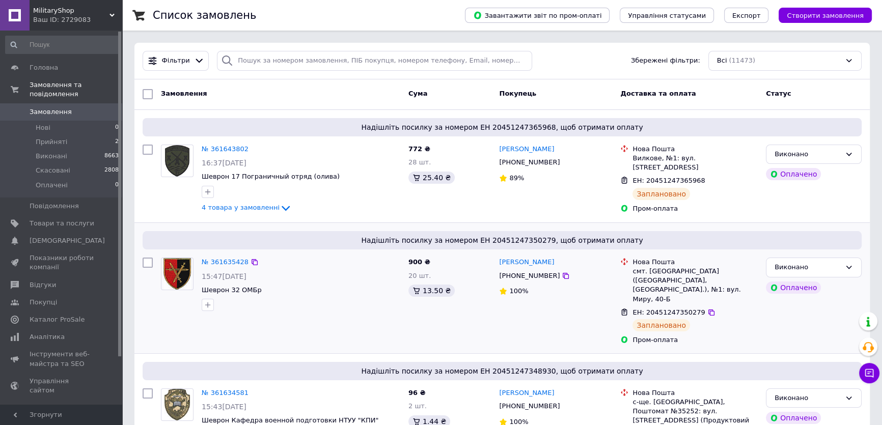
click at [601, 234] on div "Надішліть посилку за номером ЕН 20451247350279, щоб отримати оплату" at bounding box center [502, 240] width 719 height 18
click at [100, 108] on link "Замовлення 0" at bounding box center [62, 111] width 125 height 17
click at [650, 204] on div "Пром-оплата" at bounding box center [694, 208] width 125 height 9
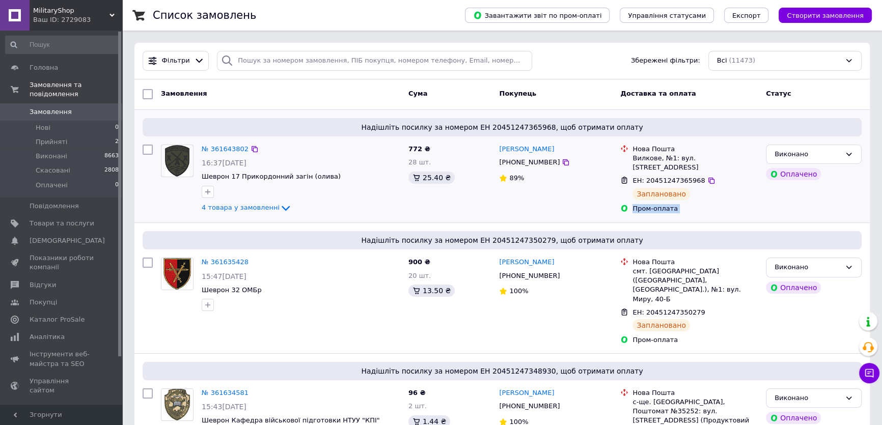
click at [650, 204] on div "Пром-оплата" at bounding box center [694, 208] width 125 height 9
click at [416, 162] on span "28 шт." at bounding box center [419, 162] width 22 height 8
click at [610, 366] on span "Надішліть посилку за номером ЕН 20451247348930, щоб отримати оплату" at bounding box center [502, 371] width 711 height 10
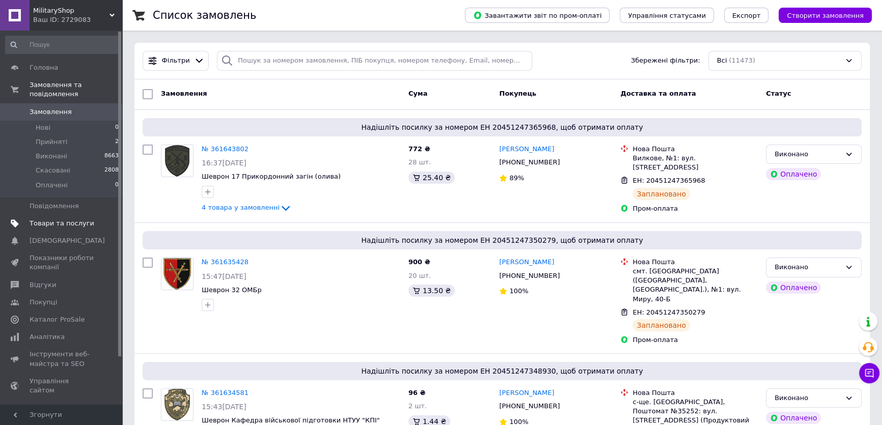
click at [80, 219] on span "Товари та послуги" at bounding box center [62, 223] width 65 height 9
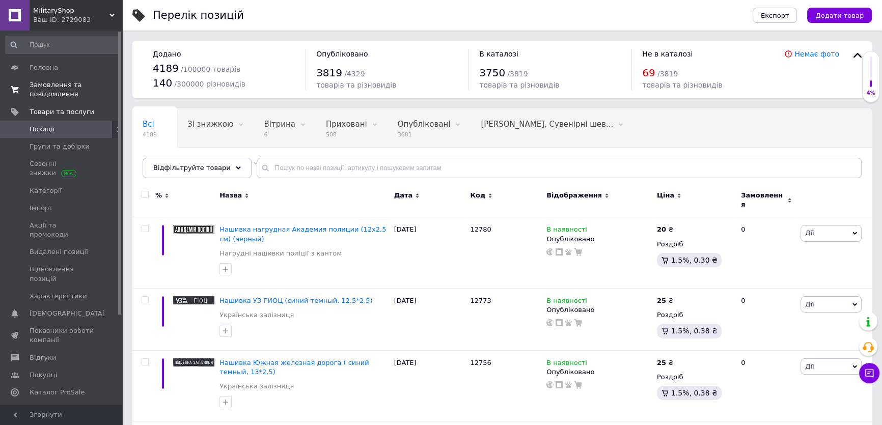
click at [35, 88] on span "Замовлення та повідомлення" at bounding box center [62, 89] width 65 height 18
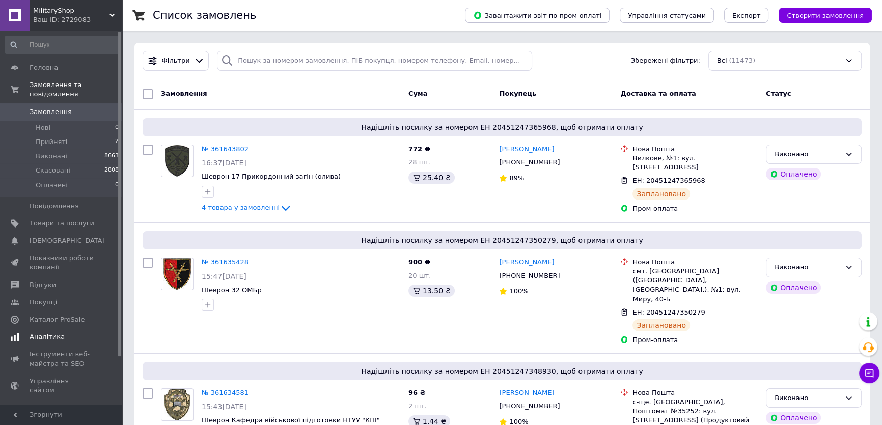
click at [73, 332] on span "Аналітика" at bounding box center [62, 336] width 65 height 9
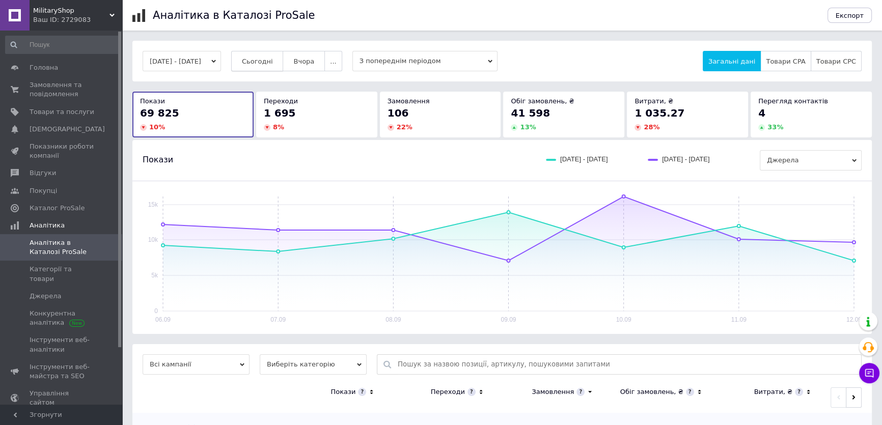
click at [283, 61] on button "Сьогодні" at bounding box center [257, 61] width 52 height 20
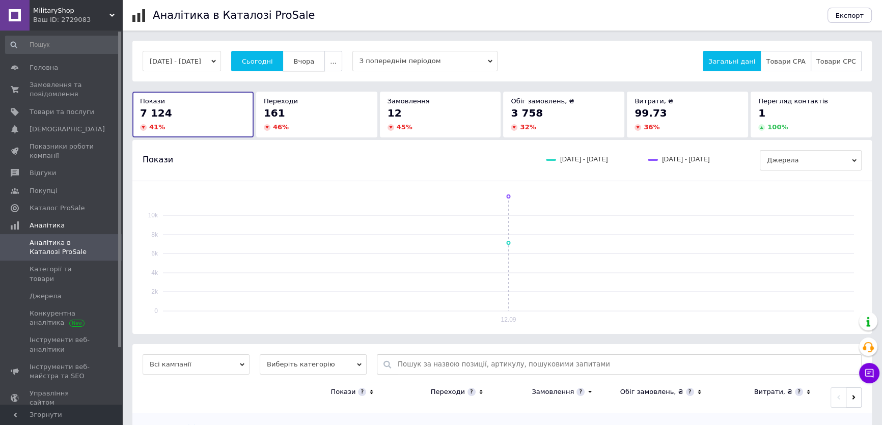
click at [309, 58] on span "Вчора" at bounding box center [303, 62] width 21 height 8
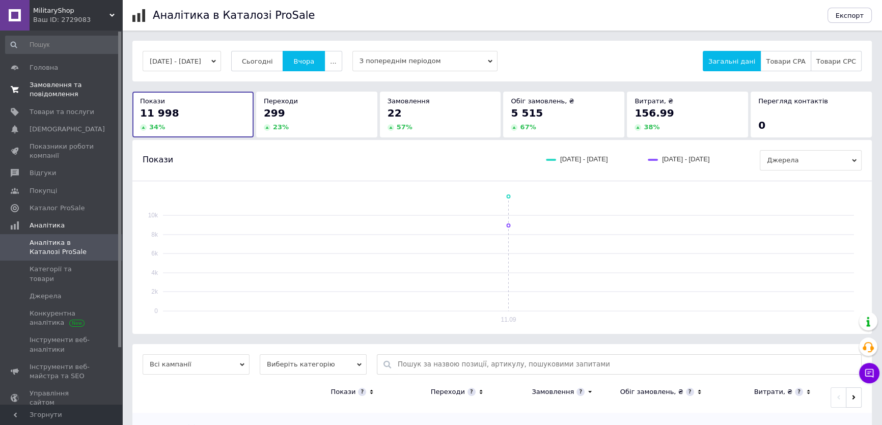
click at [57, 91] on span "Замовлення та повідомлення" at bounding box center [62, 89] width 65 height 18
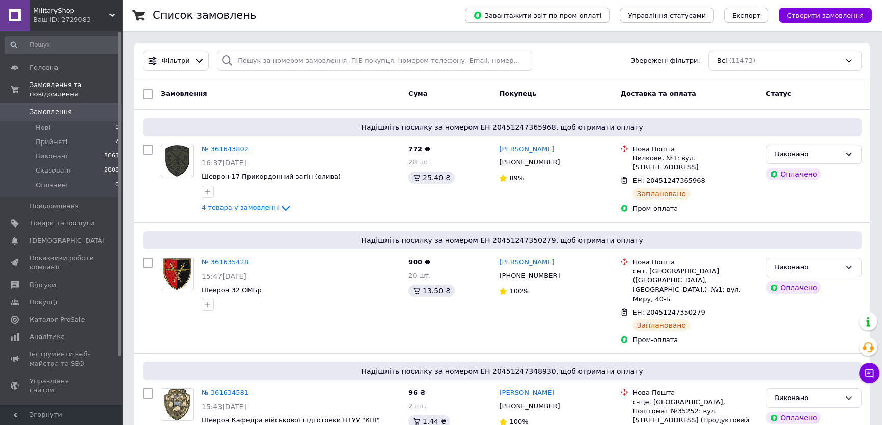
click at [68, 107] on span "Замовлення" at bounding box center [62, 111] width 65 height 9
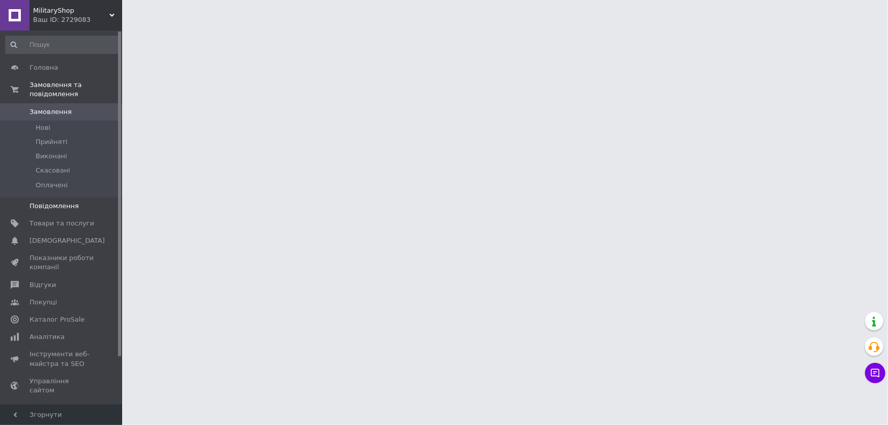
click at [79, 202] on span "Повідомлення" at bounding box center [62, 206] width 65 height 9
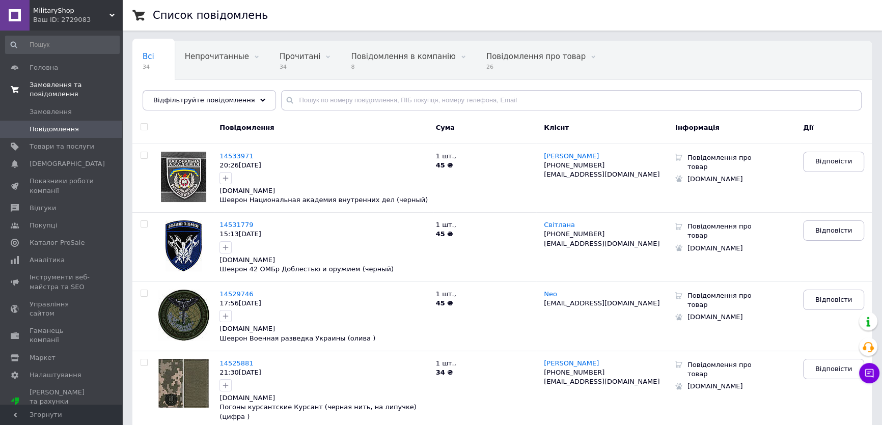
click at [38, 77] on link "Замовлення та повідомлення" at bounding box center [62, 89] width 125 height 26
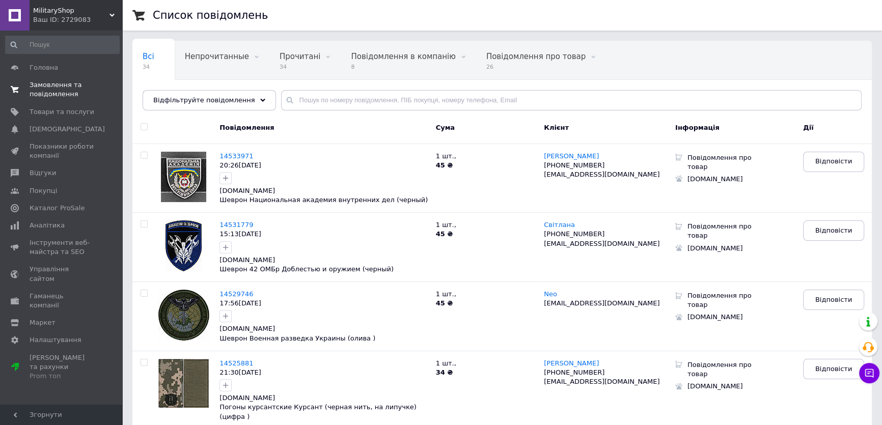
click at [55, 91] on span "Замовлення та повідомлення" at bounding box center [62, 89] width 65 height 18
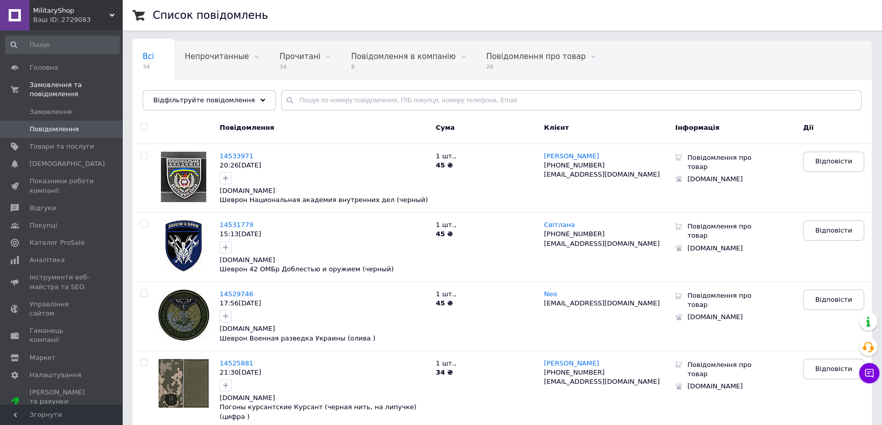
click at [68, 125] on span "Повідомлення" at bounding box center [54, 129] width 49 height 9
click at [60, 107] on span "Замовлення" at bounding box center [51, 111] width 42 height 9
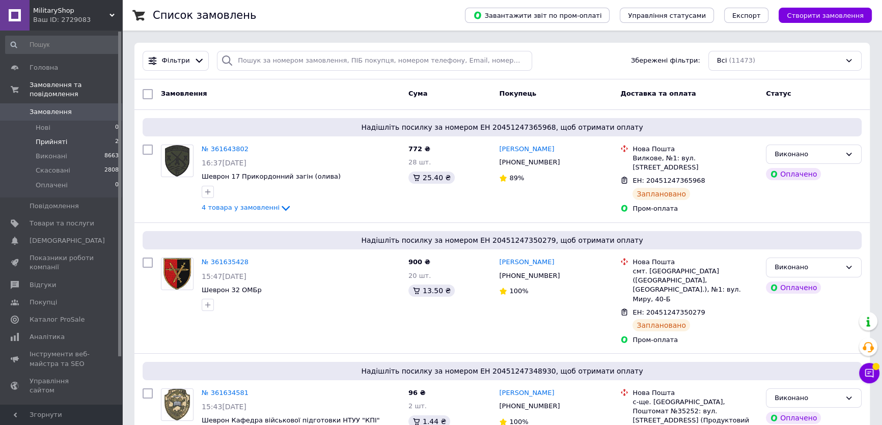
click at [40, 137] on span "Прийняті" at bounding box center [52, 141] width 32 height 9
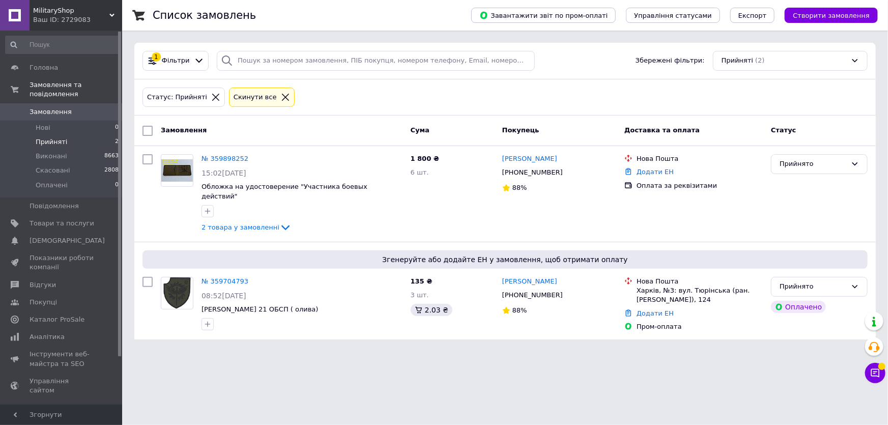
click at [53, 107] on span "Замовлення" at bounding box center [51, 111] width 42 height 9
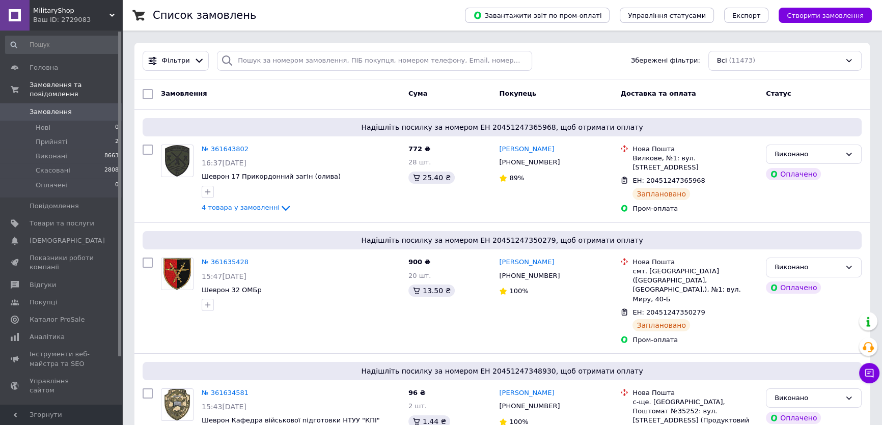
click at [78, 107] on span "Замовлення" at bounding box center [62, 111] width 65 height 9
click at [65, 149] on li "Виконані 8663" at bounding box center [62, 156] width 125 height 14
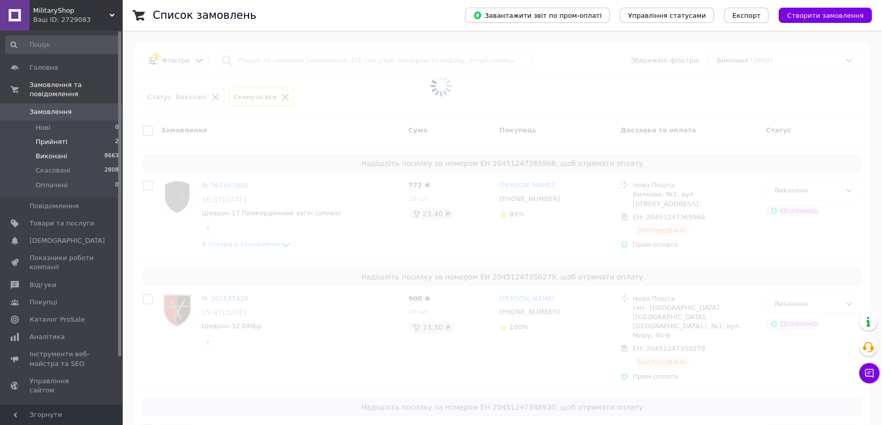
click at [62, 137] on span "Прийняті" at bounding box center [52, 141] width 32 height 9
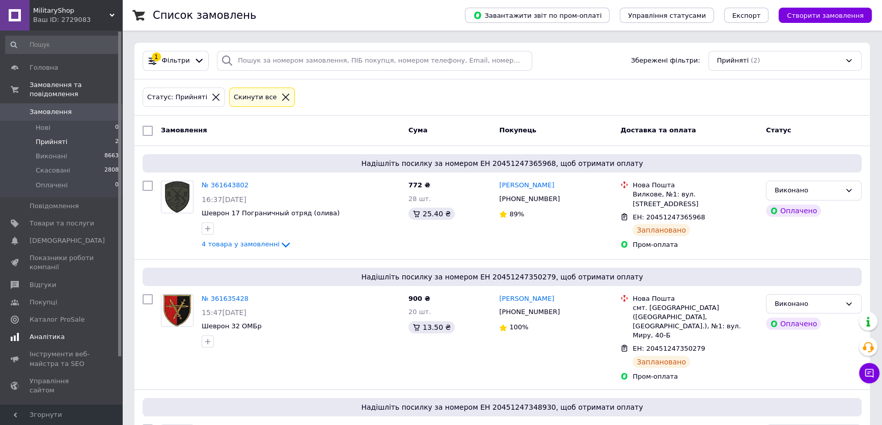
click at [32, 332] on span "Аналітика" at bounding box center [47, 336] width 35 height 9
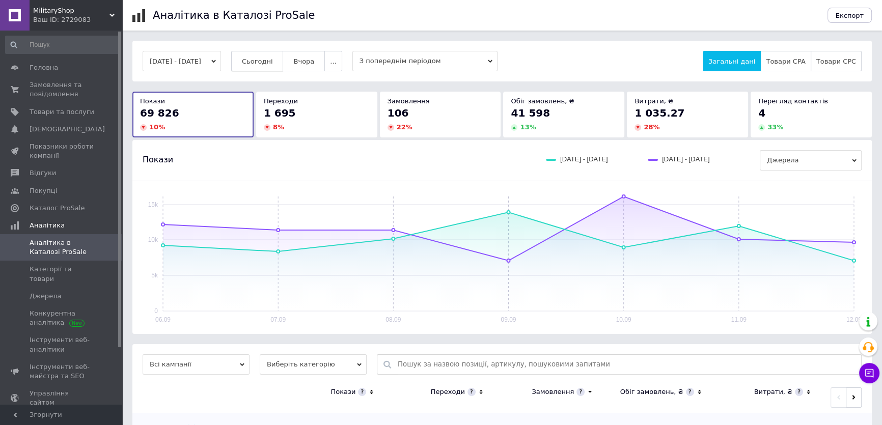
click at [282, 66] on button "Сьогодні" at bounding box center [257, 61] width 52 height 20
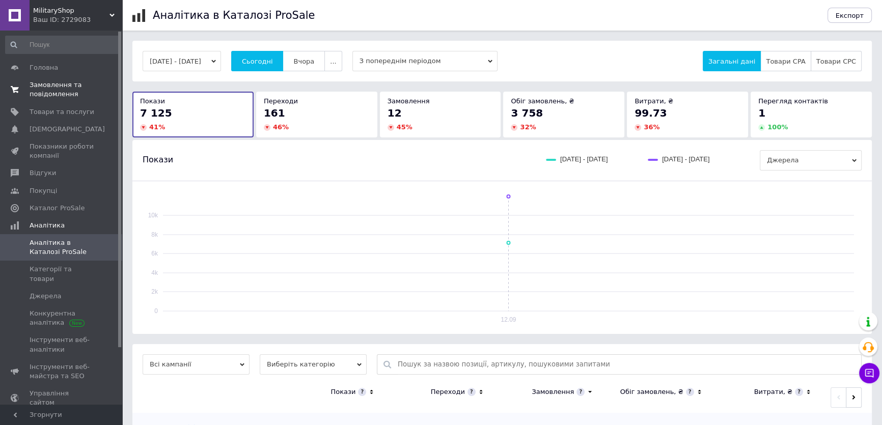
click at [54, 94] on span "Замовлення та повідомлення" at bounding box center [62, 89] width 65 height 18
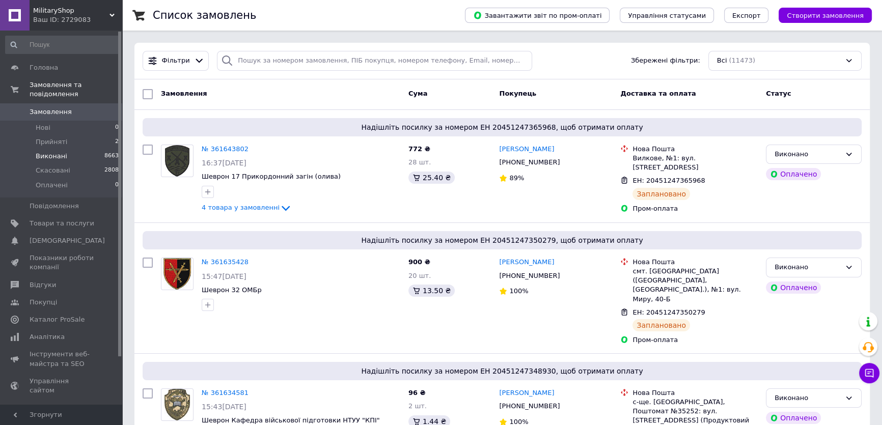
click at [65, 149] on li "Виконані 8663" at bounding box center [62, 156] width 125 height 14
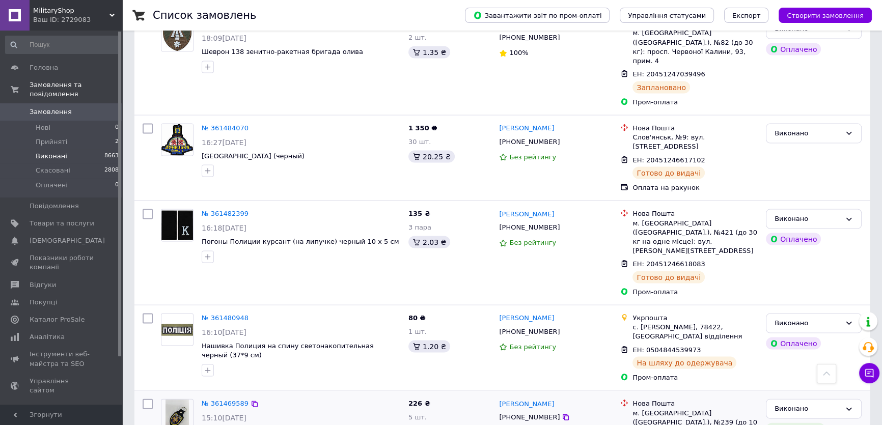
scroll to position [2776, 0]
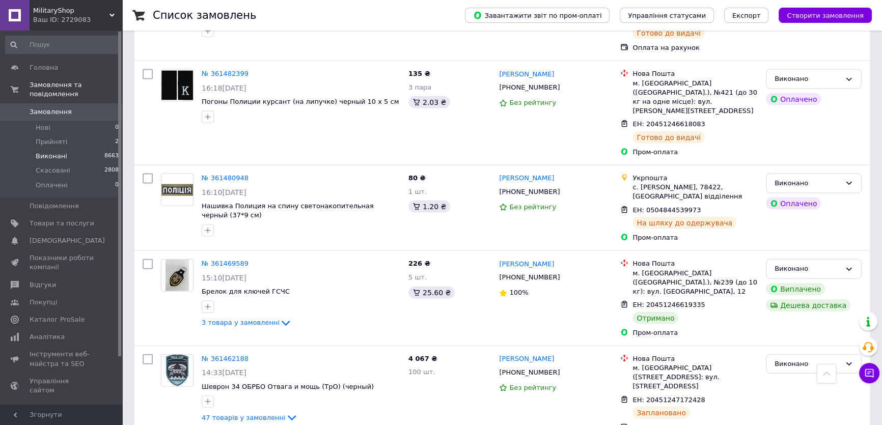
click at [46, 107] on span "Замовлення" at bounding box center [51, 111] width 42 height 9
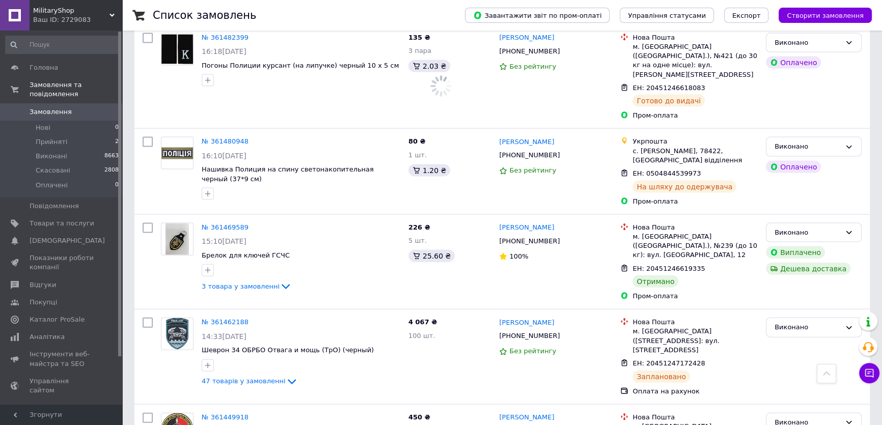
scroll to position [2740, 0]
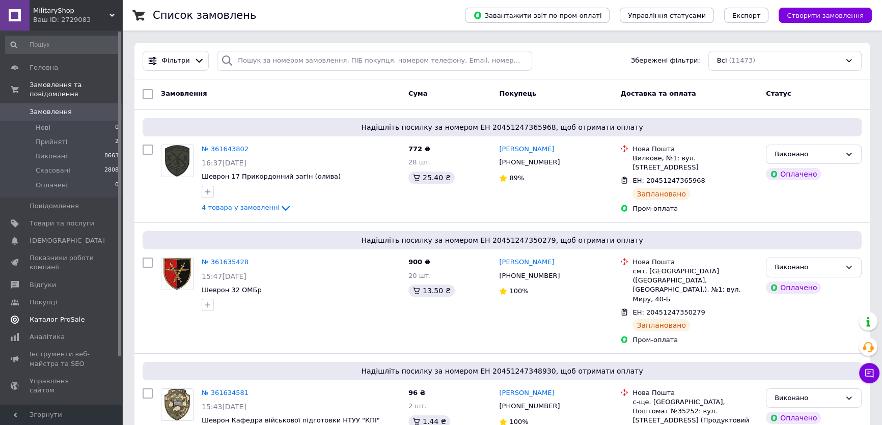
click at [55, 315] on span "Каталог ProSale" at bounding box center [57, 319] width 55 height 9
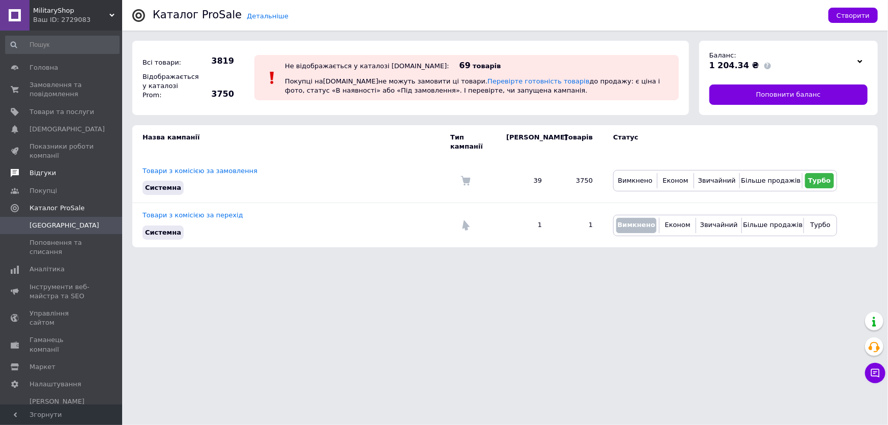
click at [58, 171] on span "Відгуки" at bounding box center [62, 172] width 65 height 9
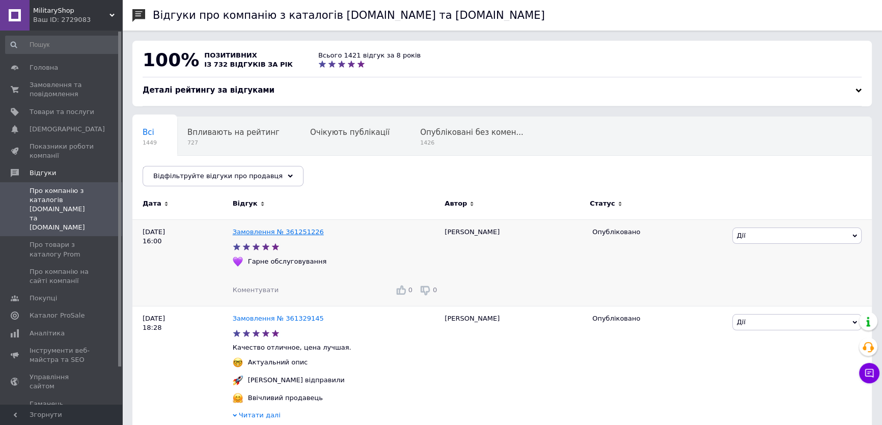
click at [259, 235] on link "Замовлення № 361251226" at bounding box center [278, 232] width 91 height 8
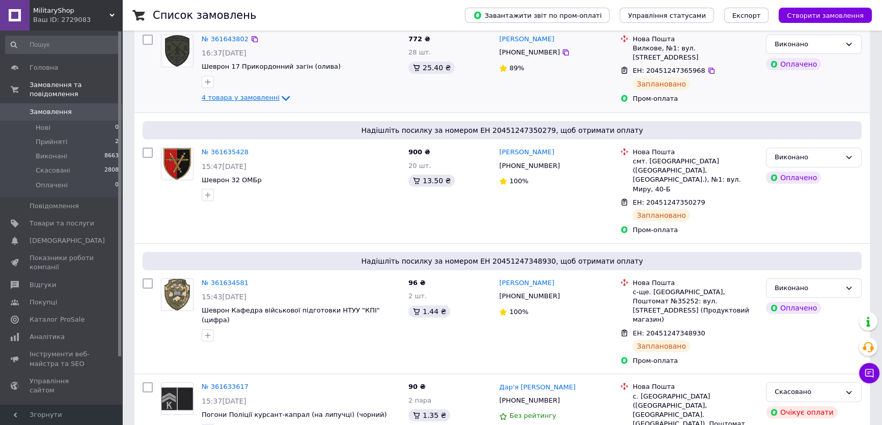
scroll to position [277, 0]
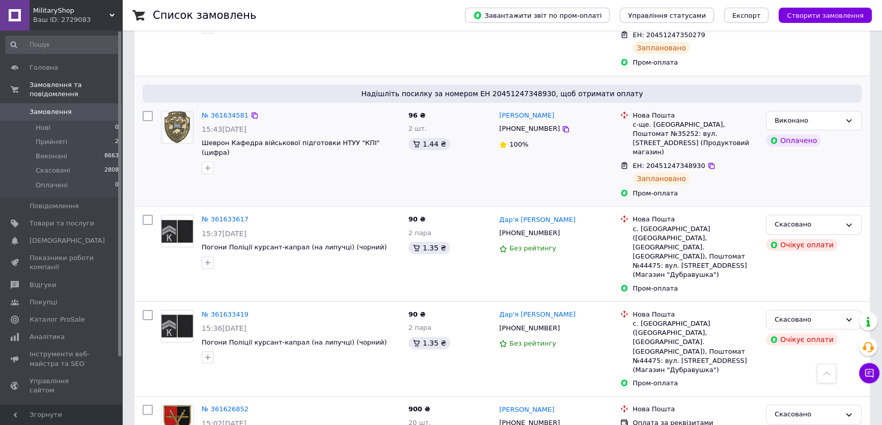
click at [609, 89] on span "Надішліть посилку за номером ЕН 20451247348930, щоб отримати оплату" at bounding box center [502, 94] width 711 height 10
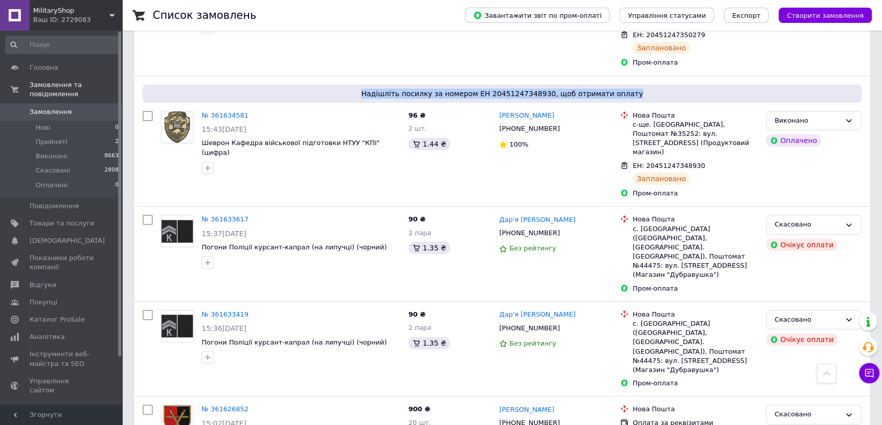
click at [89, 107] on span "Замовлення" at bounding box center [62, 111] width 65 height 9
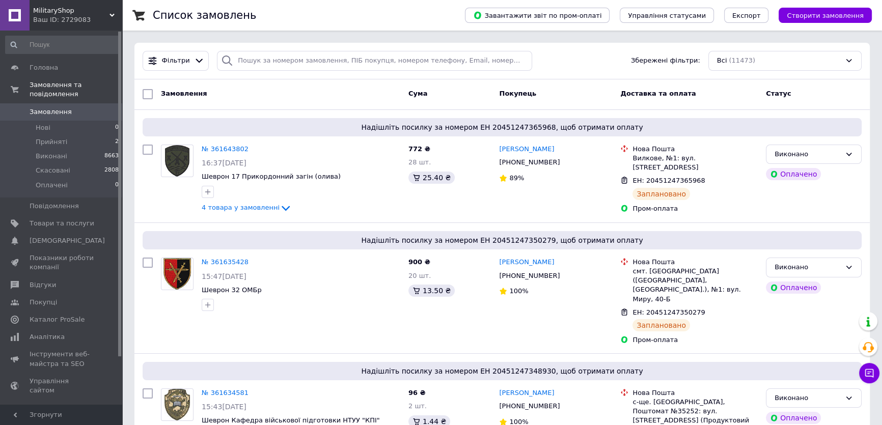
drag, startPoint x: 53, startPoint y: 101, endPoint x: 29, endPoint y: 48, distance: 58.1
click at [52, 107] on span "Замовлення" at bounding box center [51, 111] width 42 height 9
click at [723, 252] on div "Надішліть посилку за номером ЕН 20451247350279, щоб отримати оплату № 361635428…" at bounding box center [501, 288] width 735 height 130
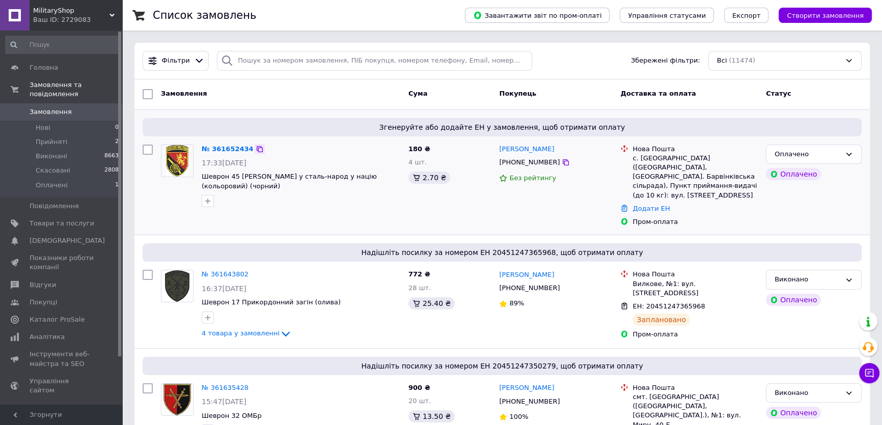
click at [256, 152] on icon at bounding box center [260, 149] width 8 height 8
drag, startPoint x: 565, startPoint y: 150, endPoint x: 498, endPoint y: 155, distance: 66.9
click at [498, 155] on div "[PERSON_NAME]" at bounding box center [555, 150] width 115 height 12
copy link "[PERSON_NAME]"
click at [214, 150] on link "№ 361652434" at bounding box center [228, 149] width 52 height 8
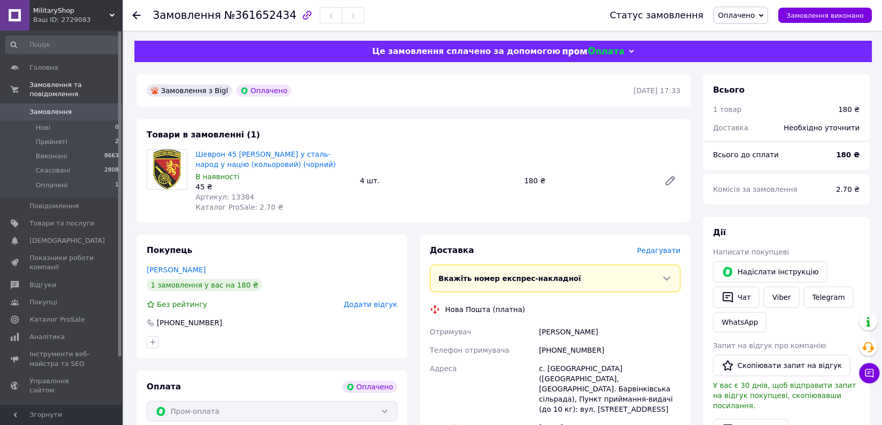
click at [763, 17] on span "Оплачено" at bounding box center [740, 15] width 54 height 17
click at [736, 37] on li "Прийнято" at bounding box center [740, 35] width 53 height 15
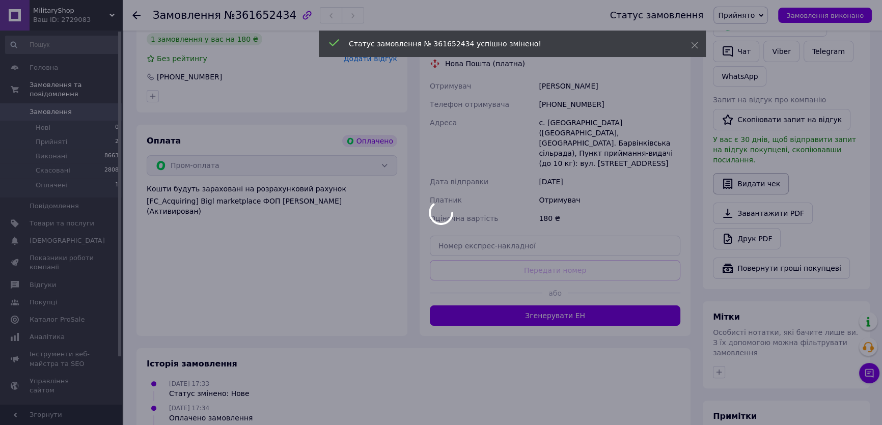
scroll to position [277, 0]
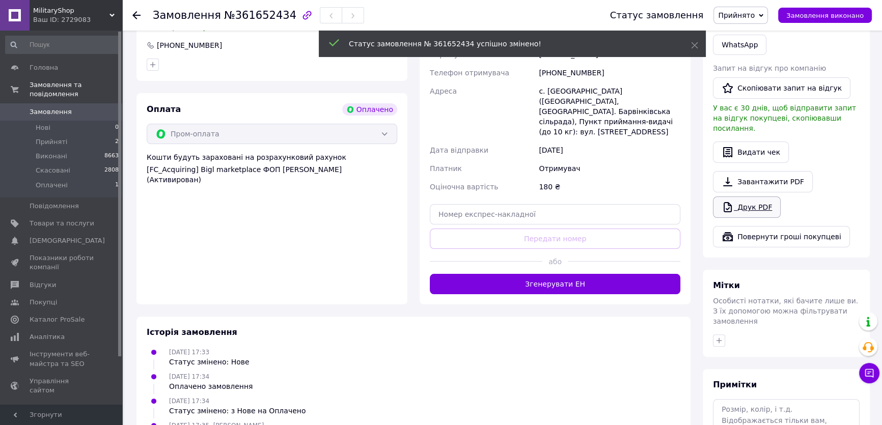
click at [742, 196] on link "Друк PDF" at bounding box center [747, 206] width 68 height 21
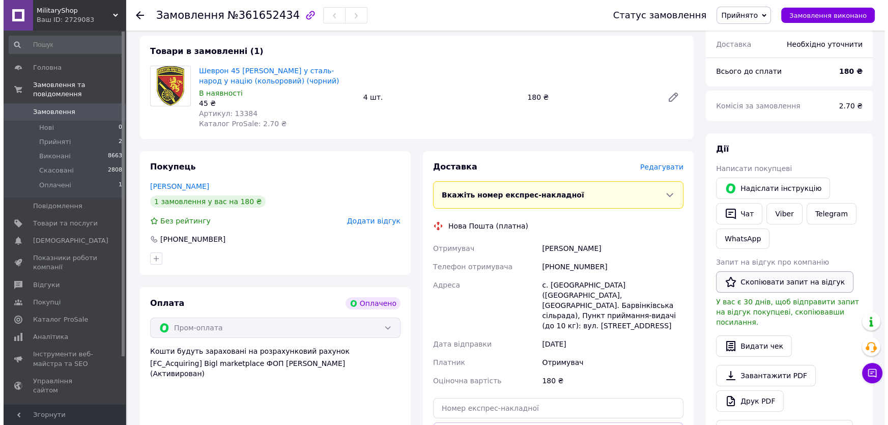
scroll to position [46, 0]
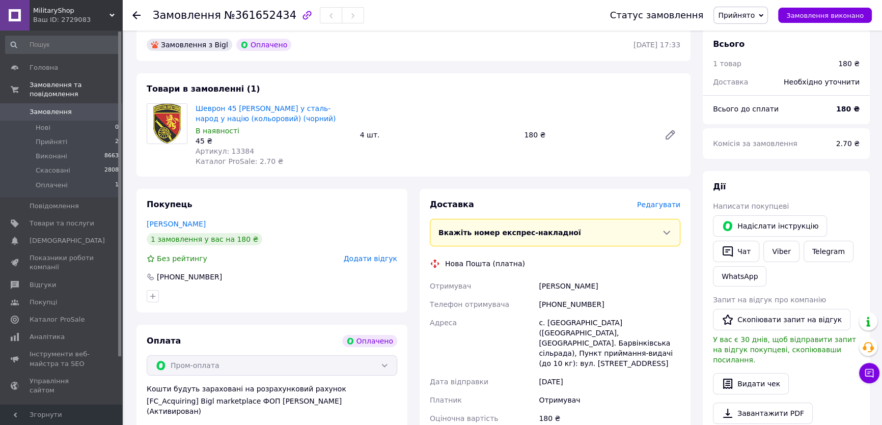
click at [668, 201] on span "Редагувати" at bounding box center [658, 205] width 43 height 8
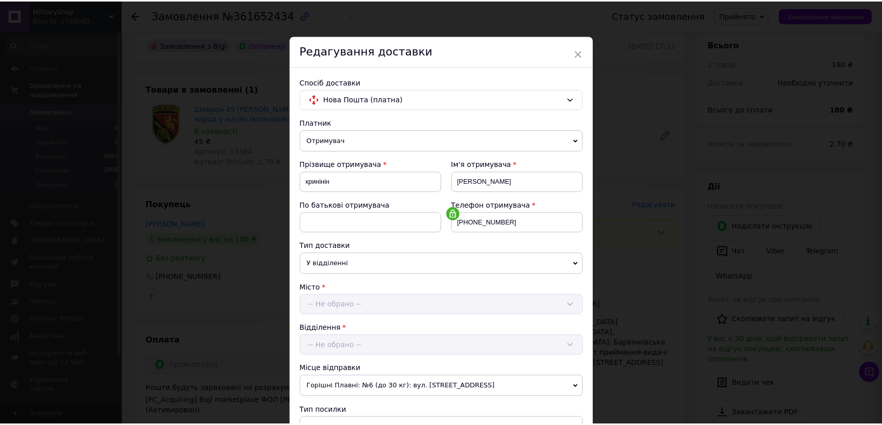
scroll to position [231, 0]
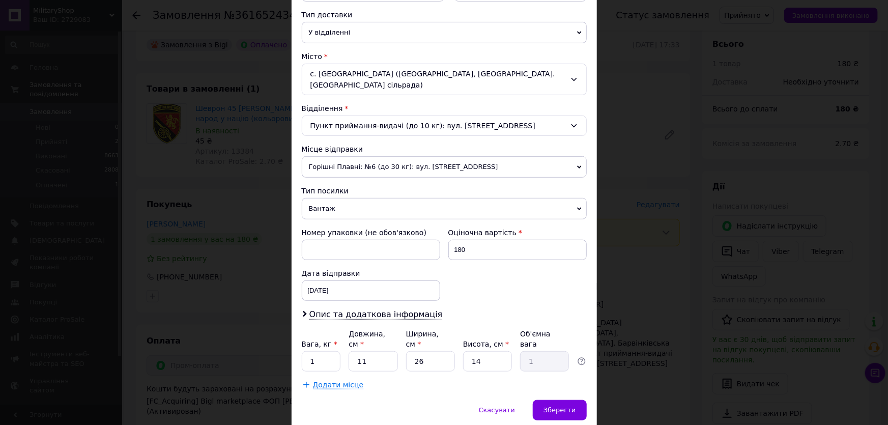
click at [385, 198] on span "Вантаж" at bounding box center [444, 208] width 285 height 21
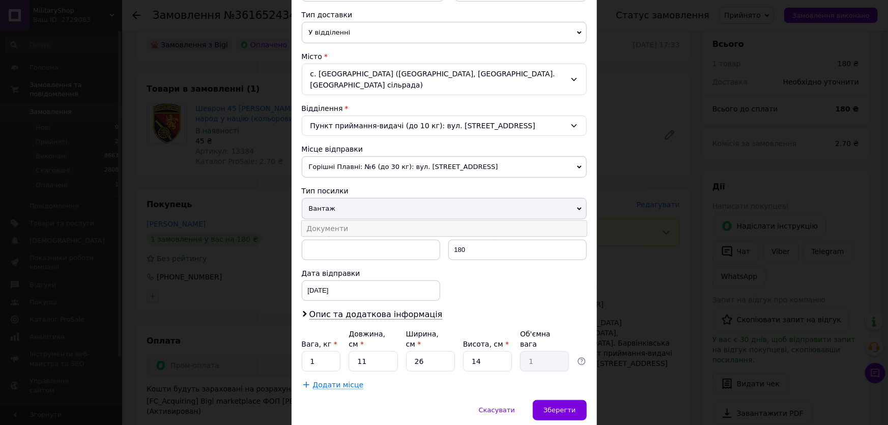
click at [376, 221] on li "Документи" at bounding box center [444, 228] width 285 height 15
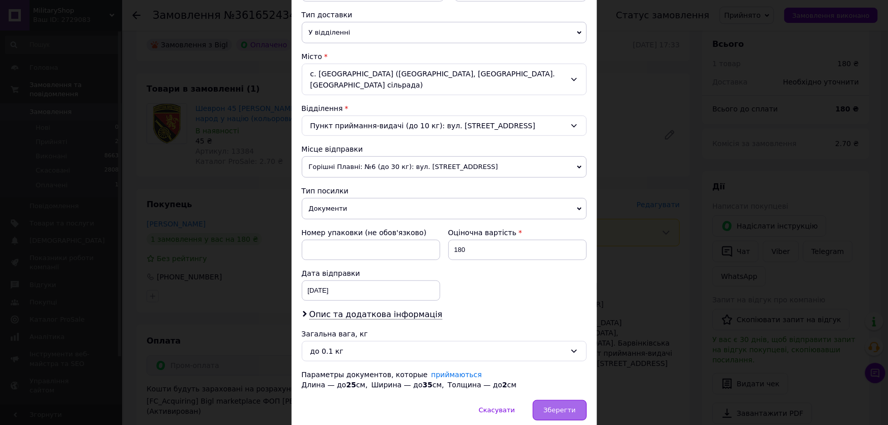
click at [571, 406] on span "Зберегти" at bounding box center [560, 410] width 32 height 8
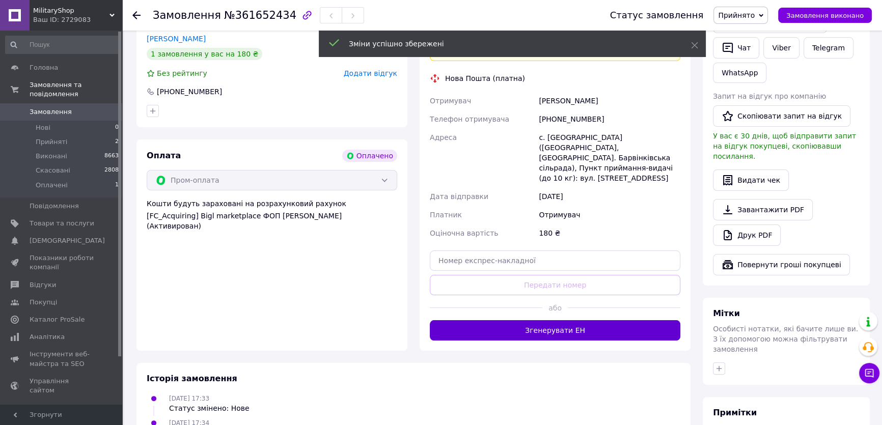
click at [580, 320] on button "Згенерувати ЕН" at bounding box center [555, 330] width 250 height 20
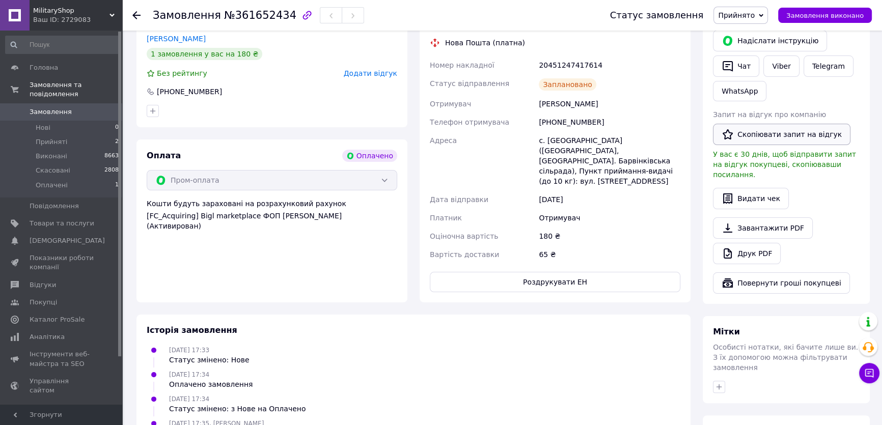
drag, startPoint x: 667, startPoint y: 205, endPoint x: 735, endPoint y: 125, distance: 105.4
click at [667, 209] on div "Отримувач" at bounding box center [609, 218] width 146 height 18
click at [744, 15] on span "Прийнято" at bounding box center [736, 15] width 37 height 8
click at [749, 34] on li "Виконано" at bounding box center [740, 35] width 53 height 15
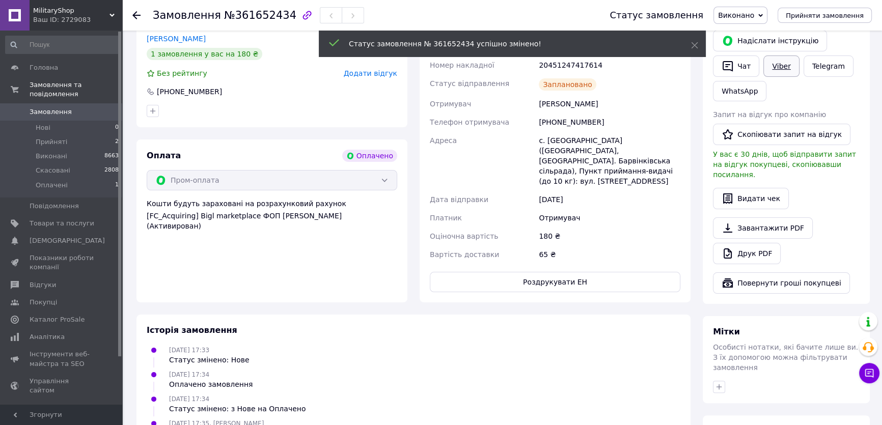
click at [784, 66] on link "Viber" at bounding box center [781, 65] width 36 height 21
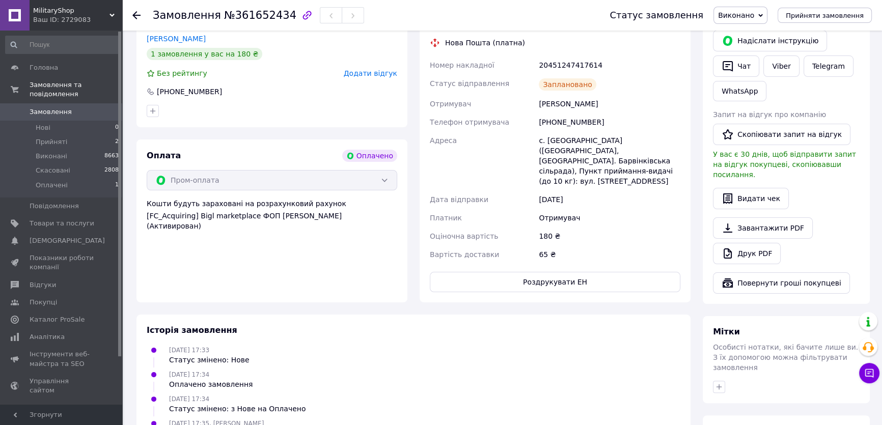
drag, startPoint x: 650, startPoint y: 237, endPoint x: 614, endPoint y: 147, distance: 97.3
click at [650, 232] on div "Номер накладної 20451247417614 Статус відправлення Заплановано Отримувач кринін…" at bounding box center [555, 160] width 254 height 208
click at [578, 65] on div "20451247417614" at bounding box center [609, 65] width 146 height 18
copy div "20451247417614"
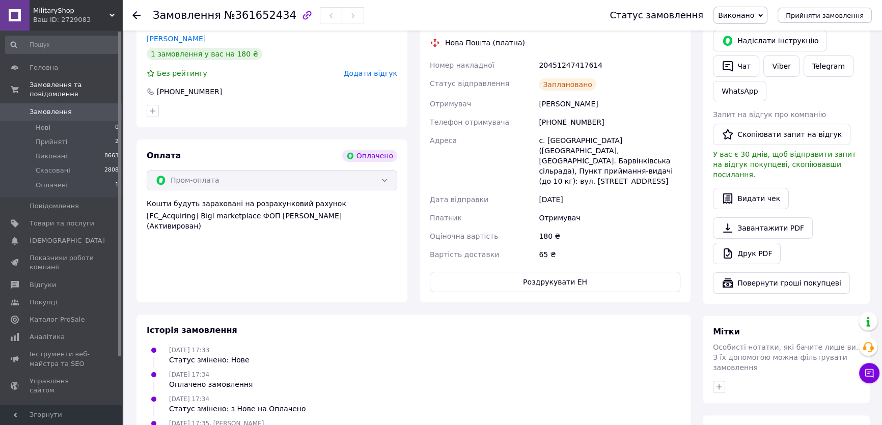
drag, startPoint x: 668, startPoint y: 117, endPoint x: 510, endPoint y: 135, distance: 158.8
click at [668, 117] on div "[PHONE_NUMBER]" at bounding box center [609, 122] width 146 height 18
click at [65, 107] on span "Замовлення" at bounding box center [51, 111] width 42 height 9
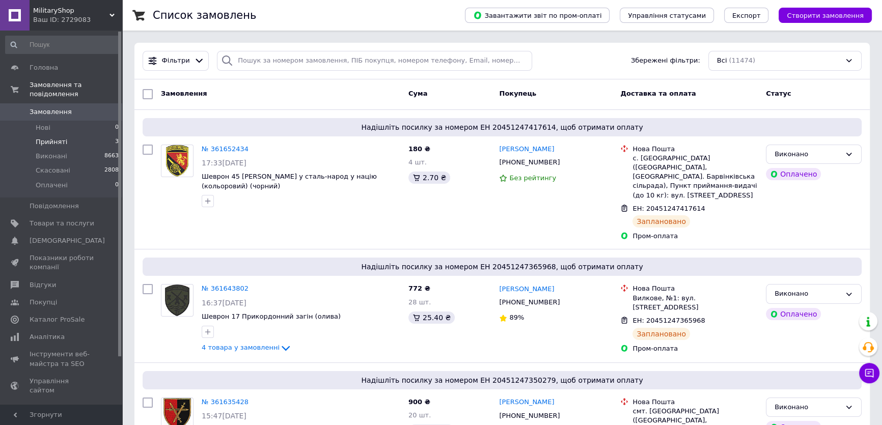
click at [85, 135] on li "Прийняті 3" at bounding box center [62, 142] width 125 height 14
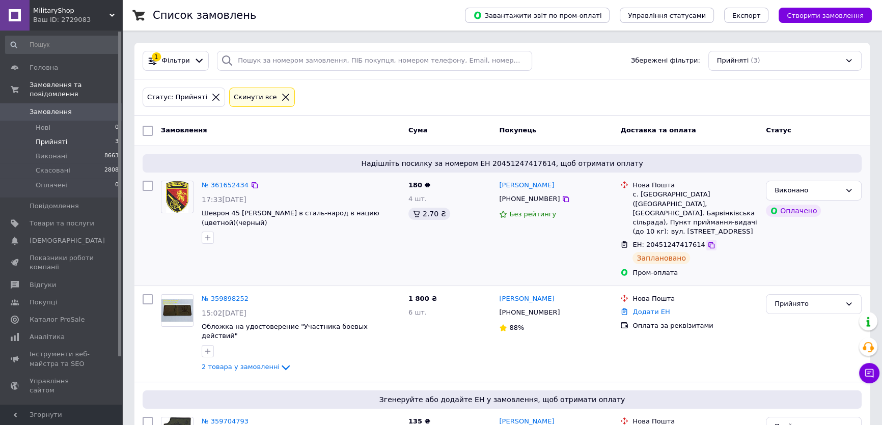
click at [707, 241] on icon at bounding box center [711, 245] width 8 height 8
